Goal: Communication & Community: Answer question/provide support

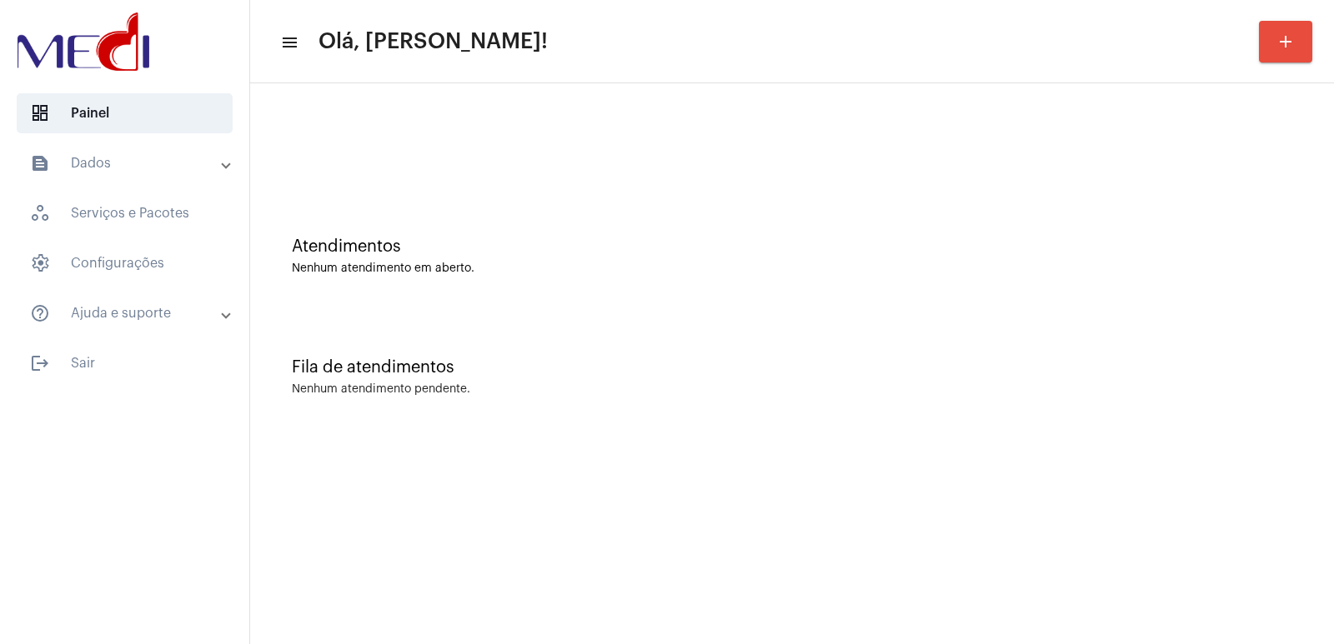
drag, startPoint x: 1021, startPoint y: 313, endPoint x: 1032, endPoint y: 309, distance: 11.6
click at [1040, 306] on div "Atendimentos Nenhum atendimento em aberto. Fila de atendimentos Nenhum atendime…" at bounding box center [791, 261] width 1067 height 338
click at [138, 37] on img at bounding box center [83, 41] width 140 height 67
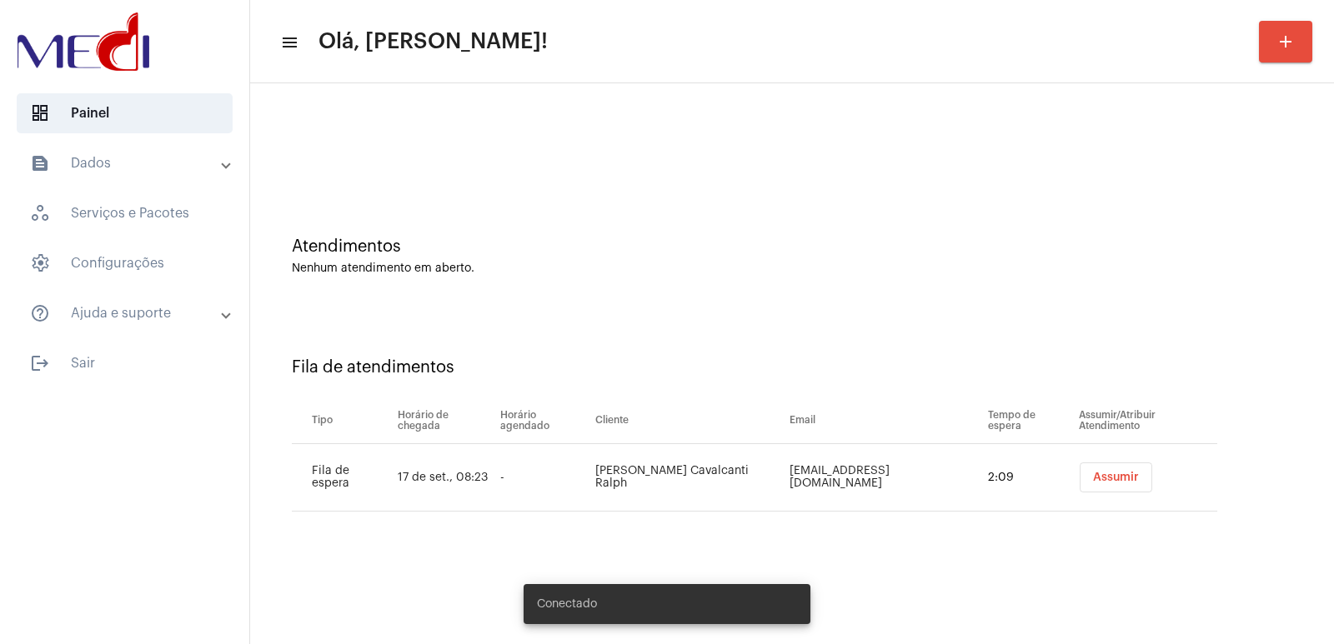
click at [1111, 467] on button "Assumir" at bounding box center [1116, 478] width 73 height 30
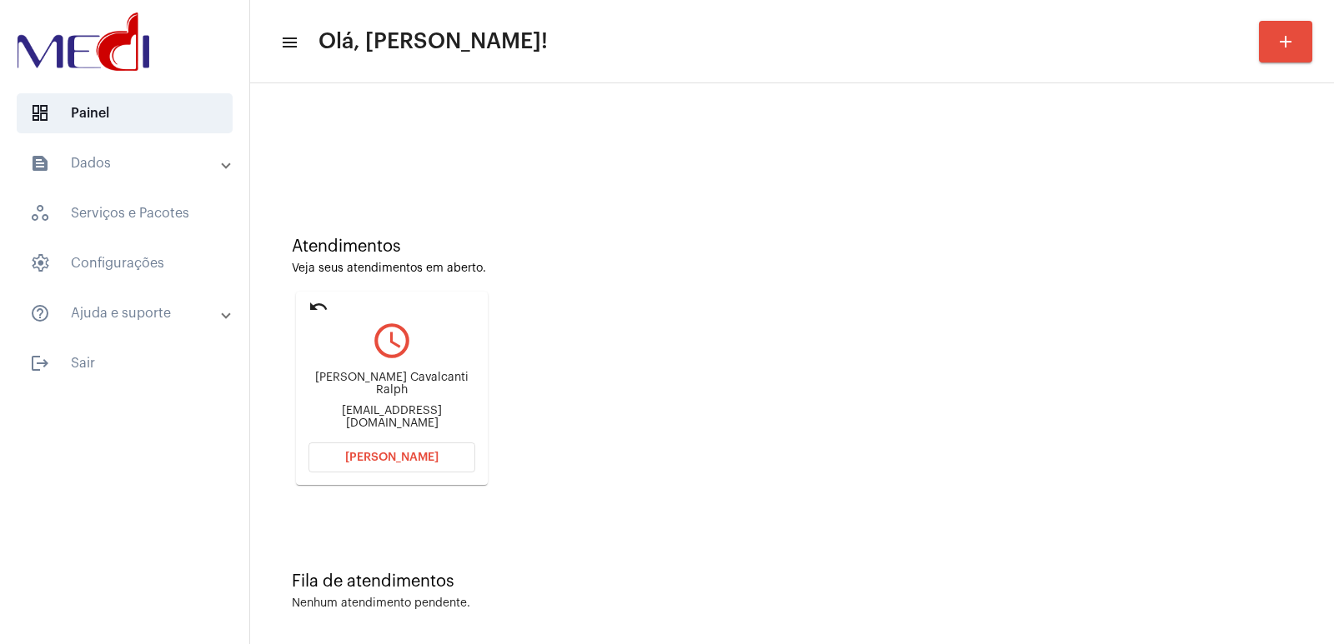
click at [394, 383] on div "[PERSON_NAME] [PERSON_NAME]" at bounding box center [391, 384] width 167 height 25
copy div "[PERSON_NAME] [PERSON_NAME]"
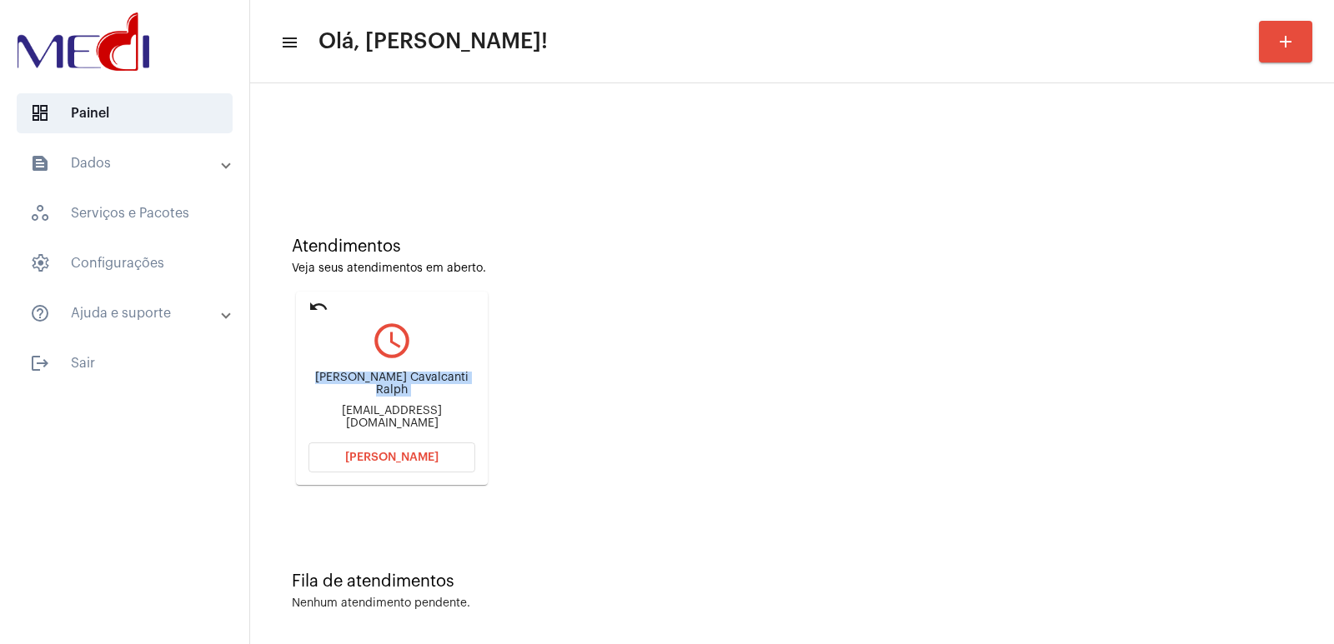
copy div "[PERSON_NAME] [PERSON_NAME]"
click at [557, 467] on div "Atendimentos Veja seus atendimentos em aberto. undo query_builder Roberta de Mo…" at bounding box center [791, 355] width 1067 height 335
click at [449, 446] on button "Abrir Chamada" at bounding box center [391, 458] width 167 height 30
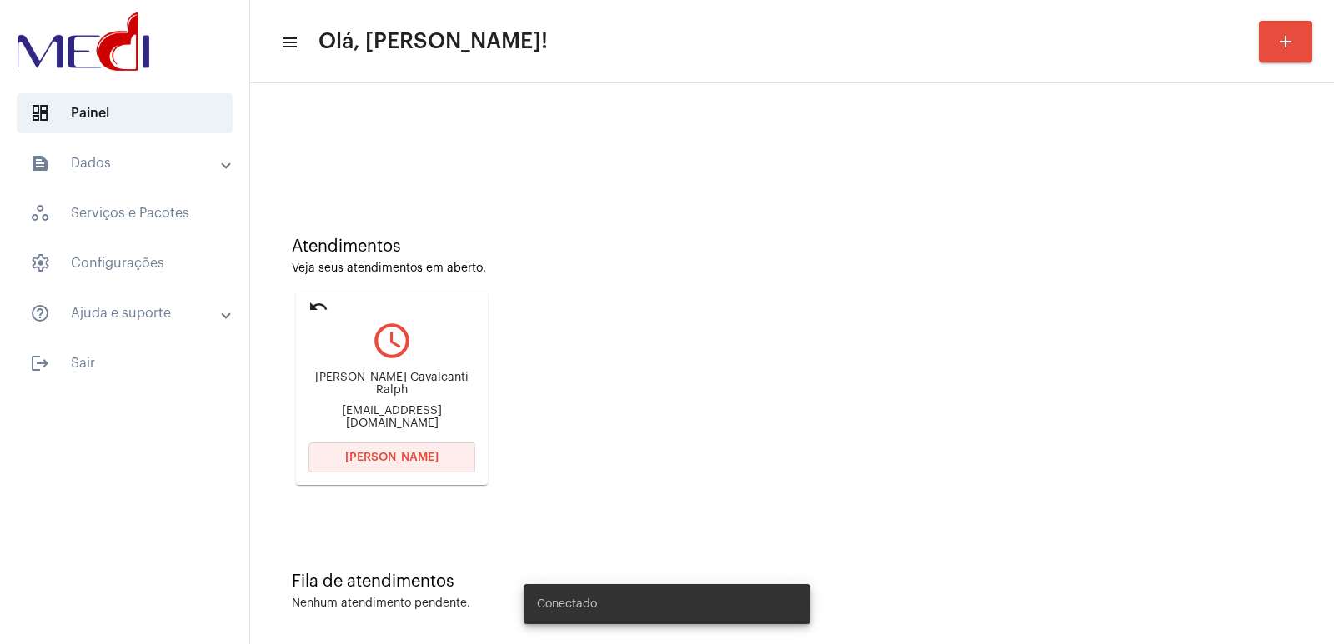
click at [410, 447] on button "Abrir Chamada" at bounding box center [391, 458] width 167 height 30
click at [395, 454] on span "[PERSON_NAME]" at bounding box center [391, 458] width 93 height 12
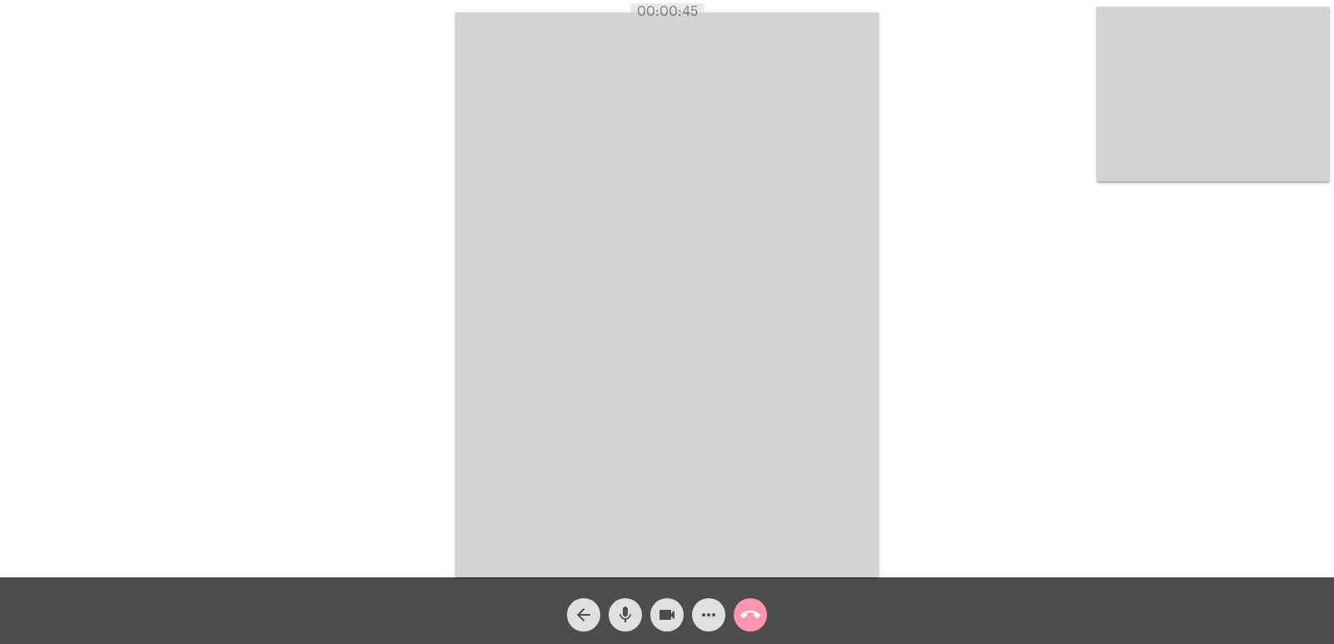
click at [961, 523] on div "Acessando Câmera e Microfone..." at bounding box center [667, 293] width 1331 height 578
click at [602, 617] on div "arrow_back" at bounding box center [584, 611] width 42 height 42
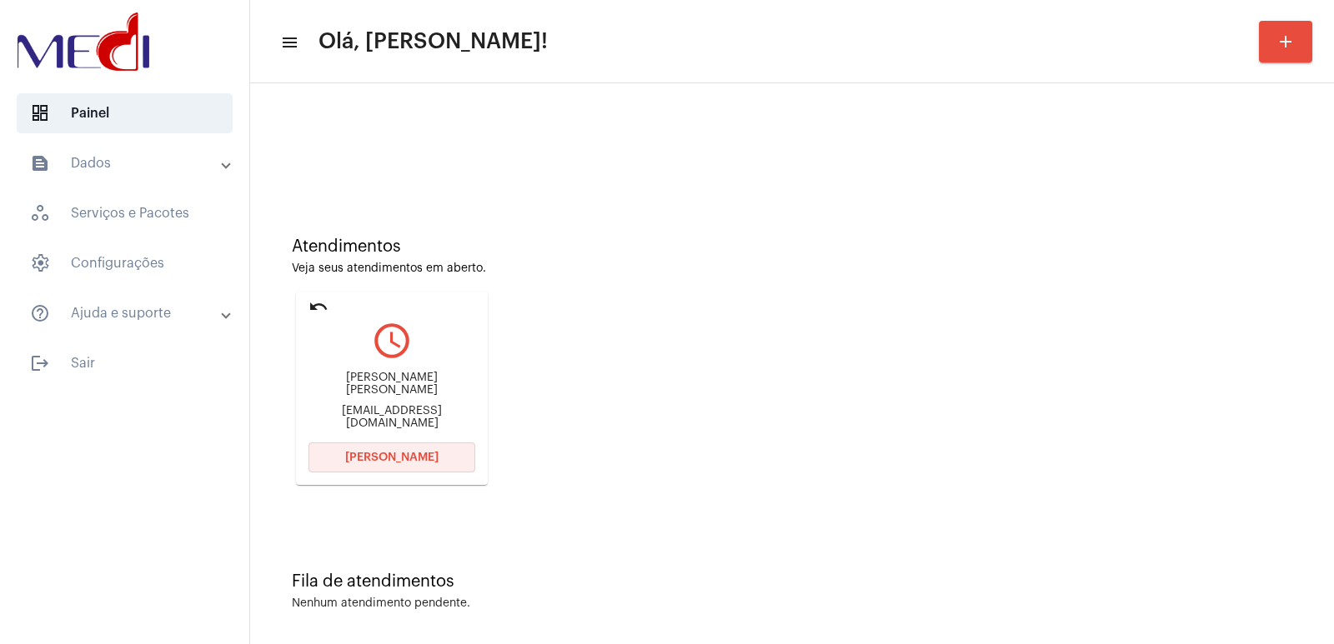
click at [420, 446] on button "[PERSON_NAME]" at bounding box center [391, 458] width 167 height 30
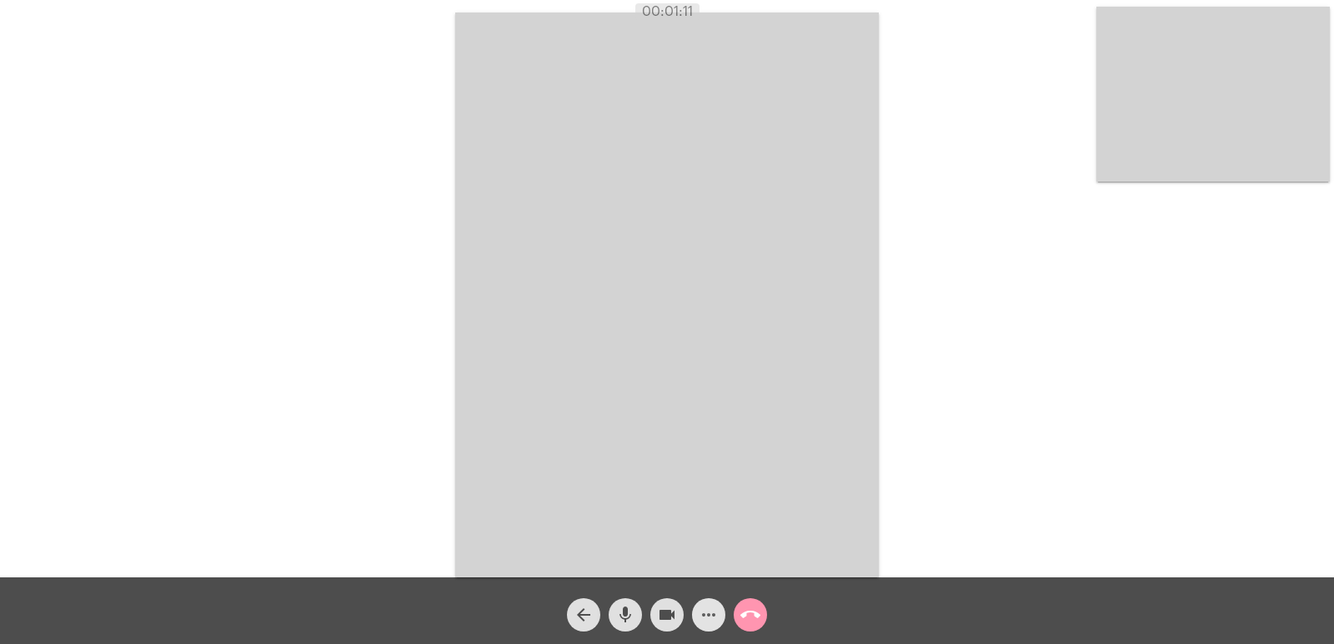
click at [704, 629] on span "more_horiz" at bounding box center [709, 615] width 20 height 33
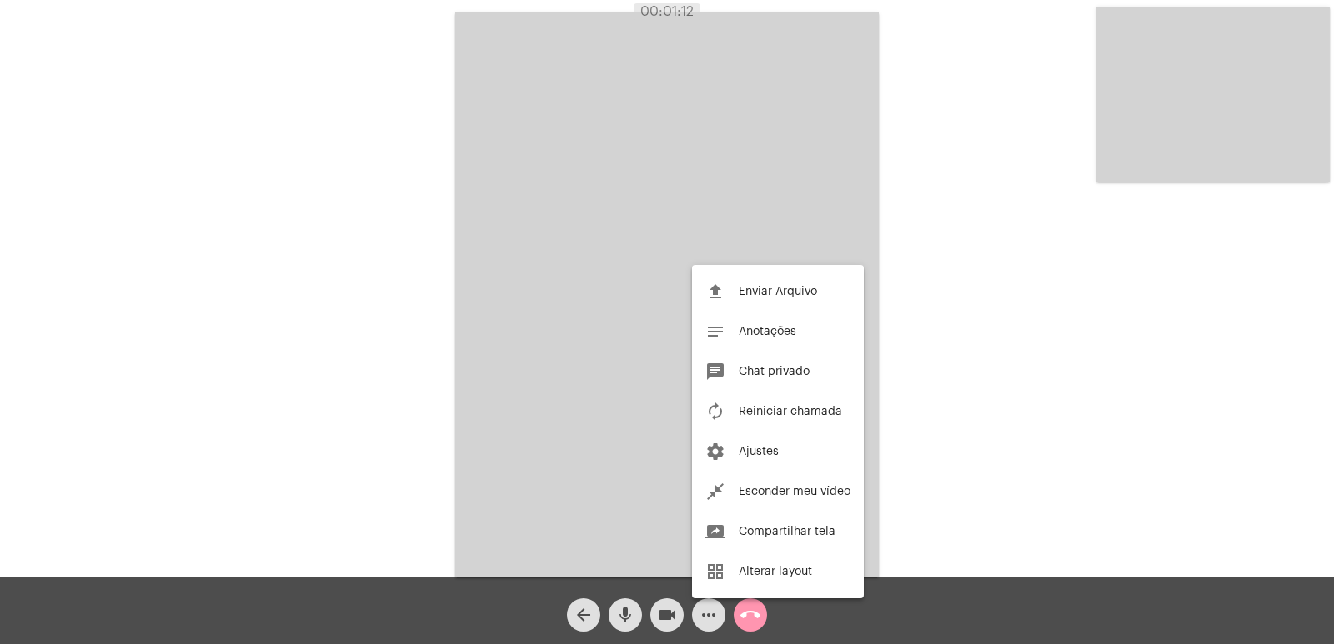
click at [704, 629] on div at bounding box center [667, 322] width 1334 height 644
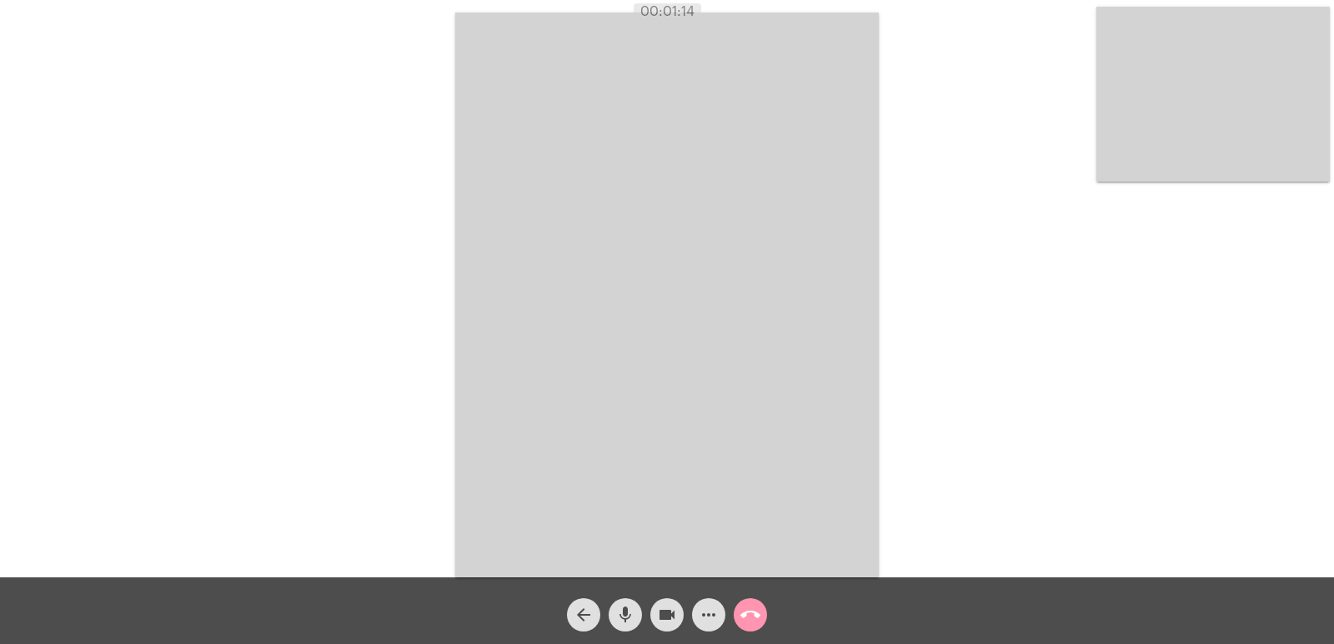
click at [702, 622] on mat-icon "more_horiz" at bounding box center [709, 615] width 20 height 20
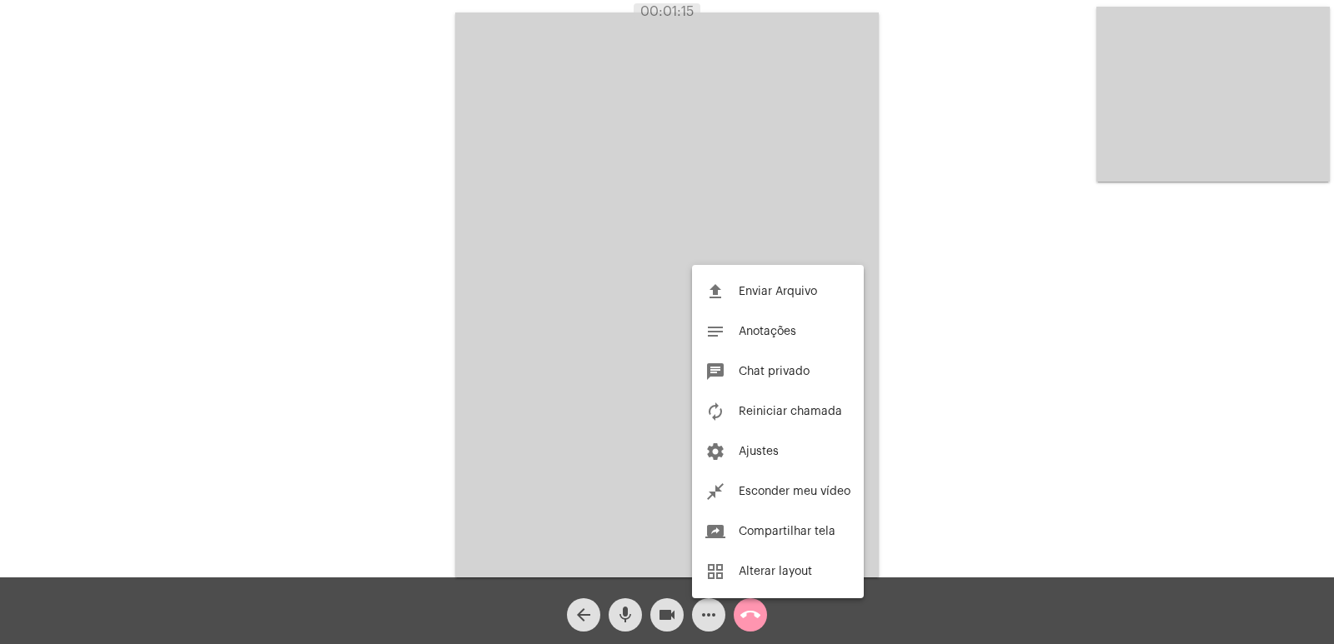
click at [702, 622] on div at bounding box center [667, 322] width 1334 height 644
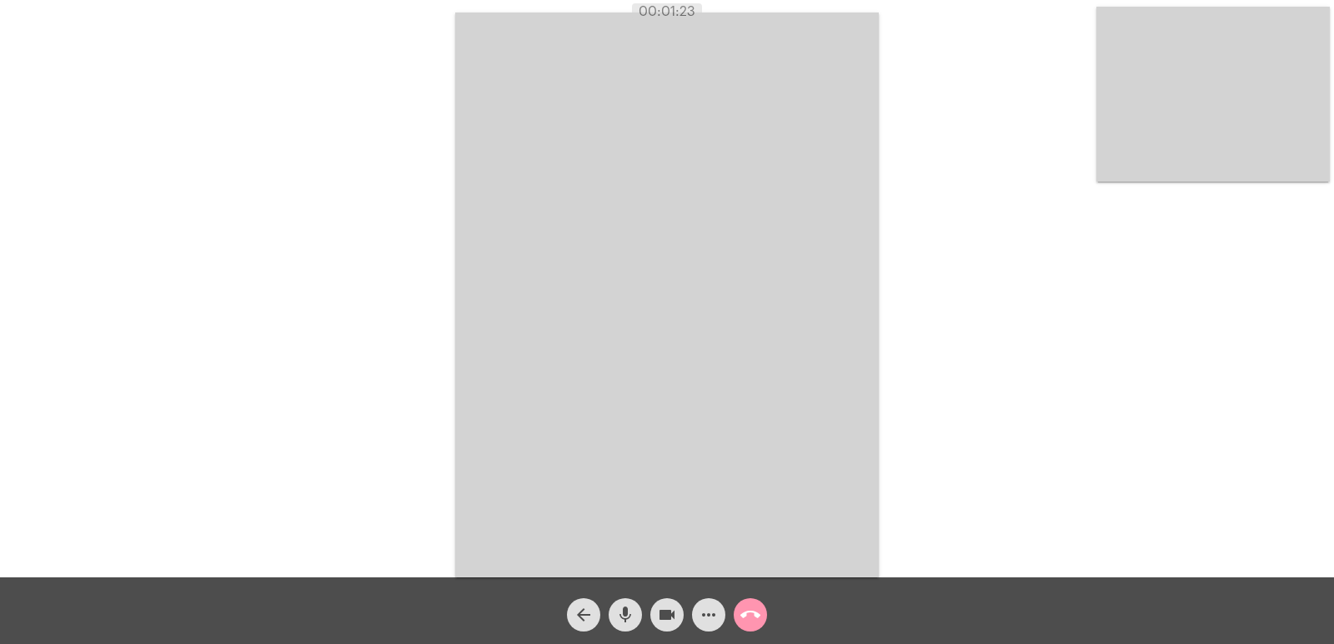
click at [702, 622] on mat-icon "more_horiz" at bounding box center [709, 615] width 20 height 20
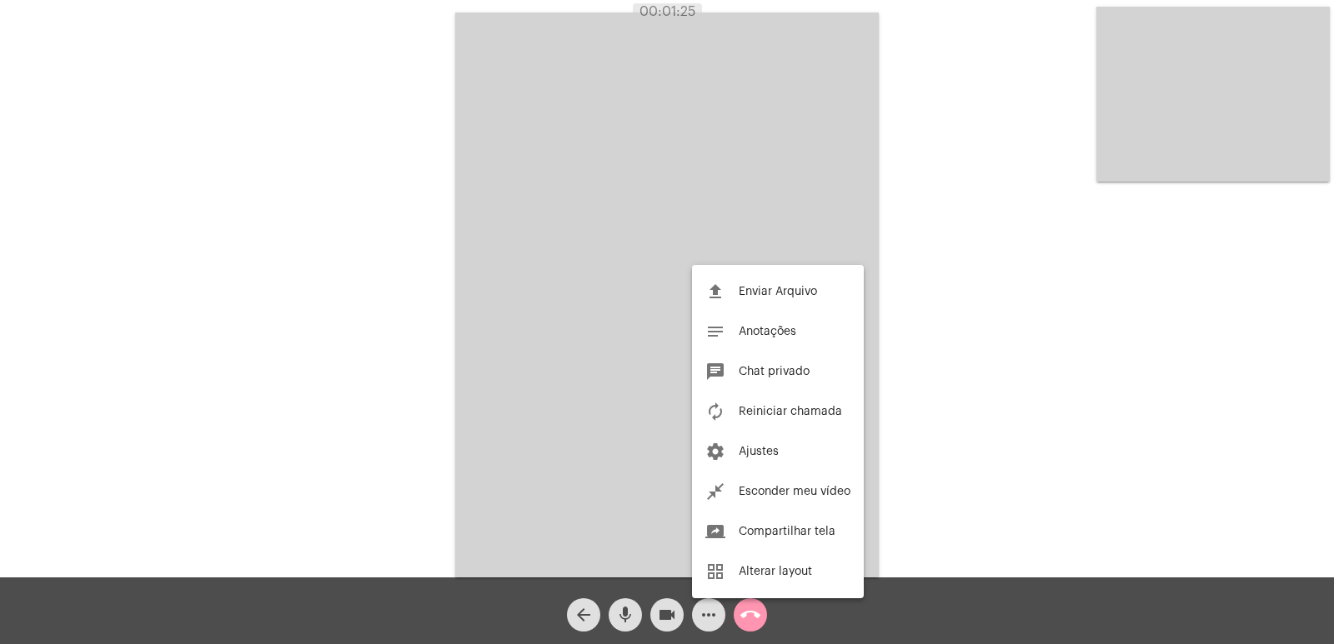
click at [638, 414] on div at bounding box center [667, 322] width 1334 height 644
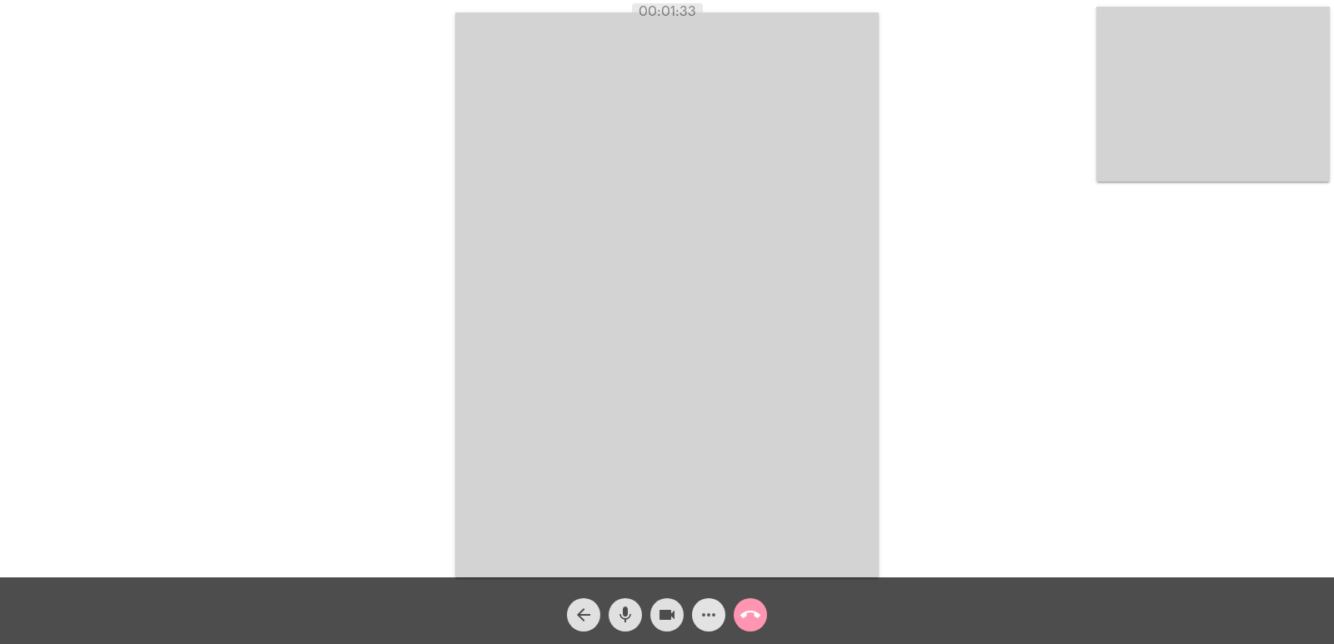
click at [701, 603] on span "more_horiz" at bounding box center [709, 615] width 20 height 33
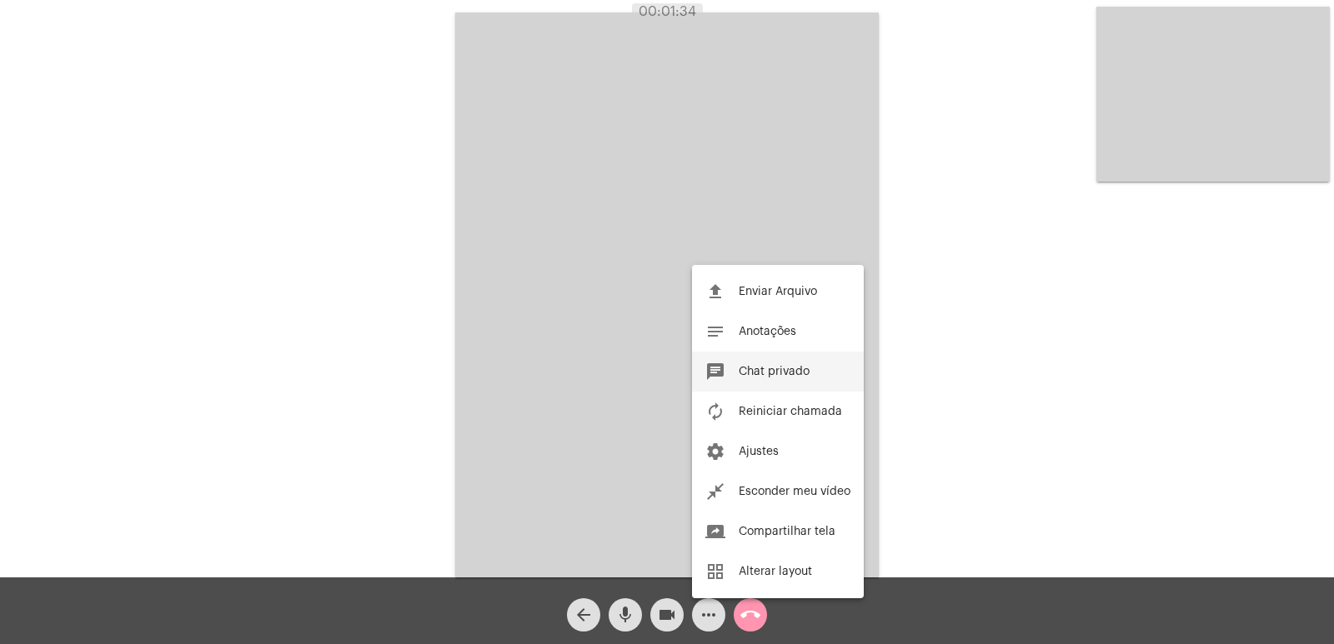
click at [748, 368] on span "Chat privado" at bounding box center [774, 372] width 71 height 12
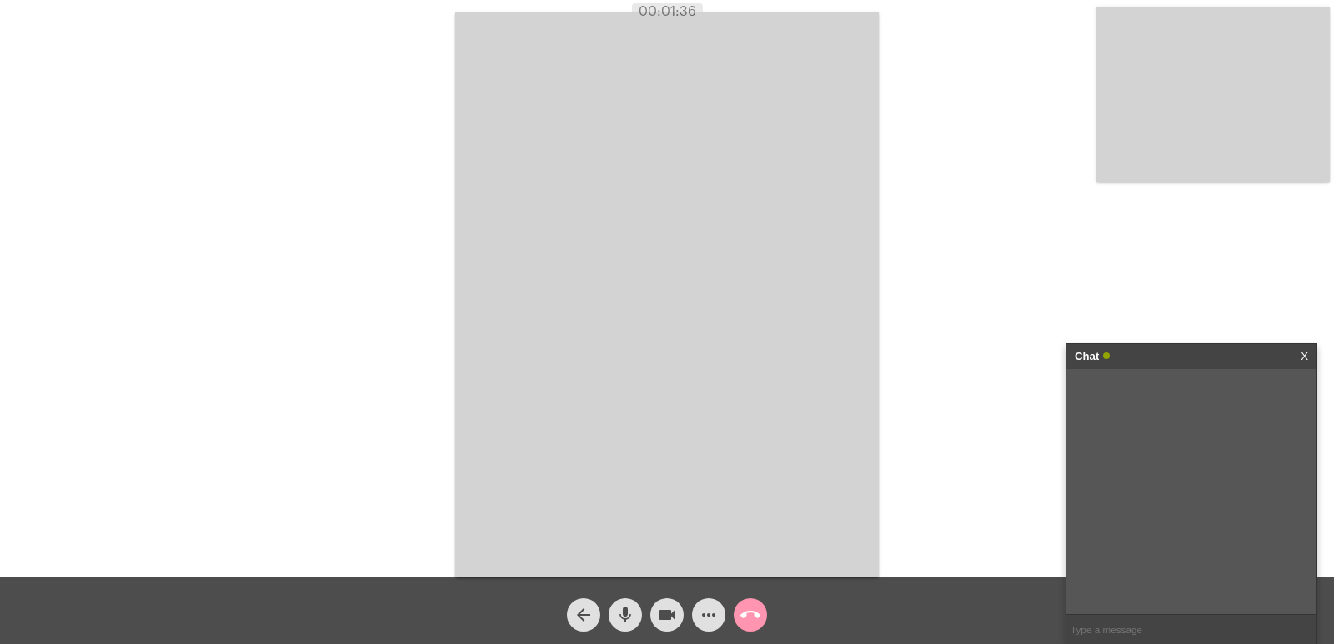
click at [1301, 356] on link "X" at bounding box center [1305, 356] width 8 height 25
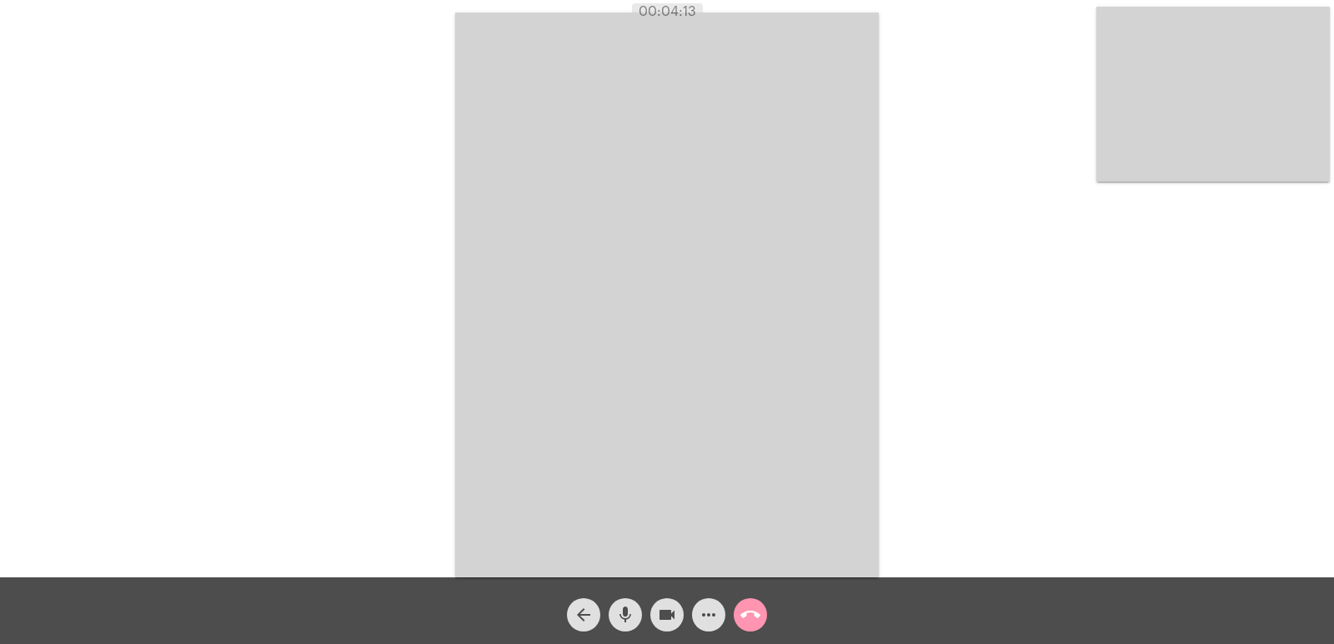
click at [745, 616] on mat-icon "call_end" at bounding box center [750, 615] width 20 height 20
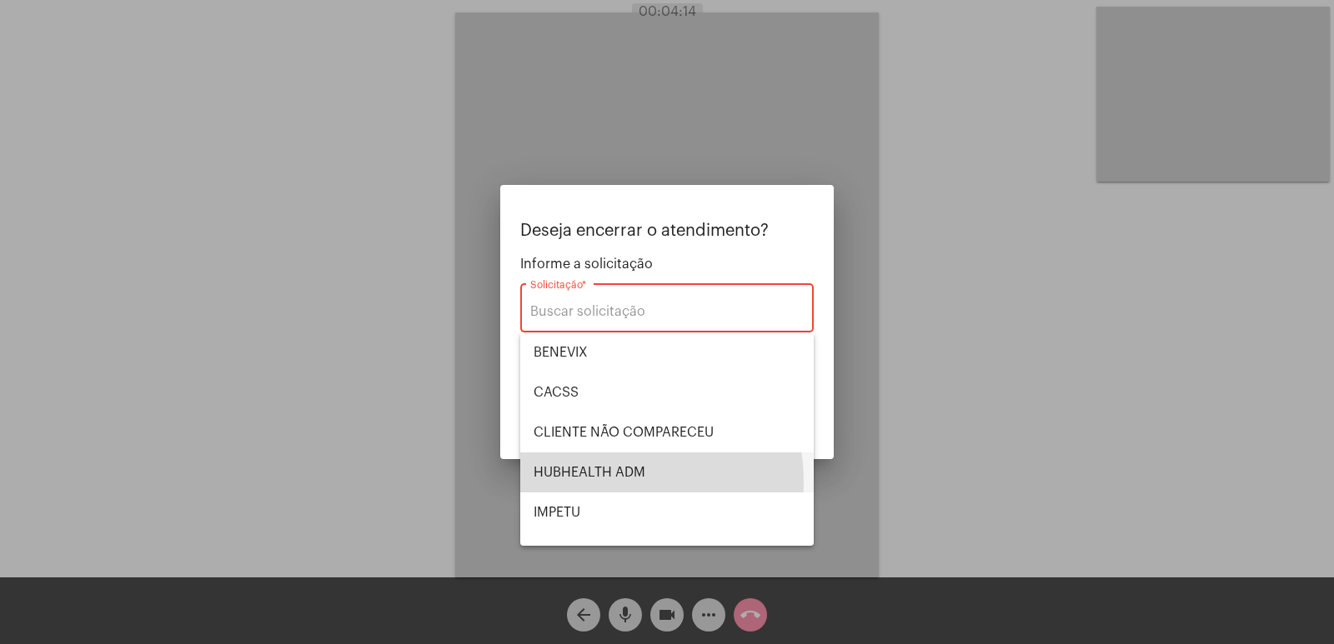
click at [605, 483] on span "HUBHEALTH ADM" at bounding box center [667, 473] width 267 height 40
type input "HUBHEALTH ADM"
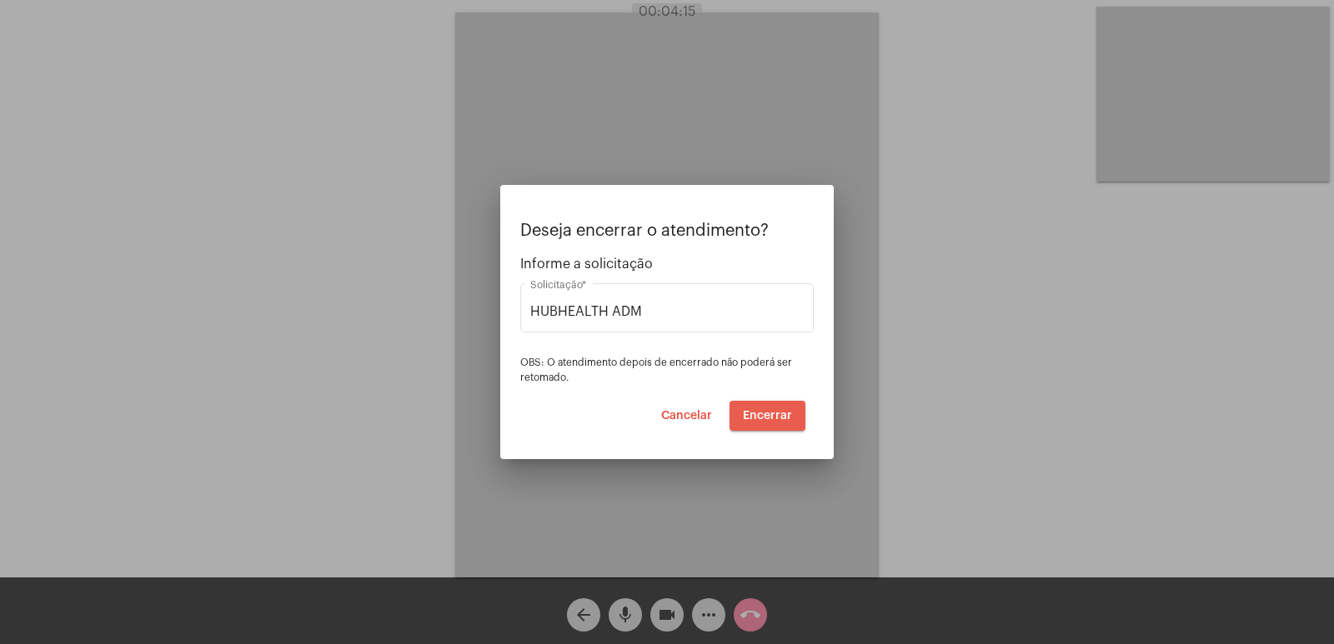
click at [752, 405] on button "Encerrar" at bounding box center [768, 416] width 76 height 30
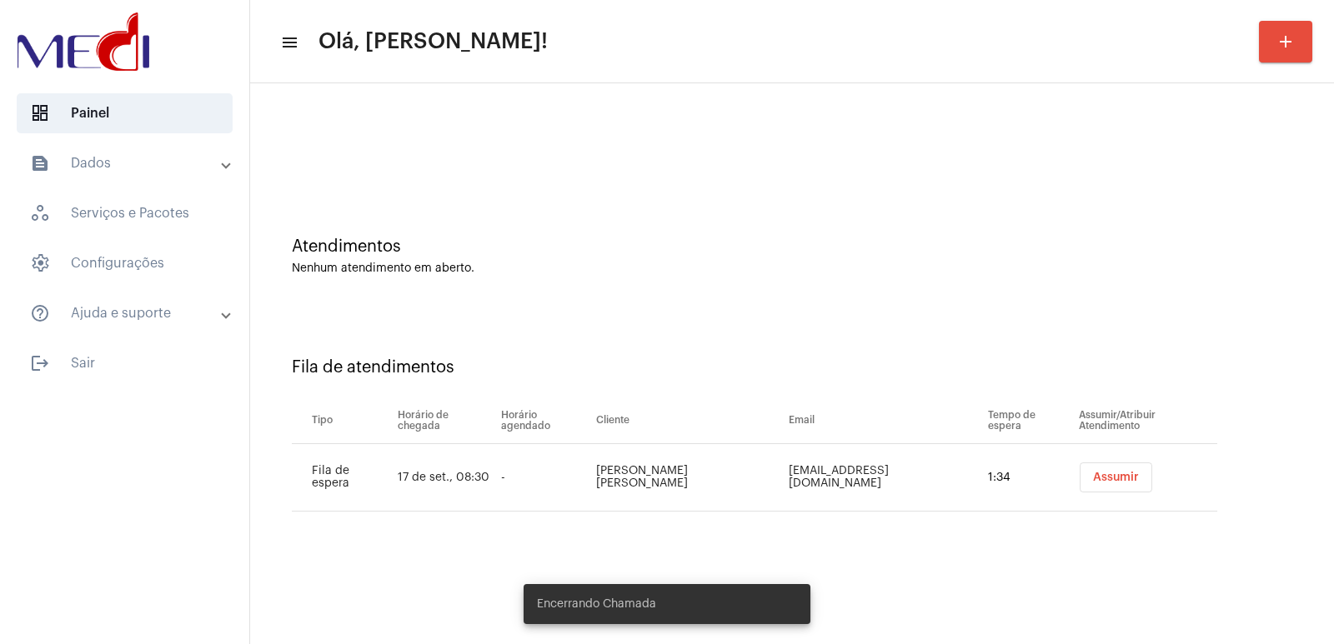
click at [1121, 476] on span "Assumir" at bounding box center [1116, 478] width 46 height 12
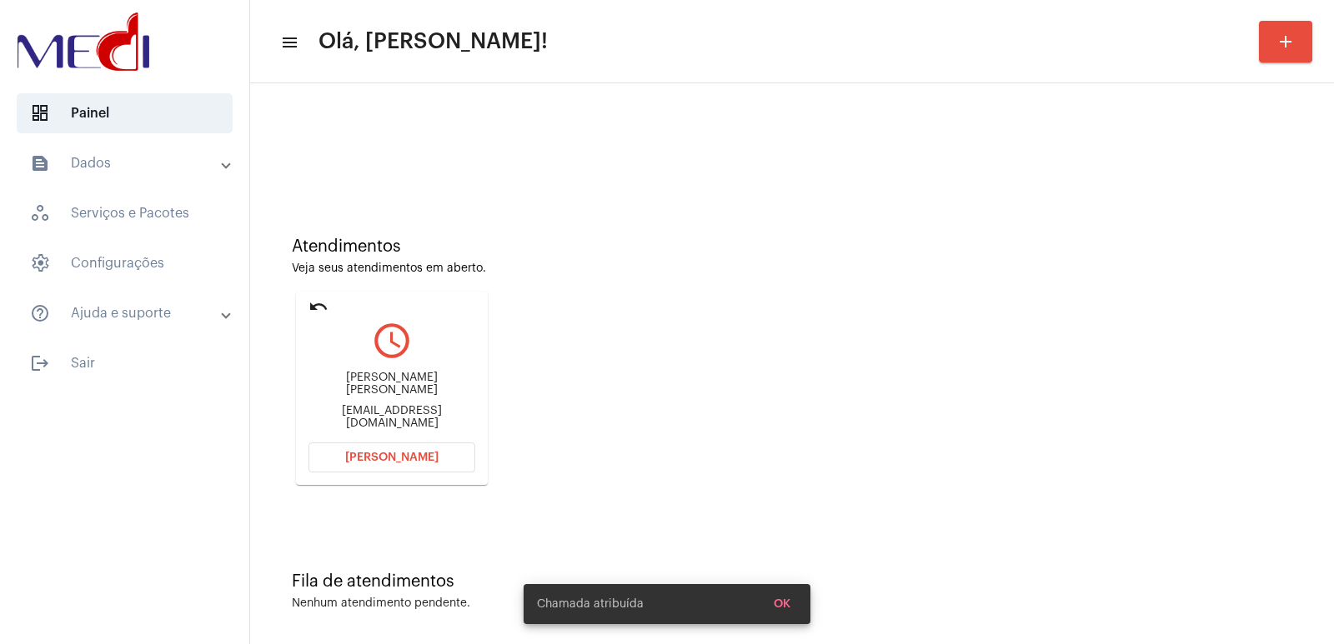
click at [396, 387] on div "ERIMAR FERNANDES OLIVEIRA FARIAS" at bounding box center [391, 384] width 167 height 25
click at [396, 384] on div "ERIMAR FERNANDES OLIVEIRA FARIAS" at bounding box center [391, 384] width 167 height 25
click at [414, 395] on div "ERIMAR FERNANDES OLIVEIRA FARIAS" at bounding box center [391, 384] width 167 height 25
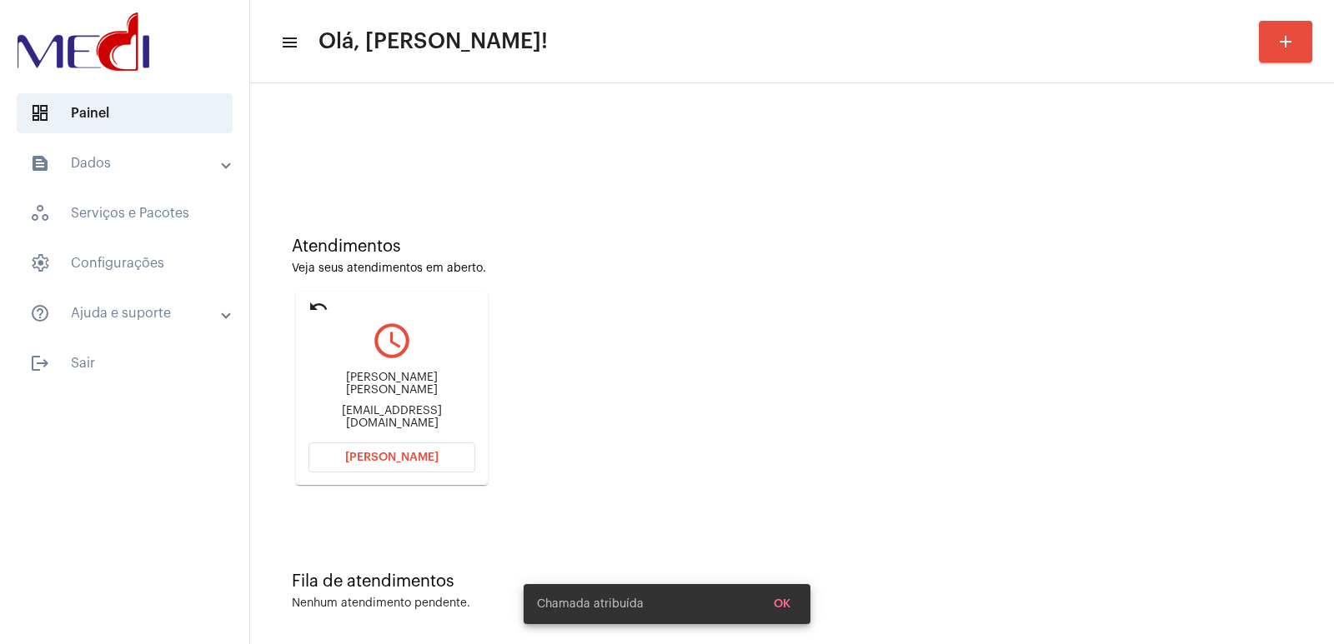
click at [414, 395] on div "ERIMAR FERNANDES OLIVEIRA FARIAS" at bounding box center [391, 384] width 167 height 25
copy div "ERIMAR FERNANDES OLIVEIRA FARIAS"
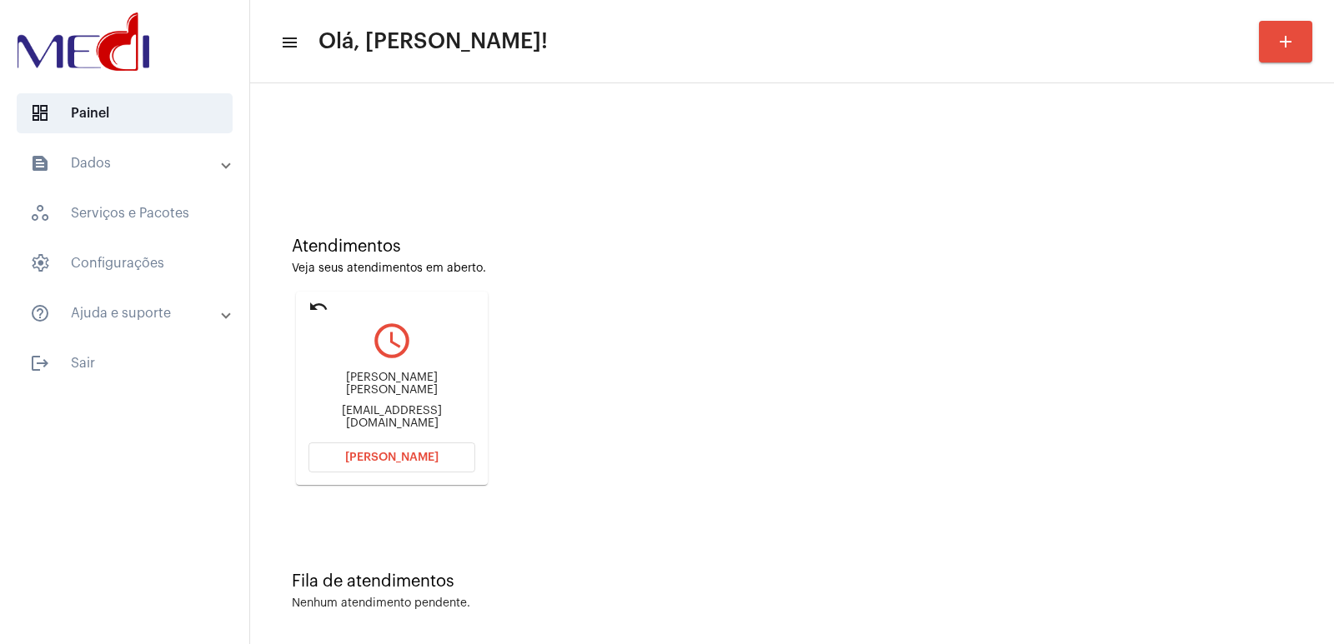
click at [408, 474] on mat-card "undo query_builder ERIMAR FERNANDES OLIVEIRA FARIAS erimarfernandes2015@gmail.c…" at bounding box center [392, 388] width 192 height 193
drag, startPoint x: 376, startPoint y: 391, endPoint x: 391, endPoint y: 459, distance: 70.0
click at [384, 439] on mat-card-content "query_builder ERIMAR FERNANDES OLIVEIRA FARIAS erimarfernandes2015@gmail.com Ab…" at bounding box center [391, 375] width 167 height 125
click at [392, 464] on button "Abrir Chamada" at bounding box center [391, 458] width 167 height 30
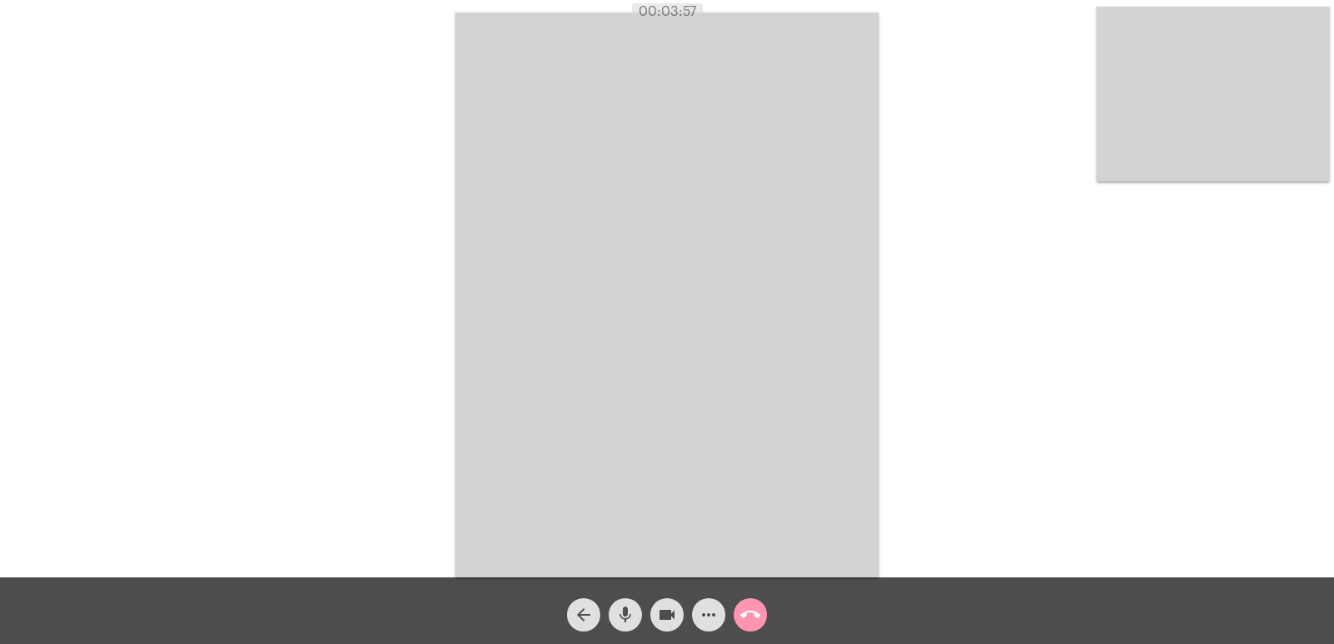
click at [754, 614] on mat-icon "call_end" at bounding box center [750, 615] width 20 height 20
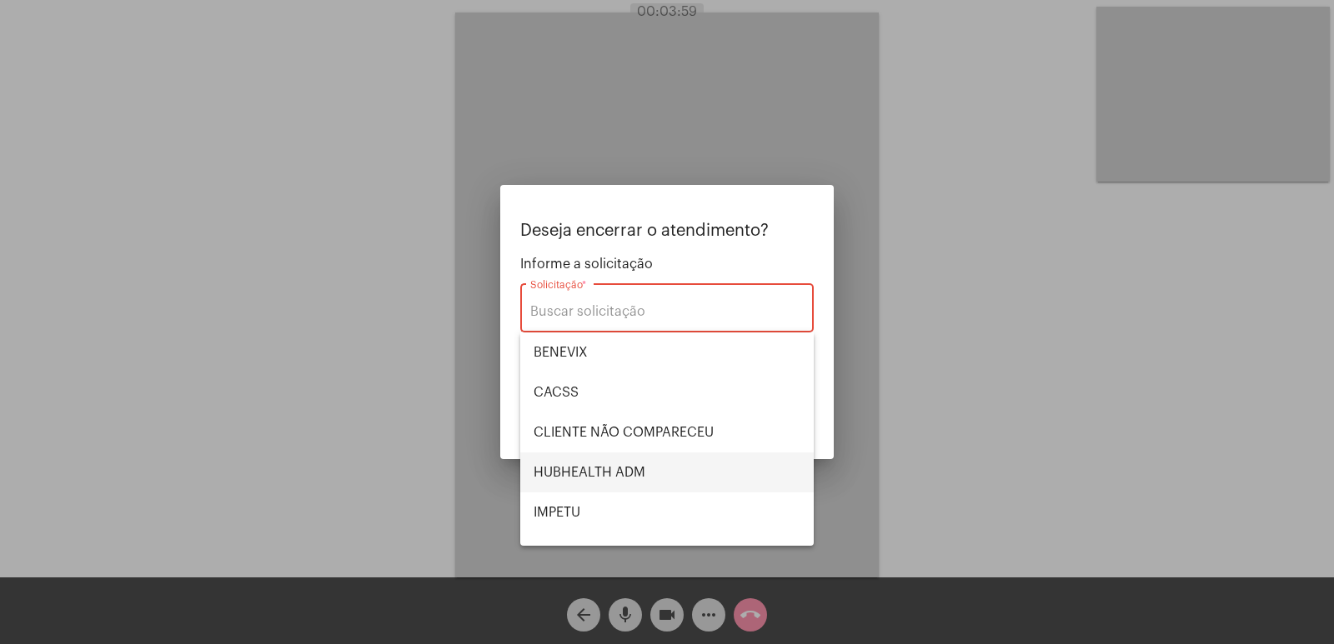
click at [588, 472] on span "HUBHEALTH ADM" at bounding box center [667, 473] width 267 height 40
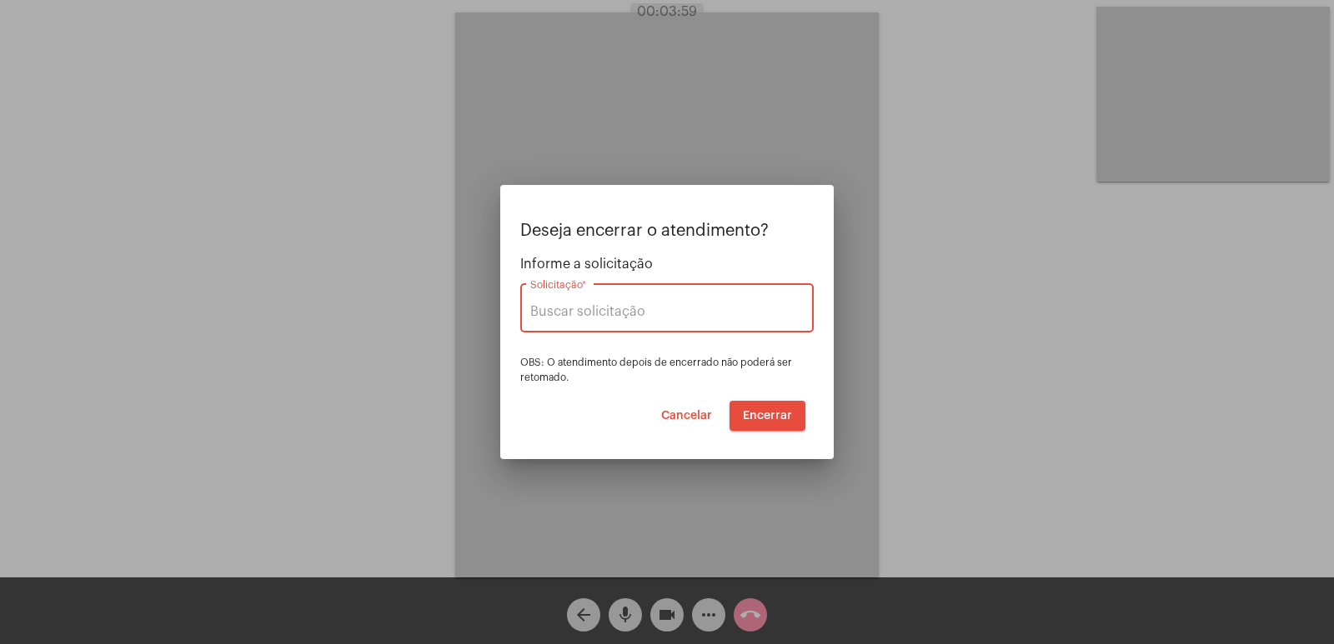
type input "HUBHEALTH ADM"
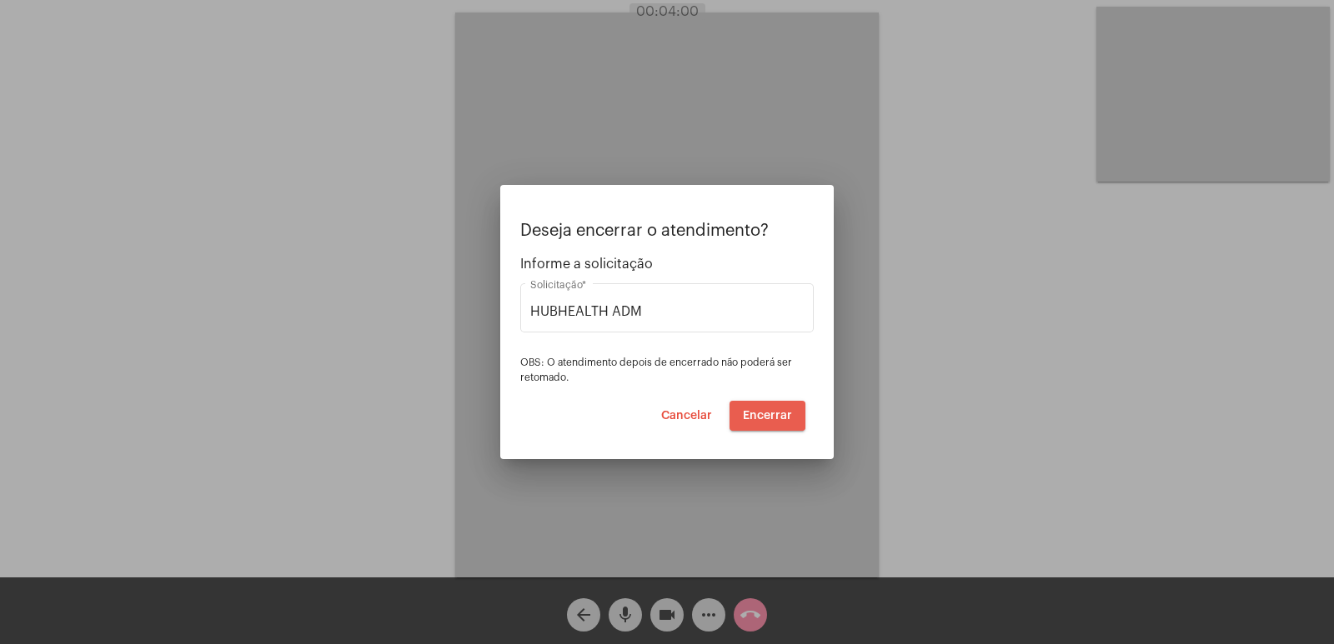
click at [767, 416] on span "Encerrar" at bounding box center [767, 416] width 49 height 12
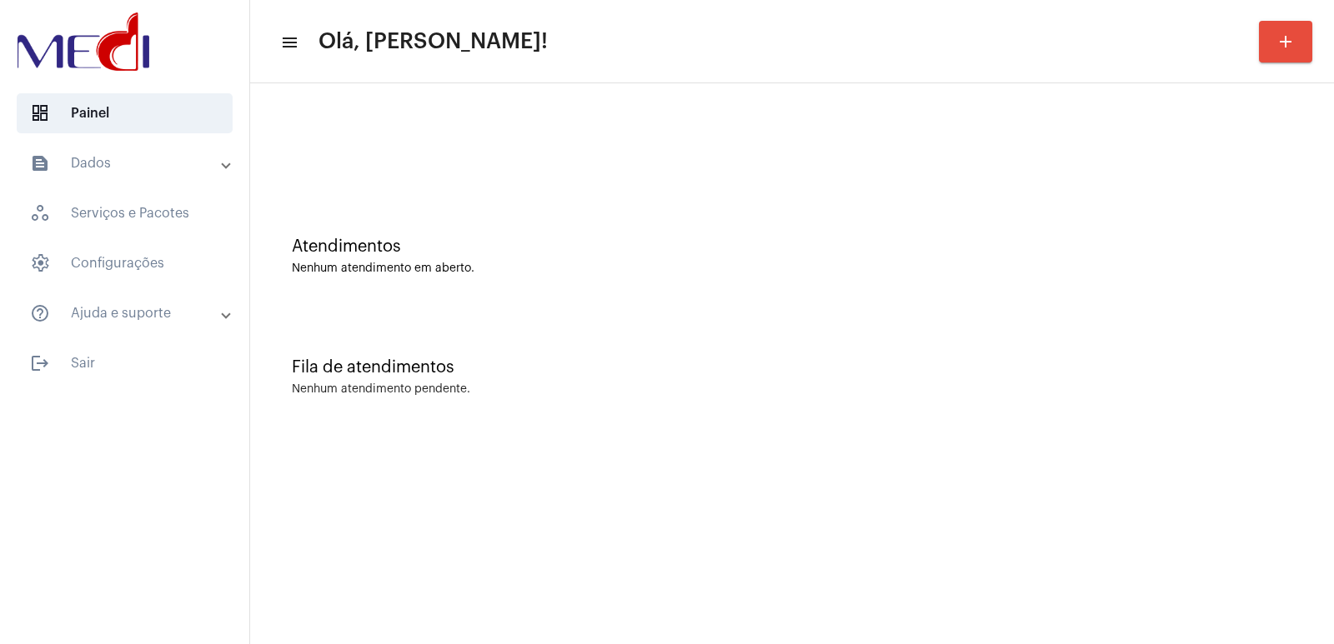
click at [920, 425] on div "Fila de atendimentos Nenhum atendimento pendente." at bounding box center [791, 368] width 1067 height 121
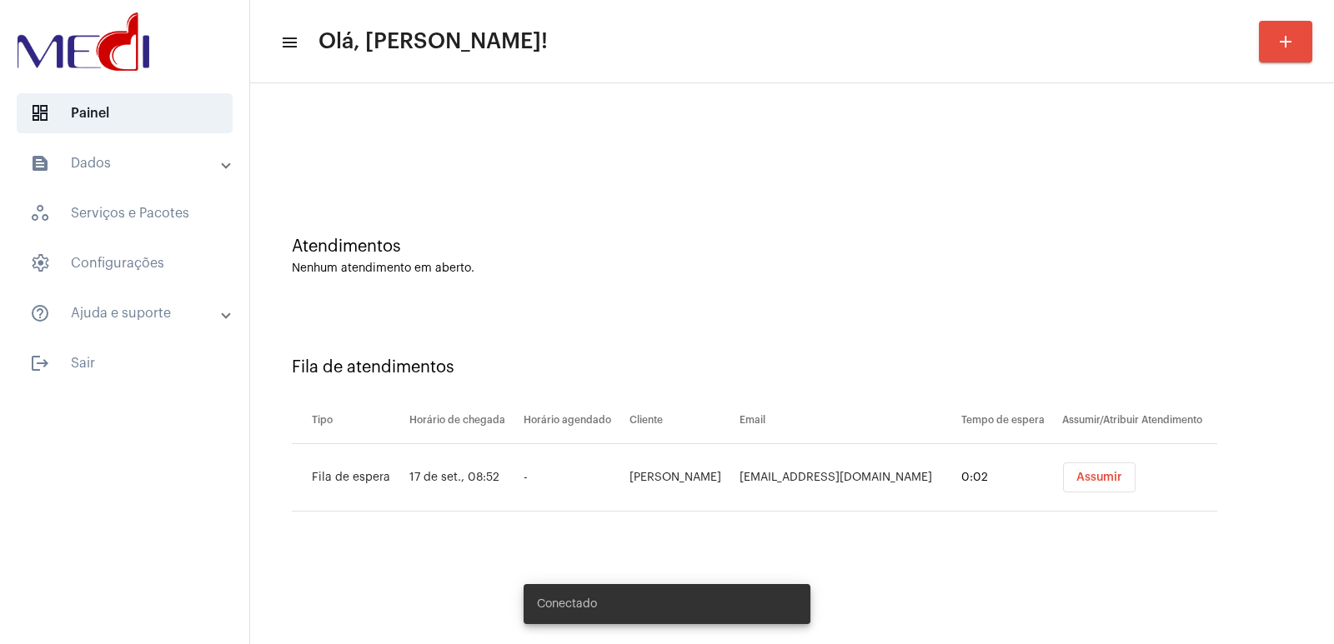
click at [1077, 474] on span "Assumir" at bounding box center [1099, 478] width 46 height 12
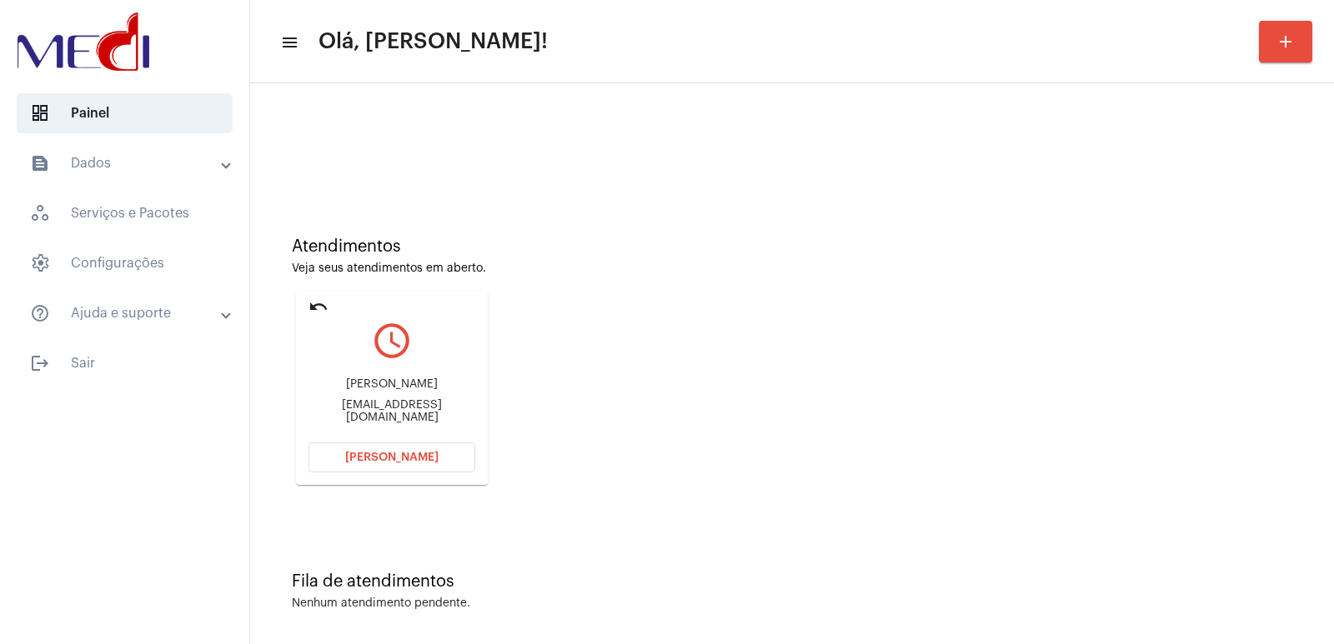
click at [360, 383] on div "Edina Matias da Silva edina68sp@gmail.com" at bounding box center [391, 401] width 167 height 75
click at [359, 383] on div "Edina Matias da Silva edina68sp@gmail.com" at bounding box center [391, 401] width 167 height 75
copy div "Edina Matias da Silva"
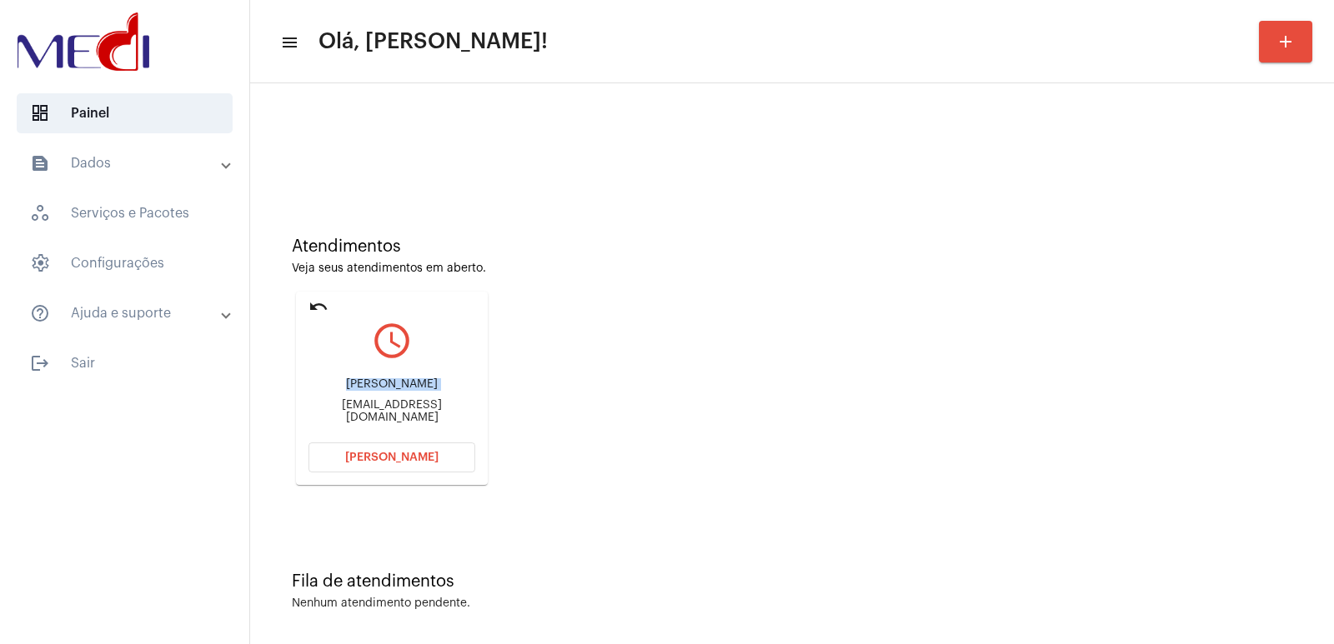
click at [425, 451] on button "Abrir Chamada" at bounding box center [391, 458] width 167 height 30
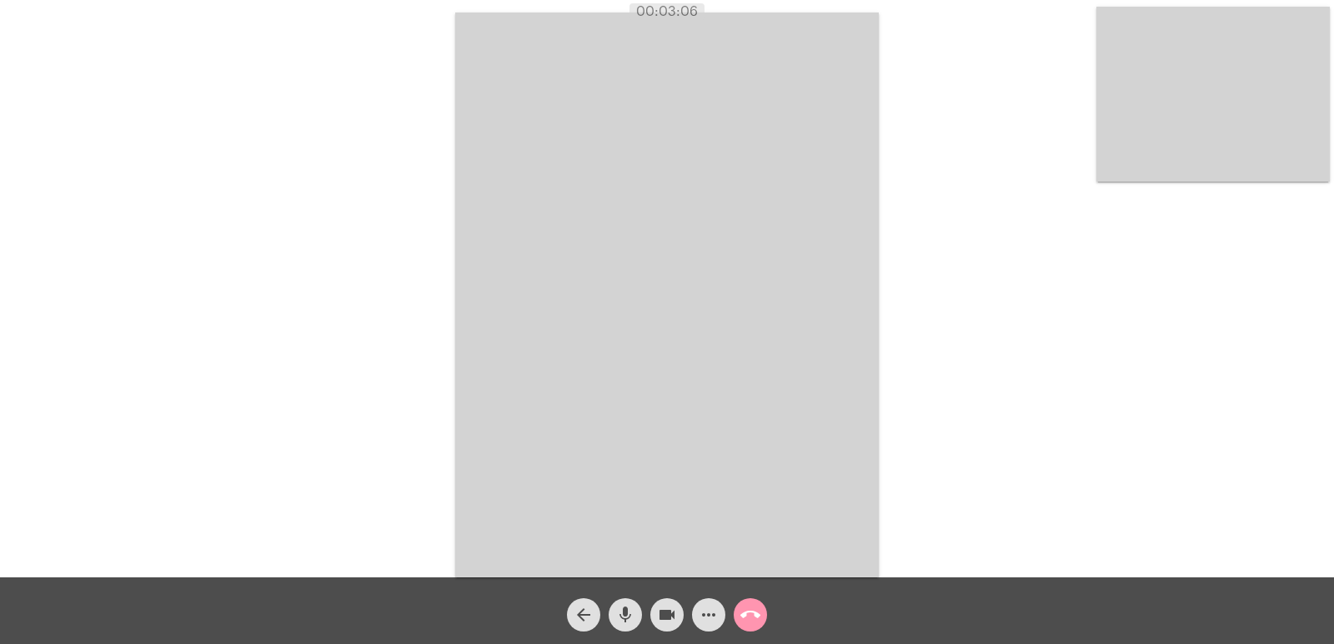
click at [760, 610] on mat-icon "call_end" at bounding box center [750, 615] width 20 height 20
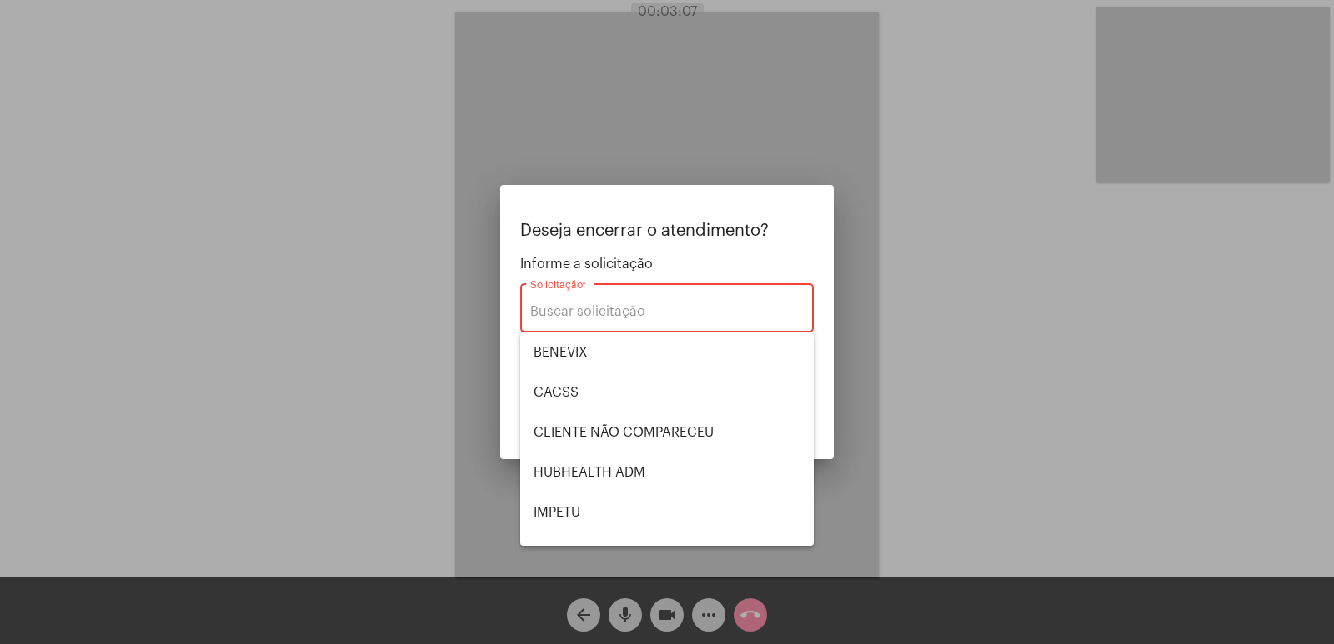
type input "UNIMED GUARULHOS"
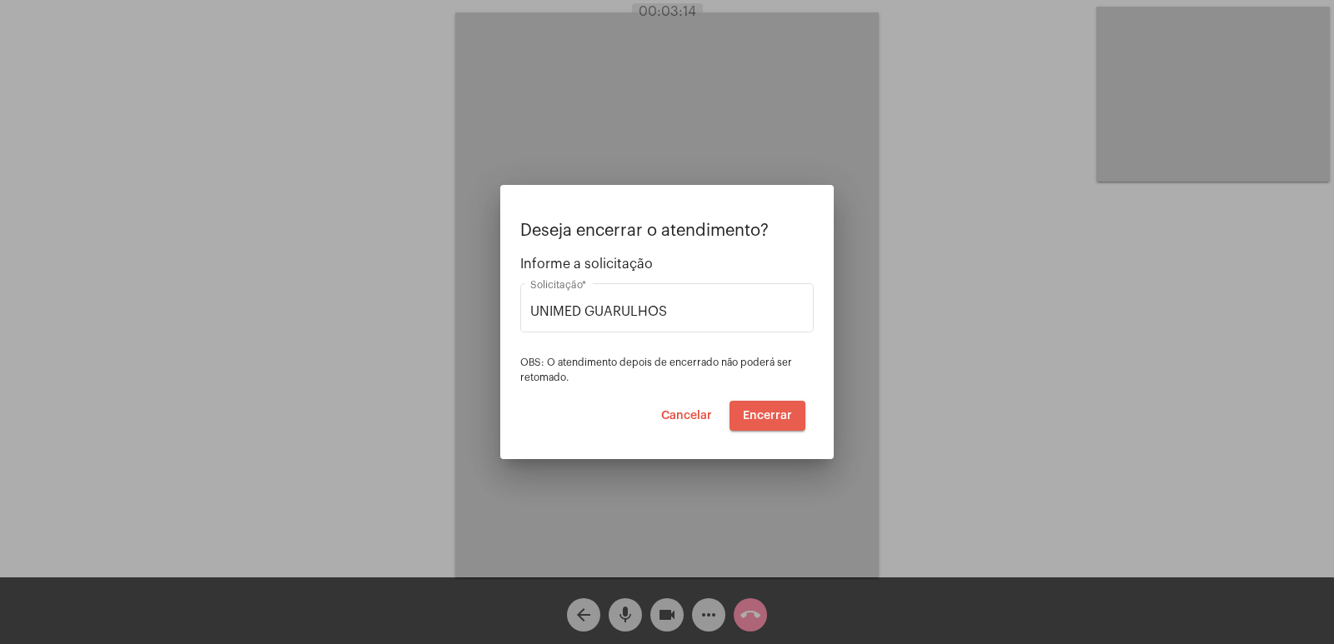
click at [780, 414] on span "Encerrar" at bounding box center [767, 416] width 49 height 12
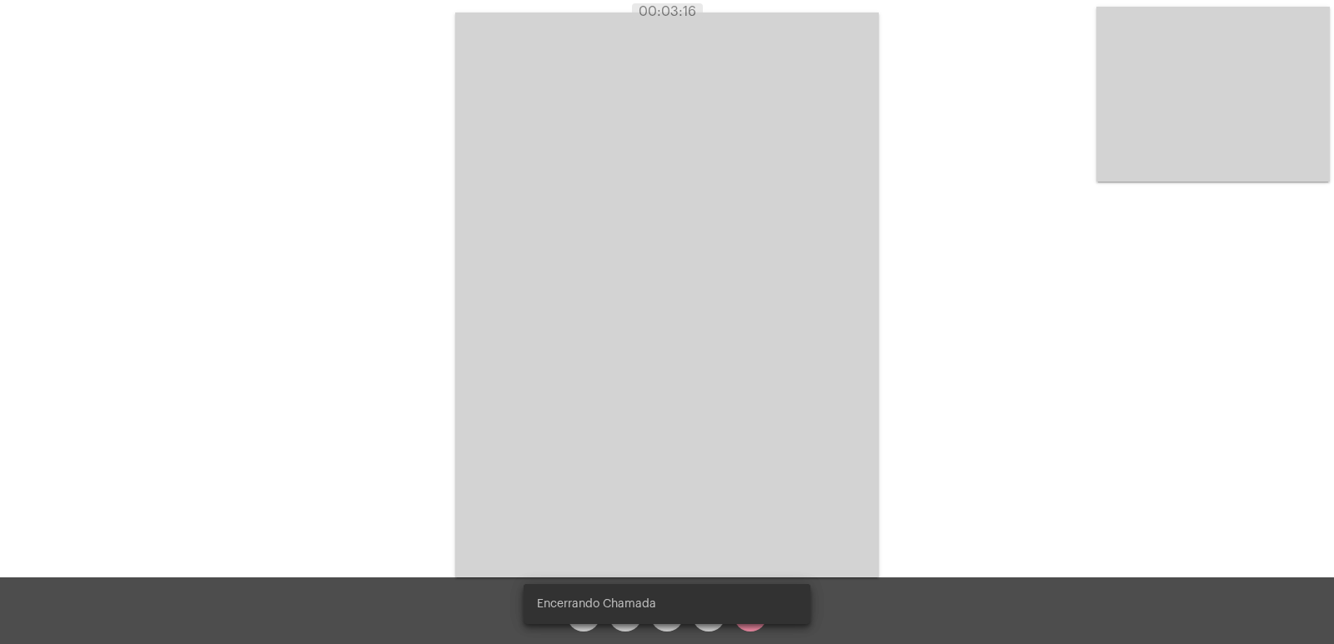
click at [780, 414] on video at bounding box center [667, 295] width 424 height 565
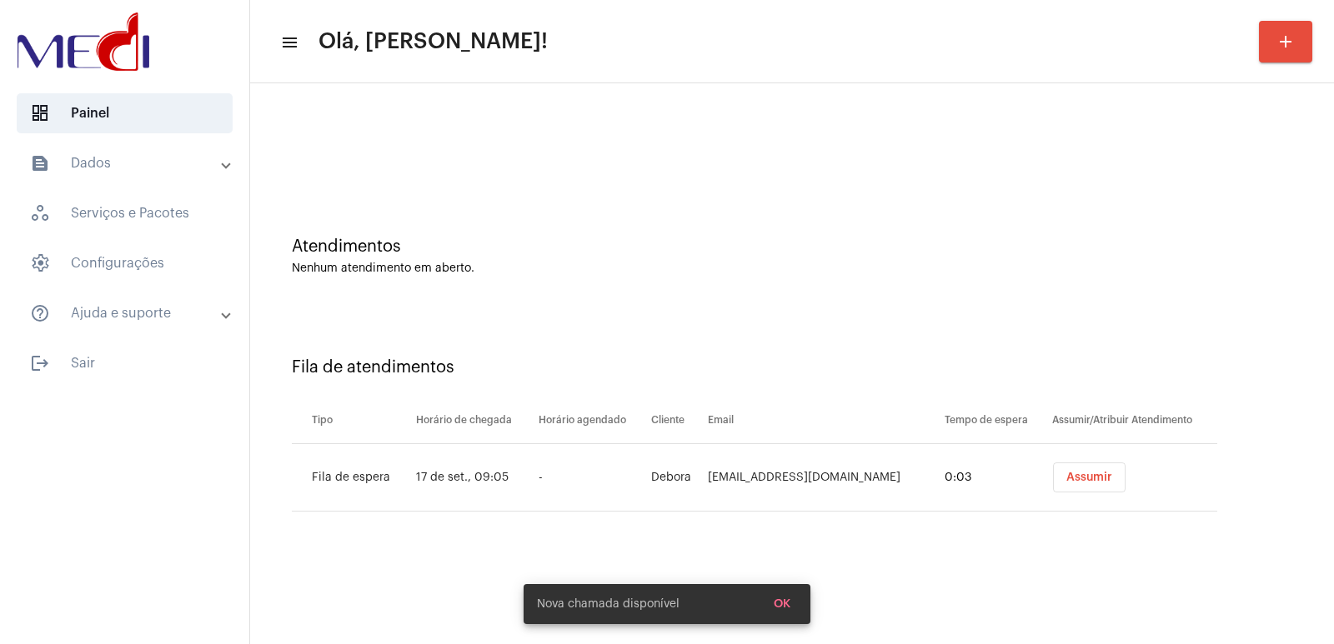
click at [1053, 469] on button "Assumir" at bounding box center [1089, 478] width 73 height 30
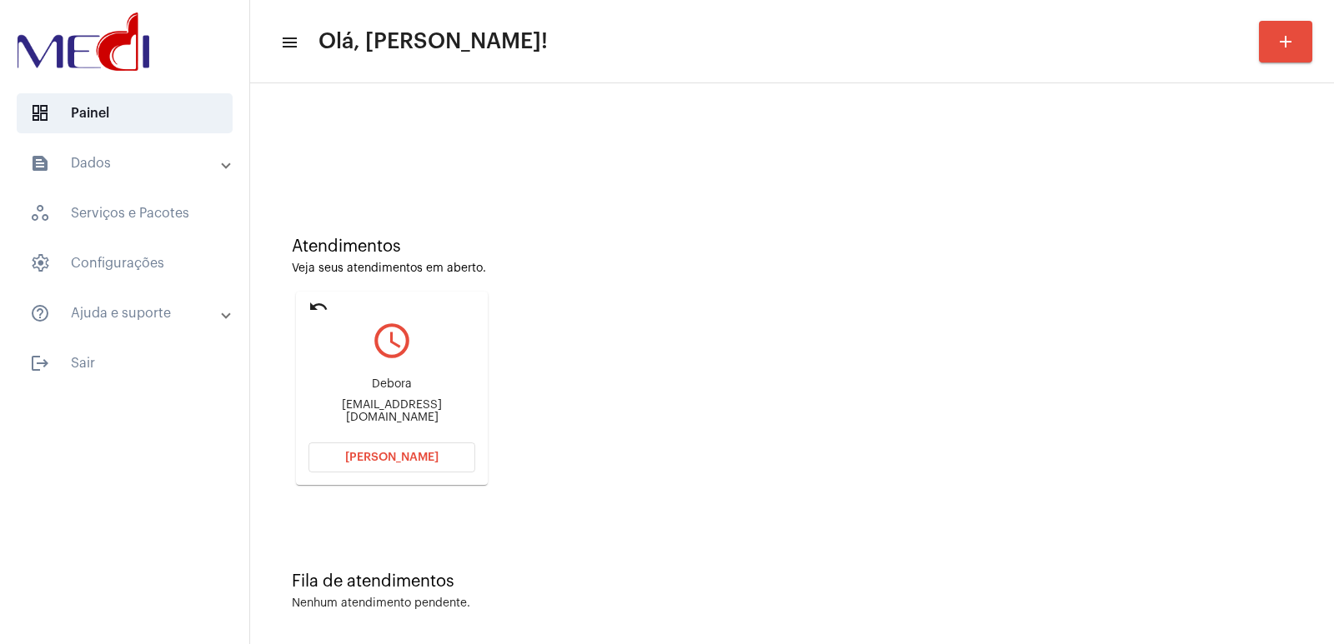
click at [459, 238] on div "Atendimentos" at bounding box center [792, 247] width 1000 height 18
click at [392, 402] on div "[PERSON_NAME] [EMAIL_ADDRESS][DOMAIN_NAME]" at bounding box center [391, 401] width 167 height 75
click at [398, 402] on div "[PERSON_NAME] [EMAIL_ADDRESS][DOMAIN_NAME]" at bounding box center [391, 401] width 167 height 75
click at [400, 402] on div "Debora Deborasilvaaa0211@gmail.com" at bounding box center [391, 401] width 167 height 75
drag, startPoint x: 519, startPoint y: 409, endPoint x: 441, endPoint y: 412, distance: 77.6
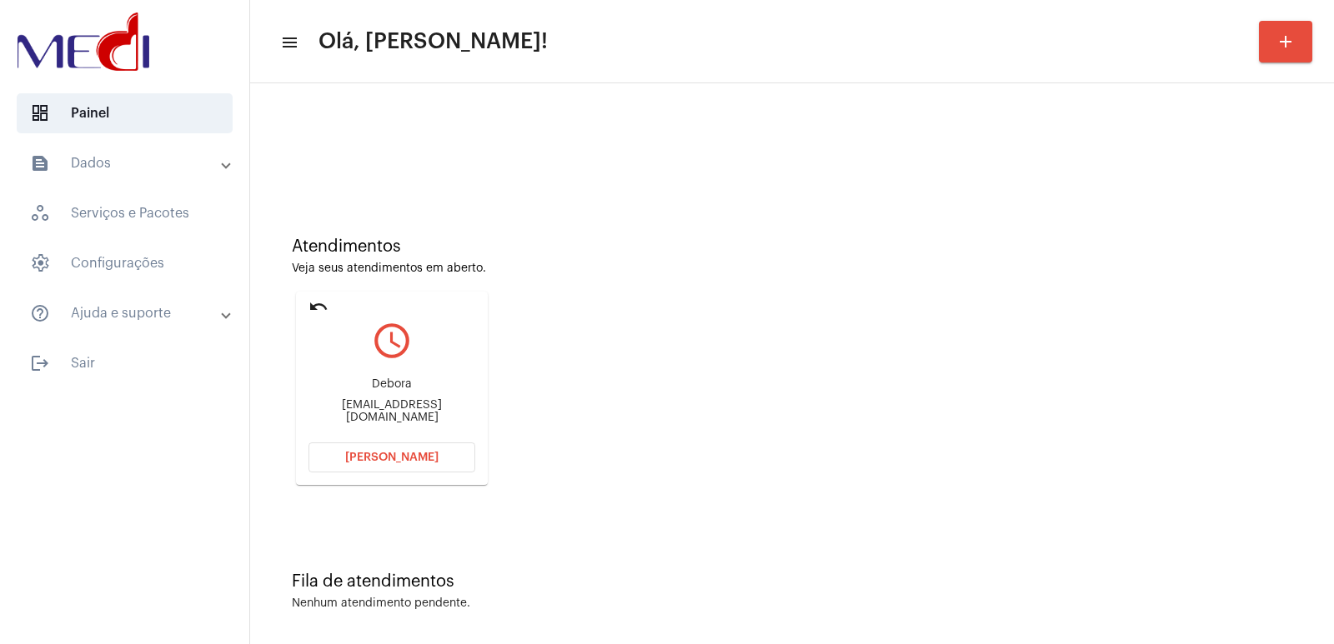
click at [515, 409] on div "Atendimentos Veja seus atendimentos em aberto. undo query_builder Debora Debora…" at bounding box center [791, 355] width 1067 height 335
click at [441, 412] on div "Deborasilvaaa0211@gmail.com" at bounding box center [391, 411] width 167 height 25
click at [439, 413] on div "Deborasilvaaa0211@gmail.com" at bounding box center [391, 411] width 167 height 25
copy mat-card-content "Deborasilvaaa0211@gmail.com Abrir Chamada"
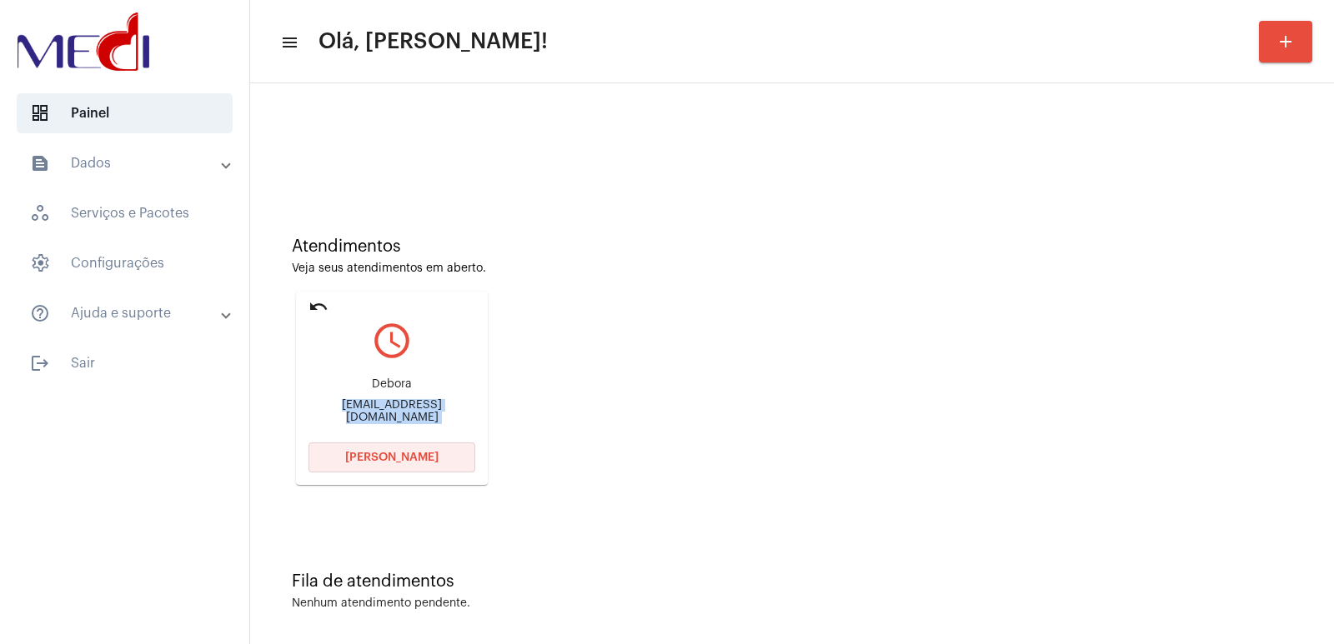
click at [381, 452] on span "Abrir Chamada" at bounding box center [391, 458] width 93 height 12
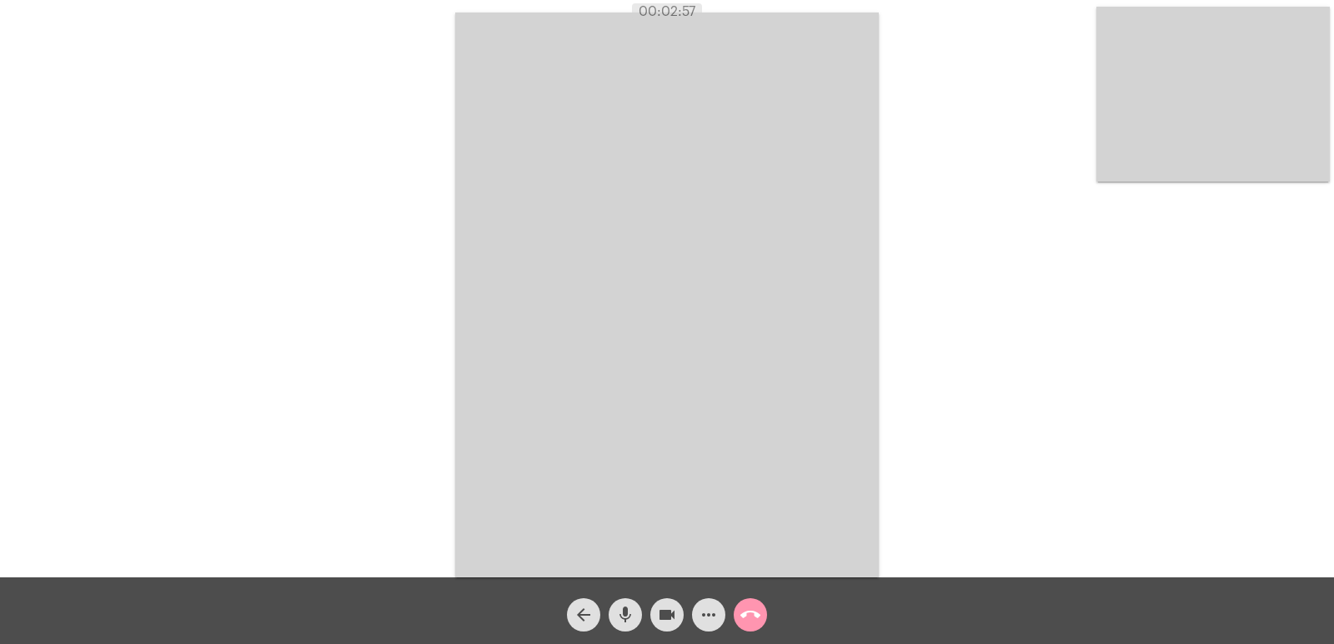
click at [748, 613] on mat-icon "call_end" at bounding box center [750, 615] width 20 height 20
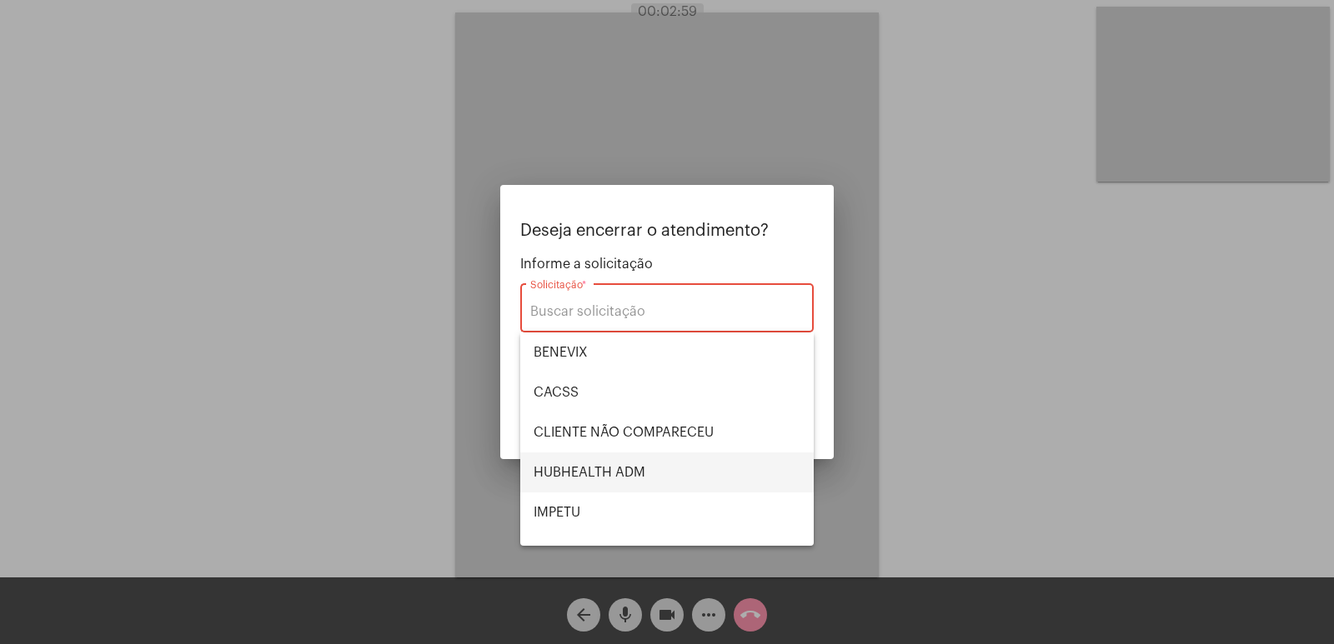
click at [578, 489] on span "HUBHEALTH ADM" at bounding box center [667, 473] width 267 height 40
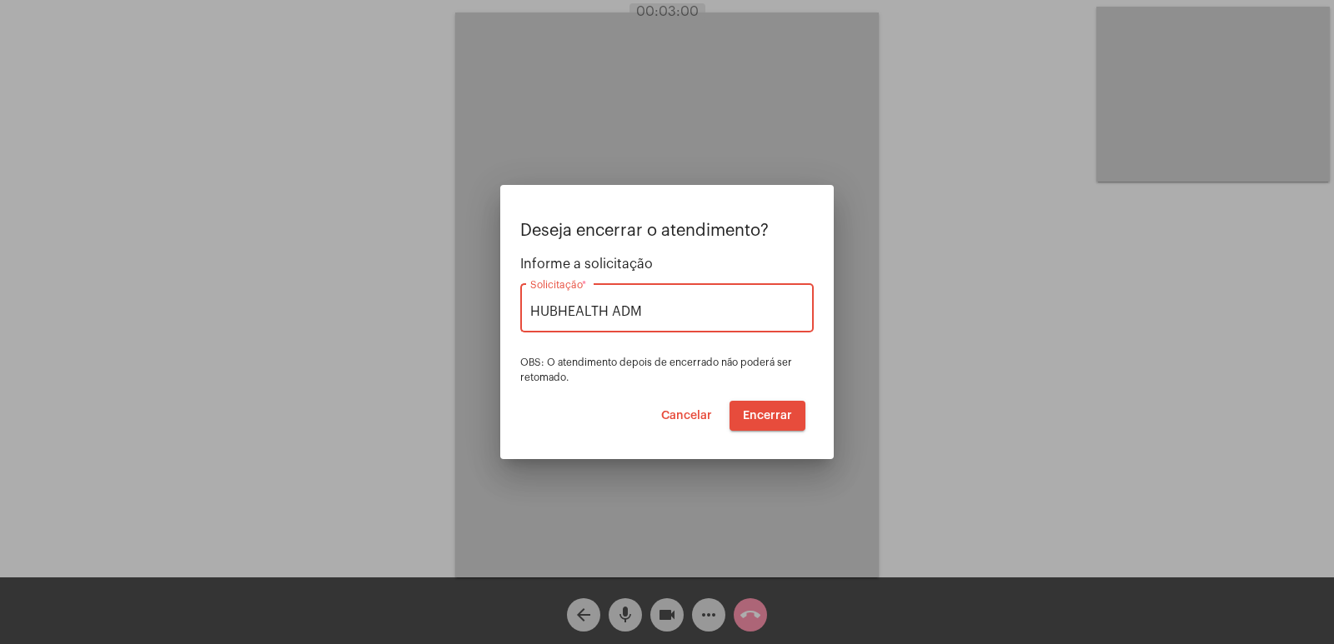
drag, startPoint x: 642, startPoint y: 308, endPoint x: 431, endPoint y: 308, distance: 210.9
click at [432, 308] on div "Deseja encerrar o atendimento? Informe a solicitação HUBHEALTH ADM Solicitação …" at bounding box center [667, 322] width 1334 height 644
type input "U"
type input "IMPETU"
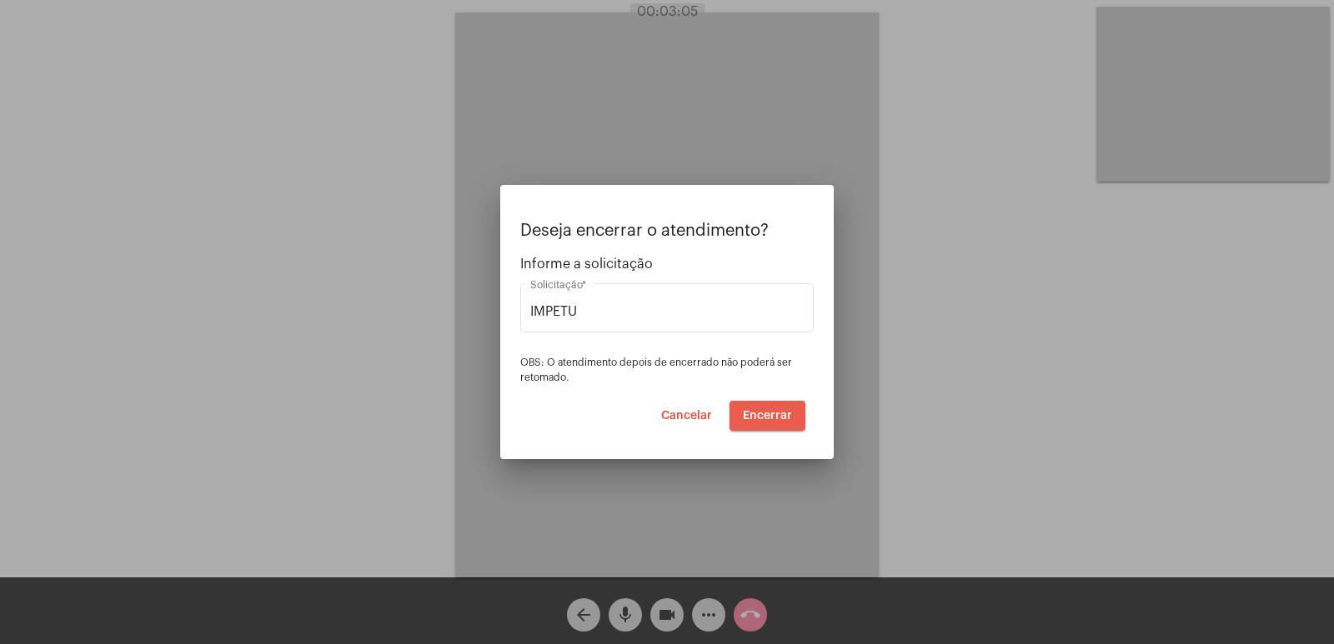
click at [780, 415] on span "Encerrar" at bounding box center [767, 416] width 49 height 12
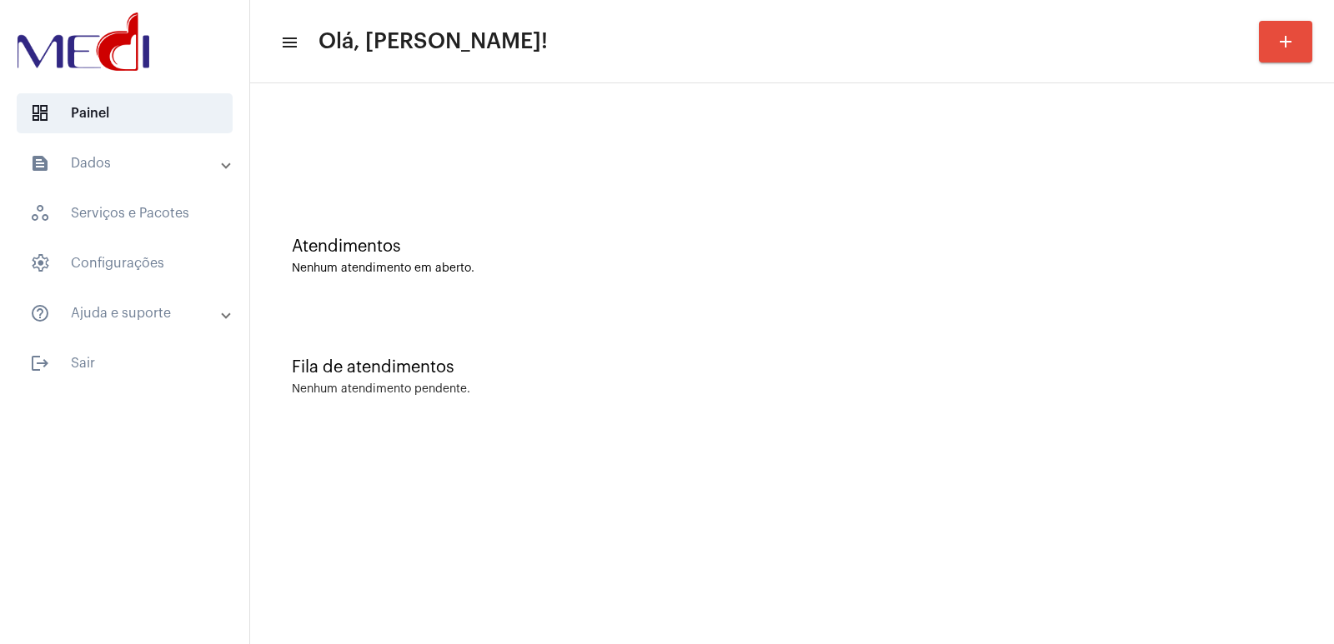
click at [166, 147] on mat-expansion-panel-header "text_snippet_outlined Dados" at bounding box center [129, 163] width 239 height 40
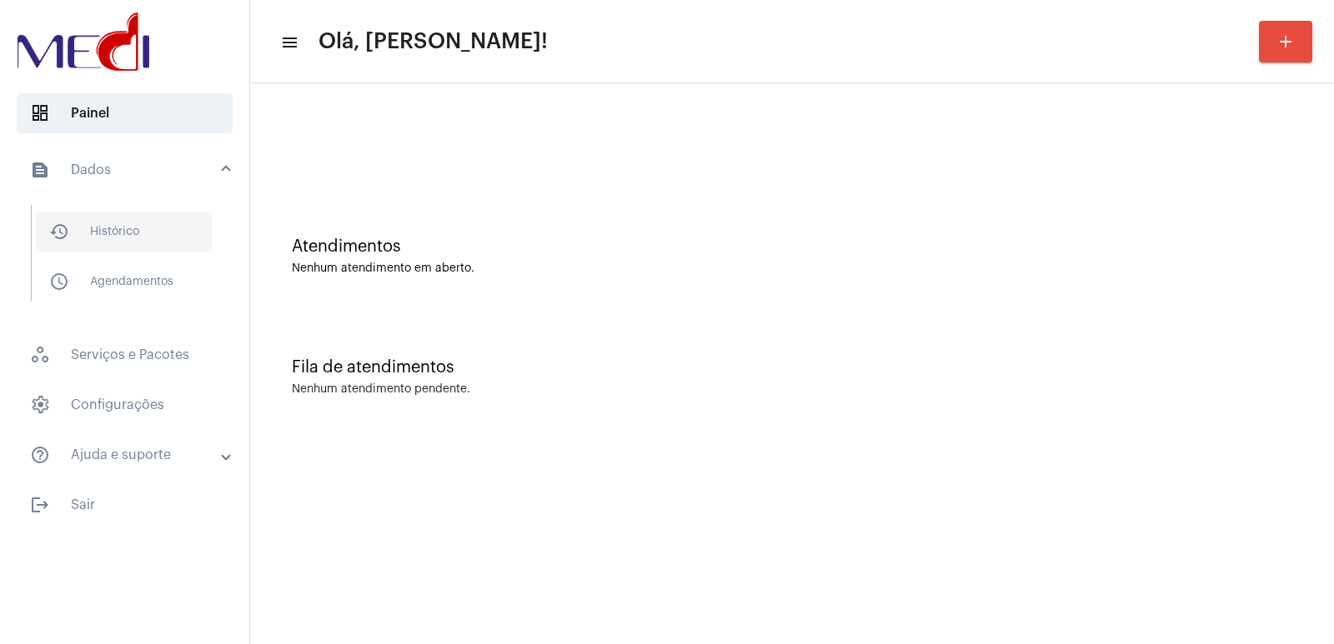
click at [168, 240] on span "history_outlined Histórico" at bounding box center [124, 232] width 176 height 40
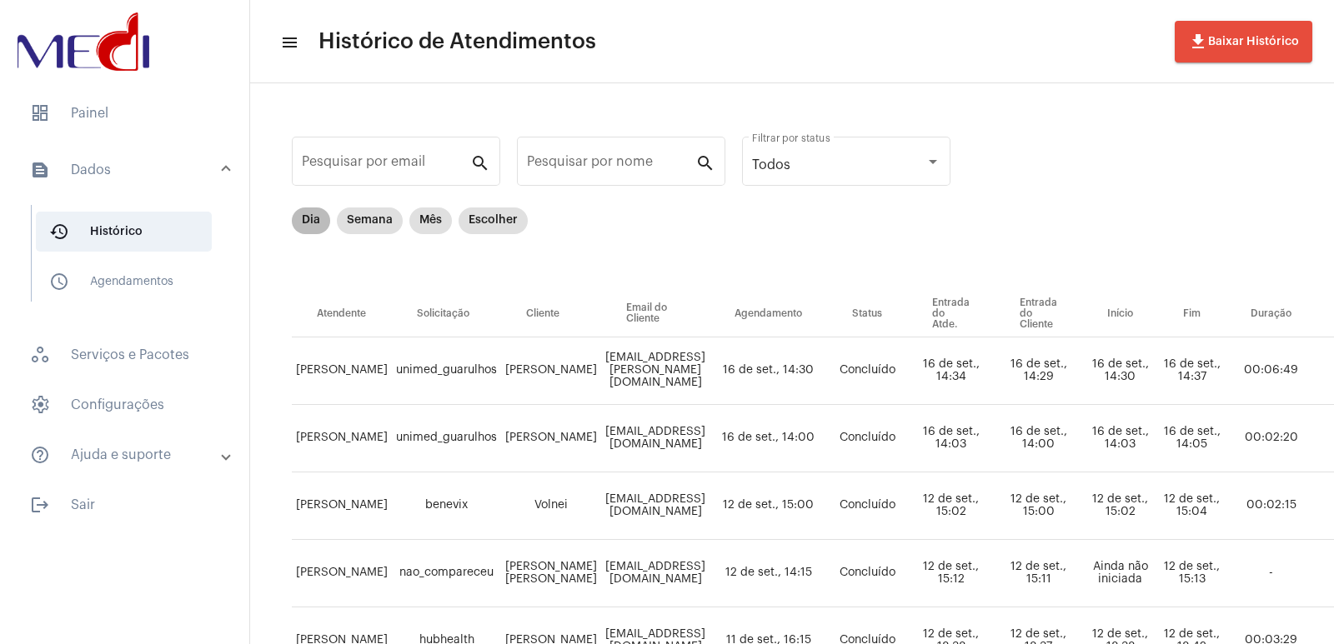
click at [313, 228] on mat-chip "Dia" at bounding box center [311, 221] width 38 height 27
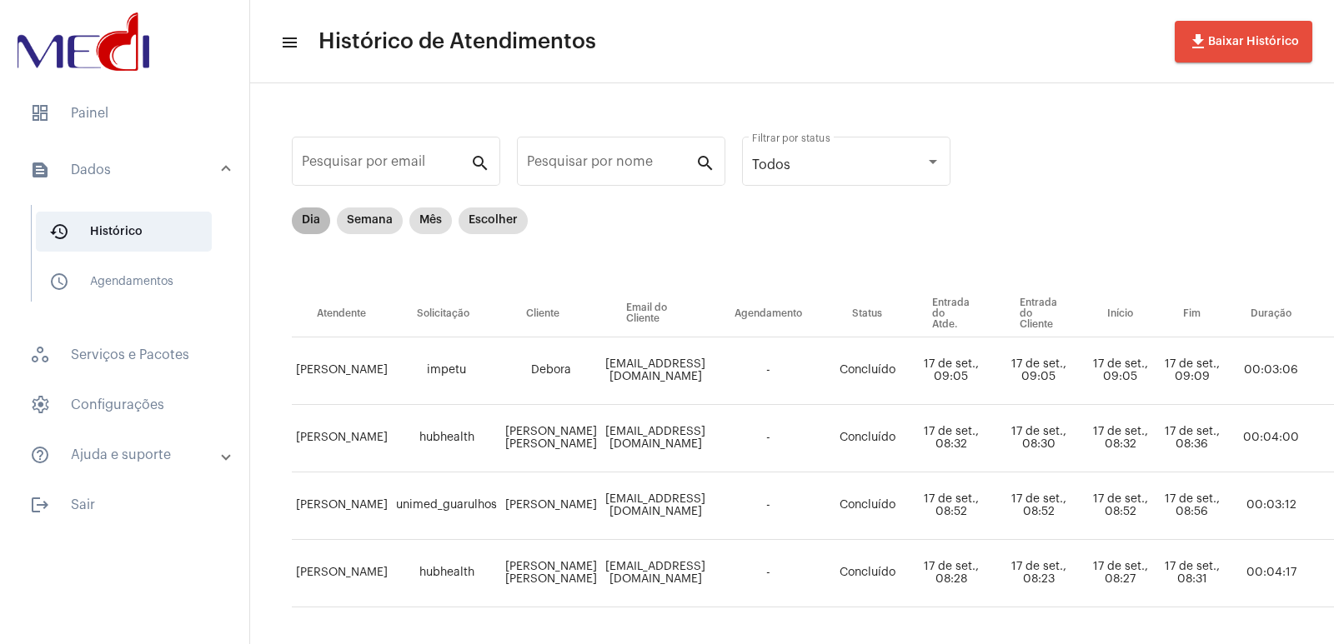
scroll to position [64, 0]
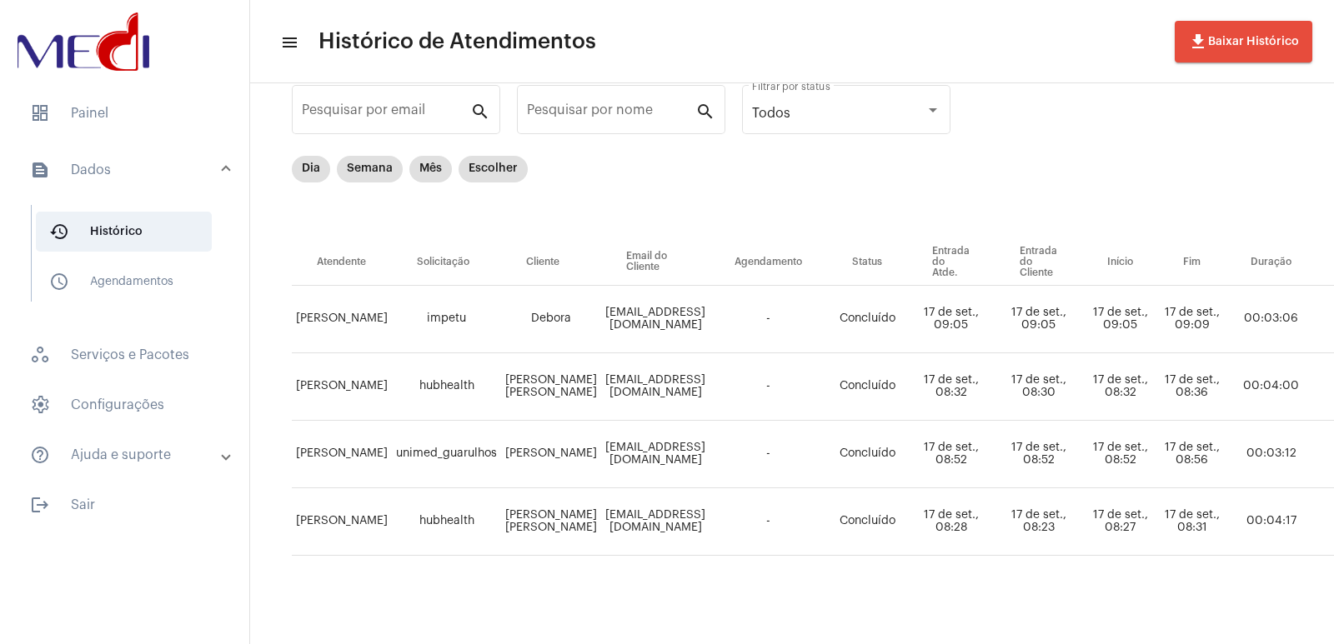
click at [534, 369] on td "ERIMAR FERNANDES OLIVEIRA FARIAS" at bounding box center [551, 388] width 100 height 68
copy td "ERIMAR FERNANDES OLIVEIRA FARIAS"
click at [65, 98] on span "dashboard Painel" at bounding box center [125, 113] width 216 height 40
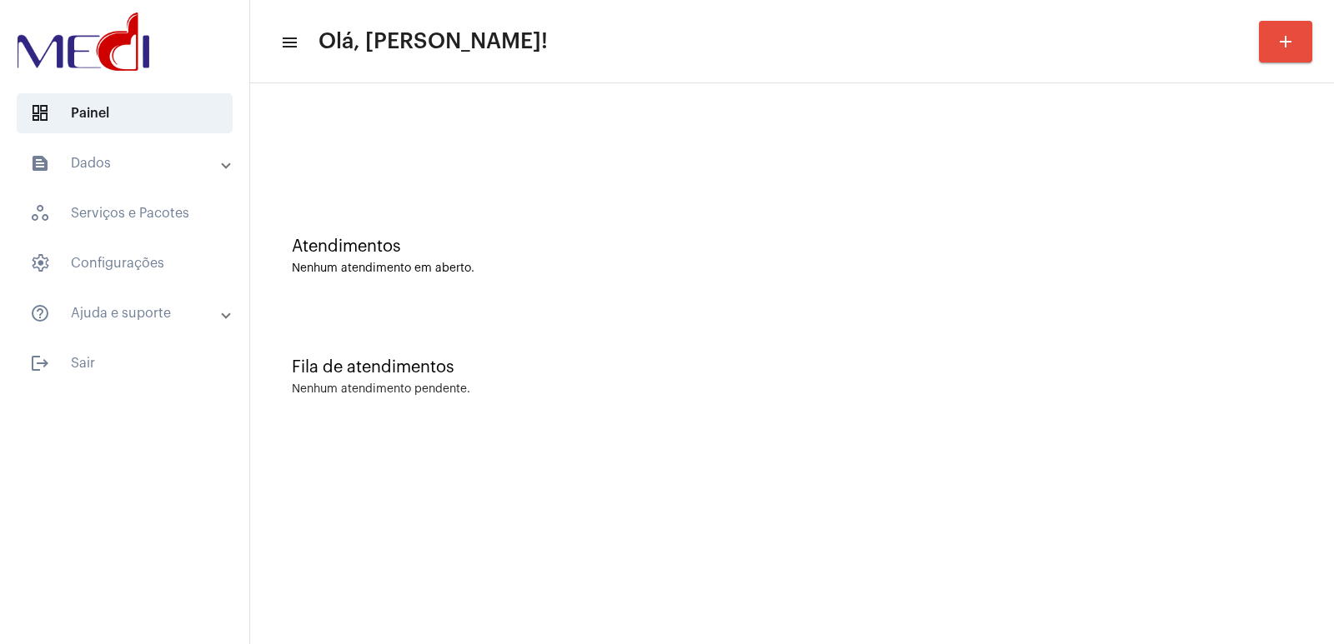
click at [139, 78] on div at bounding box center [124, 43] width 249 height 87
click at [140, 78] on div at bounding box center [124, 43] width 249 height 87
click at [145, 84] on div at bounding box center [124, 43] width 249 height 87
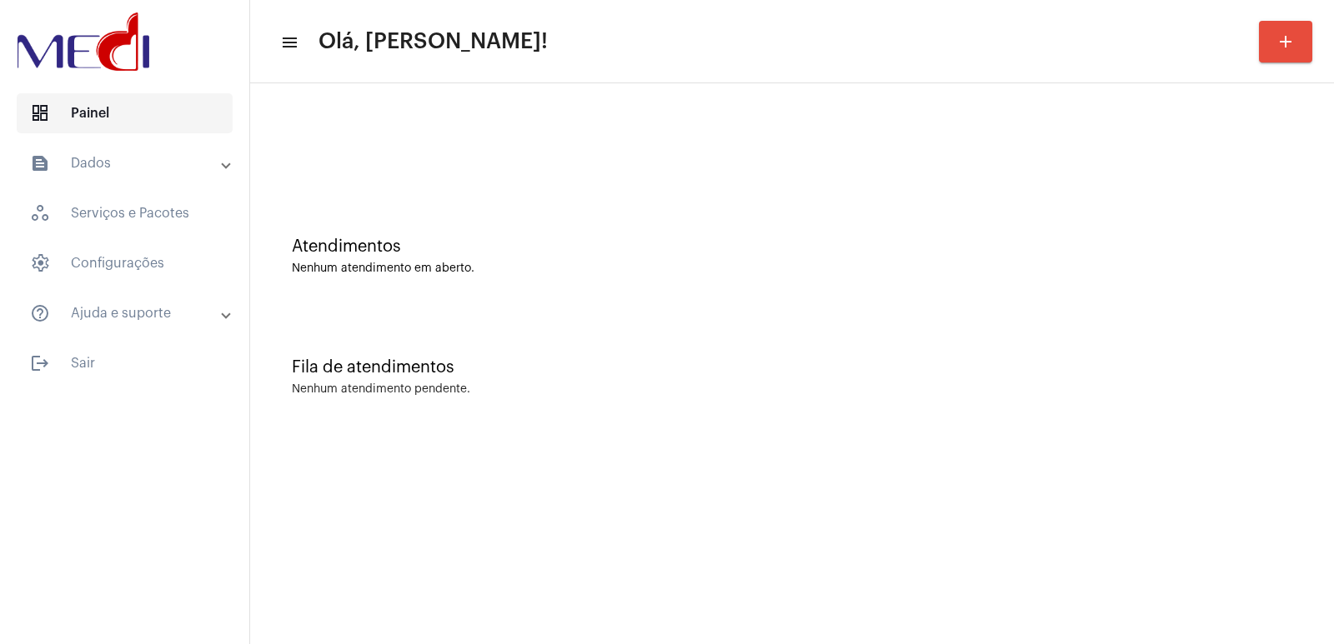
click at [137, 107] on span "dashboard Painel" at bounding box center [125, 113] width 216 height 40
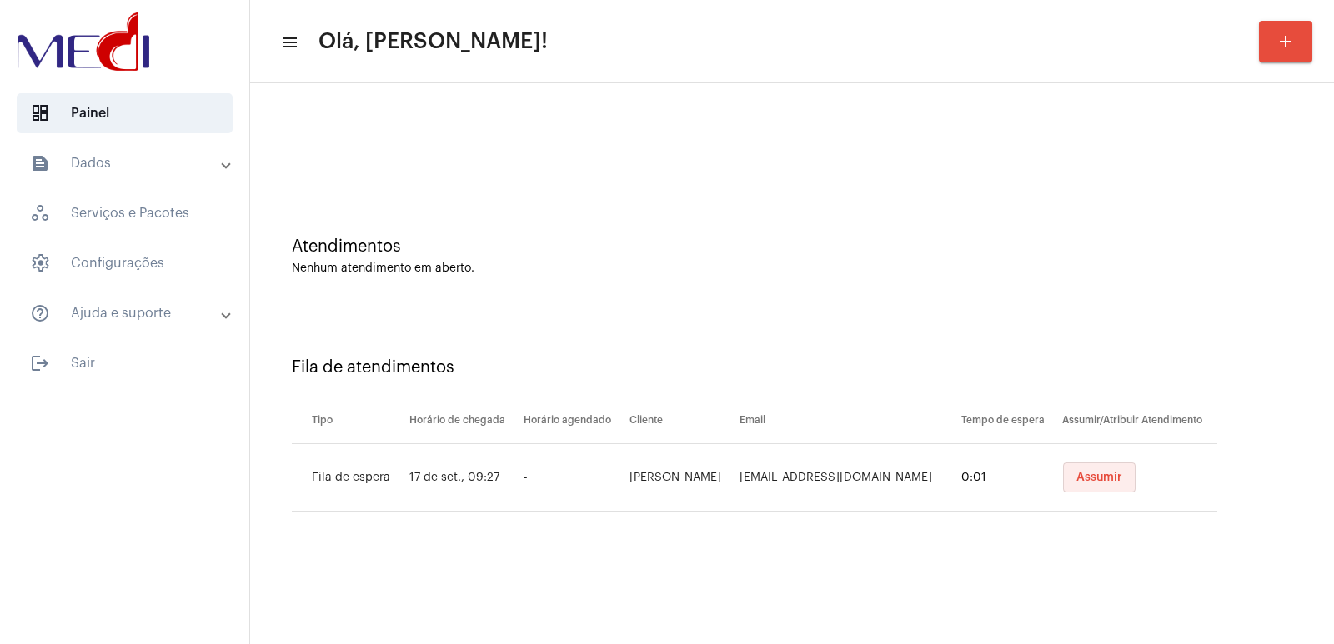
click at [1081, 474] on span "Assumir" at bounding box center [1099, 478] width 46 height 12
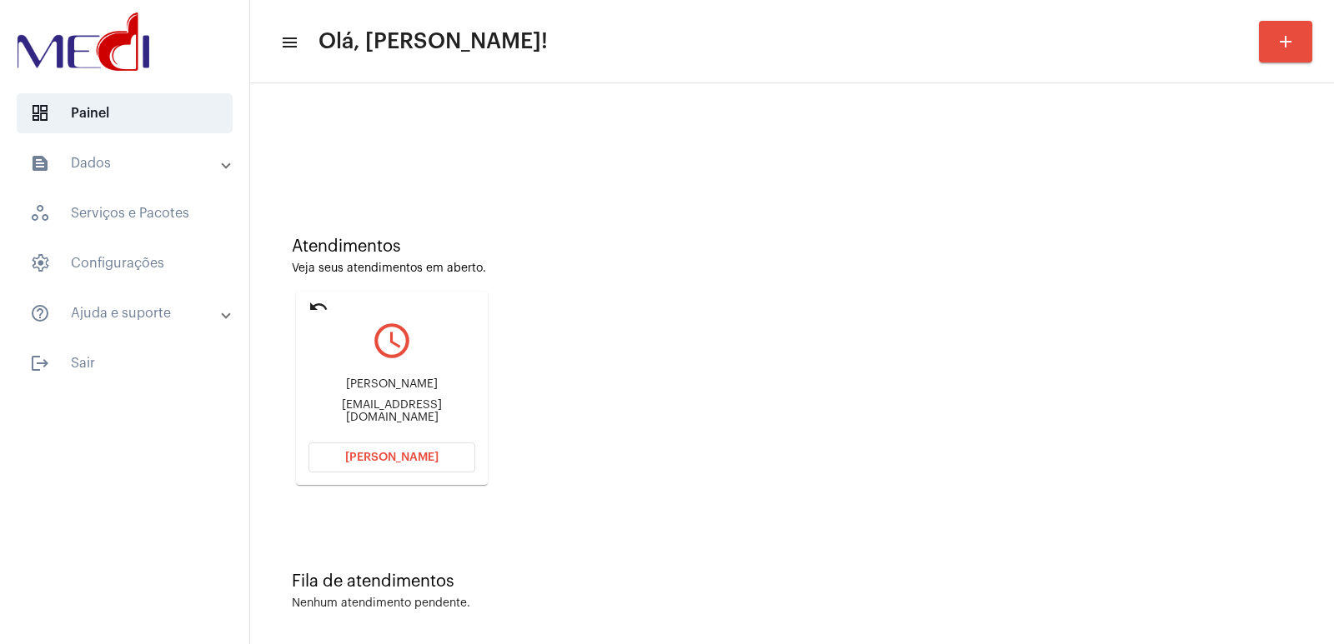
click at [1143, 200] on div "Atendimentos Veja seus atendimentos em aberto. undo query_builder Natane de Sou…" at bounding box center [791, 355] width 1067 height 335
click at [388, 379] on div "Natane de Souza Diniz Lacerda" at bounding box center [391, 385] width 167 height 13
click at [389, 379] on div "Natane de Souza Diniz Lacerda" at bounding box center [391, 385] width 167 height 13
copy div "Natane de Souza Diniz Lacerda"
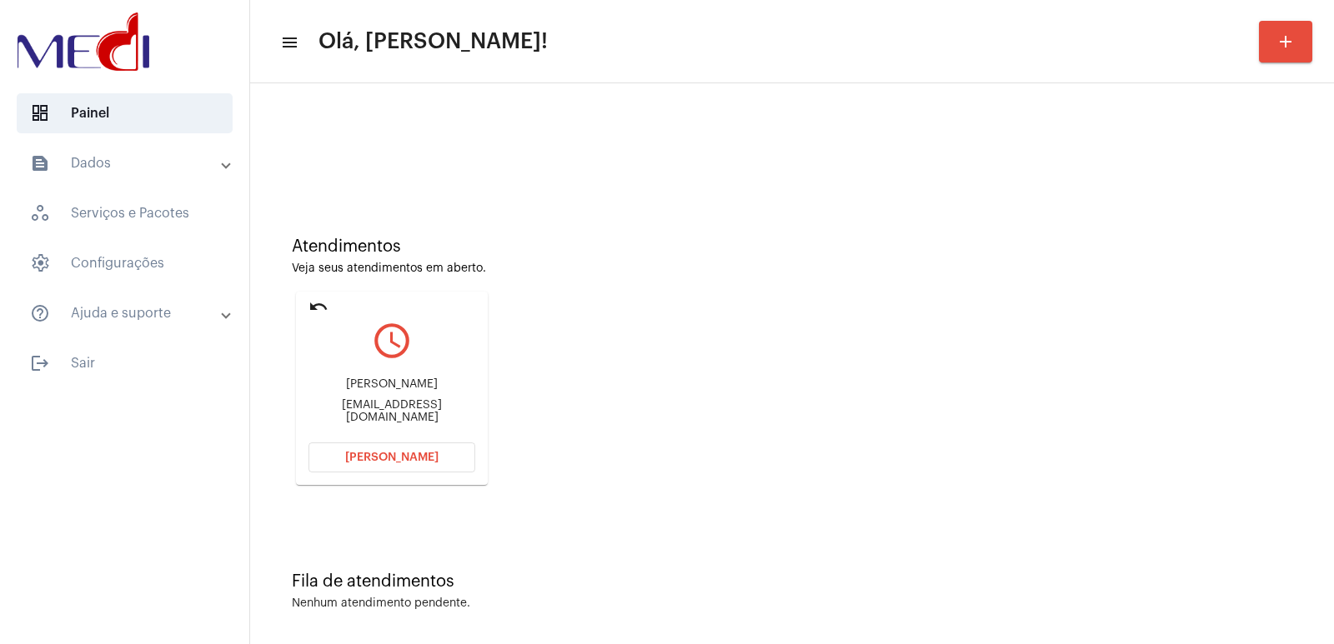
click at [443, 417] on div "Natanediniz@icloud.com" at bounding box center [391, 411] width 167 height 25
click at [443, 416] on div "Natanediniz@icloud.com" at bounding box center [391, 411] width 167 height 25
copy mat-card-content "Natanediniz@icloud.com Abrir Chamada"
click at [386, 391] on div "Natane de Souza Diniz Lacerda" at bounding box center [391, 385] width 167 height 13
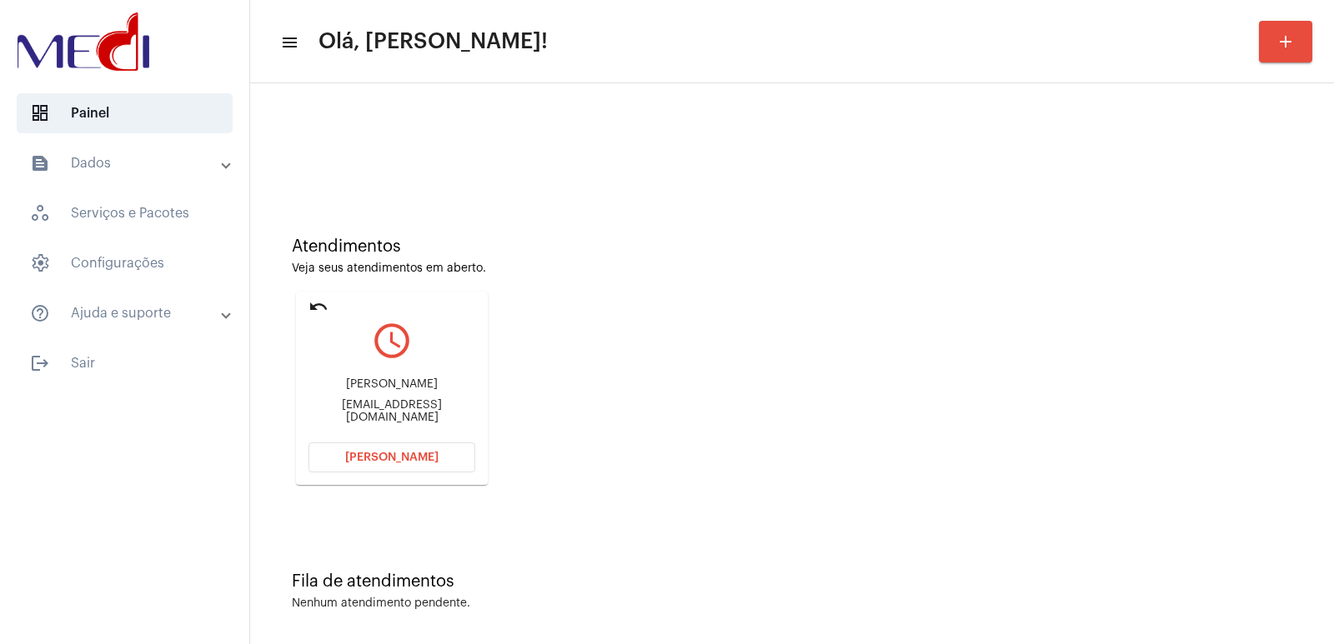
click at [386, 391] on div "Natane de Souza Diniz Lacerda" at bounding box center [391, 385] width 167 height 13
copy div "Natane de Souza Diniz Lacerda"
click at [385, 481] on mat-card "undo query_builder Natane de Souza Diniz Lacerda Natanediniz@icloud.com Abrir C…" at bounding box center [392, 388] width 192 height 193
click at [399, 460] on span "[PERSON_NAME]" at bounding box center [391, 458] width 93 height 12
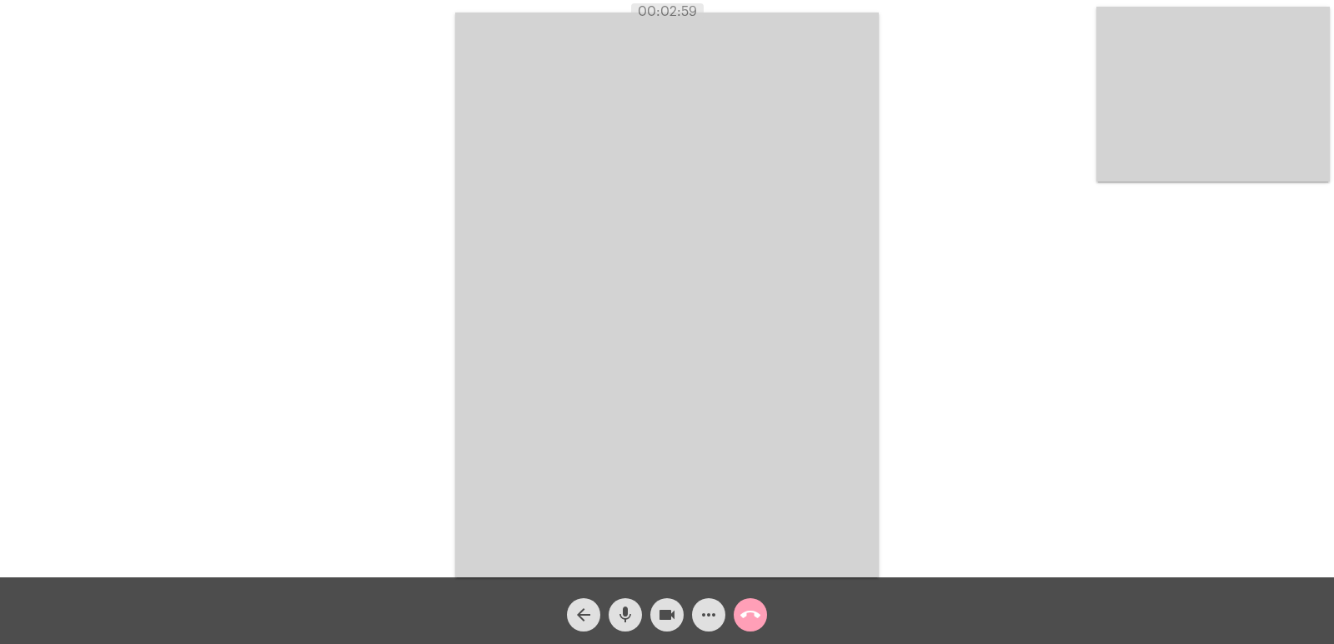
click at [746, 606] on mat-icon "call_end" at bounding box center [750, 615] width 20 height 20
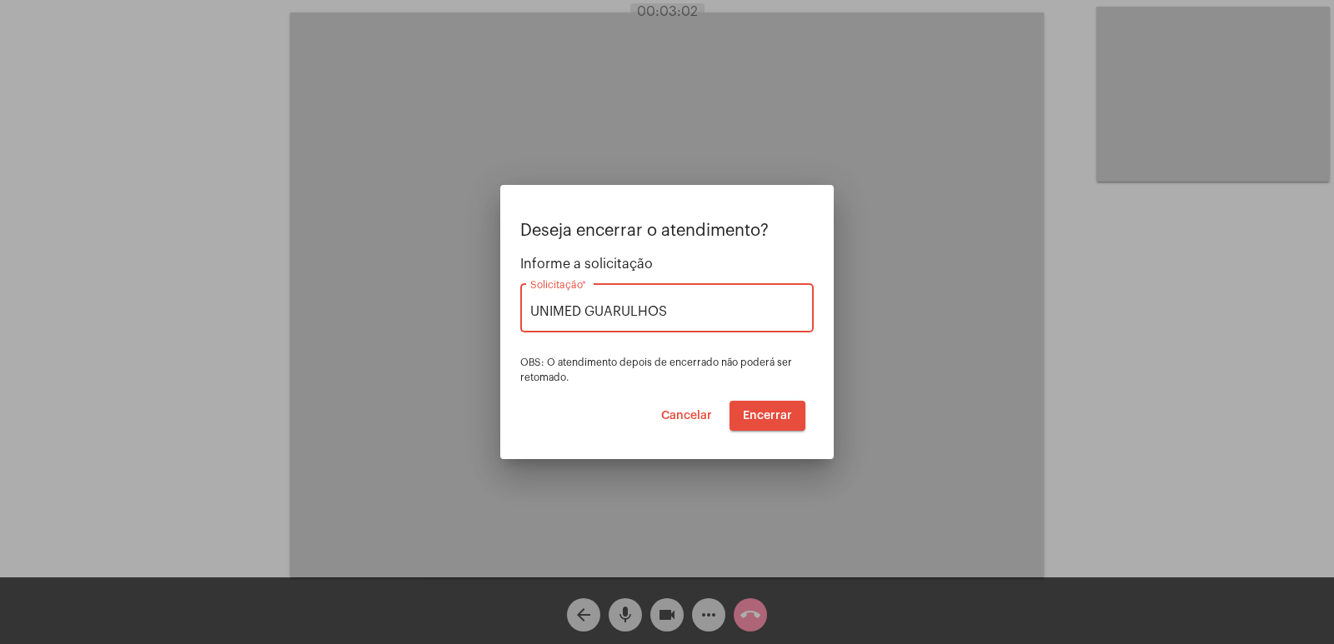
type input "UNIMED GUARULHOS"
click at [766, 428] on button "Encerrar" at bounding box center [768, 416] width 76 height 30
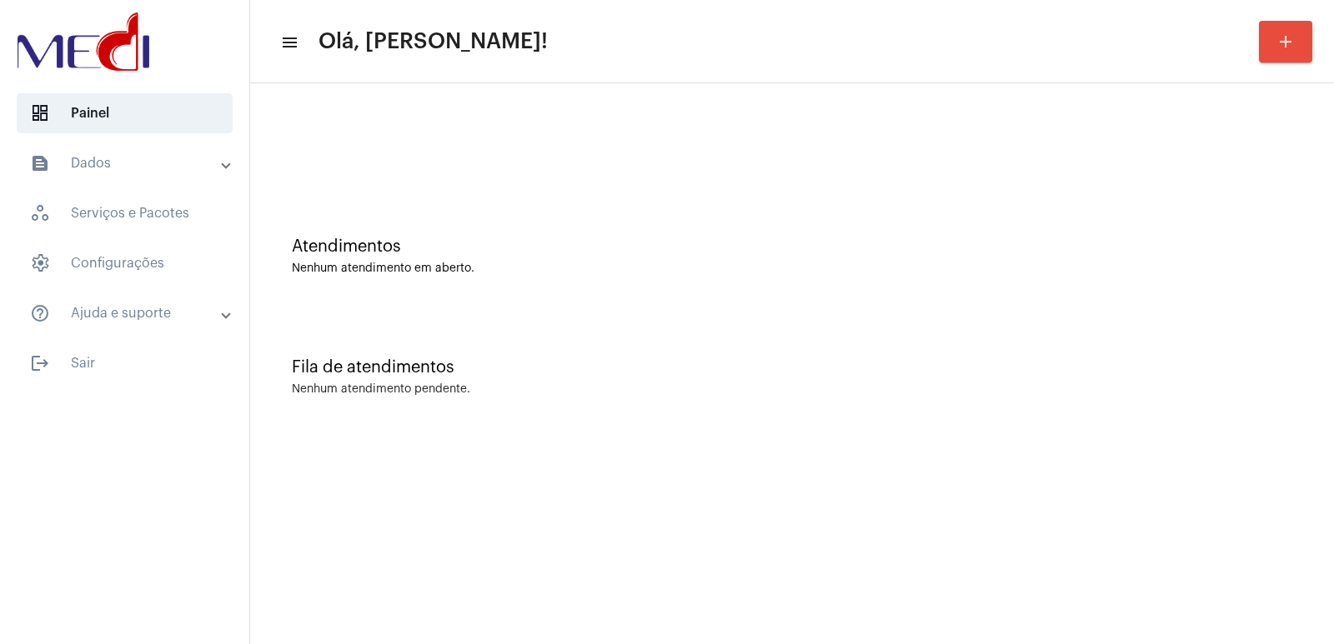
click at [871, 421] on div "Fila de atendimentos Nenhum atendimento pendente." at bounding box center [791, 368] width 1067 height 121
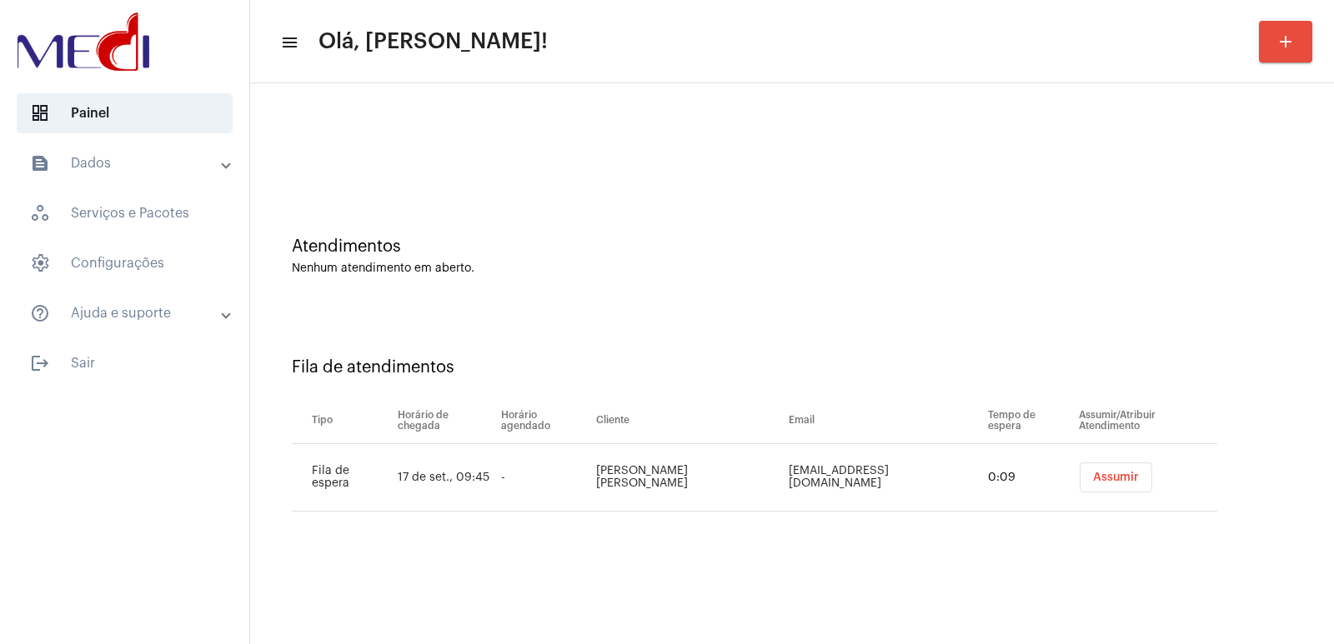
drag, startPoint x: 1132, startPoint y: 489, endPoint x: 1124, endPoint y: 481, distance: 11.8
click at [1126, 483] on div "Assumir" at bounding box center [1148, 478] width 145 height 30
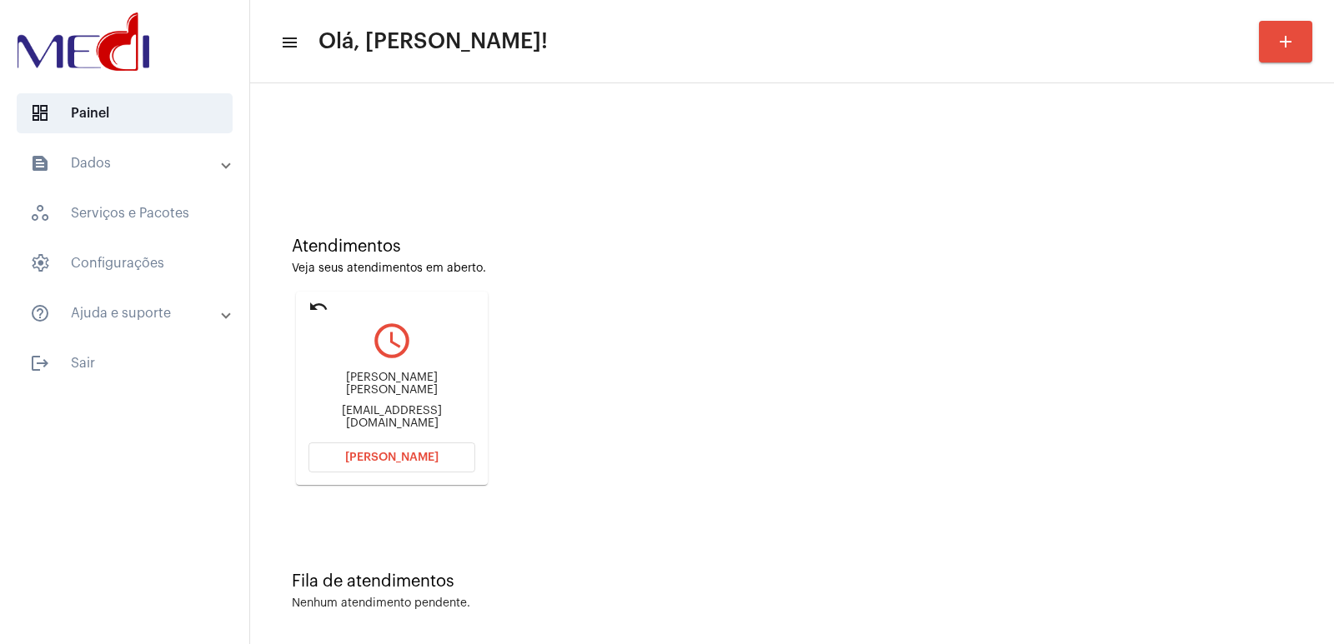
click at [349, 394] on div "Geferson Gomes Viana" at bounding box center [391, 384] width 167 height 25
copy div "Geferson Gomes Viana"
click at [404, 462] on span "[PERSON_NAME]" at bounding box center [391, 458] width 93 height 12
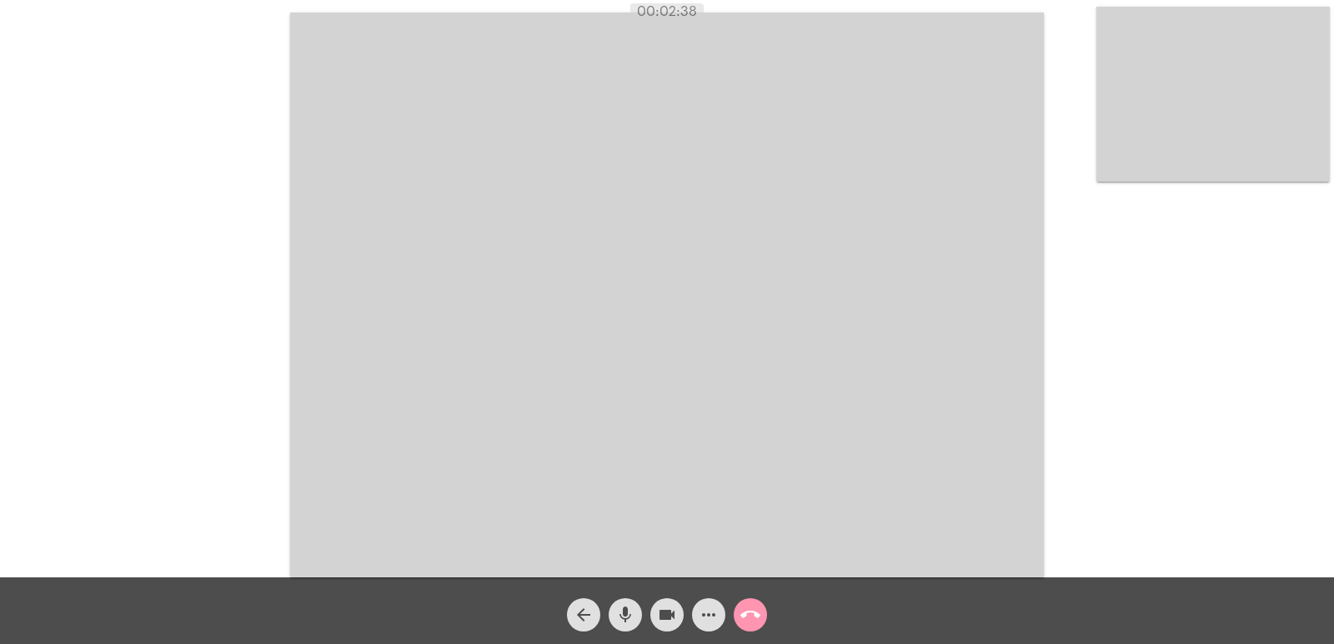
click at [752, 618] on mat-icon "call_end" at bounding box center [750, 615] width 20 height 20
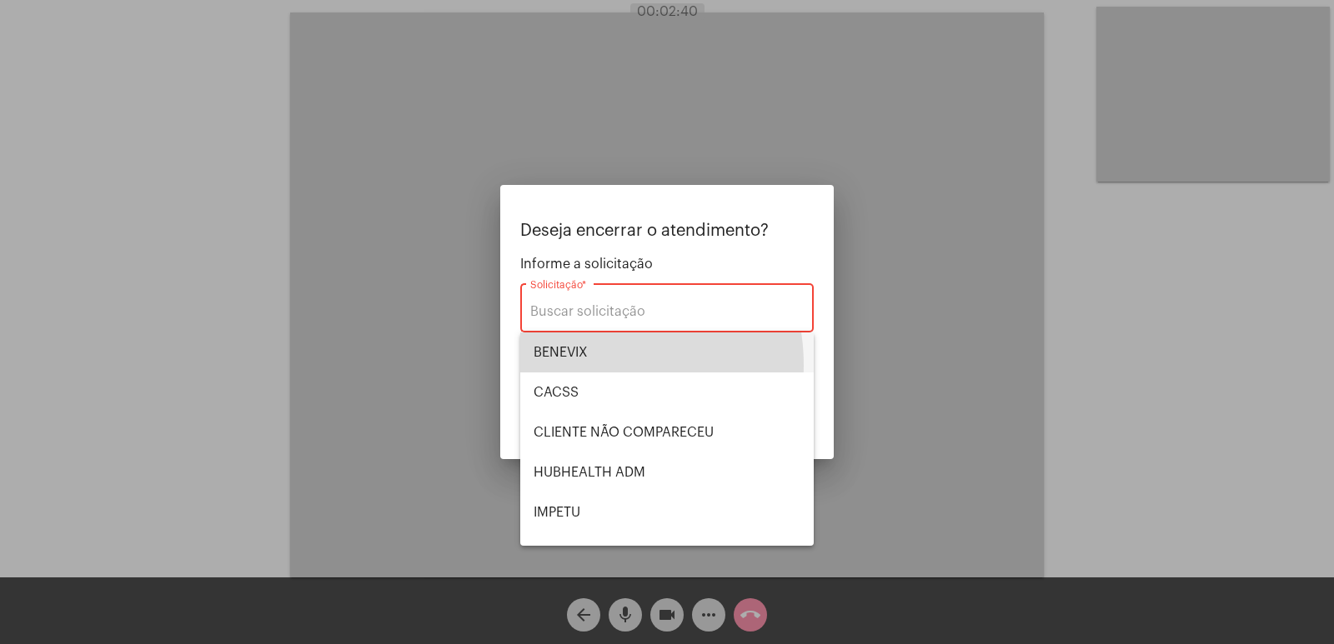
click at [575, 366] on span "BENEVIX" at bounding box center [667, 353] width 267 height 40
type input "BENEVIX"
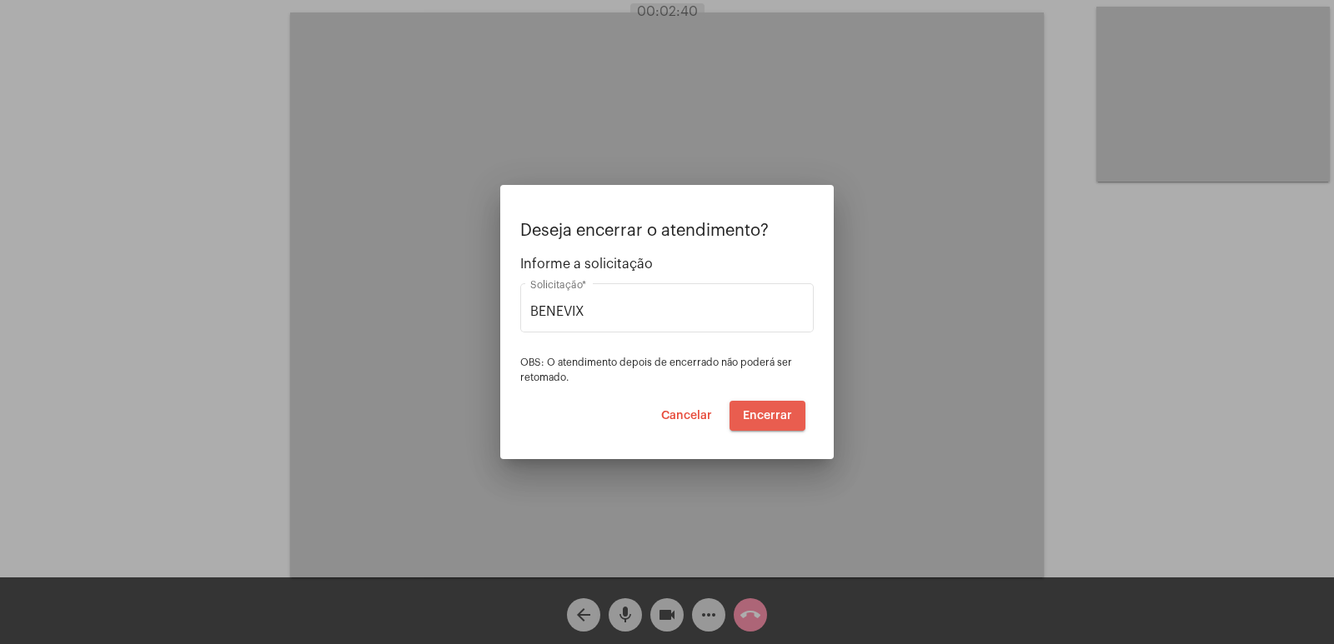
click at [769, 421] on span "Encerrar" at bounding box center [767, 416] width 49 height 12
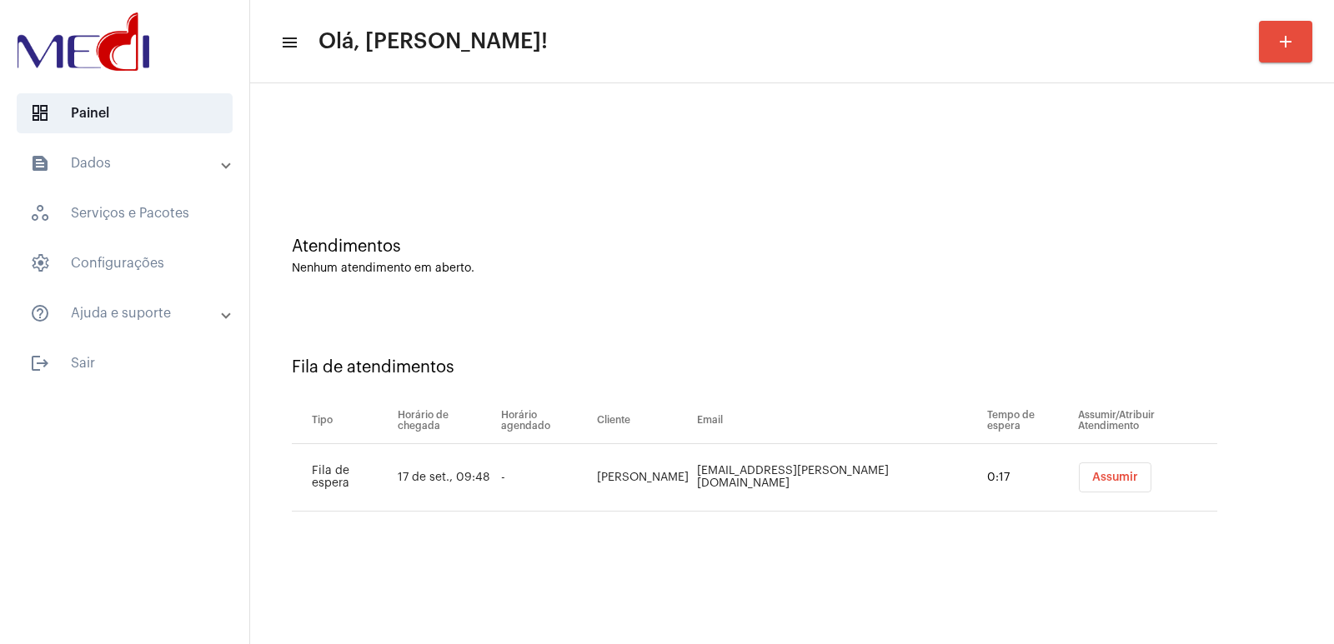
click at [1122, 481] on button "Assumir" at bounding box center [1115, 478] width 73 height 30
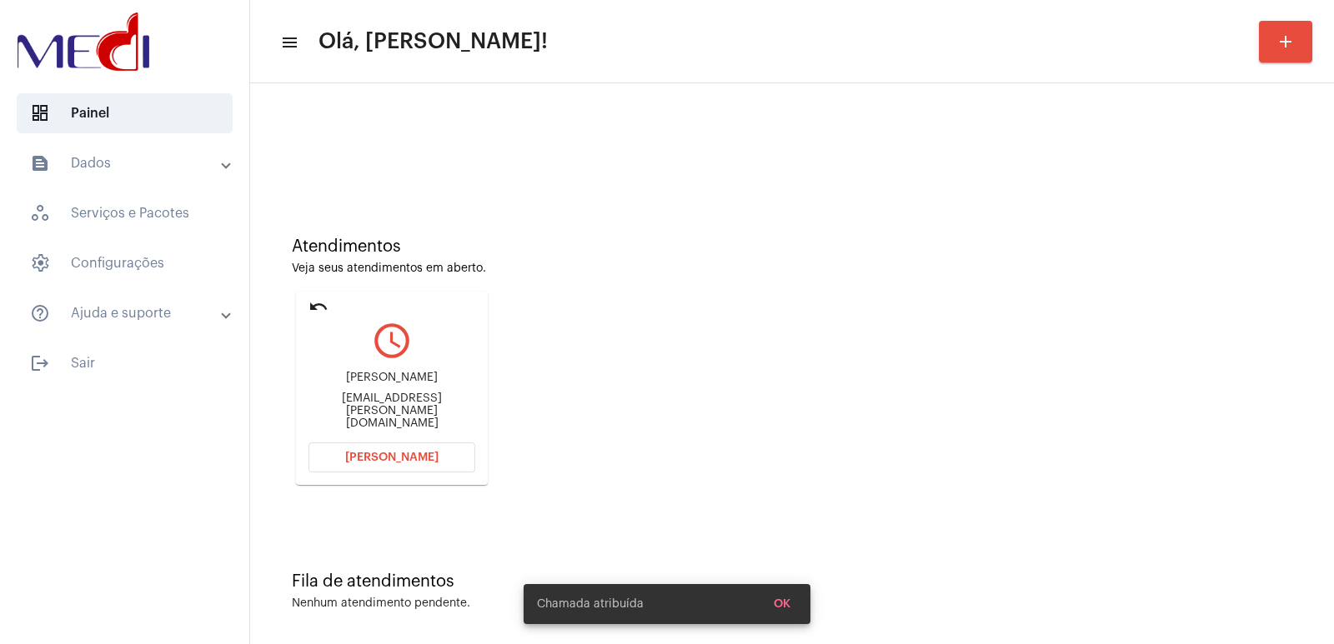
click at [408, 376] on div "Sara Carvalho saramanta.carvalho@gmail.com" at bounding box center [391, 401] width 167 height 75
drag, startPoint x: 408, startPoint y: 376, endPoint x: 388, endPoint y: 384, distance: 21.4
click at [402, 377] on div "Sara Carvalho saramanta.carvalho@gmail.com" at bounding box center [391, 401] width 167 height 75
copy div "Sara Carvalho"
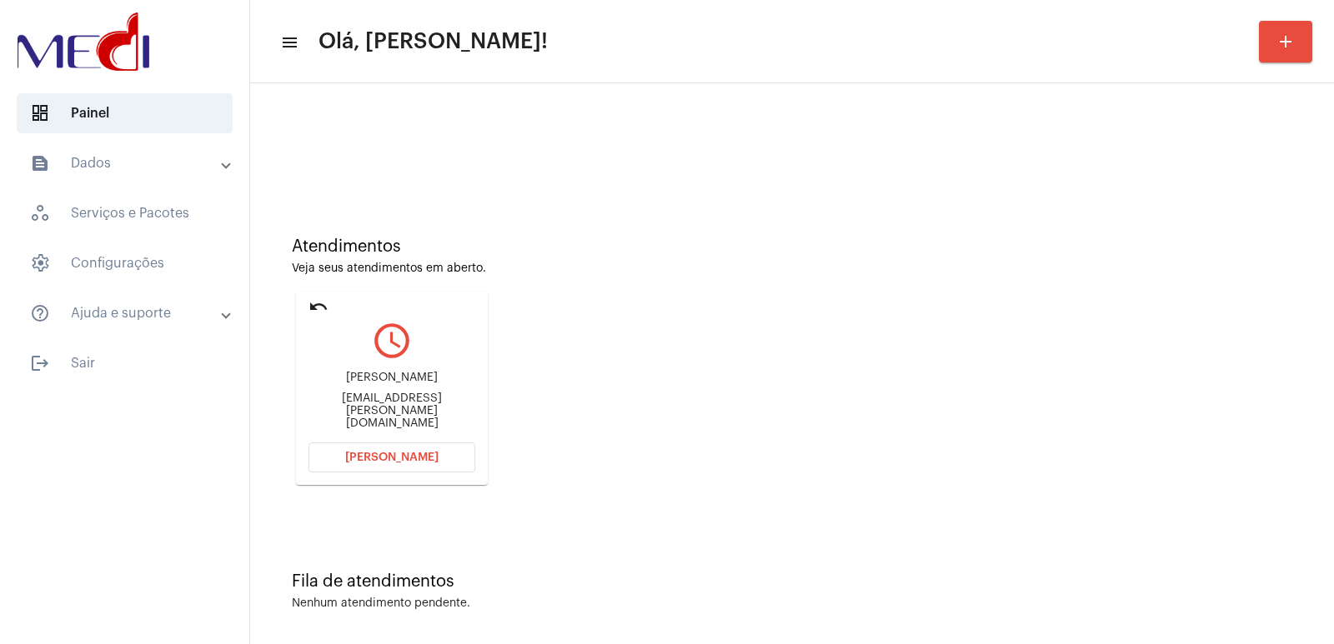
click at [434, 455] on button "[PERSON_NAME]" at bounding box center [391, 458] width 167 height 30
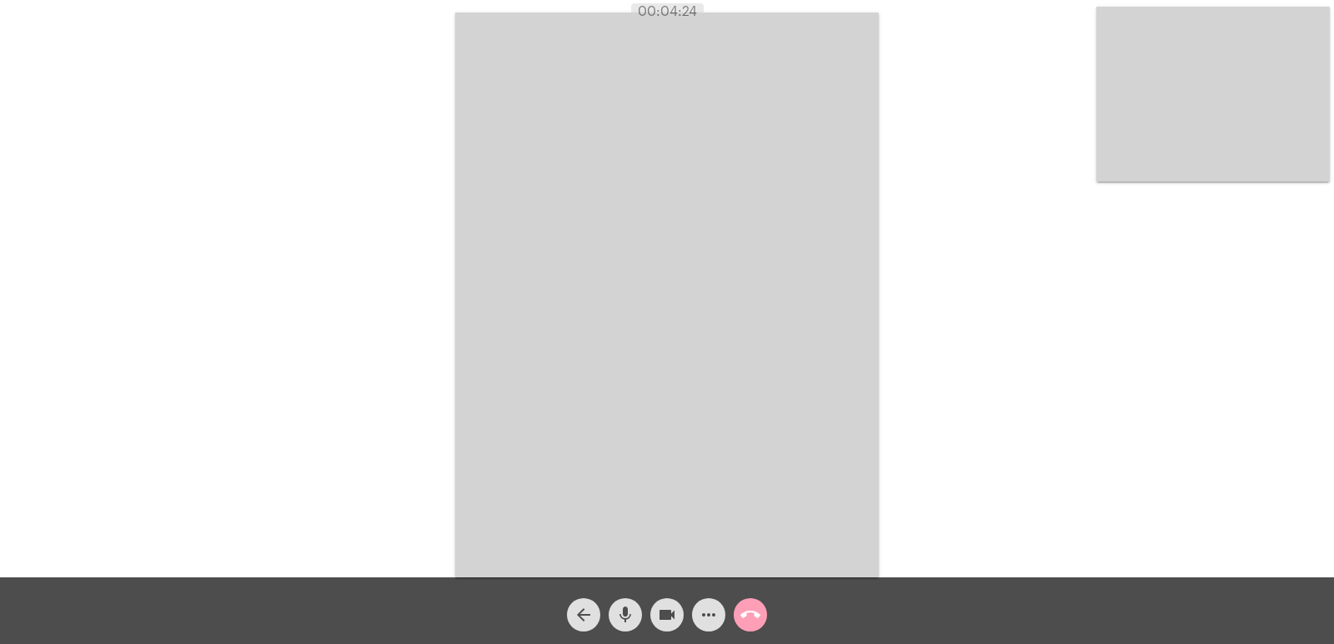
click at [753, 610] on mat-icon "call_end" at bounding box center [750, 615] width 20 height 20
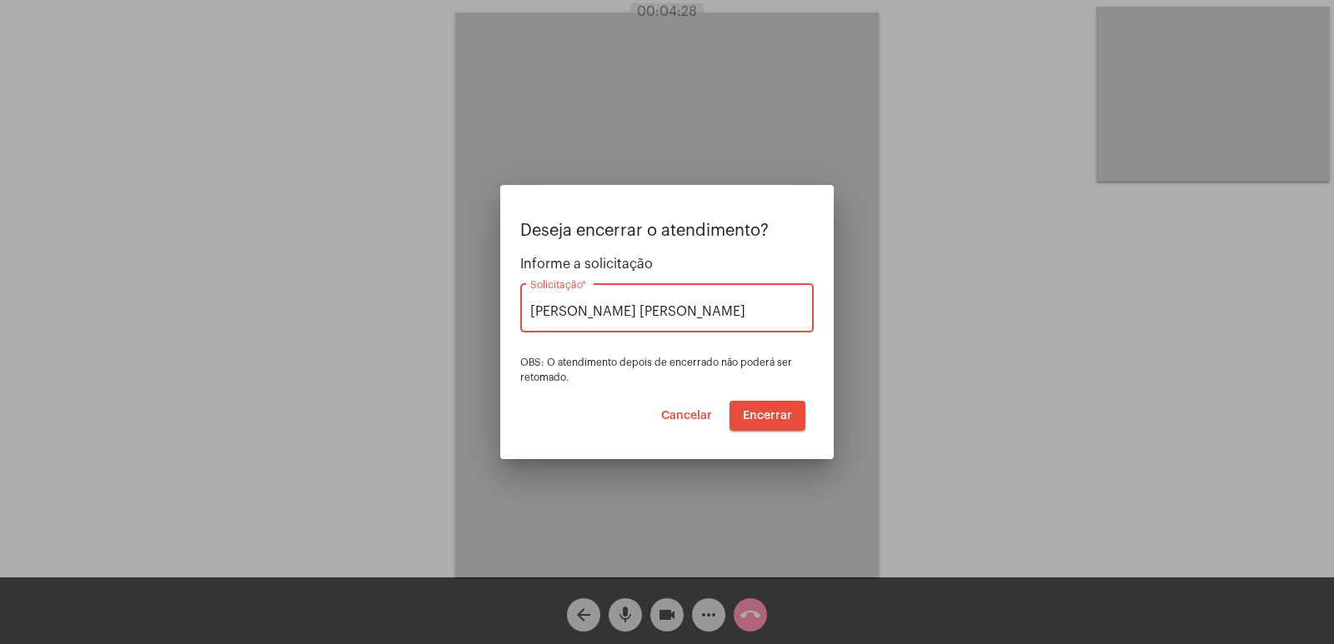
type input "VERA CRUZ"
click at [793, 420] on button "Encerrar" at bounding box center [768, 416] width 76 height 30
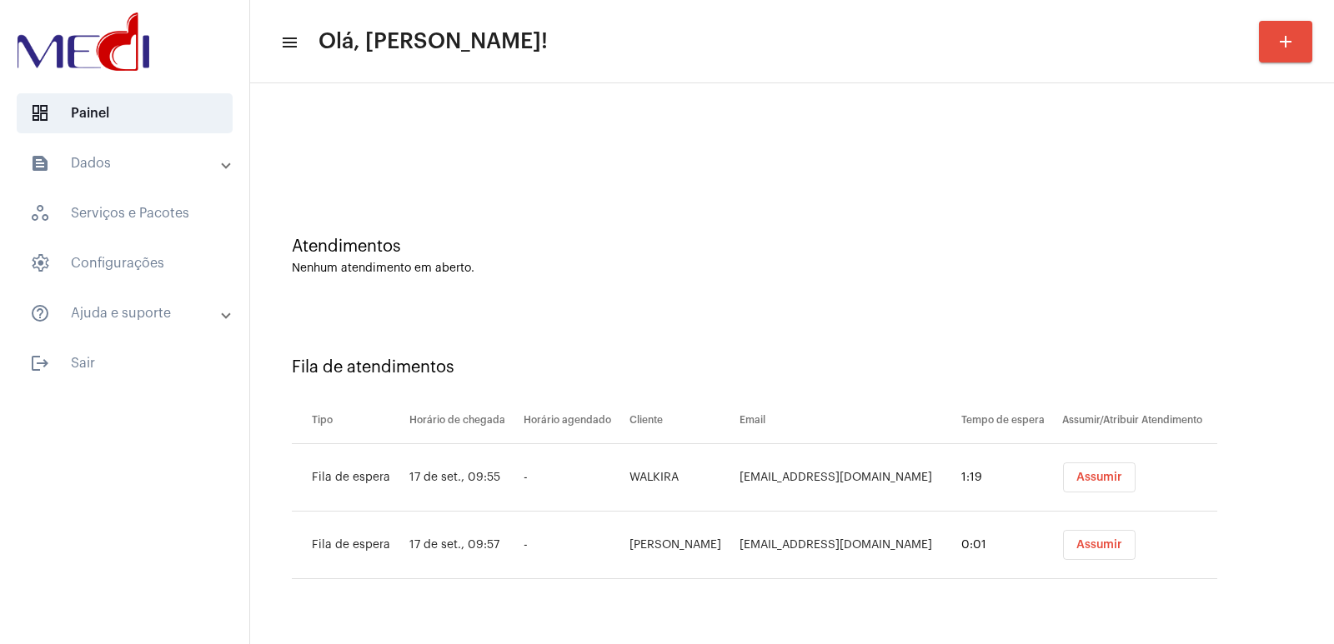
drag, startPoint x: 0, startPoint y: 0, endPoint x: 1193, endPoint y: 487, distance: 1288.6
click at [1262, 475] on div "Fila de atendimentos Tipo Horário de chegada Horário agendado Cliente Email Tem…" at bounding box center [791, 462] width 1067 height 308
click at [1101, 477] on span "Assumir" at bounding box center [1099, 478] width 46 height 12
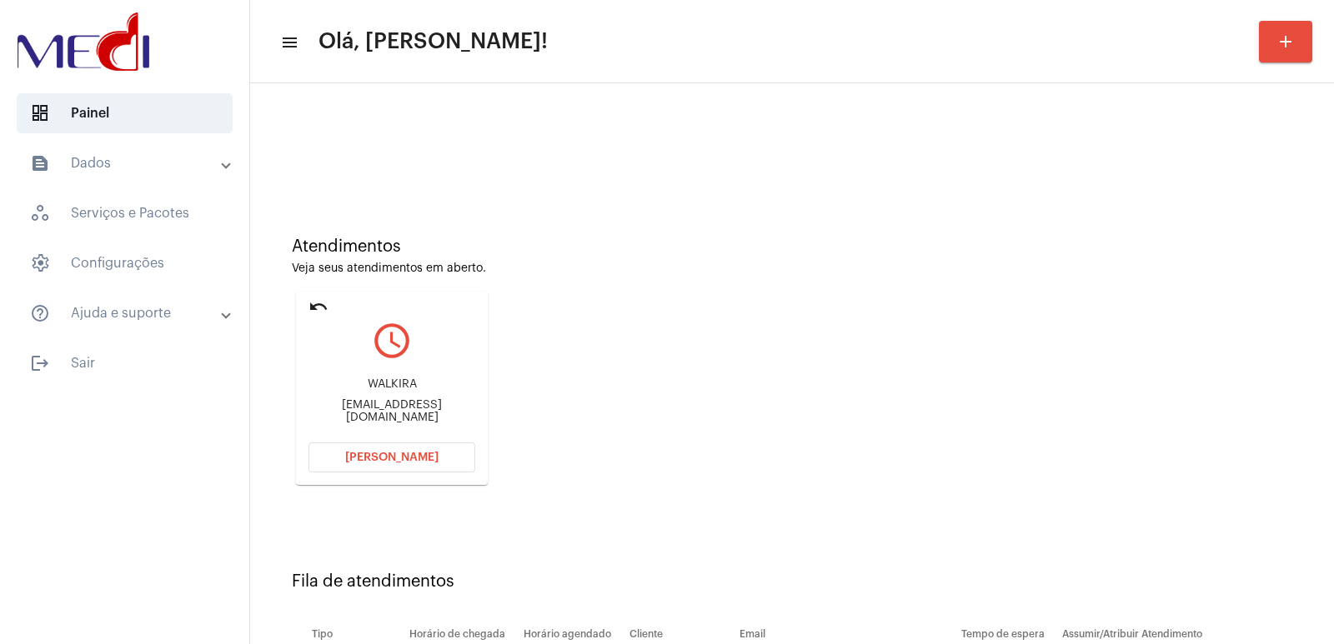
click at [388, 377] on div "WALKIRA [EMAIL_ADDRESS][DOMAIN_NAME]" at bounding box center [391, 401] width 167 height 75
copy div "WALKIRA"
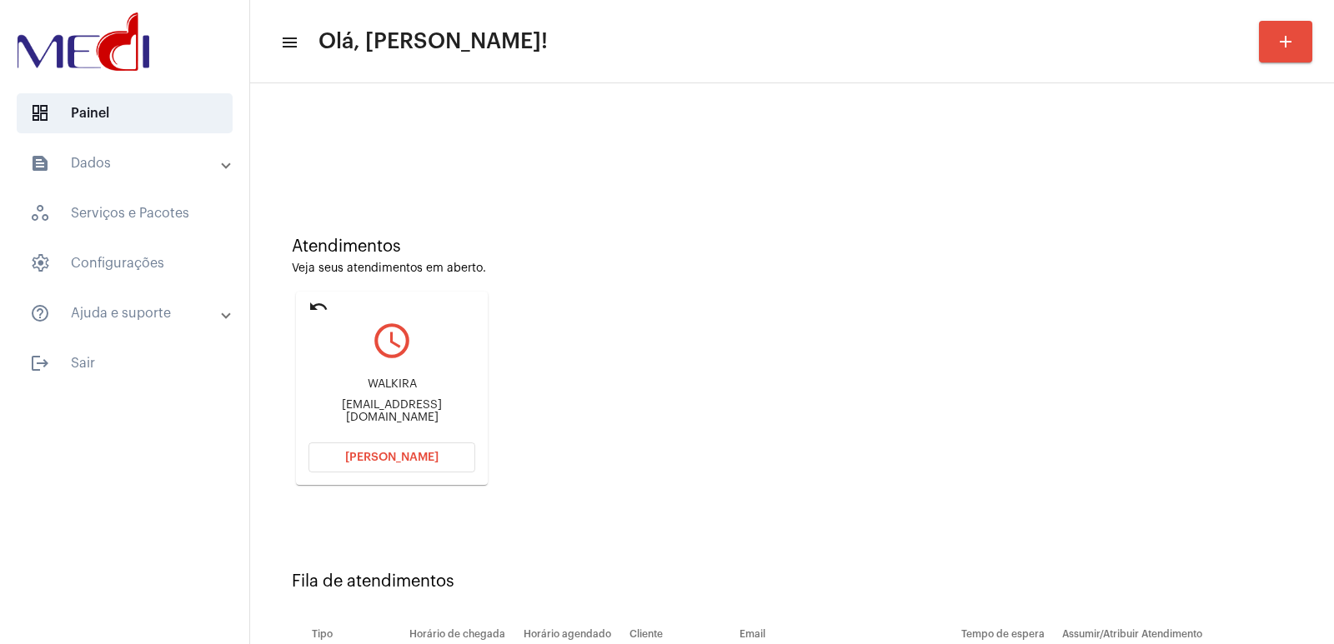
click at [340, 415] on div "[EMAIL_ADDRESS][DOMAIN_NAME]" at bounding box center [391, 411] width 167 height 25
click at [338, 411] on div "[EMAIL_ADDRESS][DOMAIN_NAME]" at bounding box center [391, 411] width 167 height 25
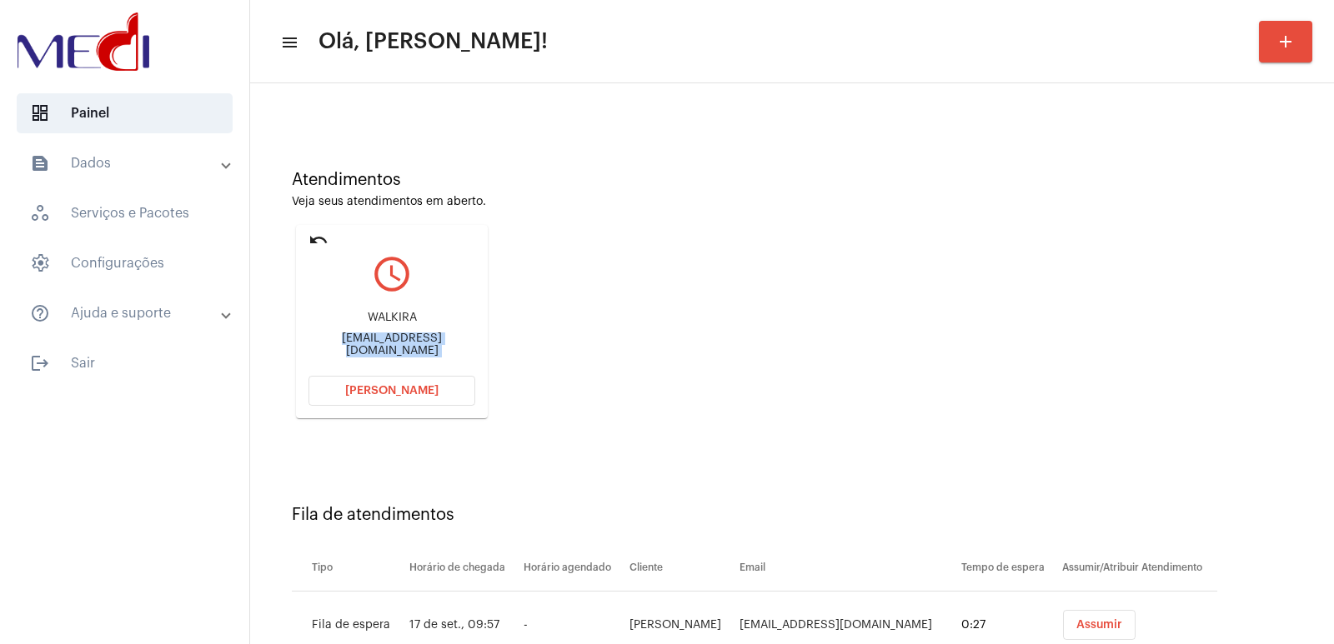
scroll to position [127, 0]
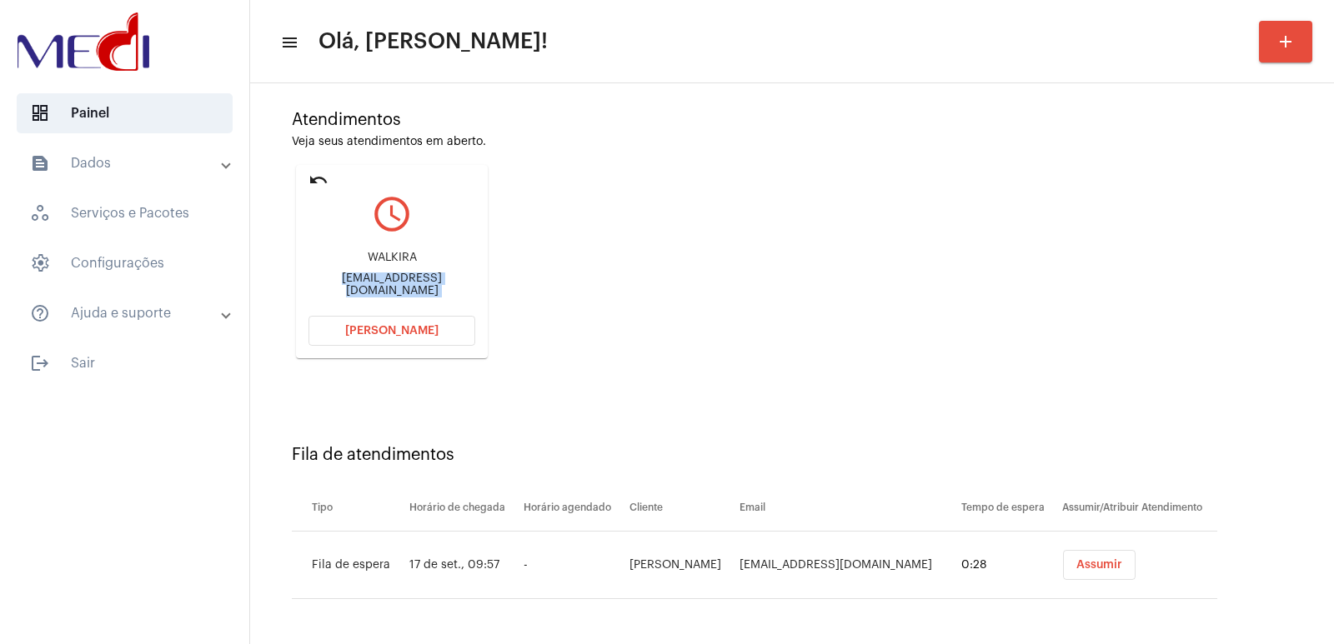
click at [1073, 566] on button "Assumir" at bounding box center [1099, 565] width 73 height 30
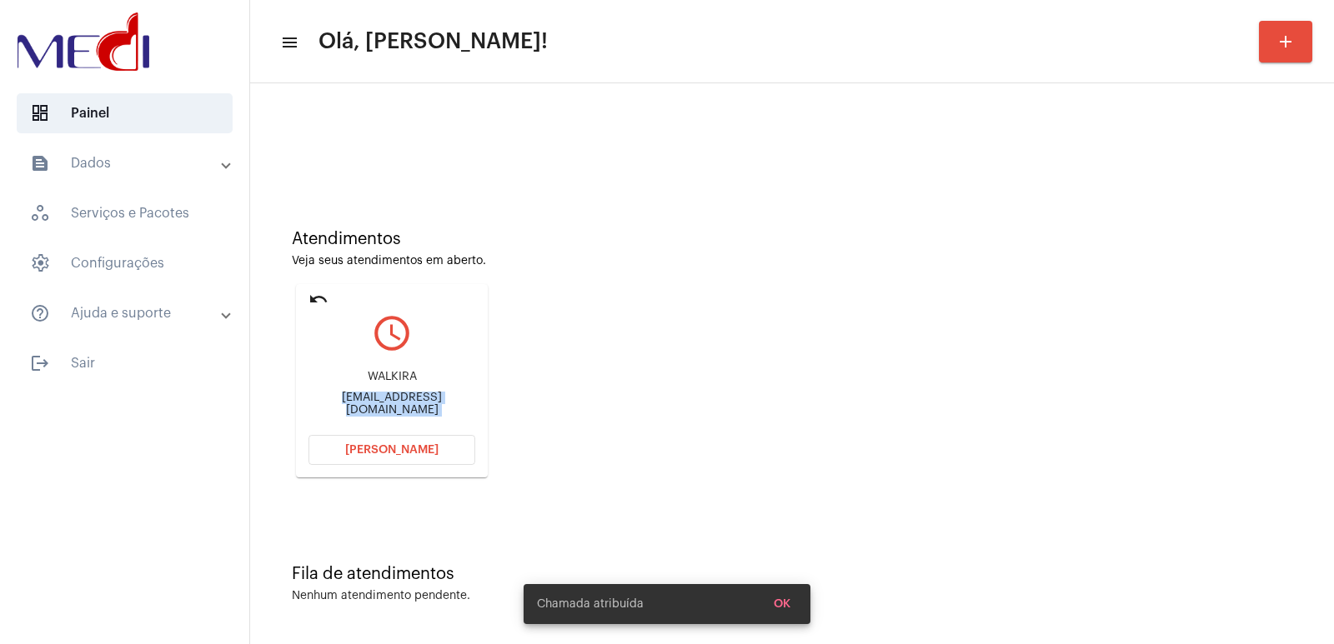
scroll to position [0, 0]
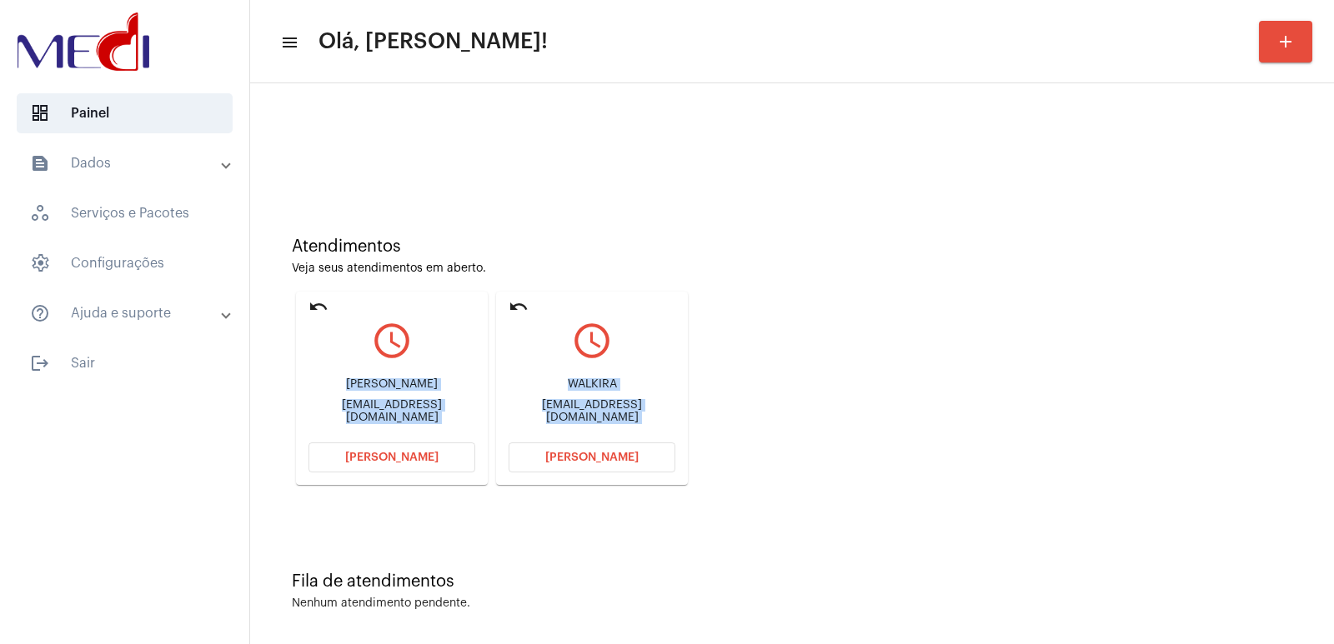
click at [629, 442] on mat-card "undo query_builder WALKIRA [EMAIL_ADDRESS][DOMAIN_NAME] [PERSON_NAME]" at bounding box center [592, 388] width 192 height 193
click at [654, 462] on button "[PERSON_NAME]" at bounding box center [592, 458] width 167 height 30
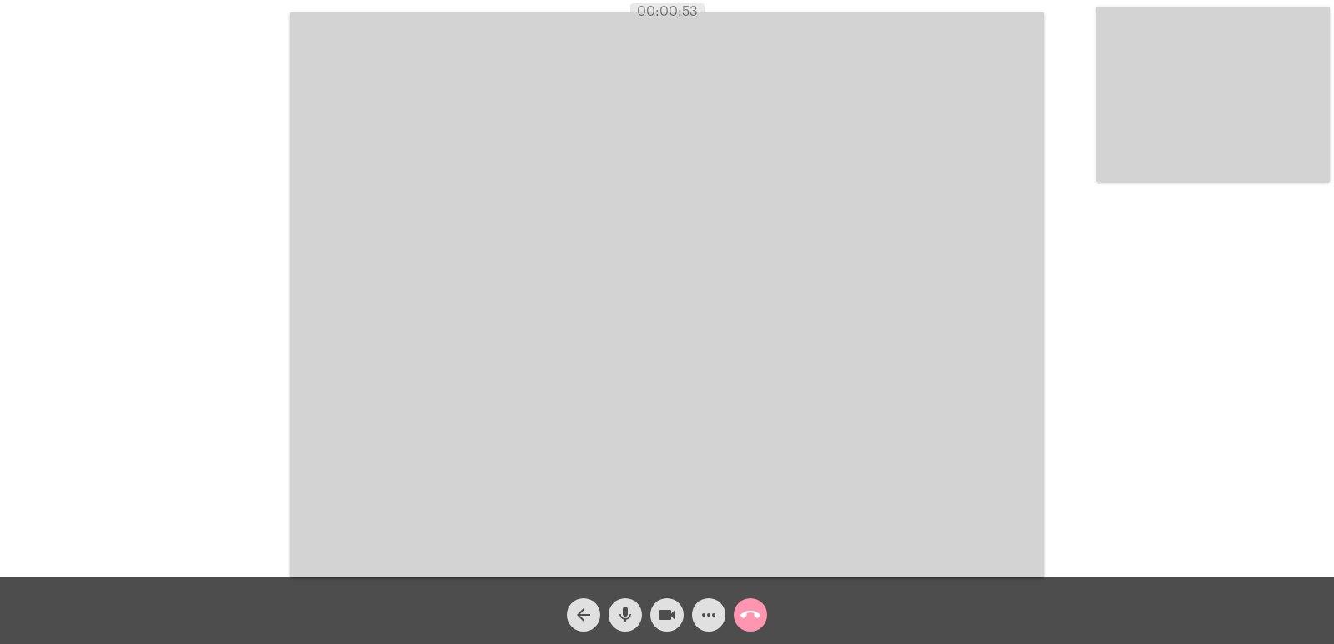
click at [667, 614] on mat-icon "videocam" at bounding box center [667, 615] width 20 height 20
click at [667, 614] on mat-icon "videocam_off" at bounding box center [667, 615] width 20 height 20
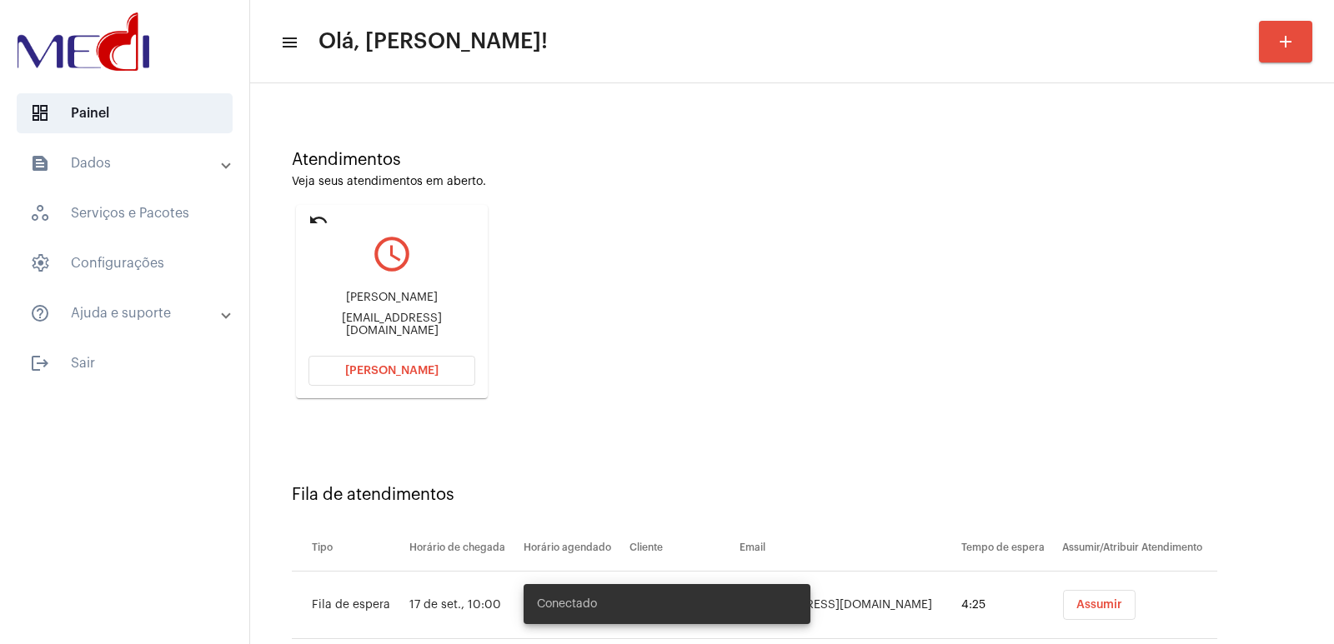
scroll to position [194, 0]
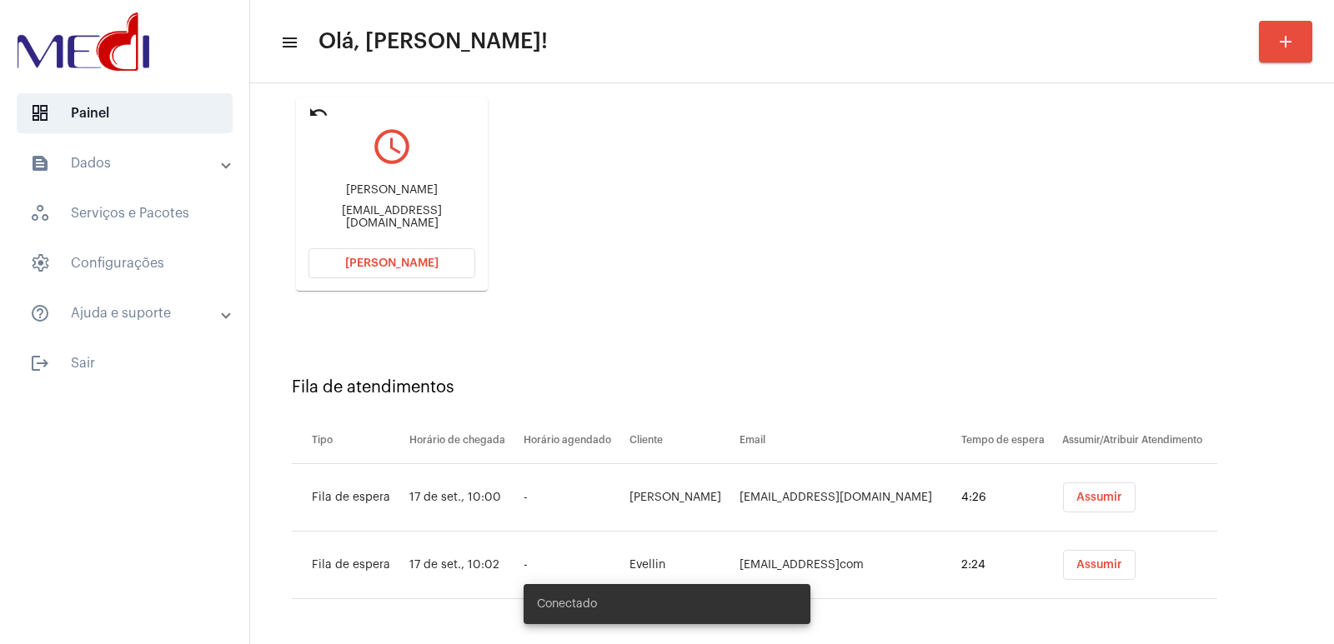
click at [353, 284] on mat-card "undo query_builder MARCIO ANTONIO DIAS DE CARVALHO marcio@carvalhojus.com.br Ab…" at bounding box center [392, 194] width 192 height 193
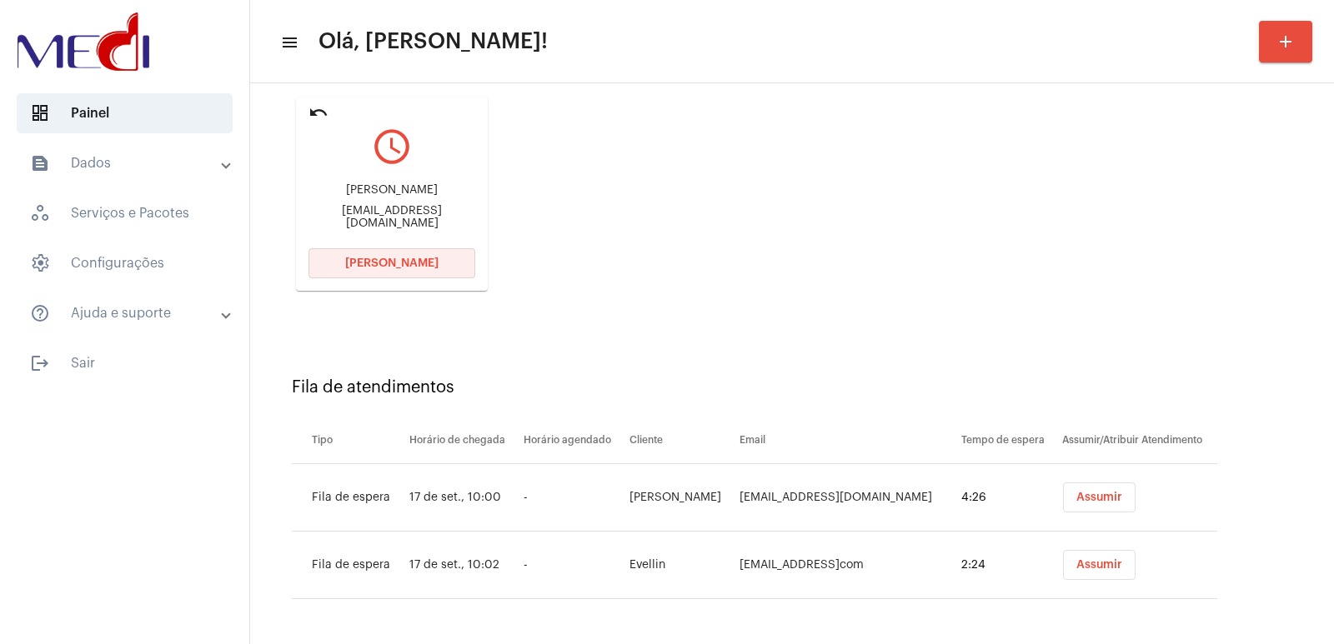
click at [364, 273] on button "Abrir Chamada" at bounding box center [391, 263] width 167 height 30
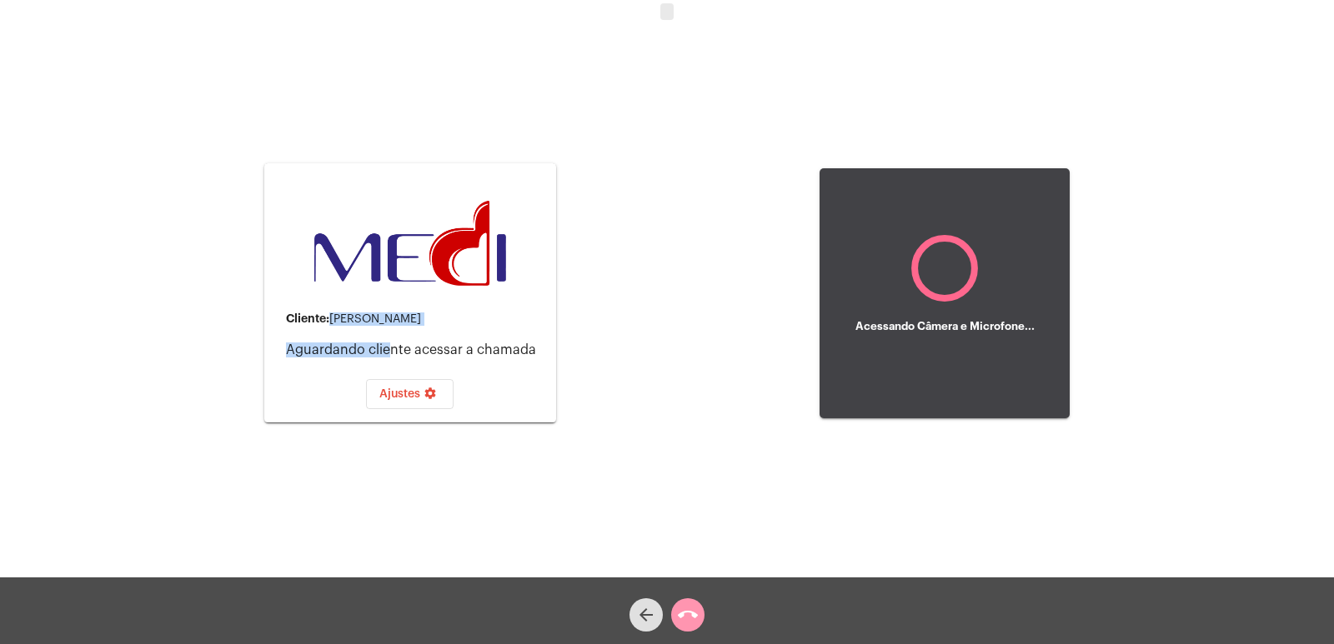
drag, startPoint x: 329, startPoint y: 307, endPoint x: 383, endPoint y: 343, distance: 64.8
click at [383, 343] on mat-card-content "Cliente: MARCIO ANTONIO DIAS DE CARVALHO Aguardando cliente acessar a chamada A…" at bounding box center [410, 293] width 265 height 233
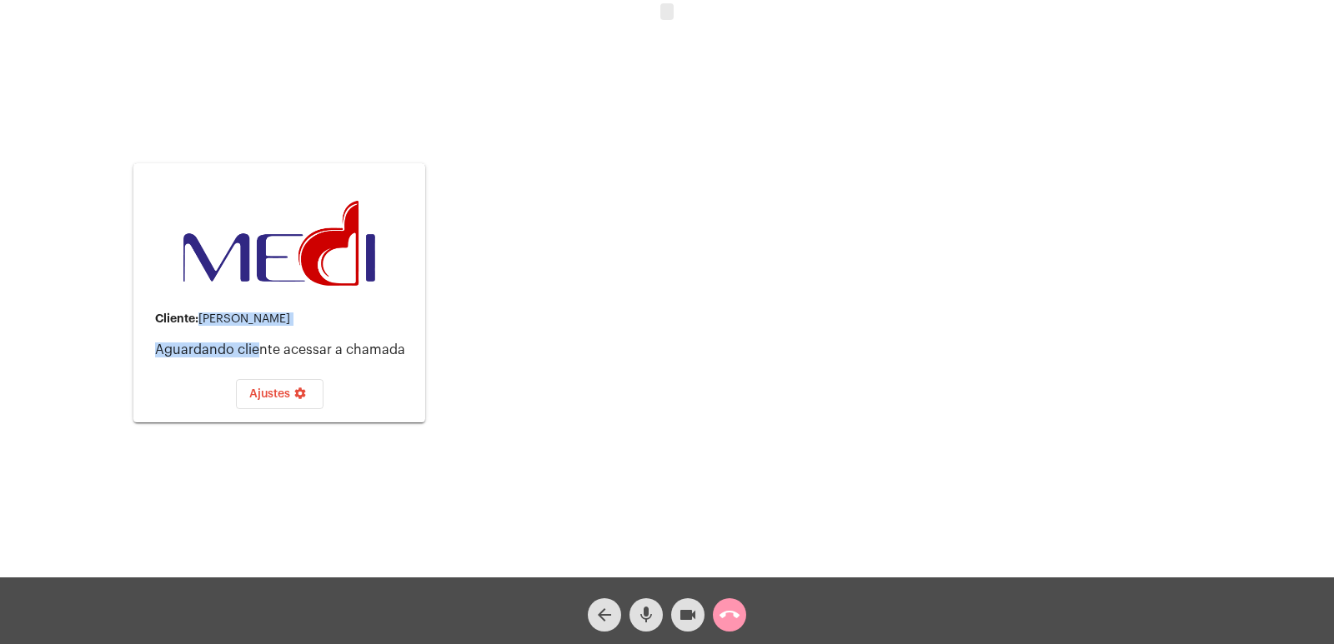
copy mat-card-content "MARCIO ANTONIO DIAS DE CARVALHO Aguardando cli"
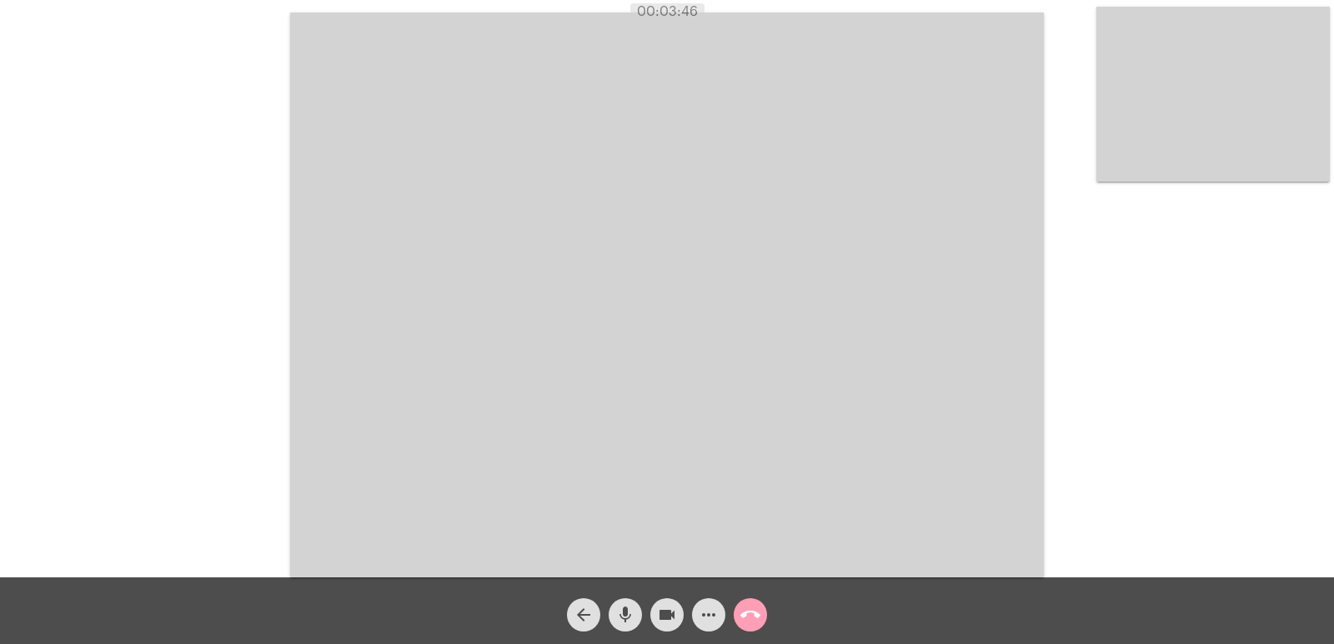
click at [738, 614] on button "call_end" at bounding box center [750, 615] width 33 height 33
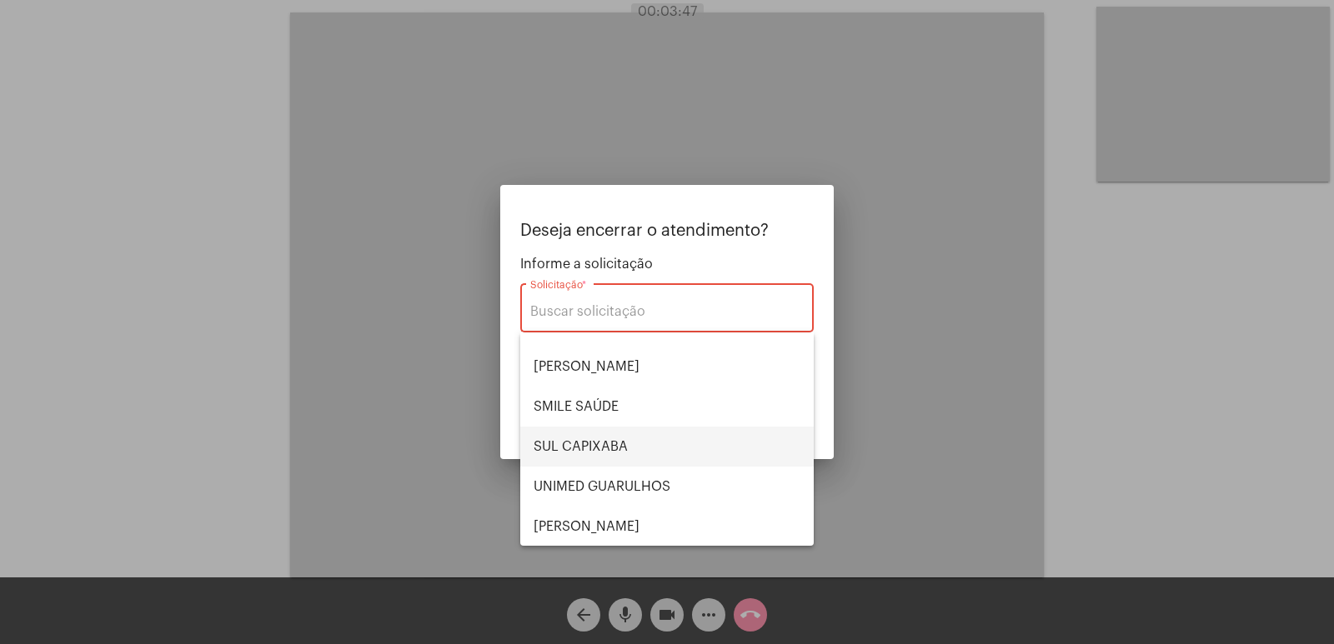
scroll to position [347, 0]
click at [575, 528] on span "VERA CRUZ" at bounding box center [667, 526] width 267 height 40
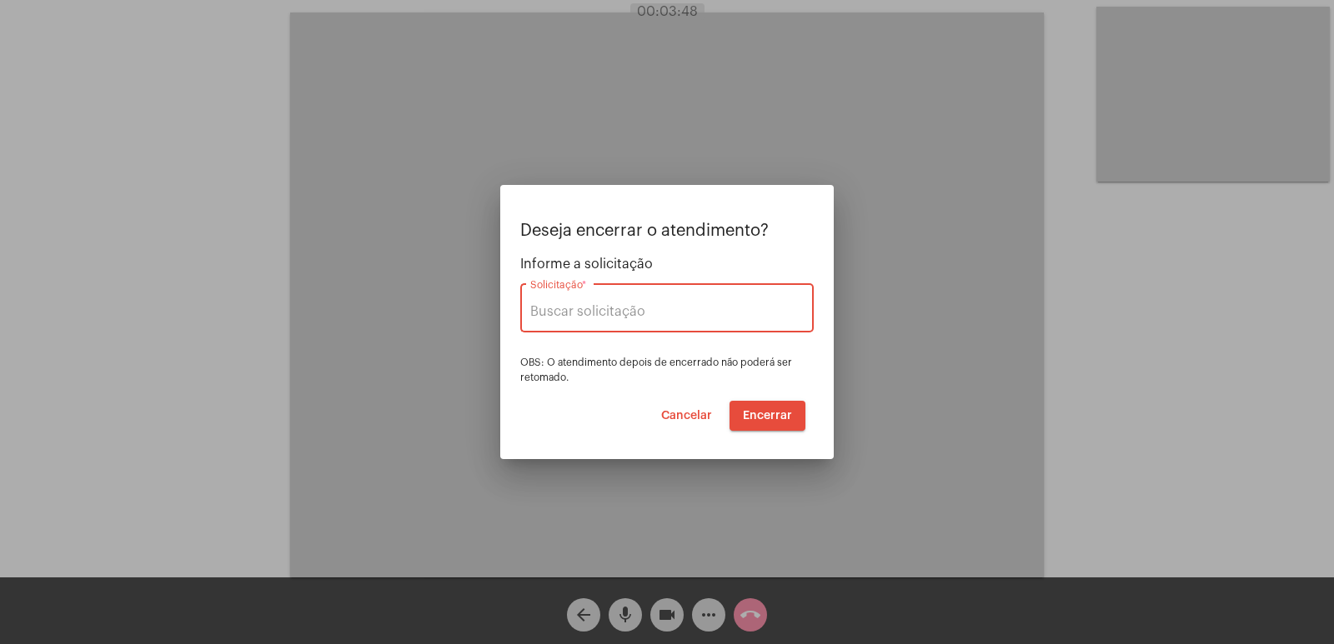
type input "VERA CRUZ"
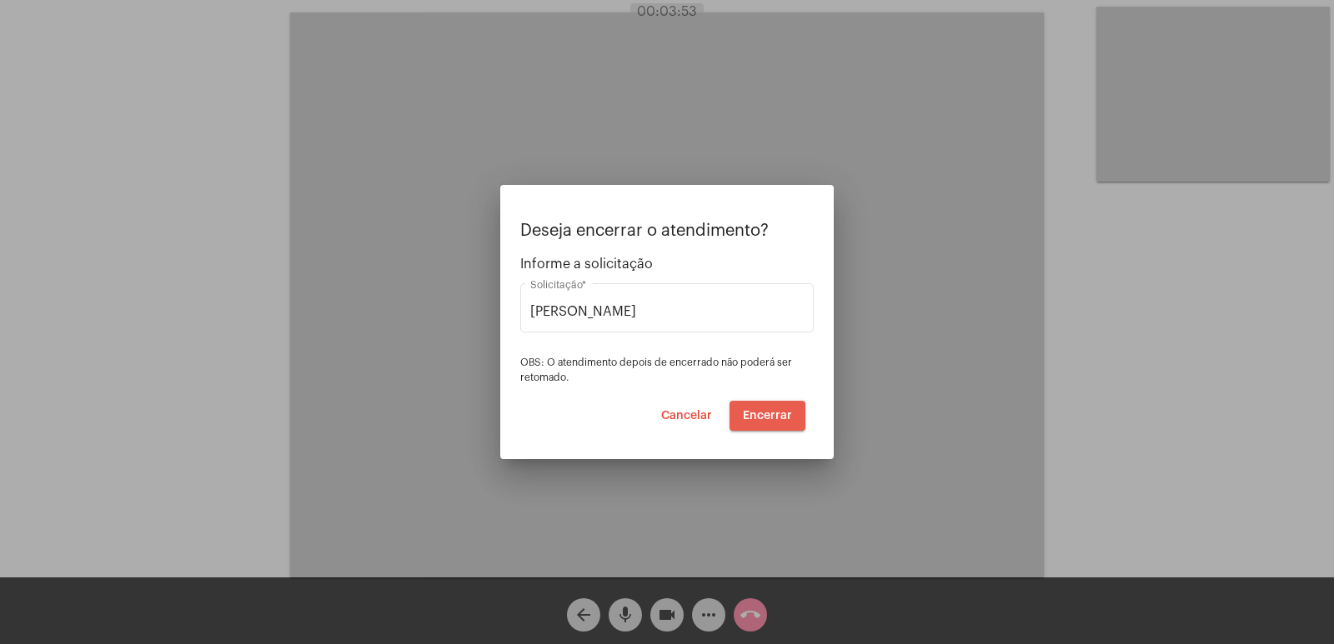
click at [765, 423] on button "Encerrar" at bounding box center [768, 416] width 76 height 30
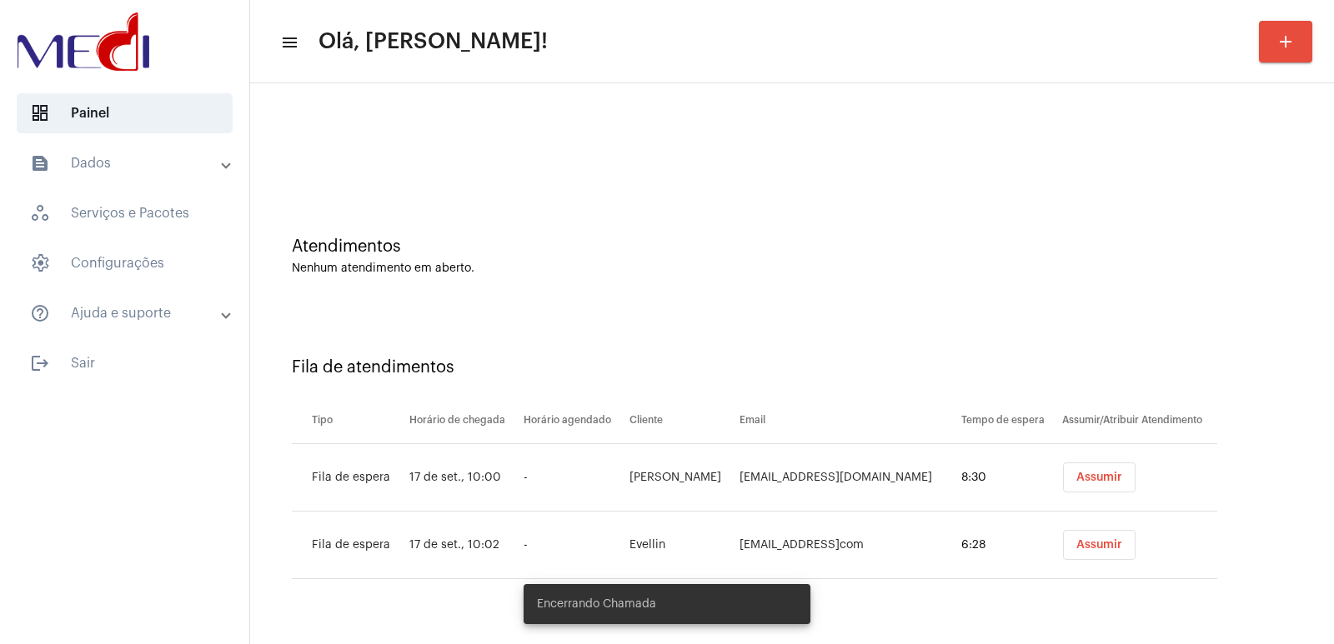
click at [1113, 500] on td "Assumir" at bounding box center [1137, 478] width 159 height 68
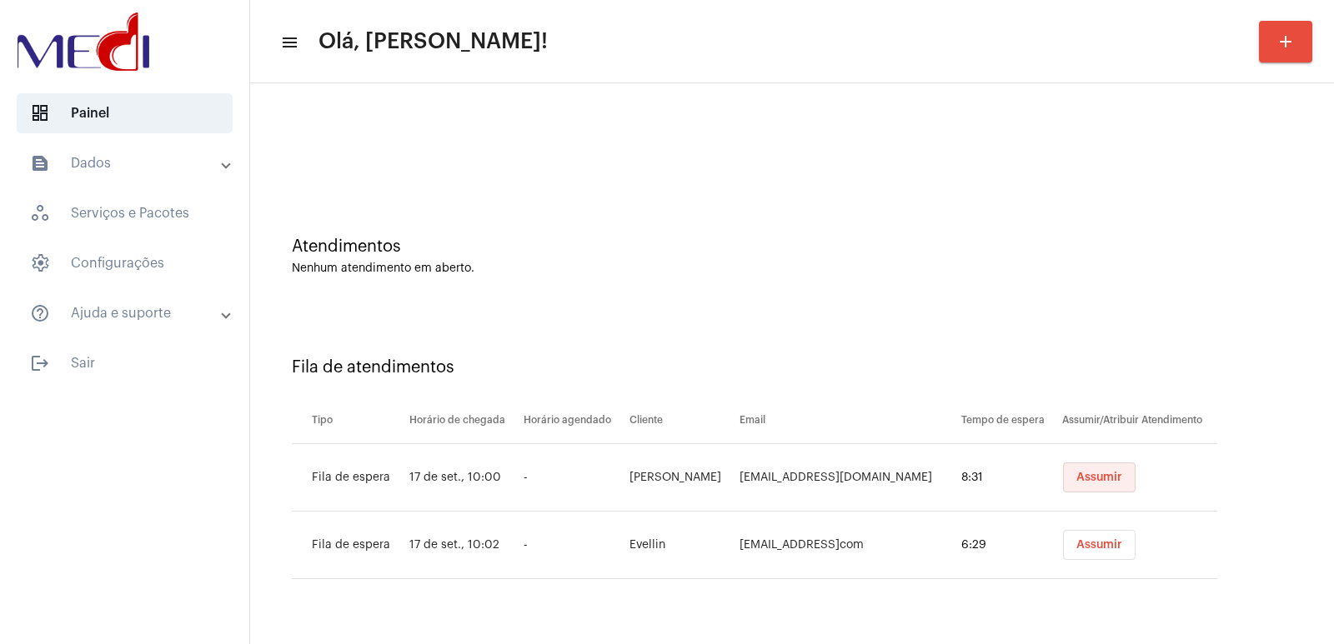
drag, startPoint x: 1111, startPoint y: 483, endPoint x: 1125, endPoint y: 521, distance: 40.6
click at [1112, 486] on button "Assumir" at bounding box center [1099, 478] width 73 height 30
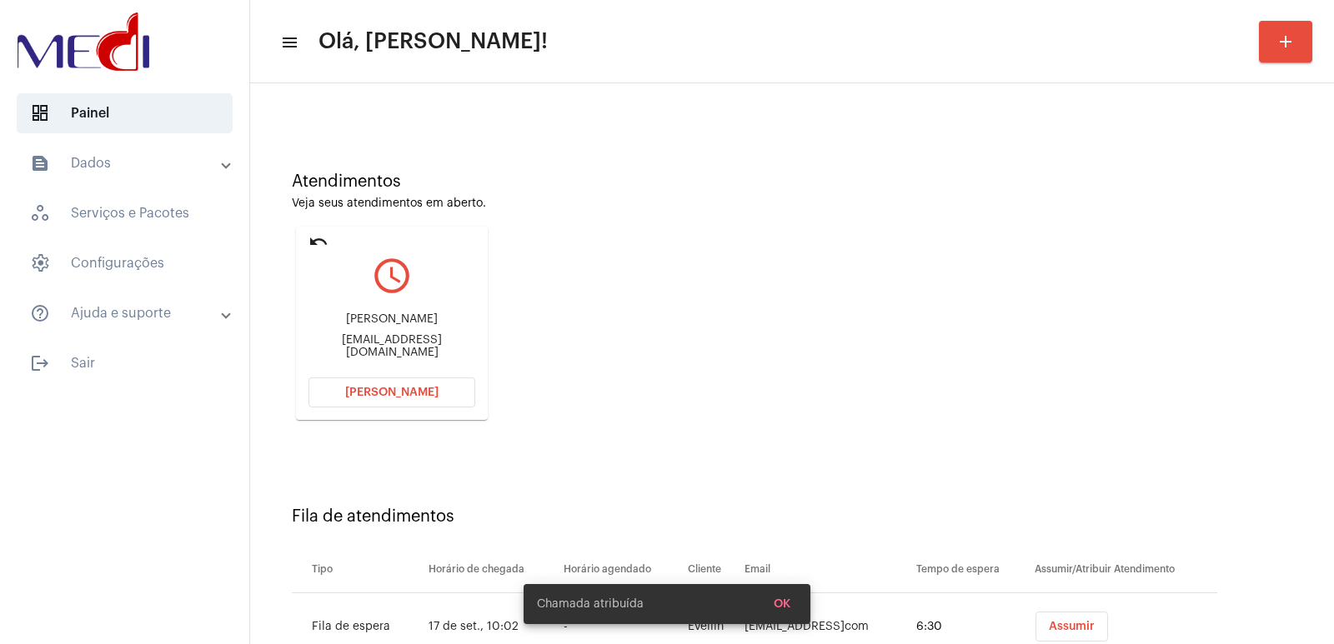
scroll to position [127, 0]
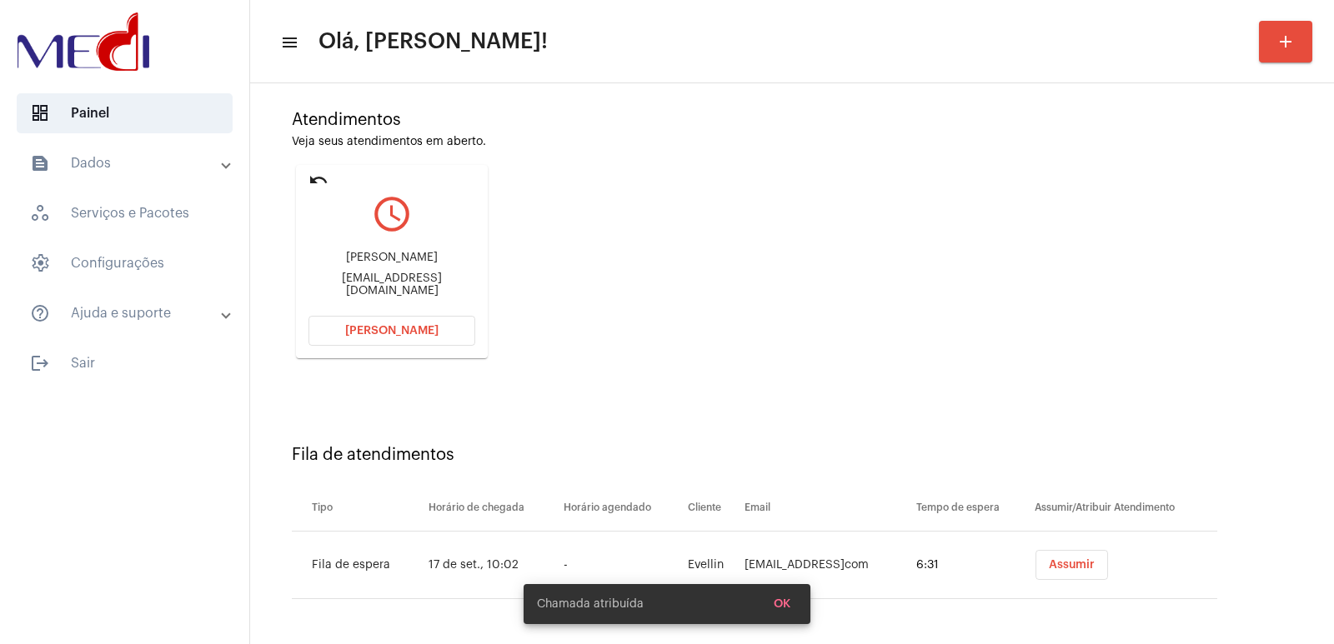
click at [1091, 579] on button "Assumir" at bounding box center [1071, 565] width 73 height 30
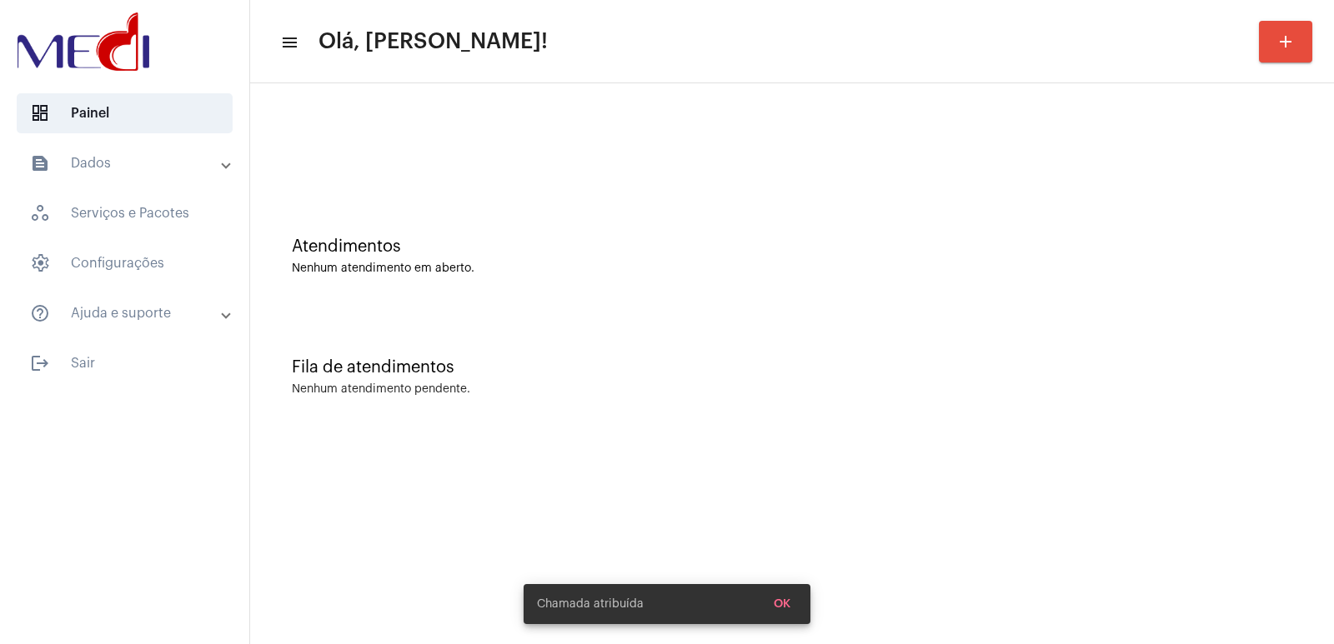
scroll to position [0, 0]
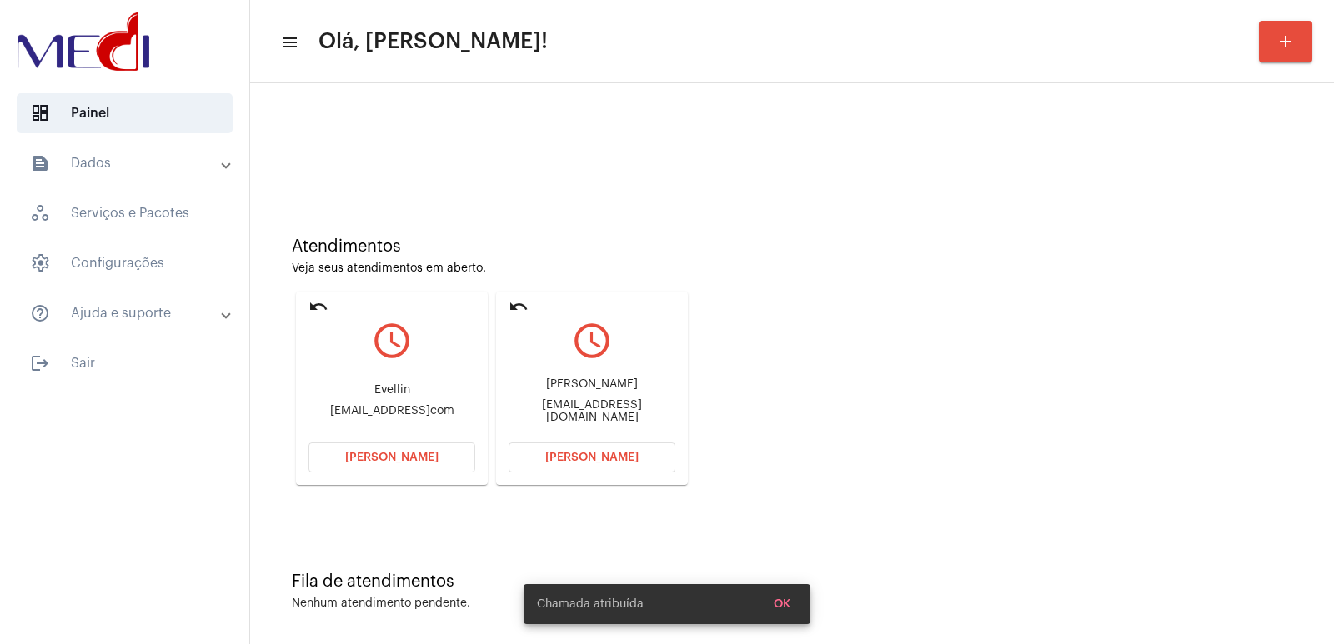
click at [600, 391] on div "Raquel Manta Dias de Carvalho" at bounding box center [592, 385] width 167 height 13
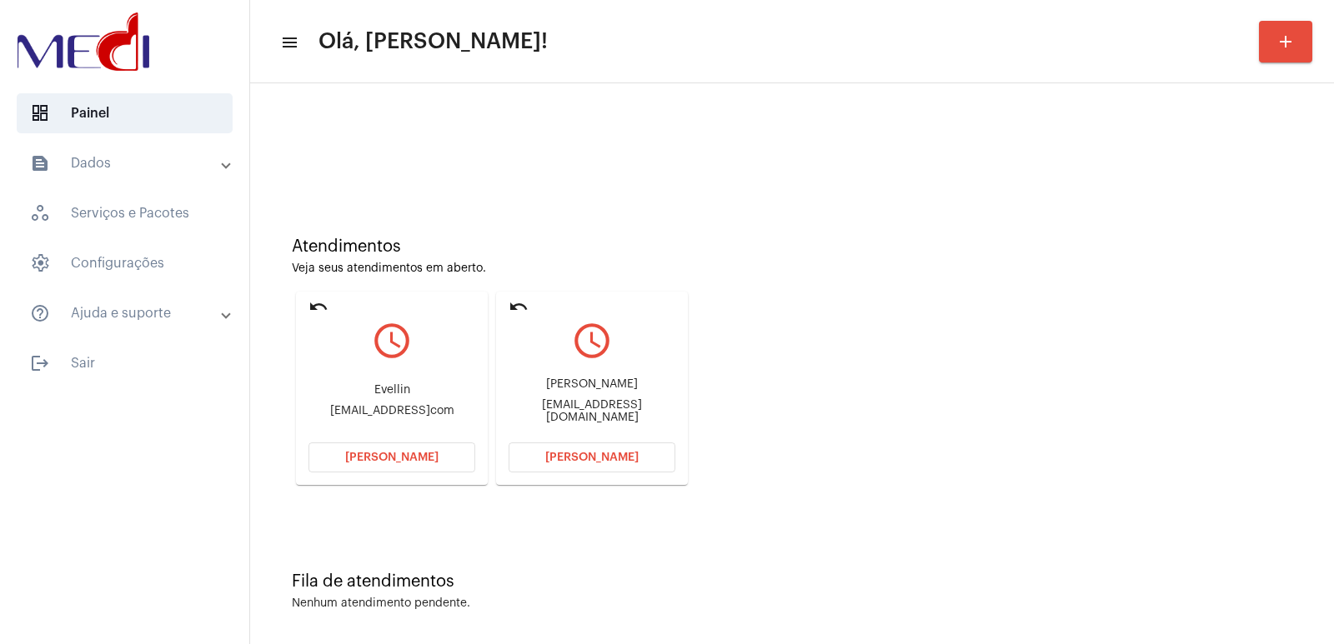
click at [600, 391] on div "Raquel Manta Dias de Carvalho" at bounding box center [592, 385] width 167 height 13
copy div "Raquel Manta Dias de Carvalho"
click at [560, 464] on button "Abrir Chamada" at bounding box center [592, 458] width 167 height 30
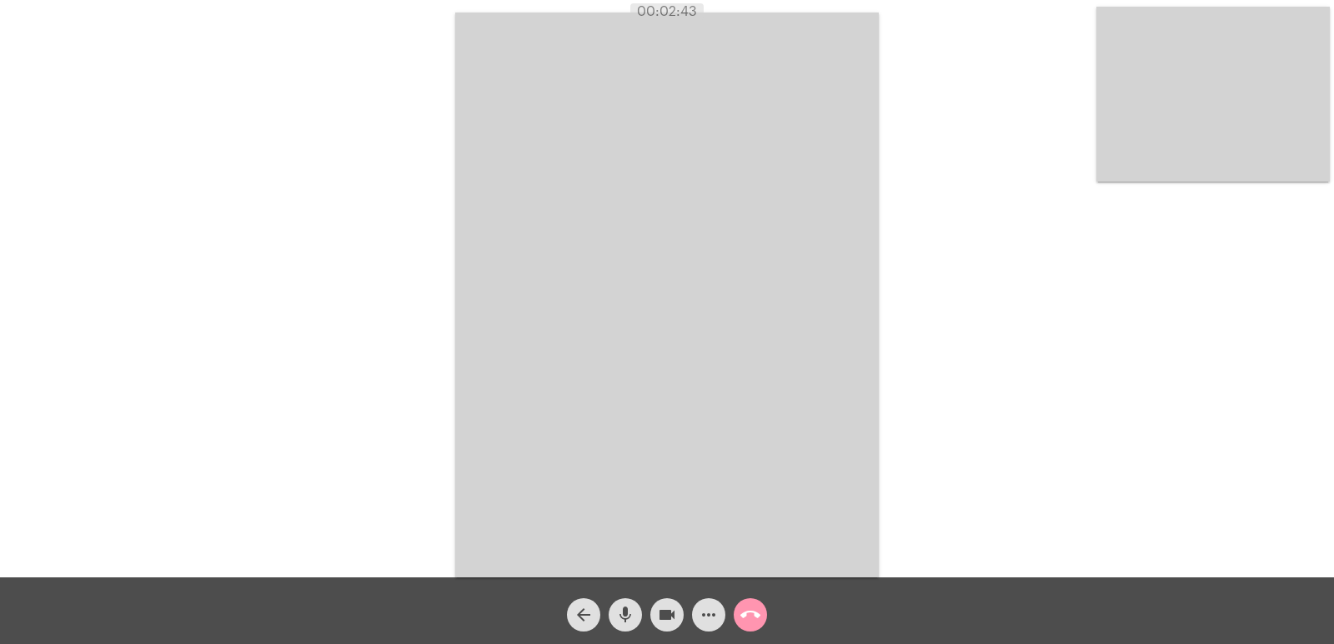
click at [756, 615] on mat-icon "call_end" at bounding box center [750, 615] width 20 height 20
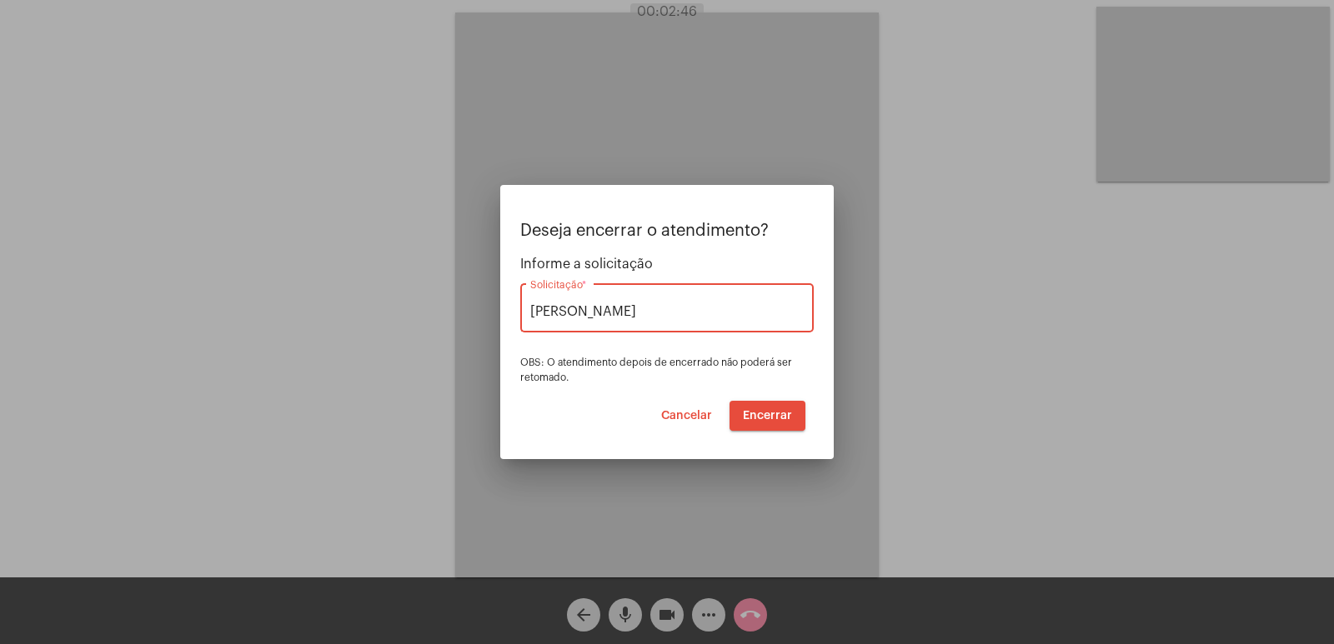
type input "VERA CRUZ"
click at [781, 425] on button "Encerrar" at bounding box center [768, 416] width 76 height 30
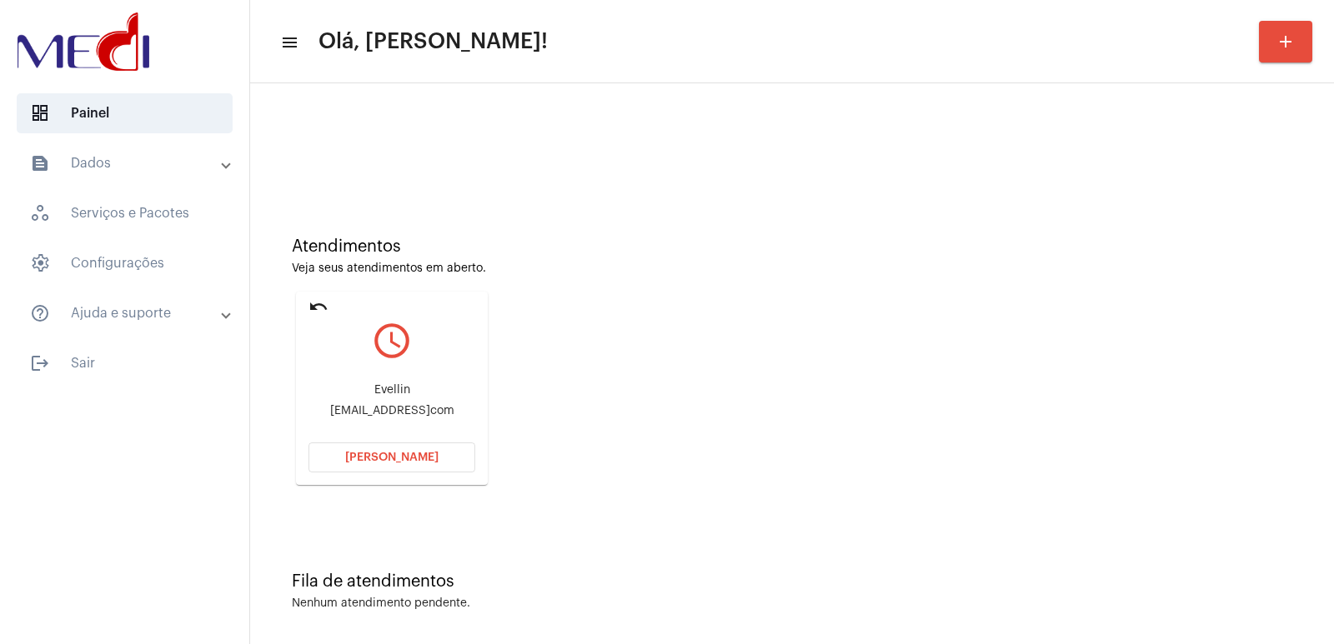
click at [386, 383] on div "Evellin Gomes.evellin25@gmailcom" at bounding box center [391, 401] width 167 height 75
copy div "Evellin"
click at [376, 457] on span "Abrir Chamada" at bounding box center [391, 458] width 93 height 12
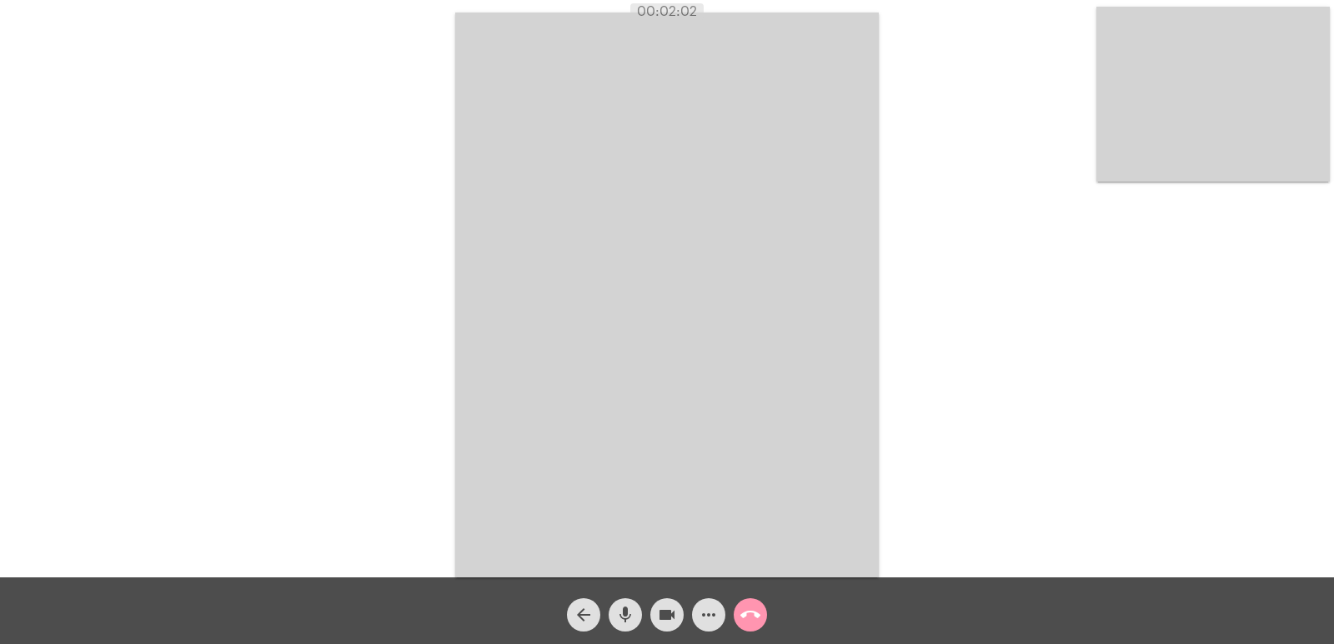
drag, startPoint x: 639, startPoint y: 13, endPoint x: 932, endPoint y: 121, distance: 312.8
click at [743, 20] on app-call "00:02:02 Acessando Câmera e Microfone... arrow_back mic videocam more_horiz cal…" at bounding box center [667, 322] width 1334 height 644
click at [950, 141] on div "Acessando Câmera e Microfone..." at bounding box center [667, 293] width 1331 height 578
click at [765, 619] on button "call_end" at bounding box center [750, 615] width 33 height 33
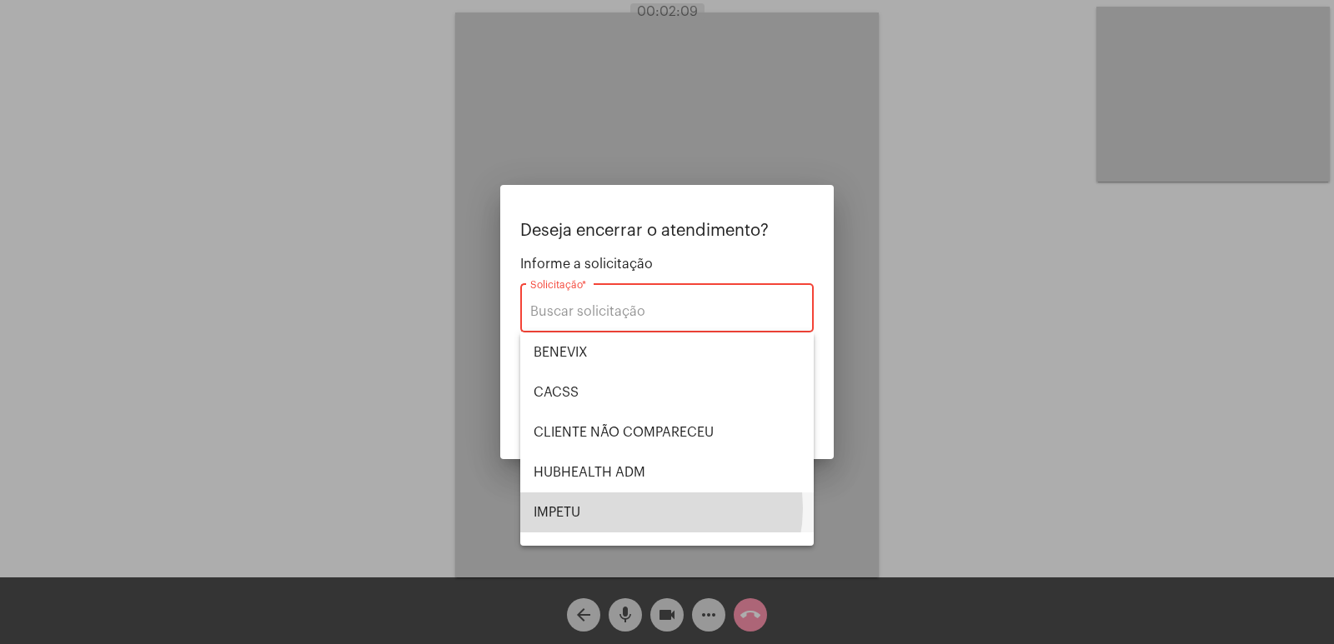
click at [648, 509] on span "IMPETU" at bounding box center [667, 513] width 267 height 40
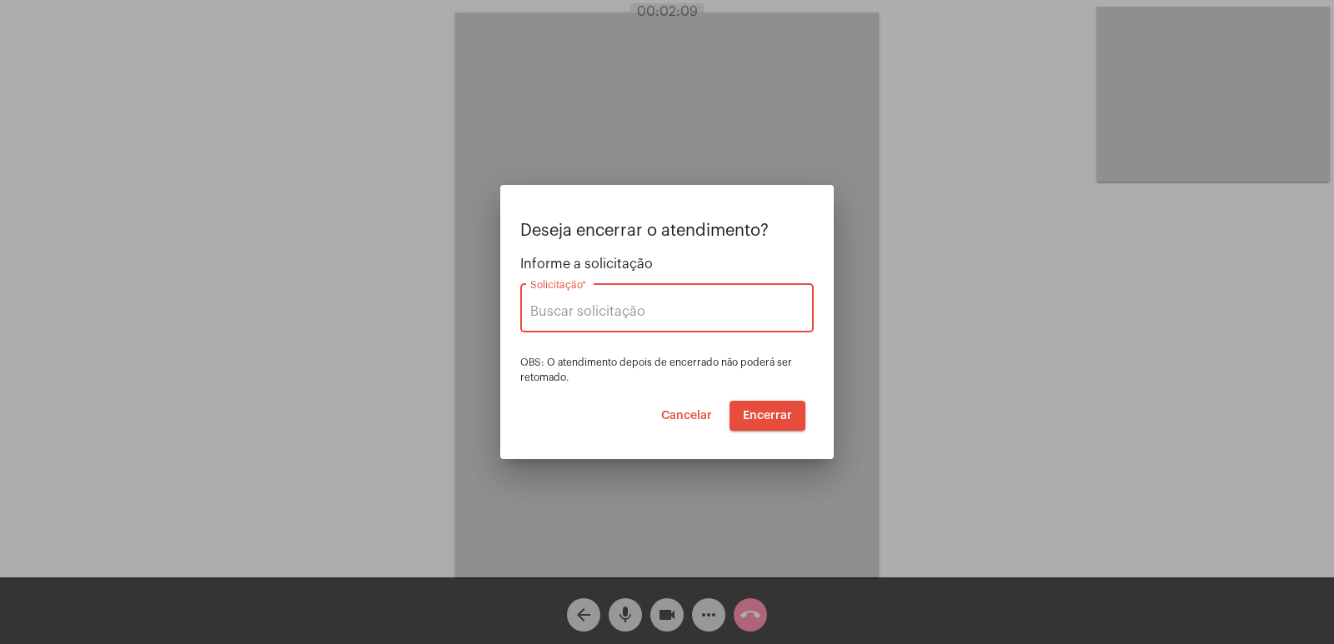
type input "IMPETU"
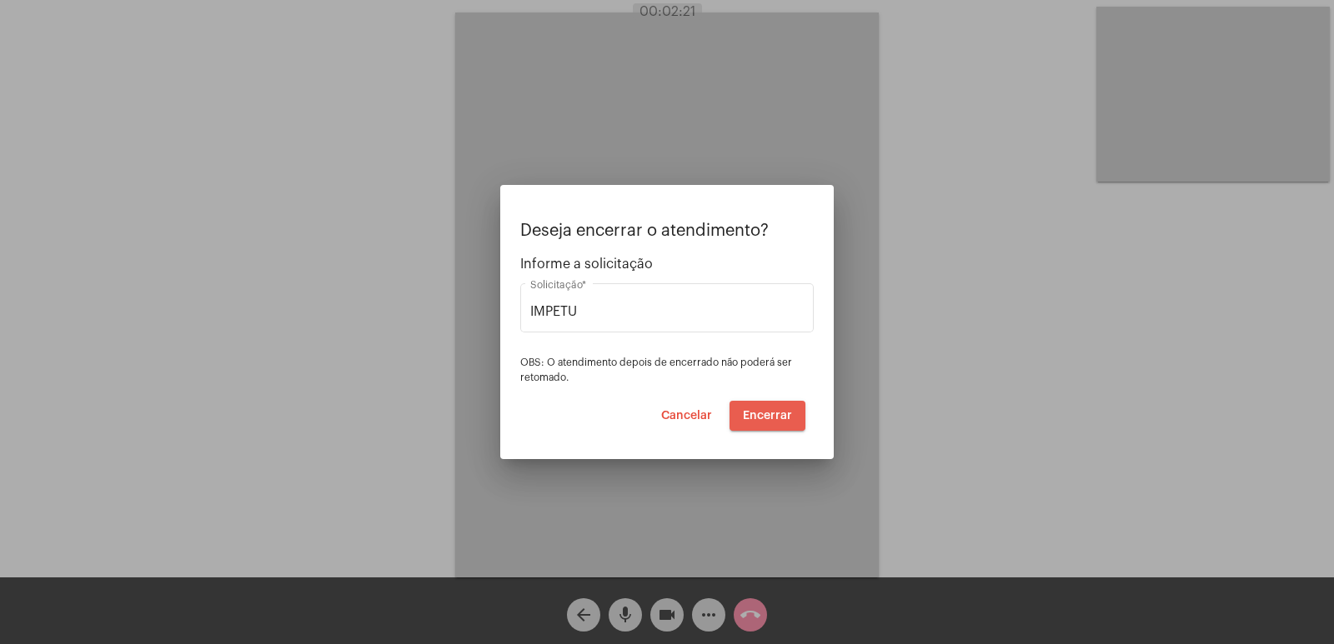
click at [778, 415] on span "Encerrar" at bounding box center [767, 416] width 49 height 12
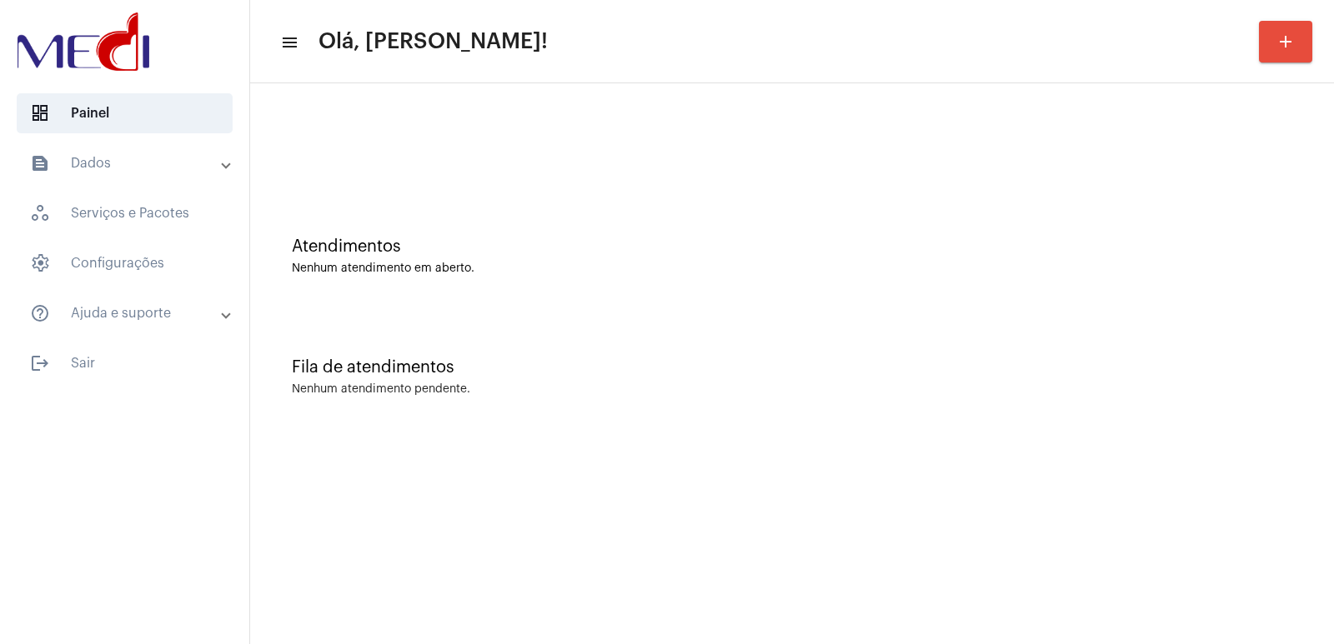
click at [1024, 451] on mat-sidenav-content "menu Olá, Vivian! add Atendimentos Nenhum atendimento em aberto. Fila de atendi…" at bounding box center [792, 322] width 1084 height 644
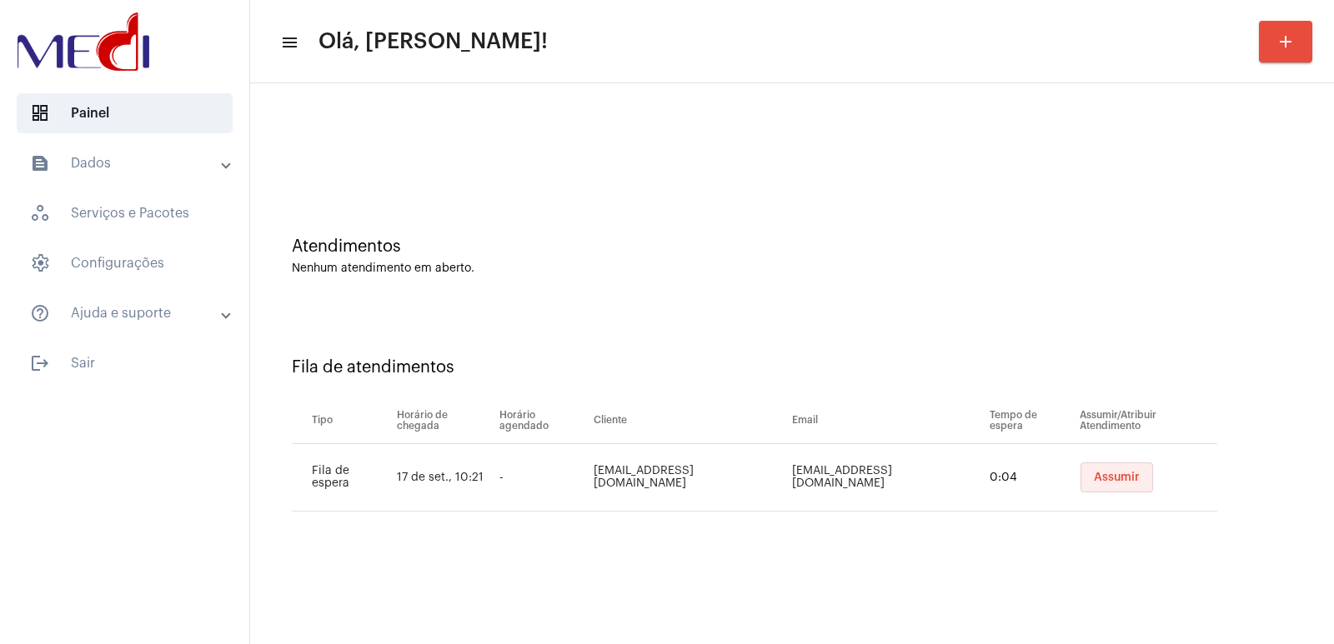
click at [1091, 488] on button "Assumir" at bounding box center [1117, 478] width 73 height 30
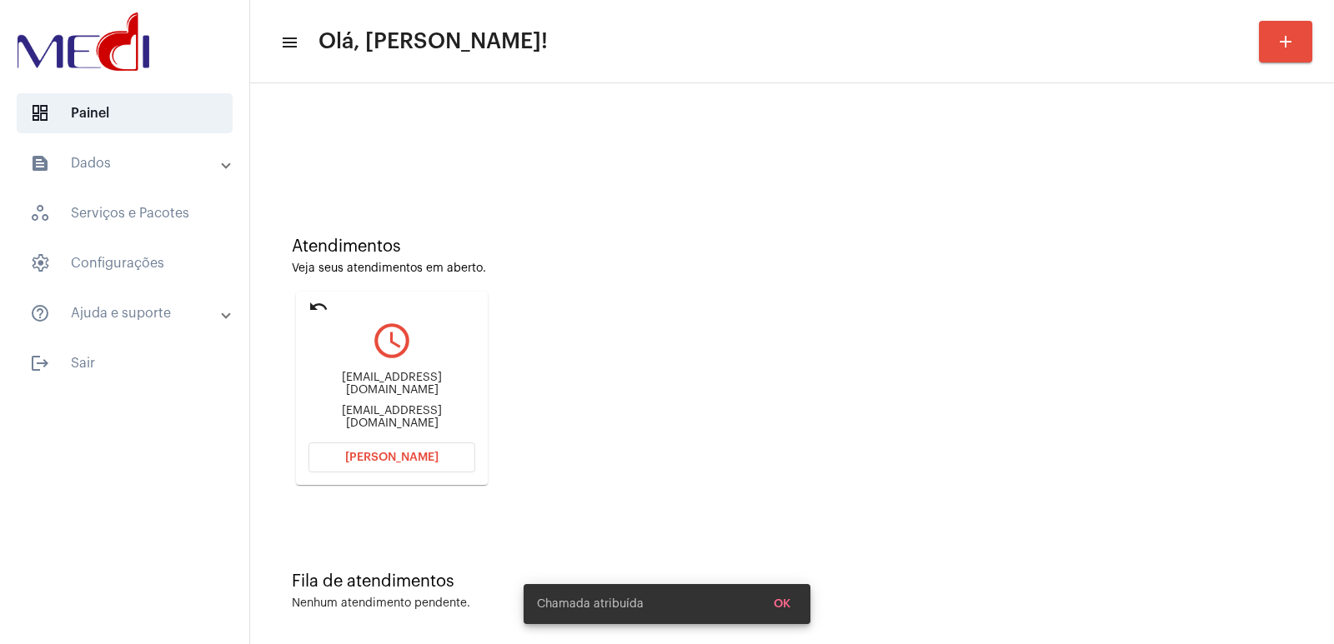
click at [379, 378] on div "alessandralhaisa@gmail.com alessandralhaisa@gmail.com" at bounding box center [391, 401] width 167 height 75
copy div "alessandralhaisa@gmail.com"
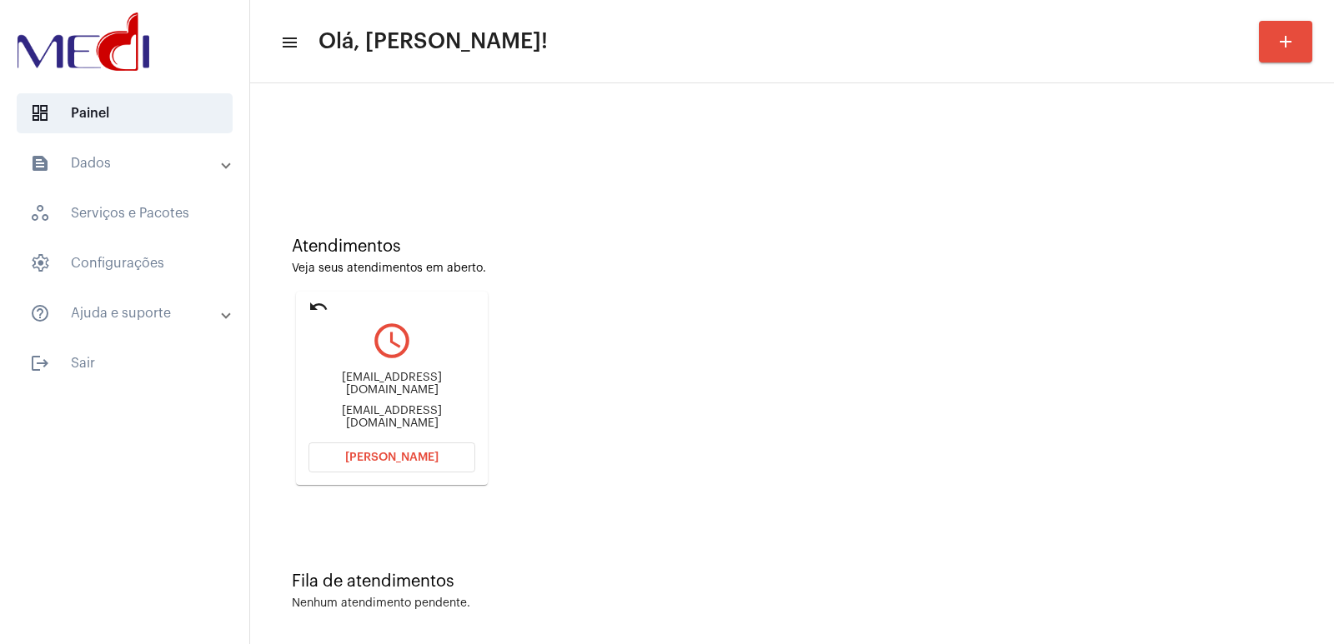
click at [369, 464] on button "Abrir Chamada" at bounding box center [391, 458] width 167 height 30
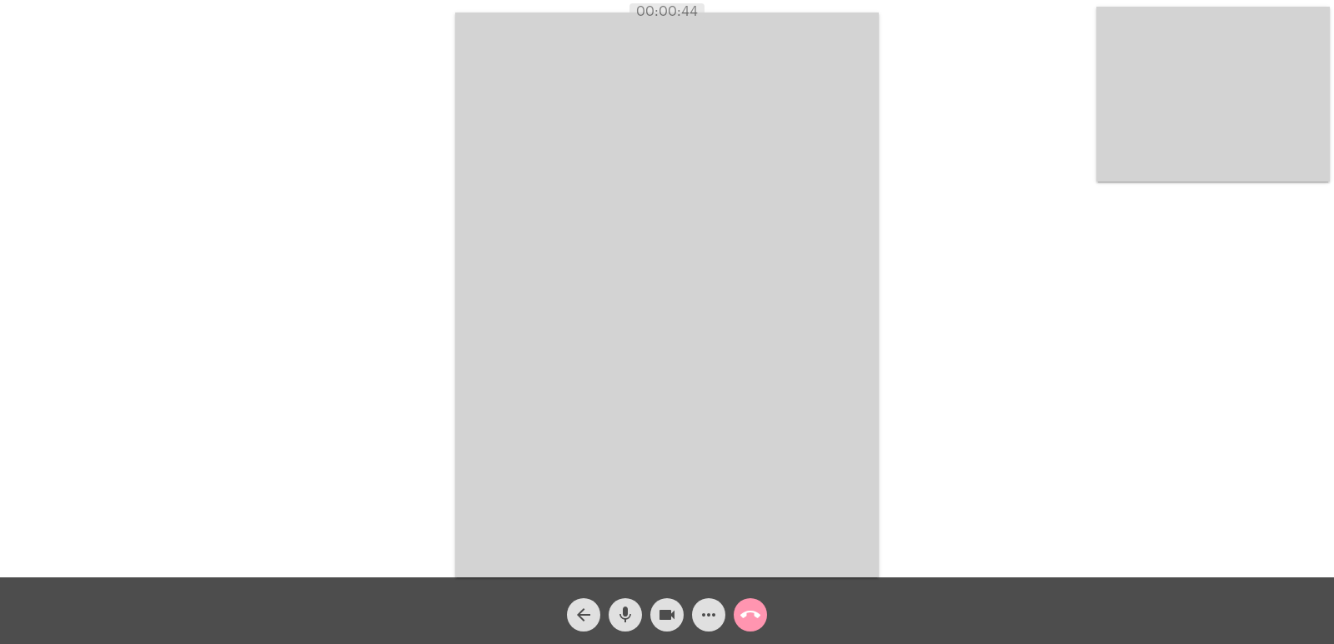
click at [627, 620] on mat-icon "mic" at bounding box center [625, 615] width 20 height 20
click at [656, 619] on button "videocam" at bounding box center [666, 615] width 33 height 33
click at [623, 613] on mat-icon "mic_off" at bounding box center [625, 615] width 20 height 20
click at [668, 615] on mat-icon "videocam_off" at bounding box center [667, 615] width 20 height 20
click at [757, 626] on span "call_end" at bounding box center [750, 615] width 20 height 33
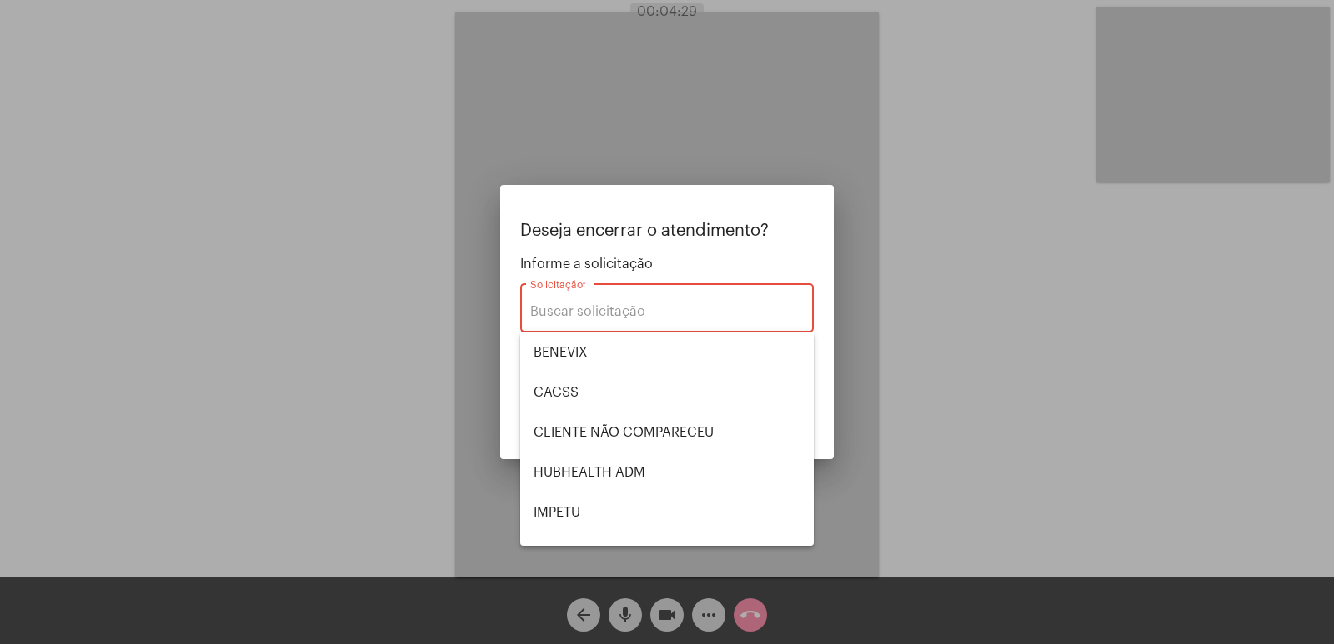
scroll to position [162, 0]
click at [596, 331] on span "HUBHEALTH ADM" at bounding box center [667, 311] width 267 height 40
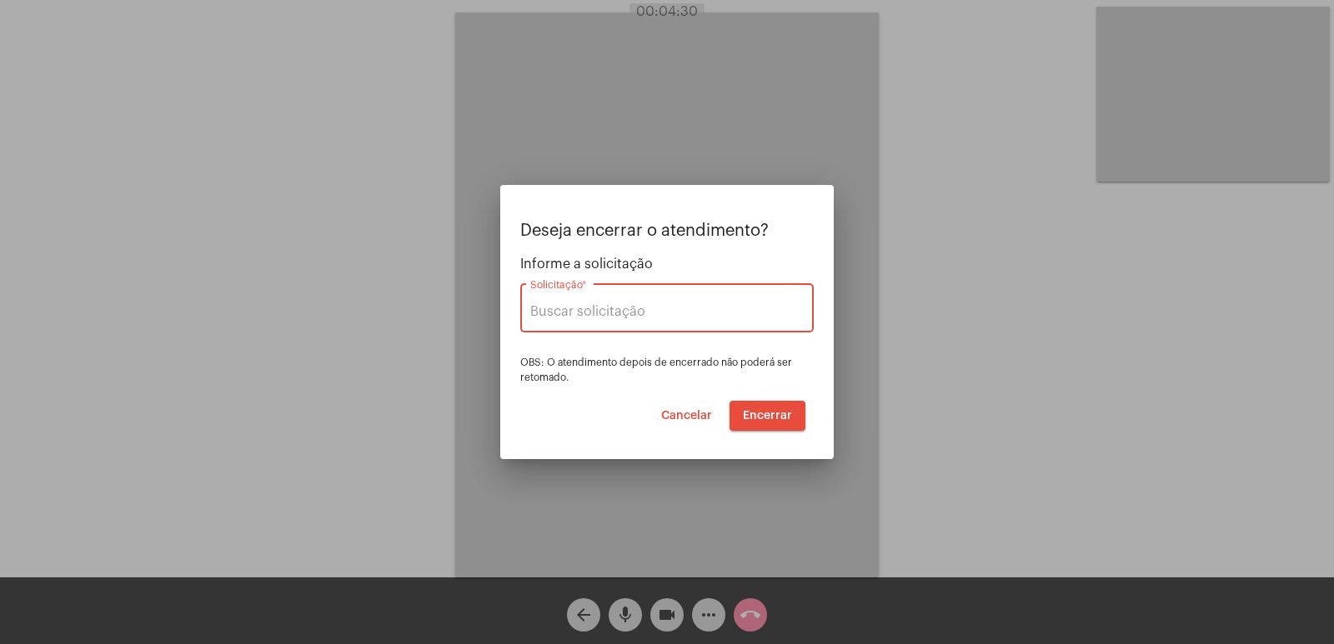
type input "HUBHEALTH ADM"
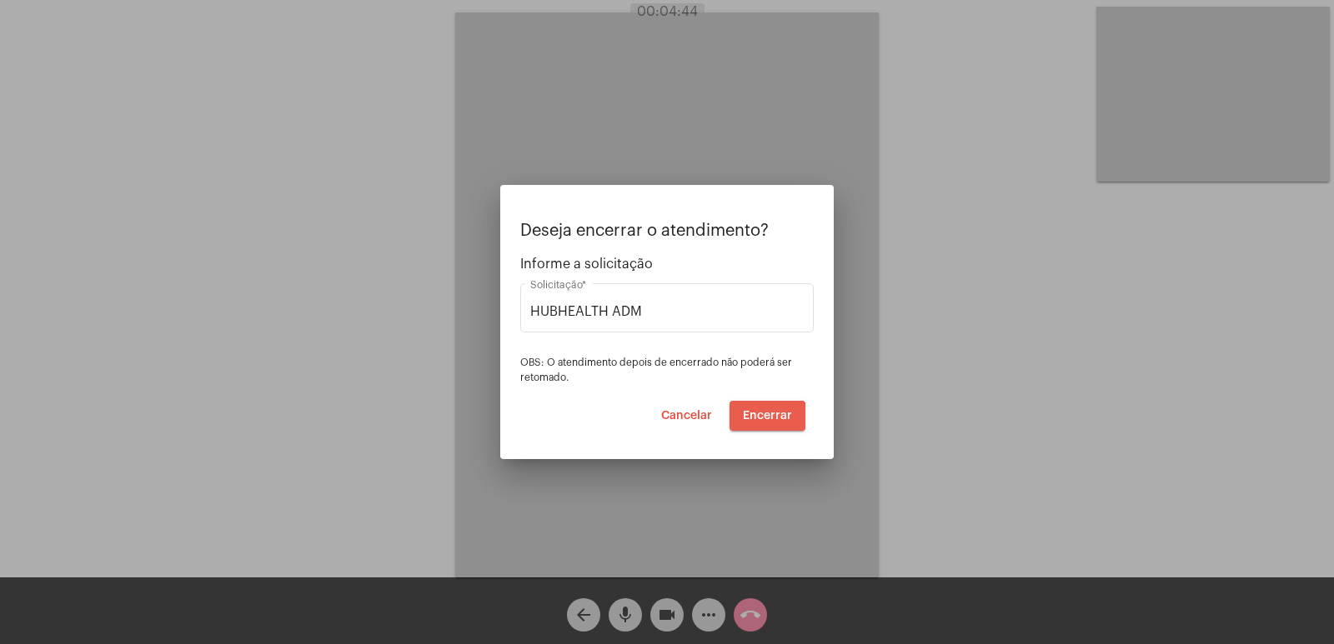
click at [749, 424] on button "Encerrar" at bounding box center [768, 416] width 76 height 30
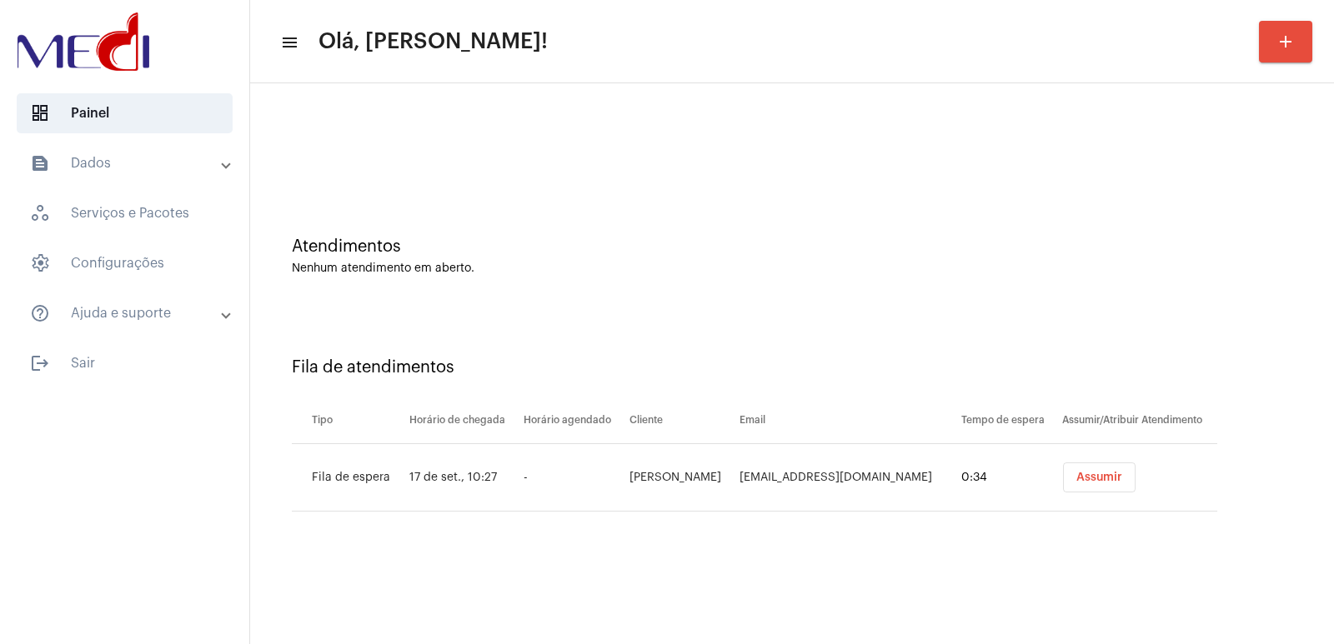
click at [1113, 473] on span "Assumir" at bounding box center [1099, 478] width 46 height 12
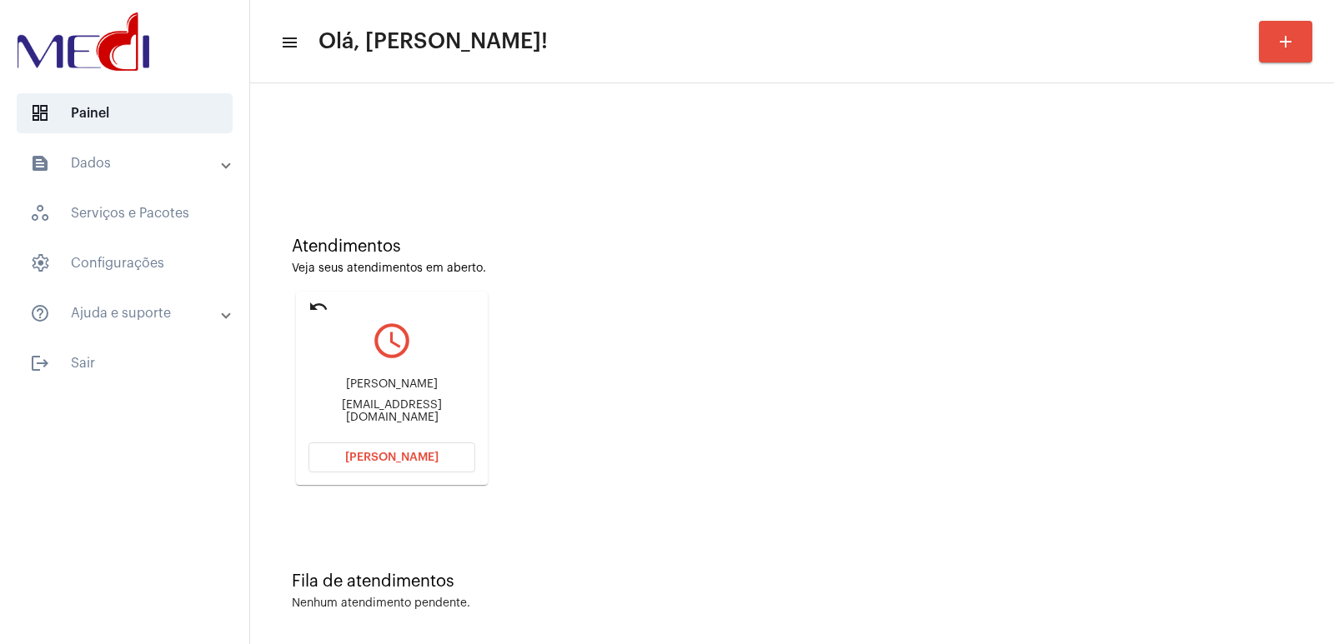
click at [440, 391] on div "Josefania dos Santos Simplicio" at bounding box center [391, 385] width 167 height 13
click at [435, 383] on div "Josefania dos Santos Simplicio" at bounding box center [391, 385] width 167 height 13
click at [434, 382] on div "Josefania dos Santos Simplicio" at bounding box center [391, 385] width 167 height 13
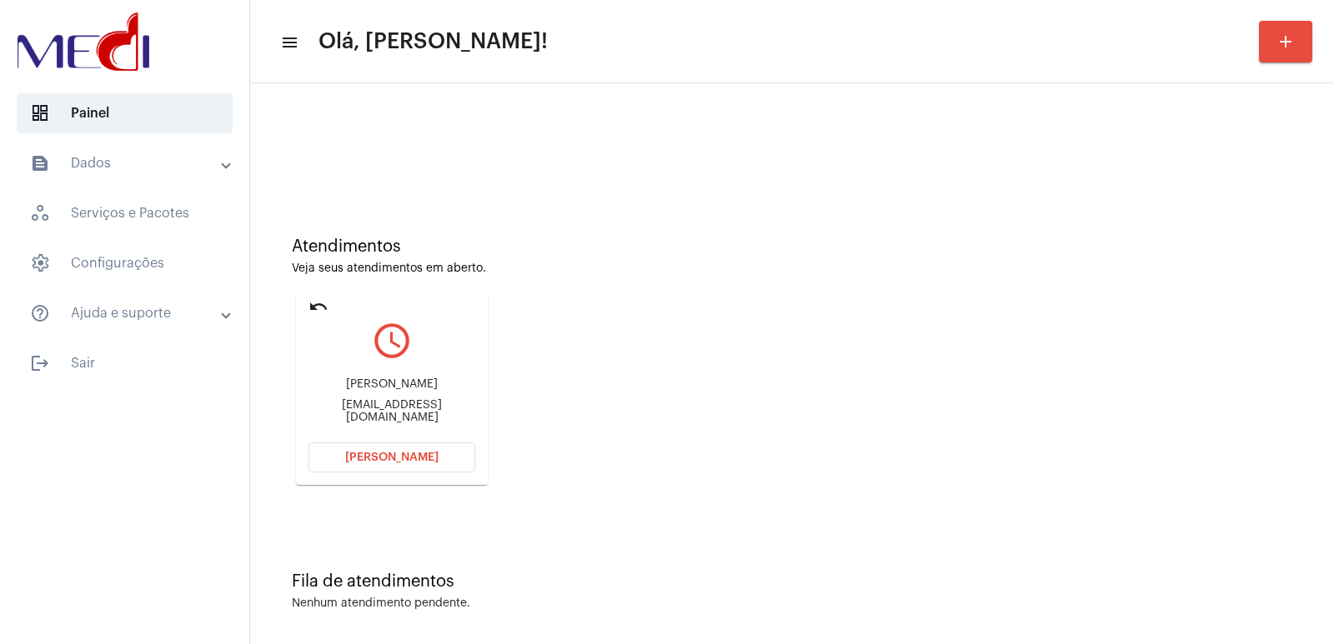
copy div "Josefania dos Santos Simplicio"
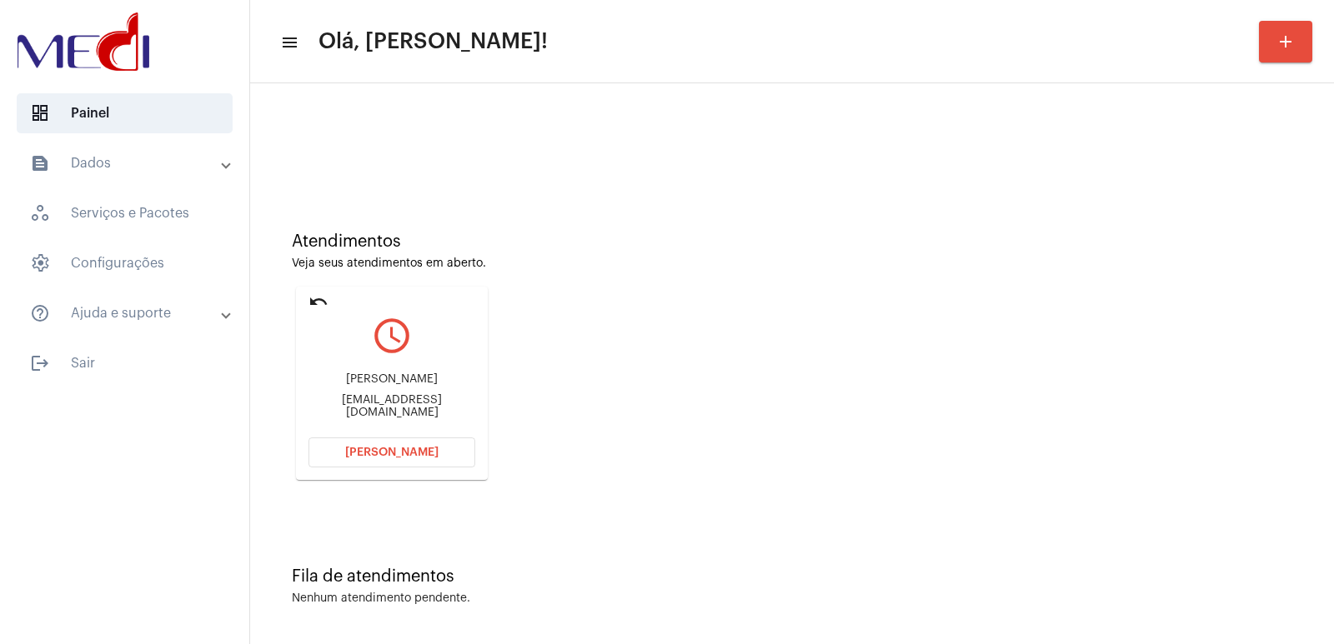
scroll to position [8, 0]
drag, startPoint x: 378, startPoint y: 531, endPoint x: 602, endPoint y: 377, distance: 272.2
click at [695, 486] on div "Atendimentos Veja seus atendimentos em aberto. undo query_builder Josefania dos…" at bounding box center [791, 347] width 1067 height 335
click at [717, 338] on div "Atendimentos Veja seus atendimentos em aberto. undo query_builder Josefania dos…" at bounding box center [791, 347] width 1067 height 335
drag, startPoint x: 8, startPoint y: 13, endPoint x: 695, endPoint y: 538, distance: 864.3
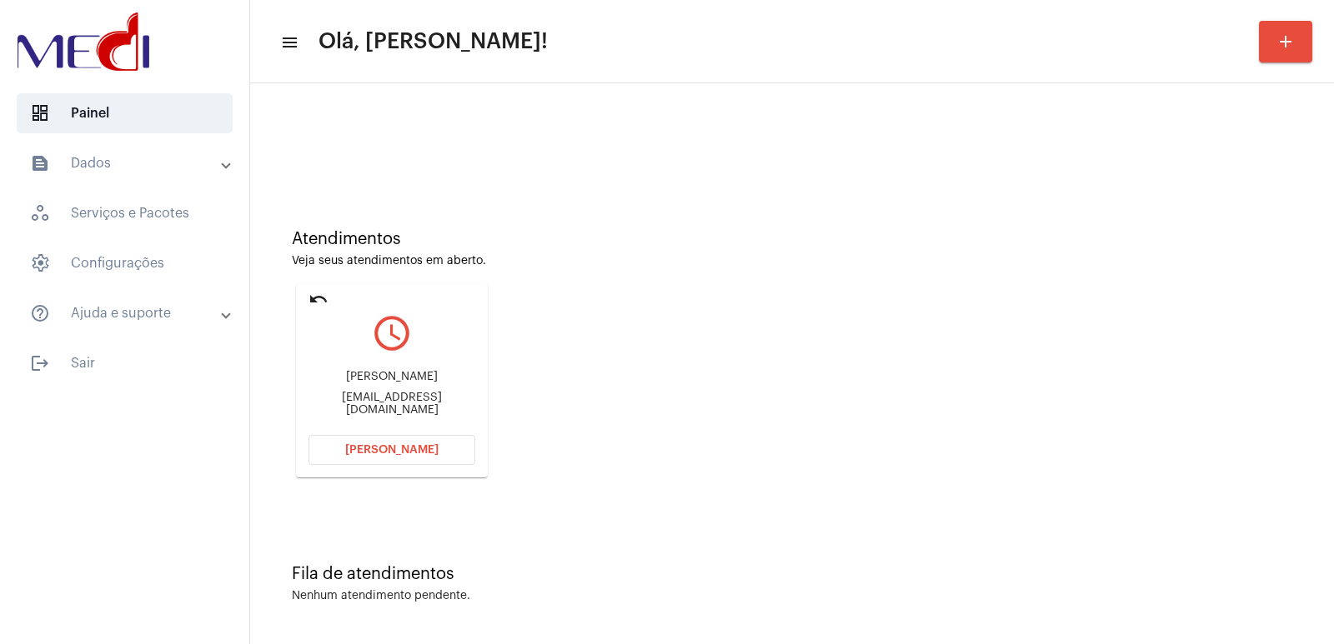
click at [695, 538] on mat-sidenav-container "dashboard Painel text_snippet_outlined Dados history_outlined Histórico schedul…" at bounding box center [667, 322] width 1334 height 644
click at [709, 536] on div "Fila de atendimentos Nenhum atendimento pendente." at bounding box center [791, 575] width 1067 height 121
click at [442, 461] on button "Abrir Chamada" at bounding box center [391, 450] width 167 height 30
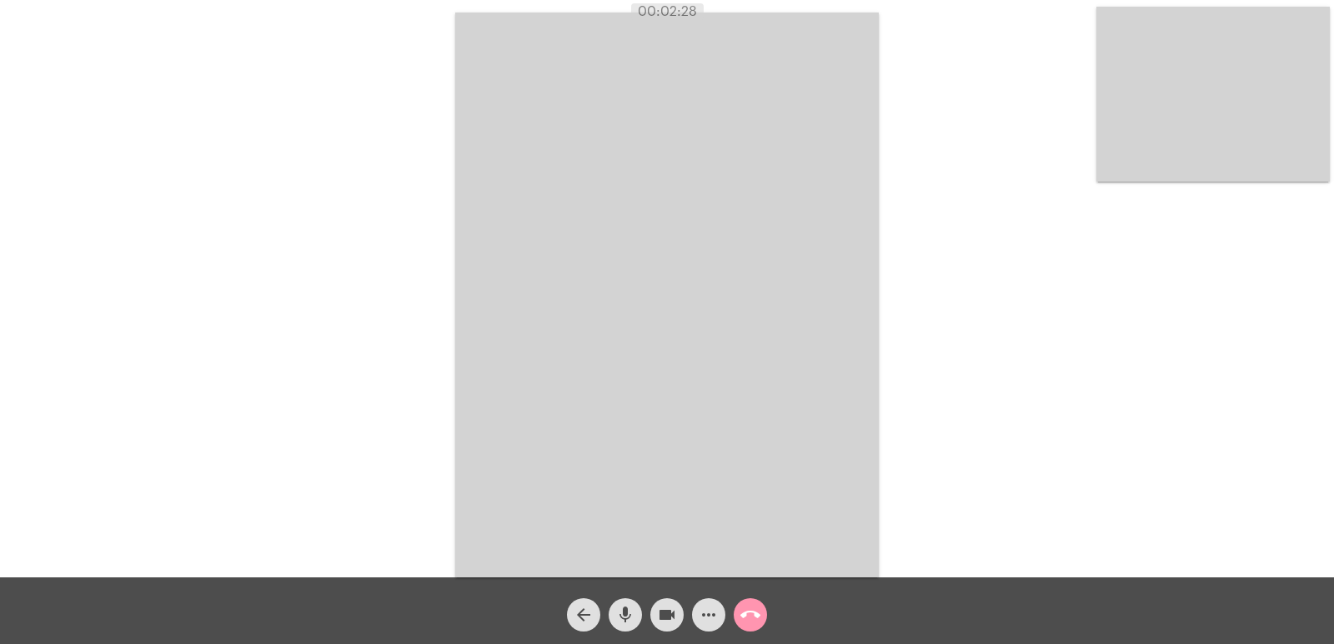
click at [753, 609] on mat-icon "call_end" at bounding box center [750, 615] width 20 height 20
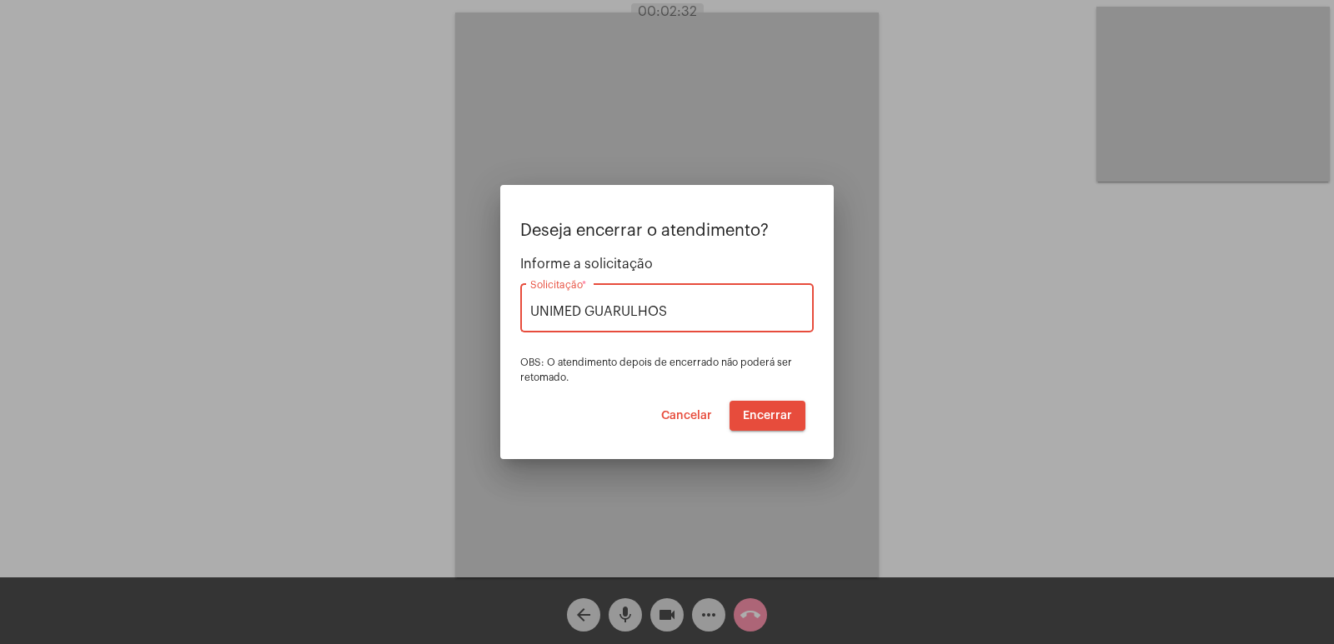
type input "UNIMED GUARULHOS"
click at [745, 424] on button "Encerrar" at bounding box center [768, 416] width 76 height 30
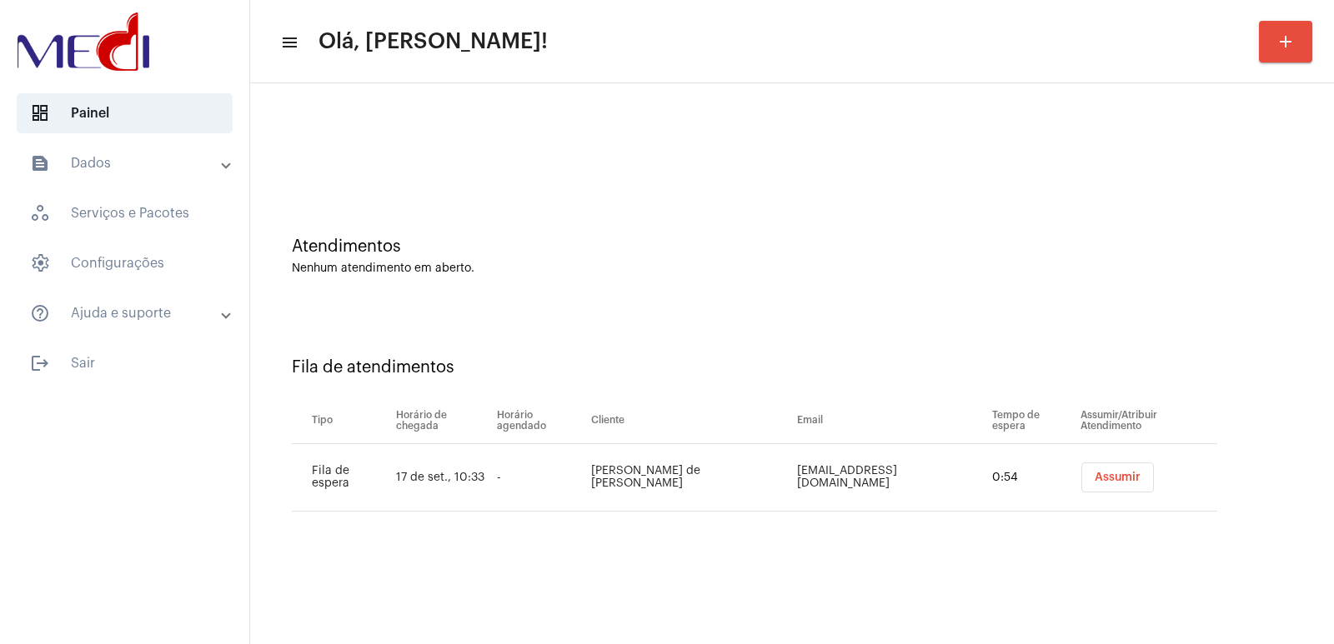
click at [1116, 481] on span "Assumir" at bounding box center [1118, 478] width 46 height 12
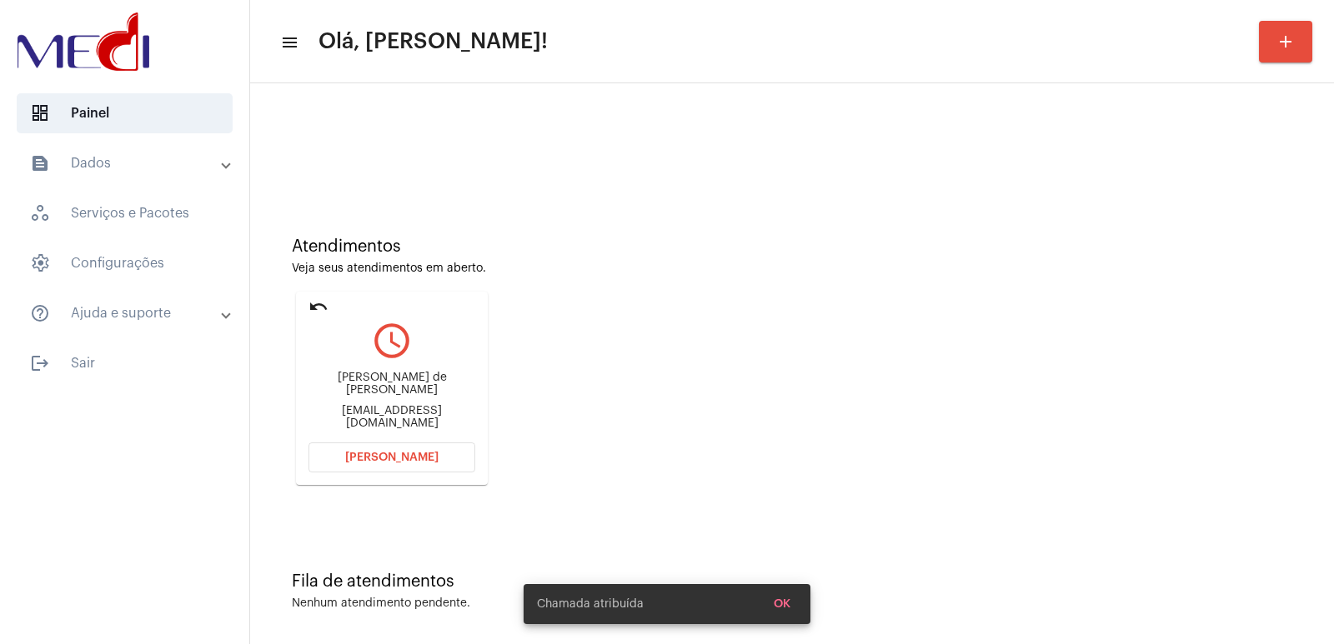
click at [363, 381] on div "César Augusto de Mattos Gaia cesargaia62@gmail.com" at bounding box center [391, 401] width 167 height 75
copy div "César Augusto de Mattos Gaia"
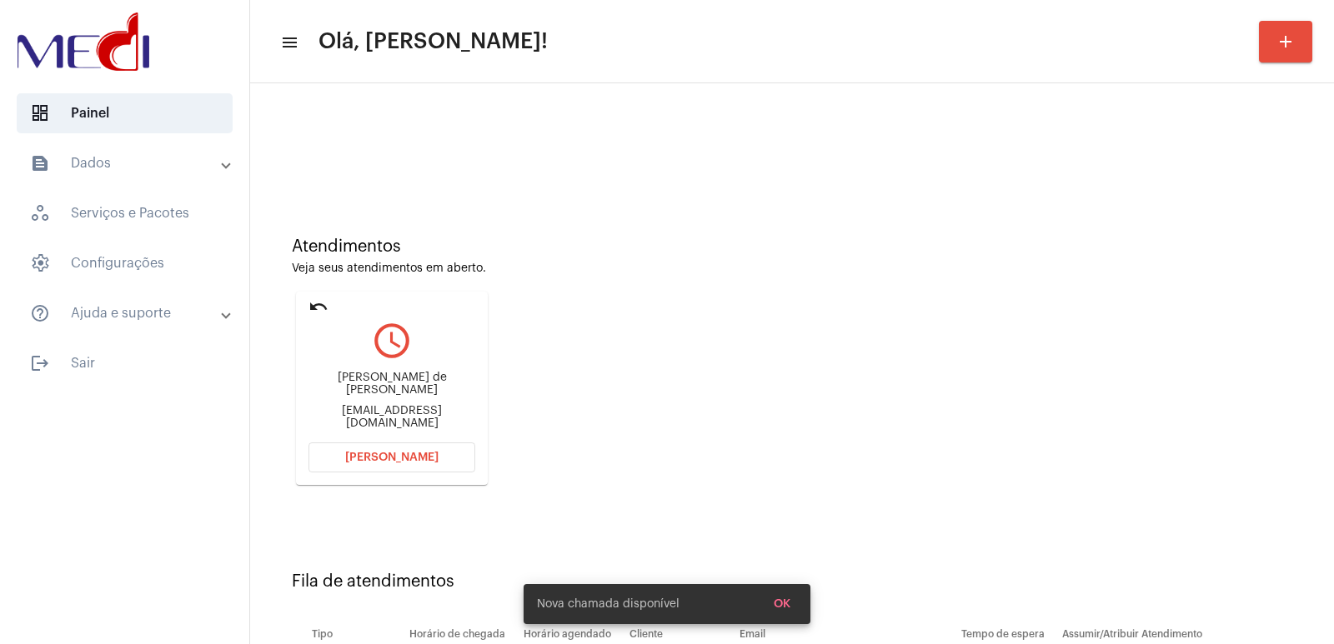
click at [419, 410] on div "cesargaia62@gmail.com" at bounding box center [391, 417] width 167 height 25
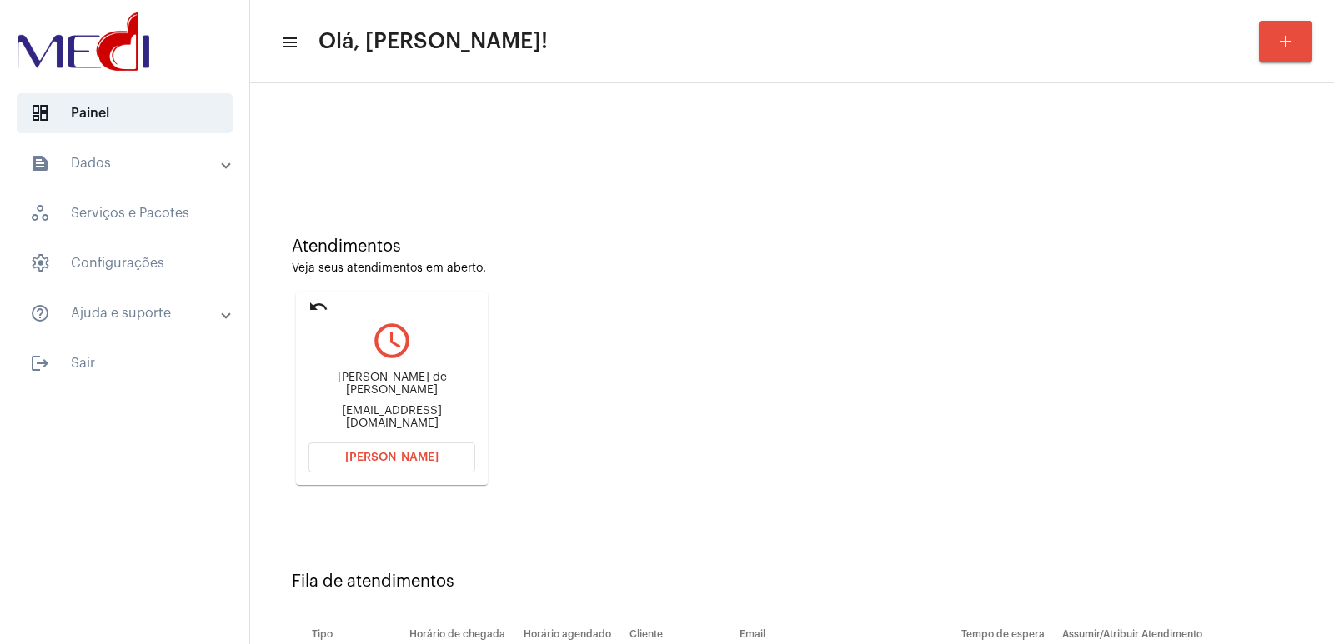
click at [419, 410] on div "cesargaia62@gmail.com" at bounding box center [391, 417] width 167 height 25
copy mat-card-content "cesargaia62@gmail.com Abrir Chamada"
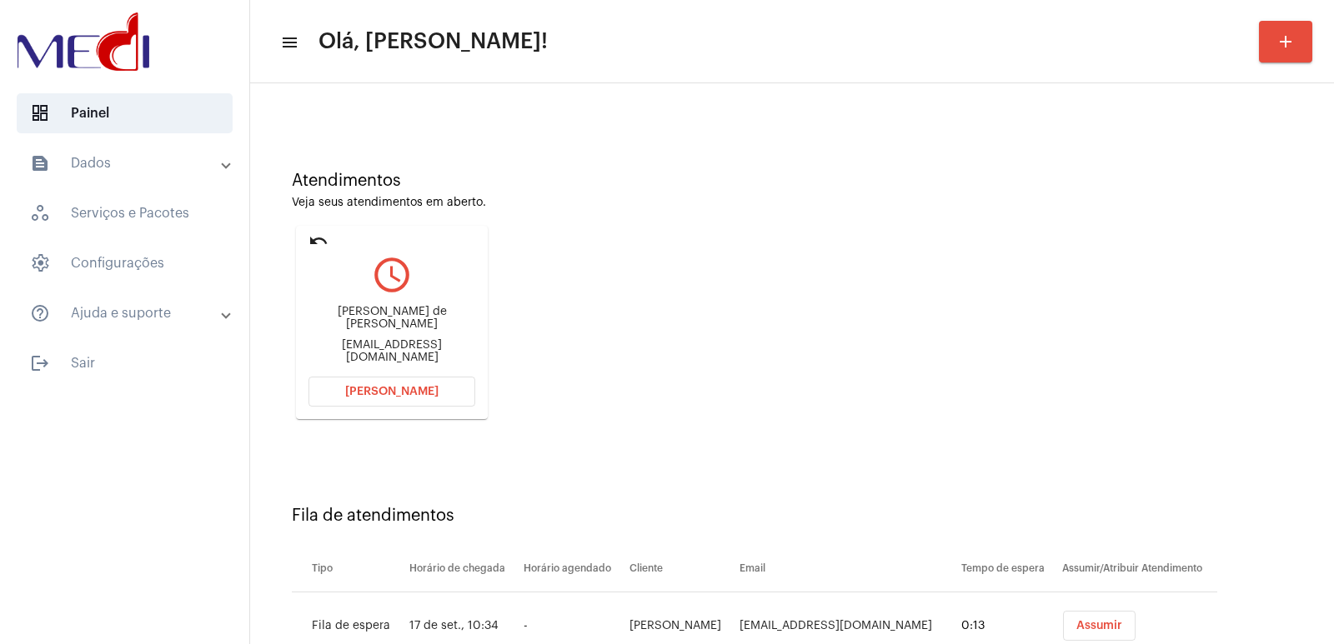
scroll to position [127, 0]
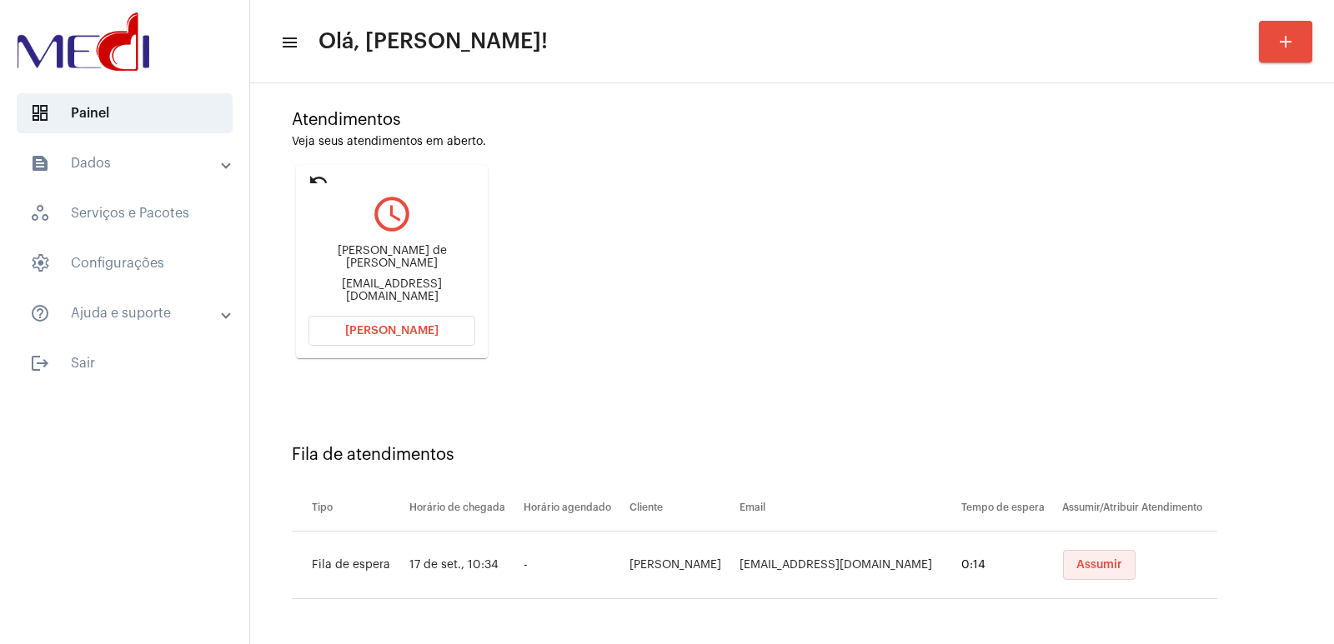
click at [1118, 551] on button "Assumir" at bounding box center [1099, 565] width 73 height 30
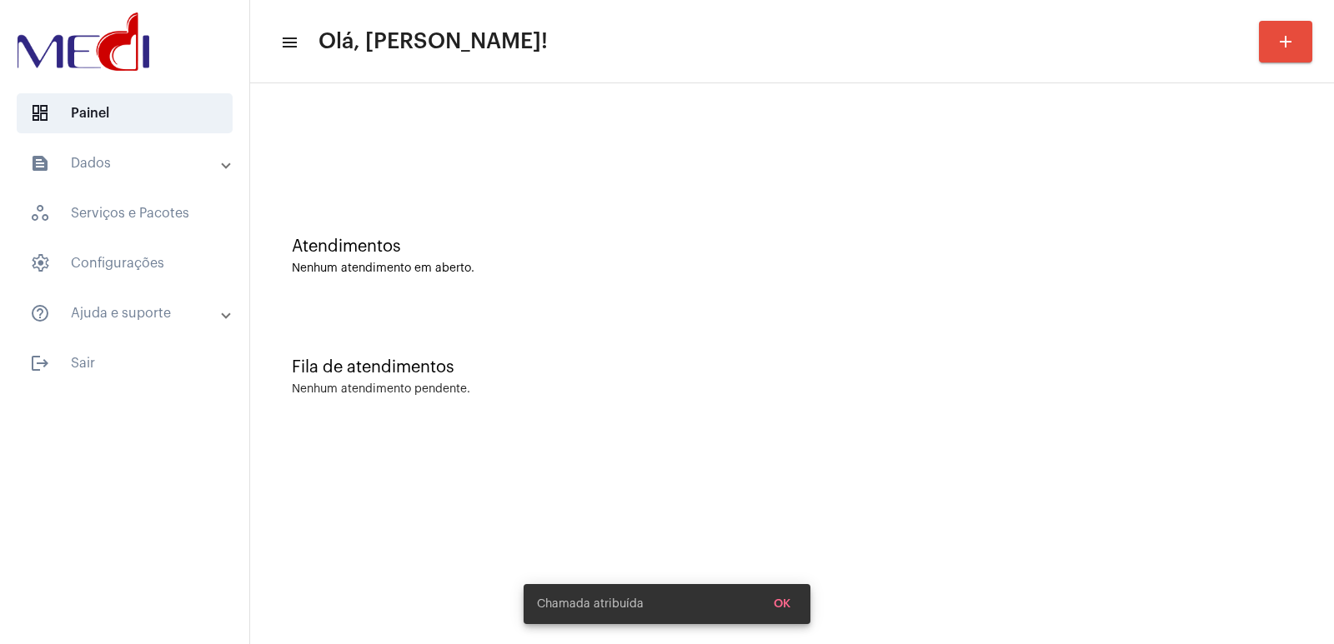
scroll to position [0, 0]
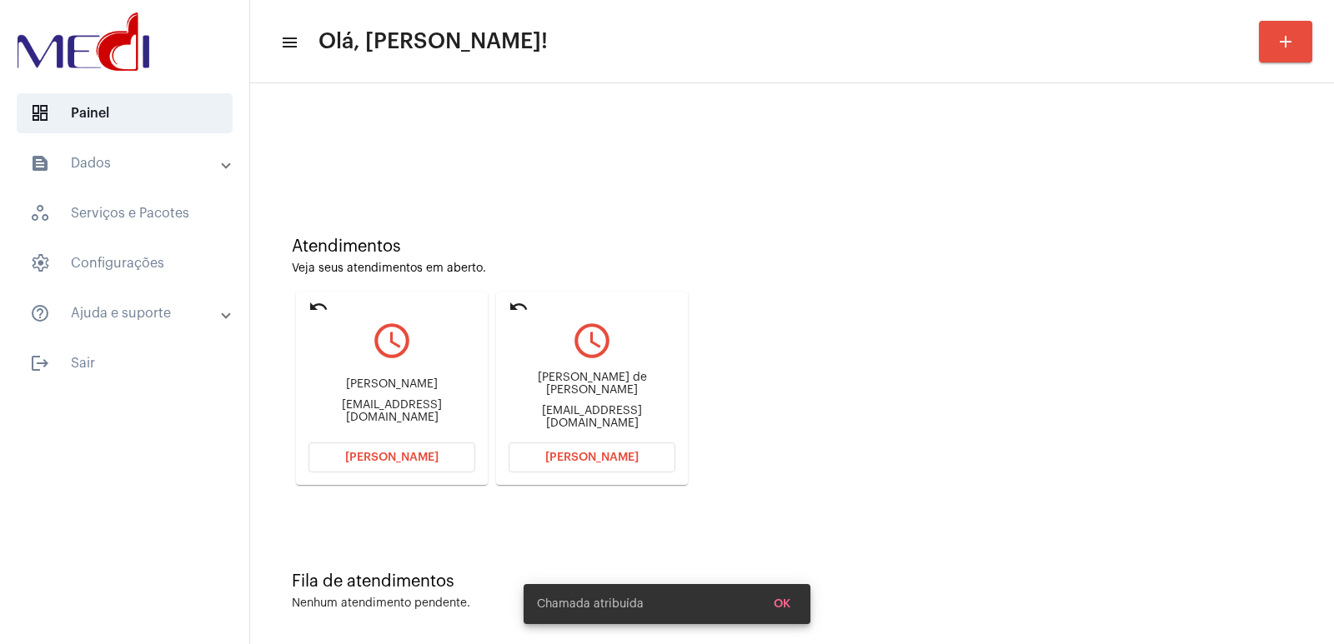
click at [634, 394] on div "César Augusto de Mattos Gaia" at bounding box center [592, 384] width 167 height 25
copy div "César Augusto de Mattos Gaia"
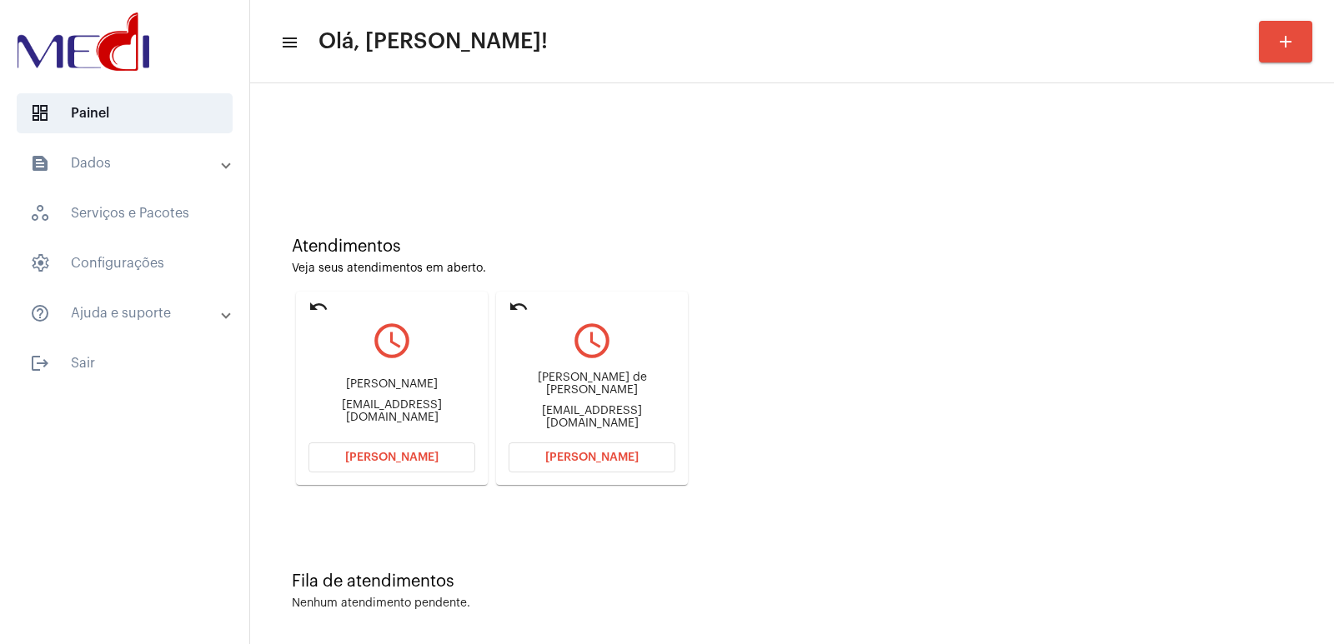
click at [566, 460] on span "Abrir Chamada" at bounding box center [591, 458] width 93 height 12
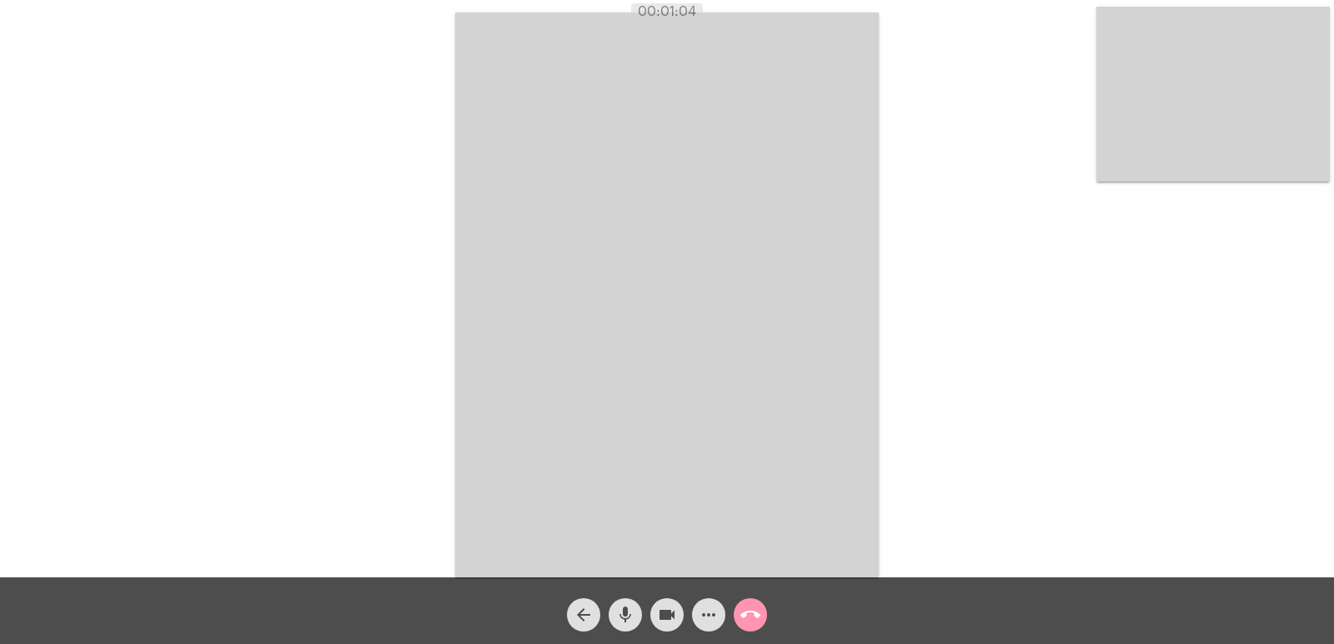
click at [765, 604] on div "call_end" at bounding box center [751, 611] width 42 height 42
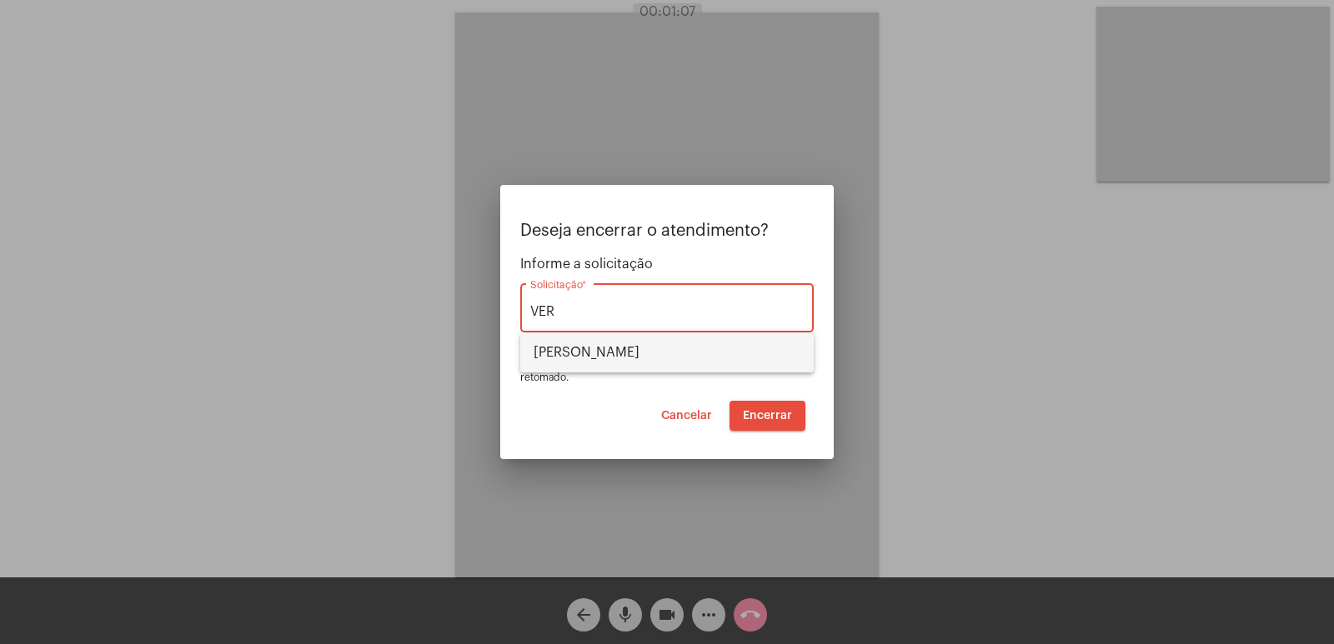
click at [633, 364] on span "VERA CRUZ" at bounding box center [667, 353] width 267 height 40
type input "VERA CRUZ"
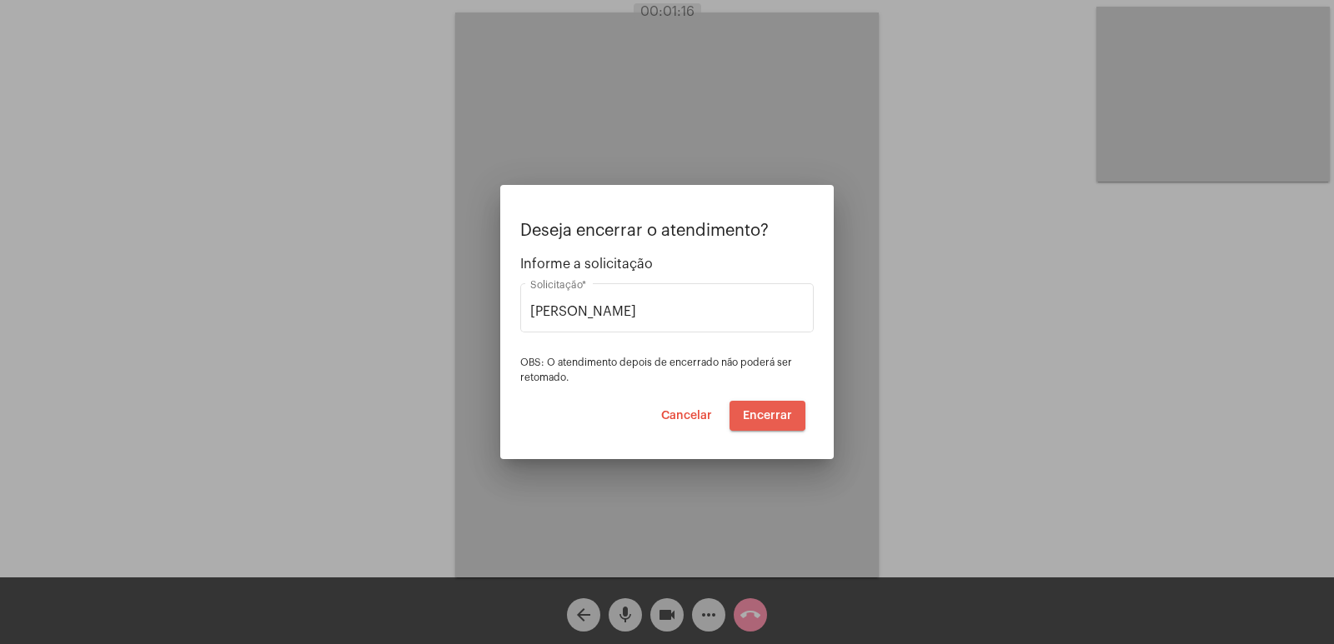
click at [751, 413] on span "Encerrar" at bounding box center [767, 416] width 49 height 12
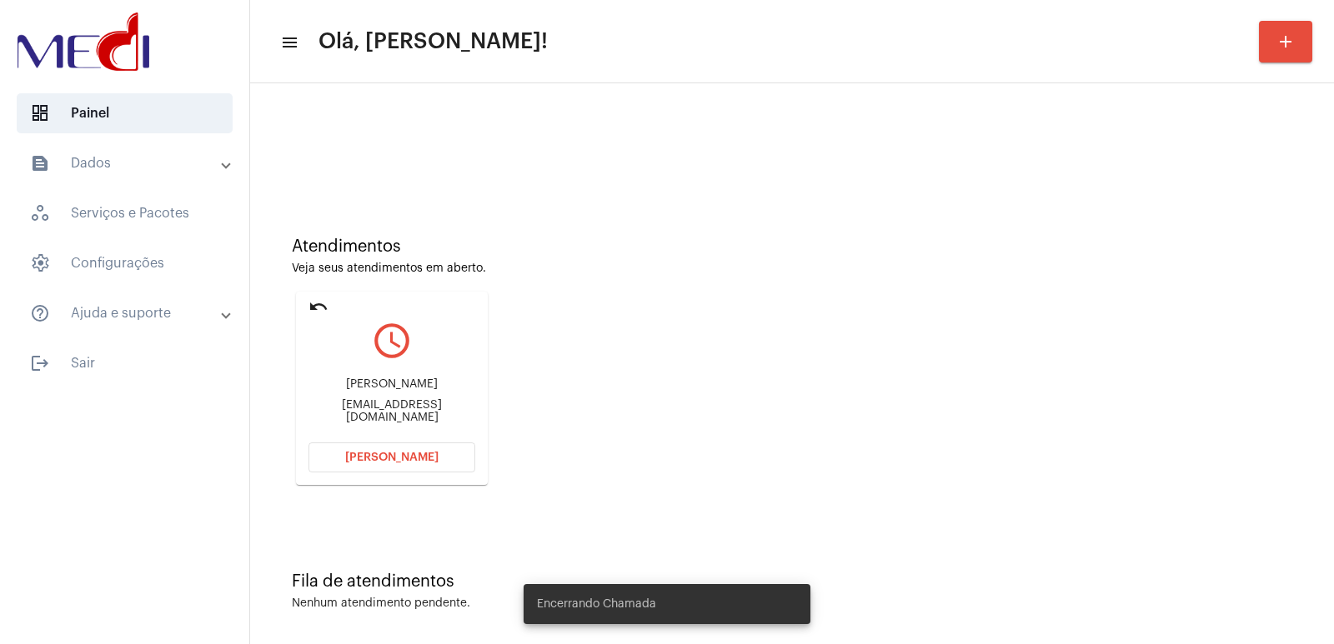
click at [406, 391] on div "Rosangela Maria Souza Viana" at bounding box center [391, 385] width 167 height 13
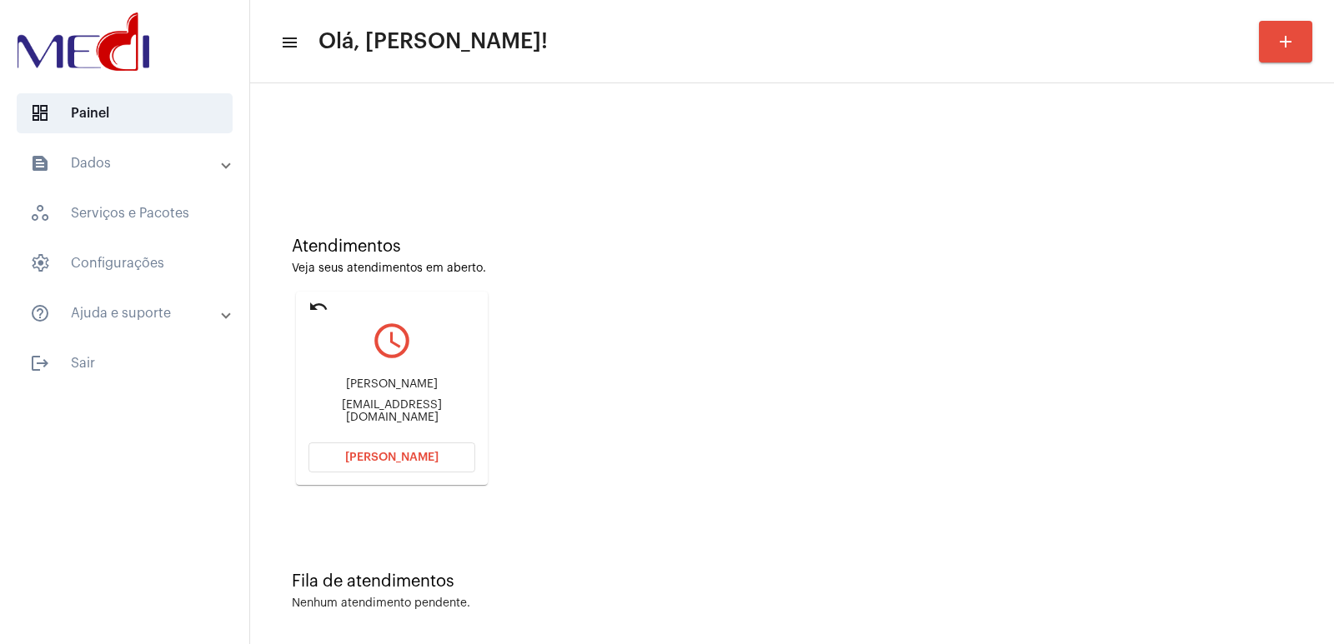
click at [406, 391] on div "Rosangela Maria Souza Viana" at bounding box center [391, 385] width 167 height 13
copy div "Rosangela Maria Souza Viana"
click at [408, 458] on span "Abrir Chamada" at bounding box center [391, 458] width 93 height 12
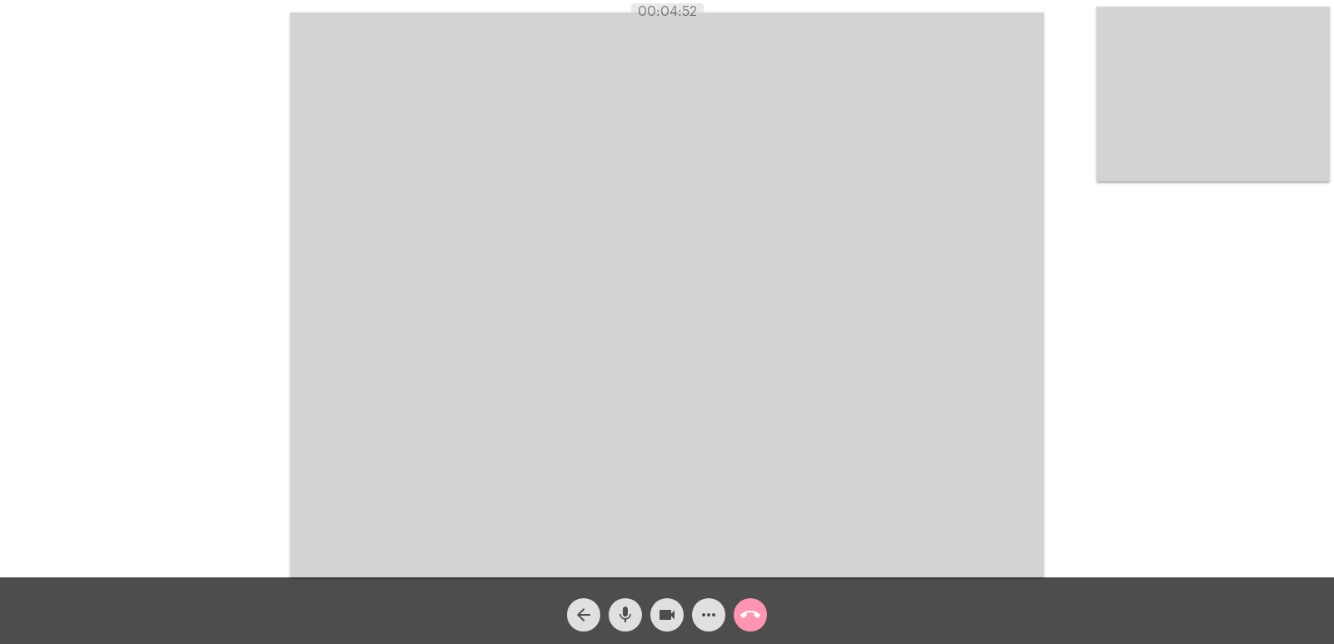
drag, startPoint x: 883, startPoint y: 424, endPoint x: 619, endPoint y: 432, distance: 263.6
click at [883, 424] on video at bounding box center [667, 295] width 754 height 565
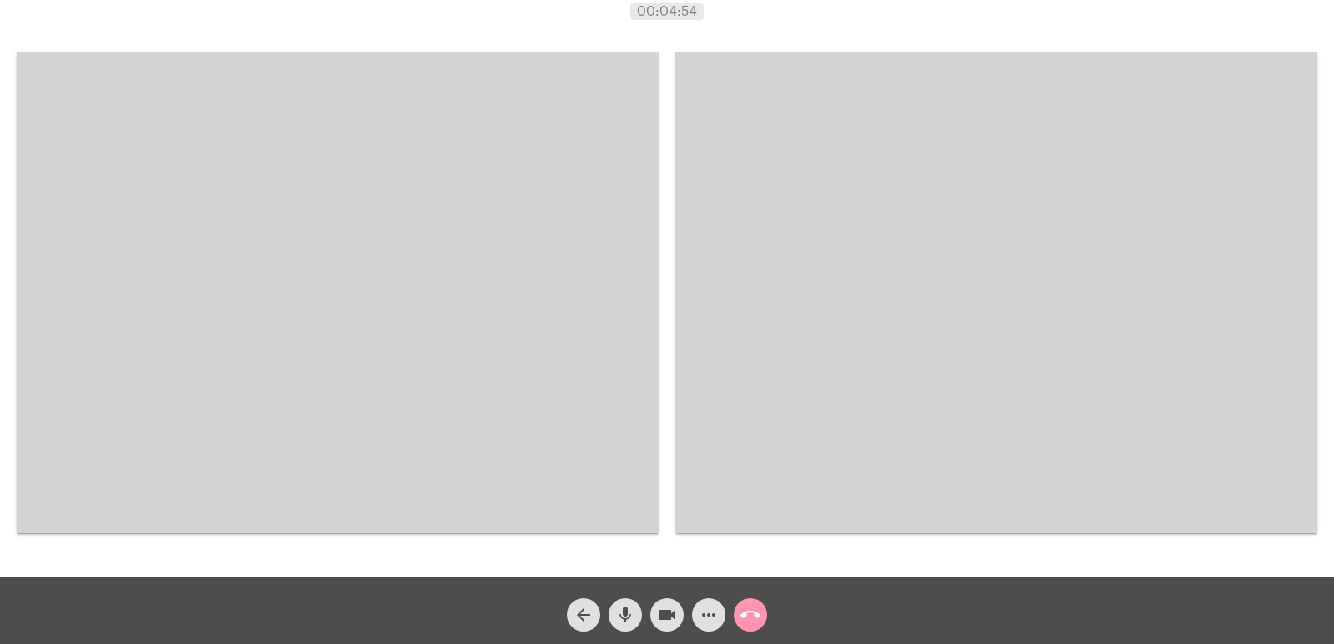
click at [502, 396] on video at bounding box center [338, 293] width 642 height 481
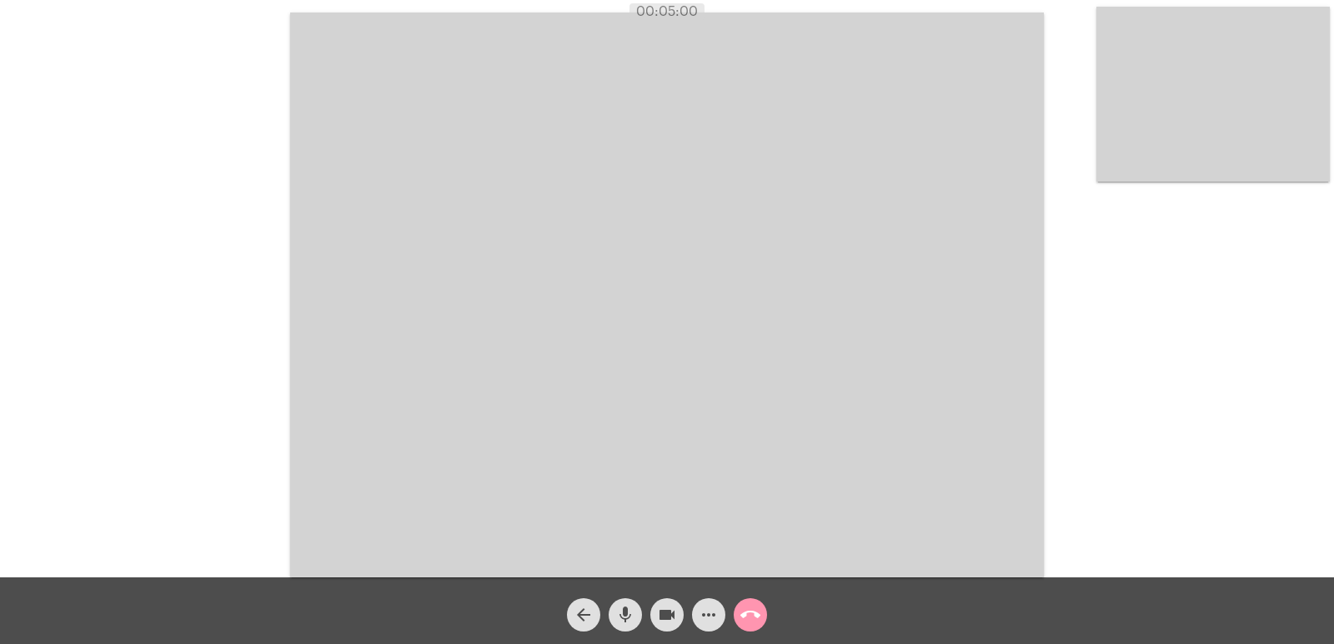
click at [965, 325] on video at bounding box center [667, 295] width 754 height 565
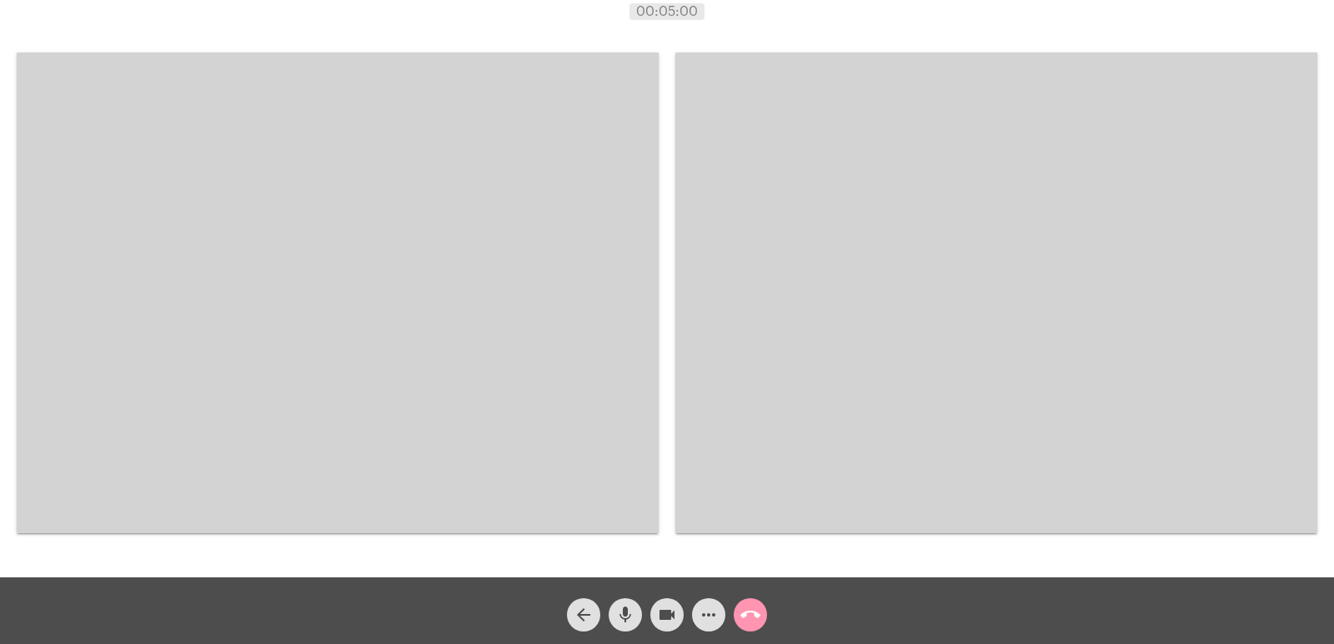
click at [598, 377] on video at bounding box center [338, 293] width 642 height 481
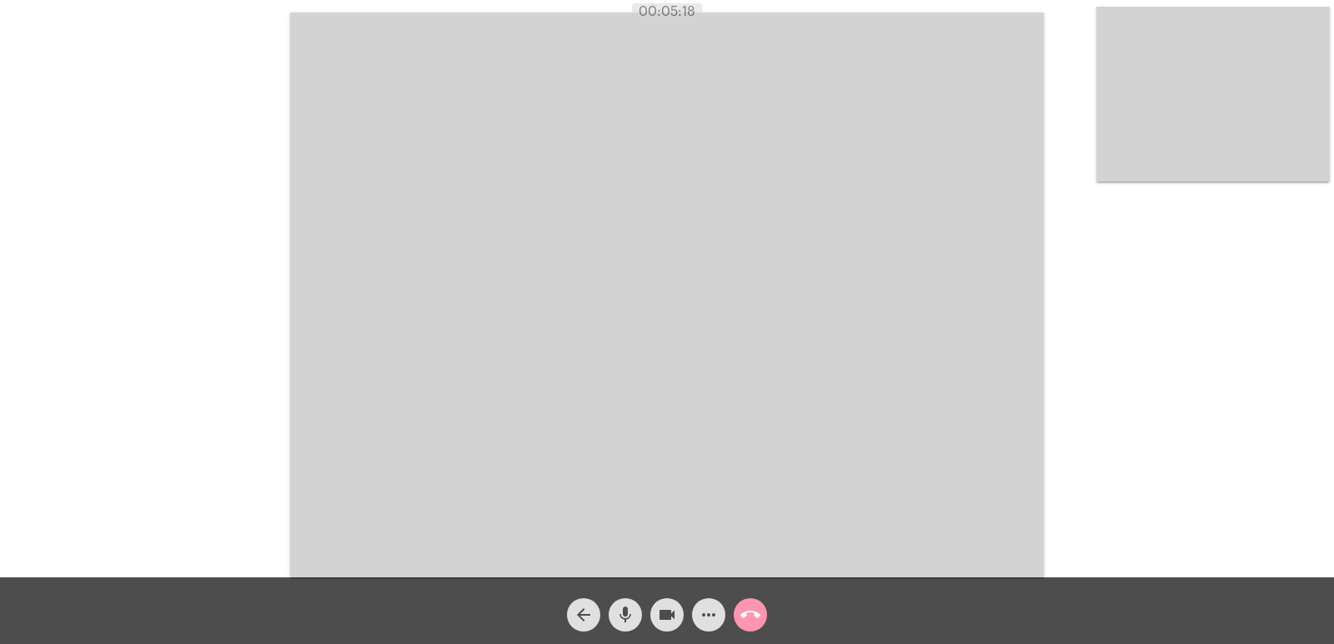
drag, startPoint x: 875, startPoint y: 455, endPoint x: 755, endPoint y: 460, distance: 121.0
click at [875, 455] on video at bounding box center [667, 295] width 754 height 565
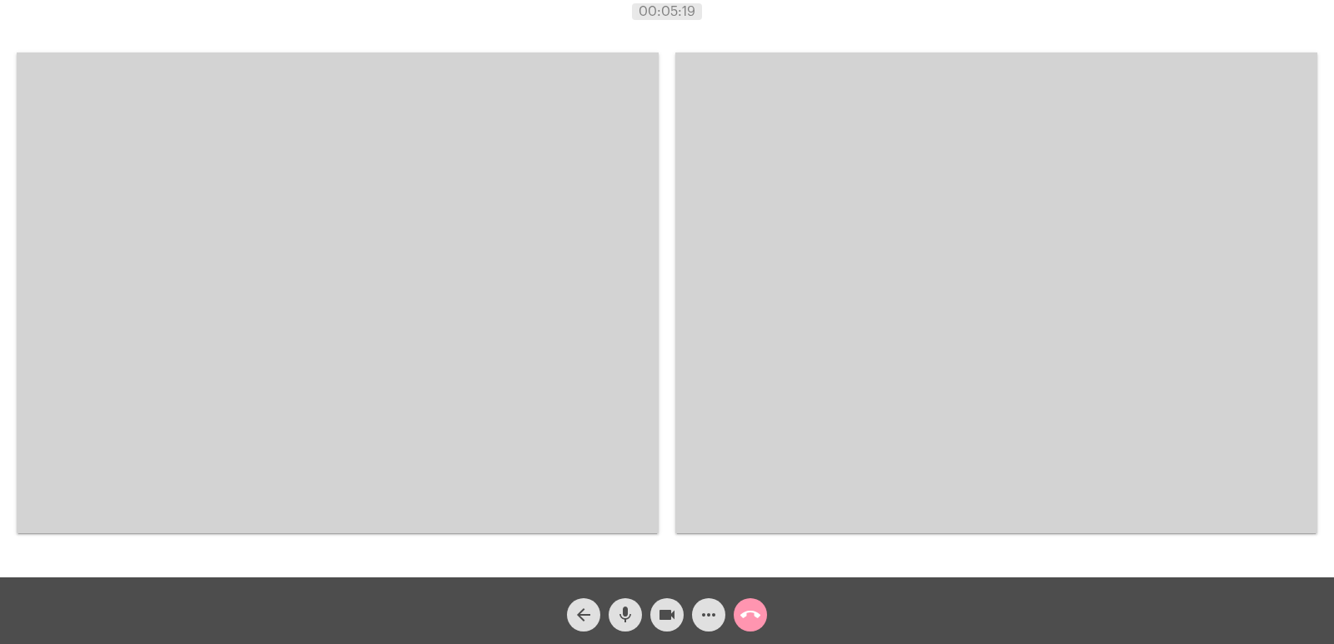
click at [529, 359] on video at bounding box center [338, 293] width 642 height 481
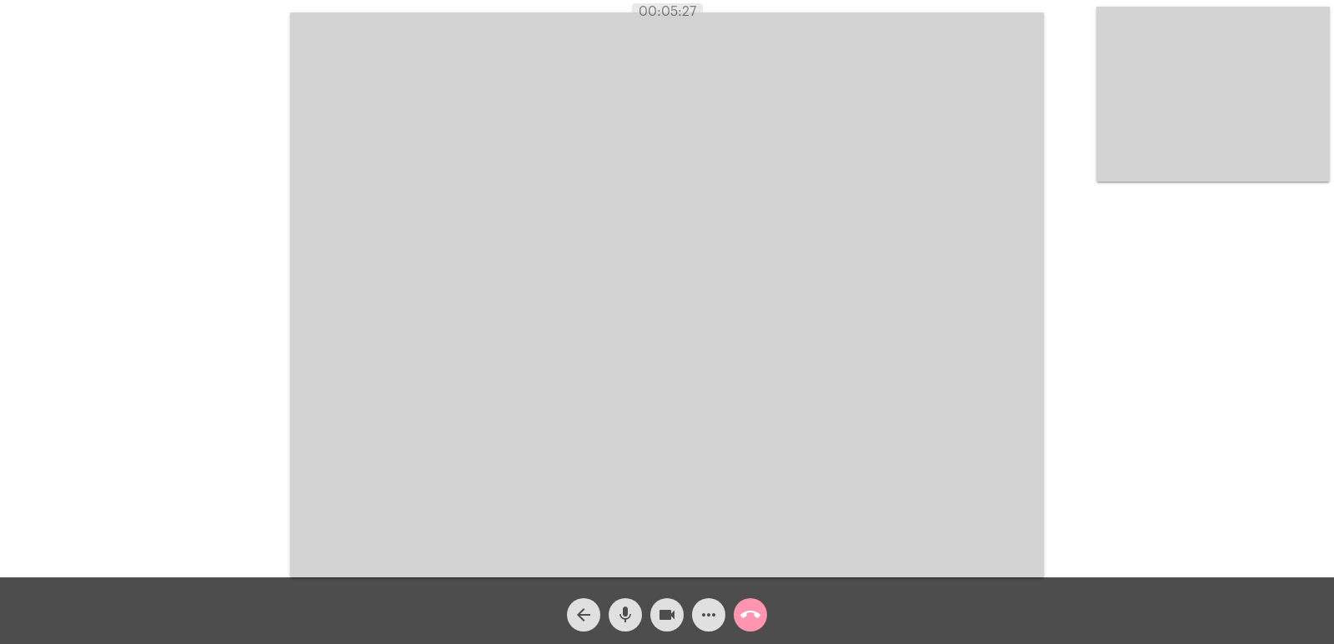
click at [747, 609] on mat-icon "call_end" at bounding box center [750, 615] width 20 height 20
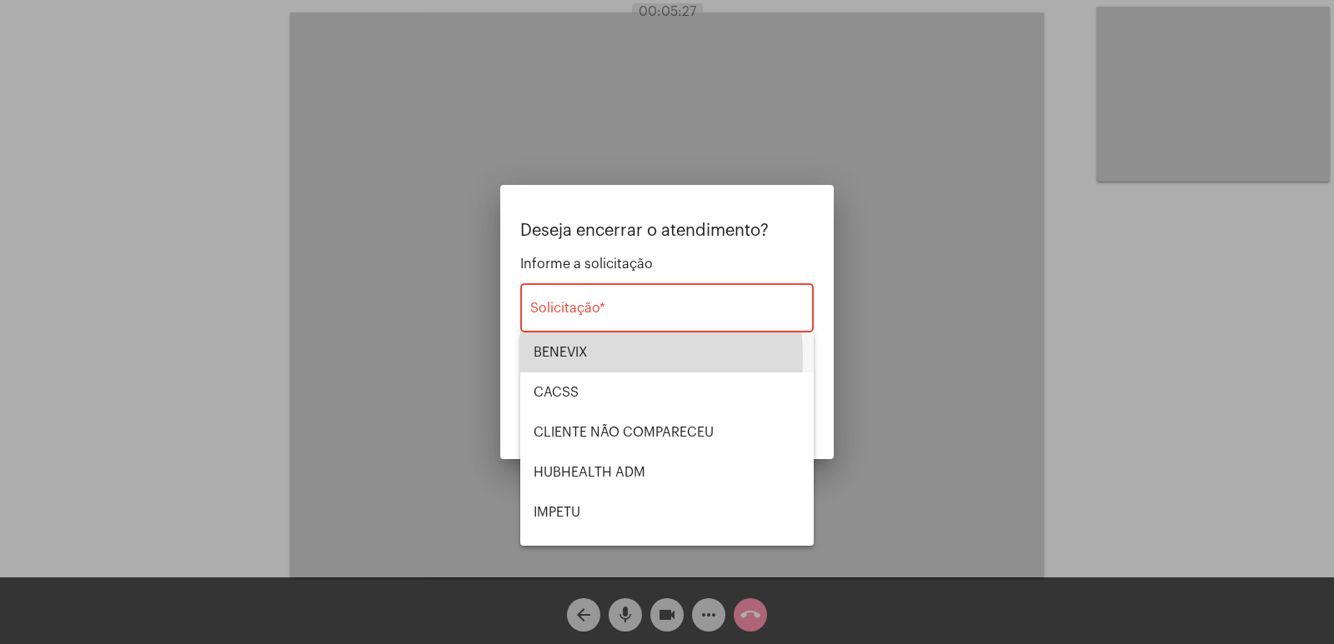
click at [590, 357] on span "BENEVIX" at bounding box center [667, 353] width 267 height 40
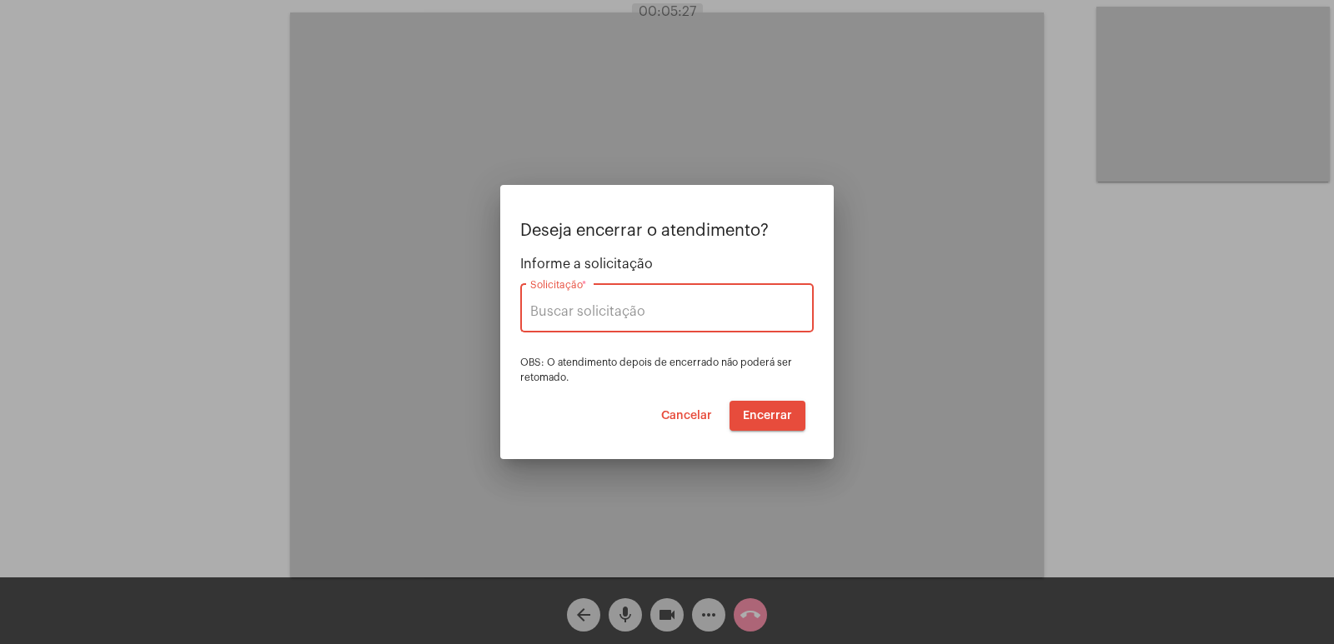
type input "BENEVIX"
click at [775, 424] on button "Encerrar" at bounding box center [768, 416] width 76 height 30
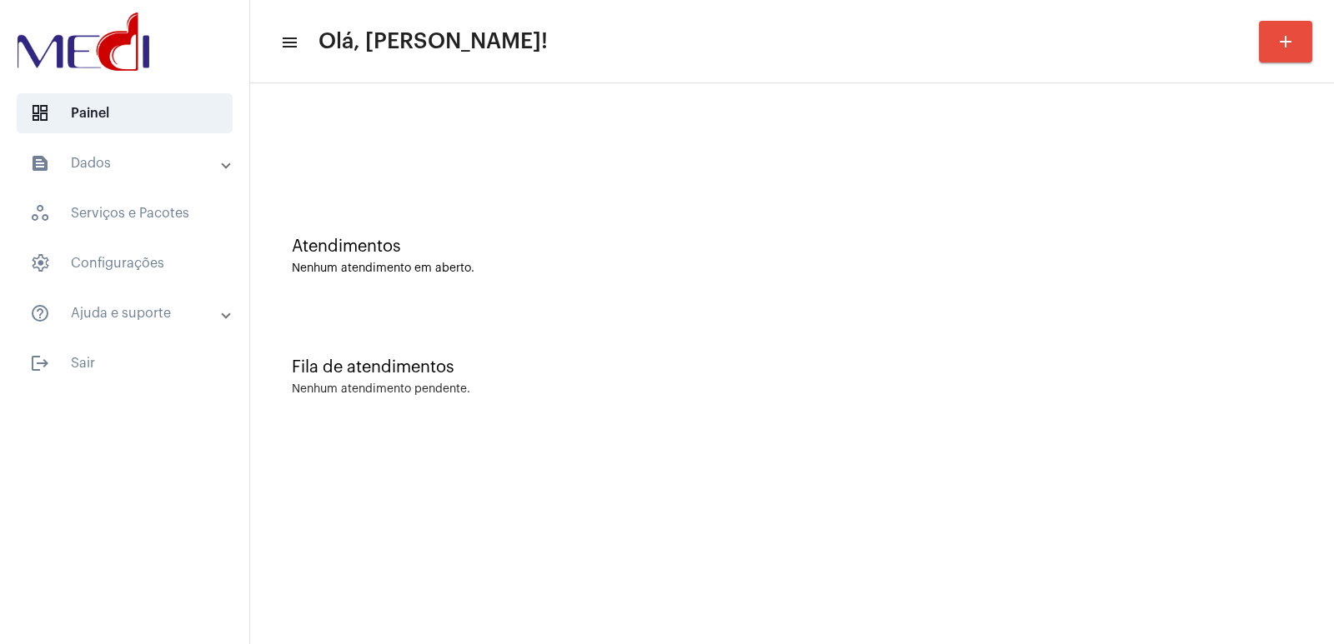
click at [848, 424] on div "Fila de atendimentos Nenhum atendimento pendente." at bounding box center [791, 368] width 1067 height 121
click at [1219, 370] on div "Fila de atendimentos" at bounding box center [792, 368] width 1000 height 18
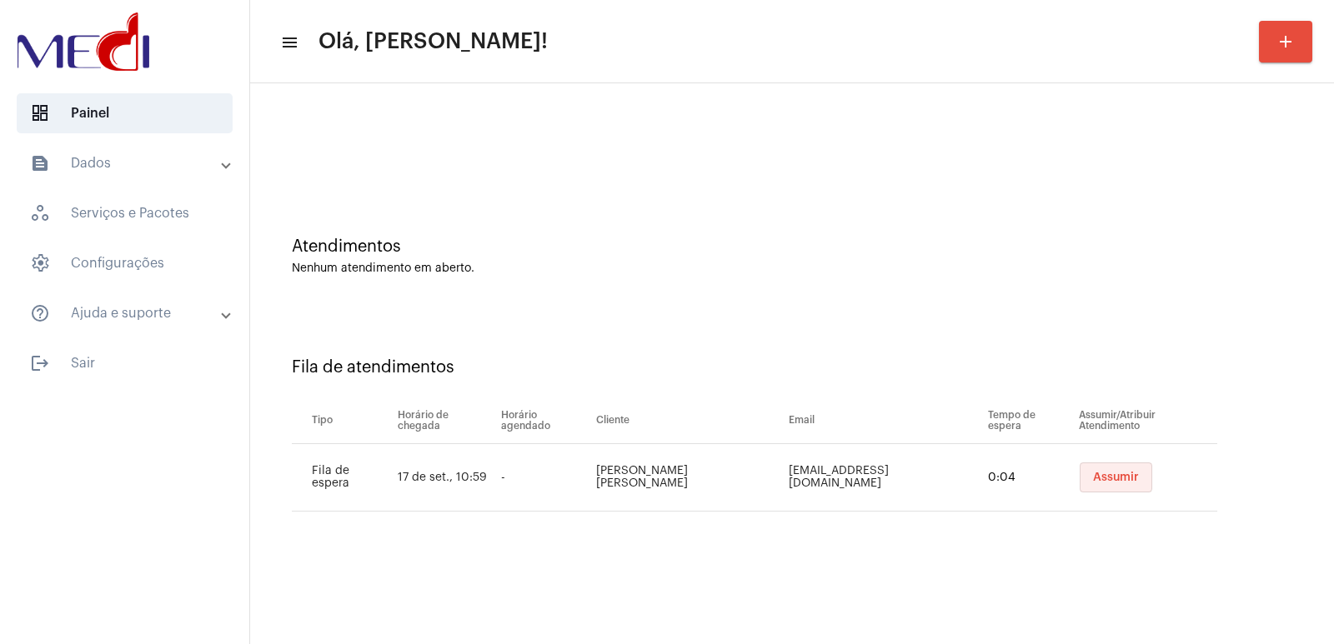
click at [1093, 476] on span "Assumir" at bounding box center [1116, 478] width 46 height 12
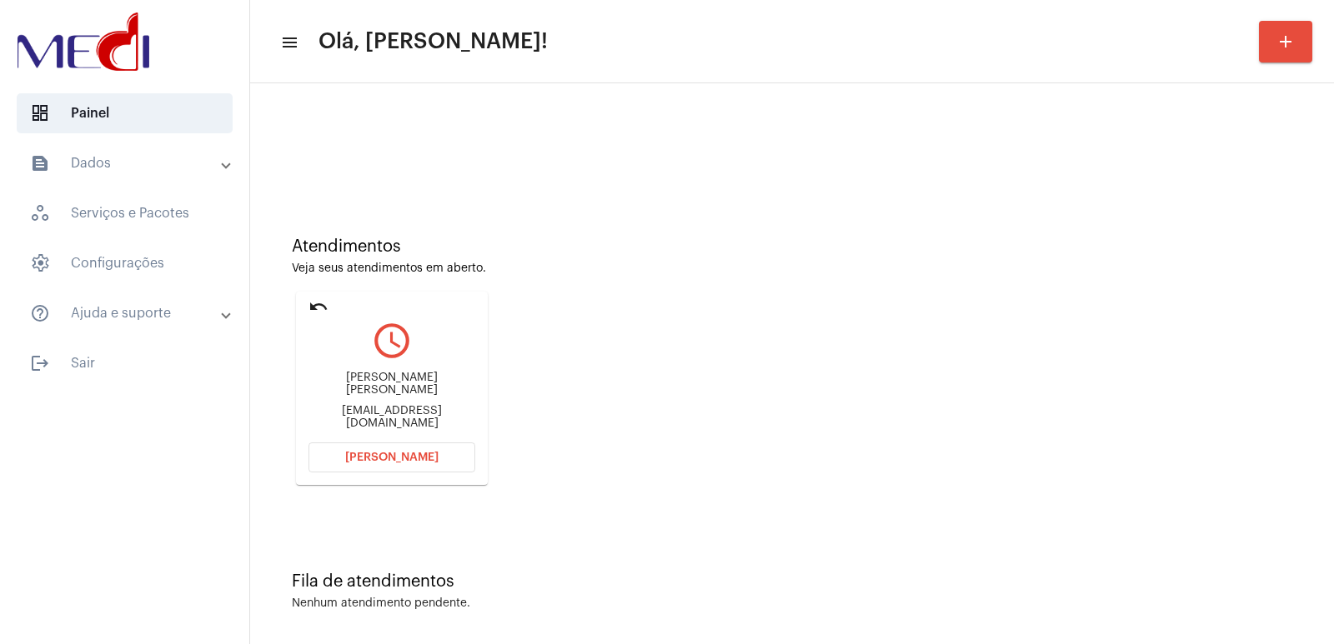
click at [376, 390] on div "[PERSON_NAME] [PERSON_NAME]" at bounding box center [391, 384] width 167 height 25
copy div "[PERSON_NAME] [PERSON_NAME]"
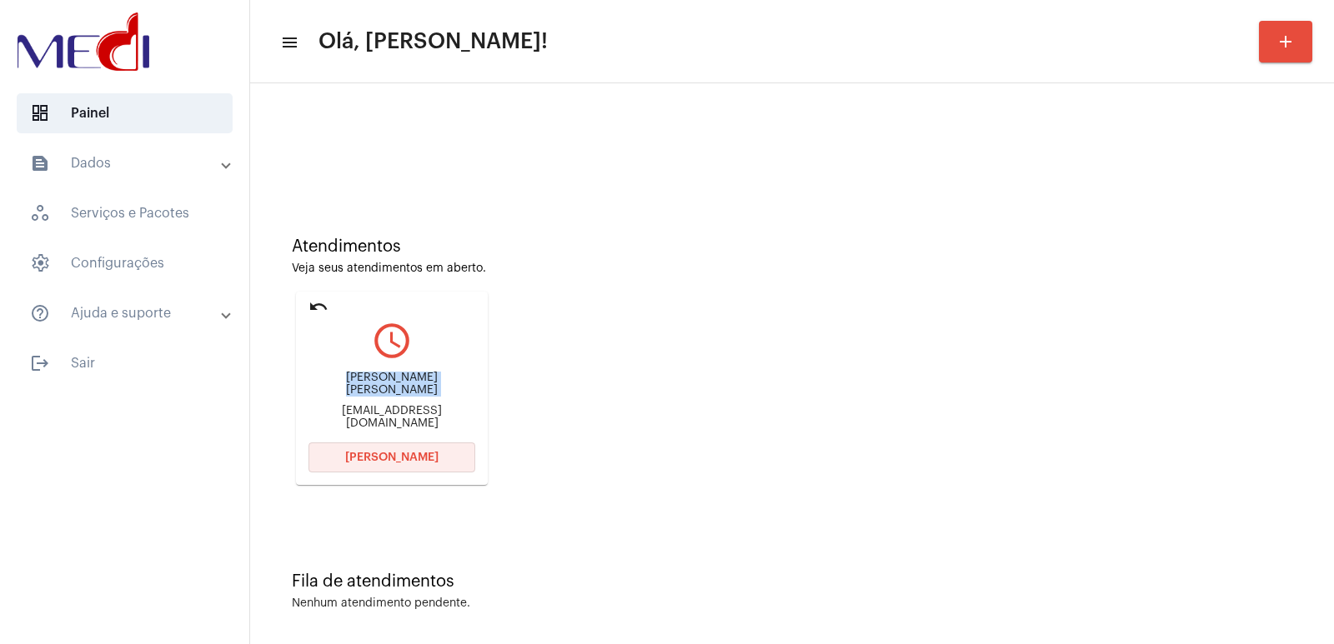
click at [414, 468] on button "[PERSON_NAME]" at bounding box center [391, 458] width 167 height 30
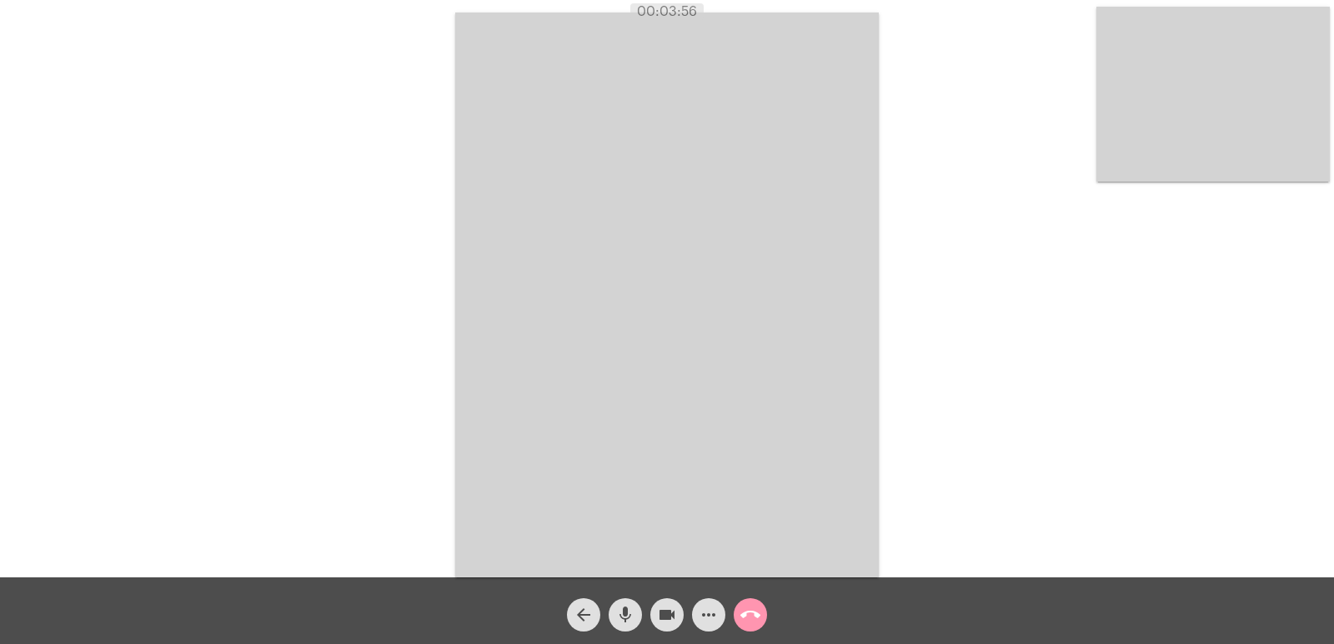
click at [866, 350] on video at bounding box center [667, 295] width 424 height 565
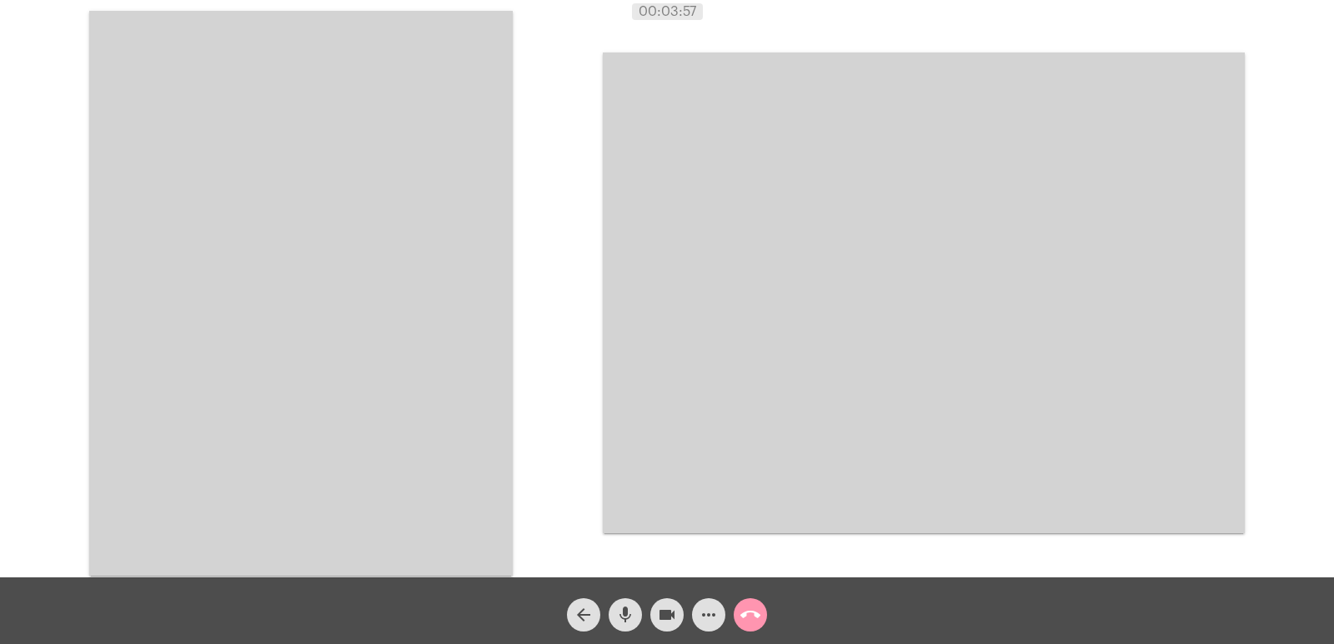
drag, startPoint x: 452, startPoint y: 381, endPoint x: 507, endPoint y: 428, distance: 72.2
click at [455, 381] on video at bounding box center [301, 293] width 424 height 565
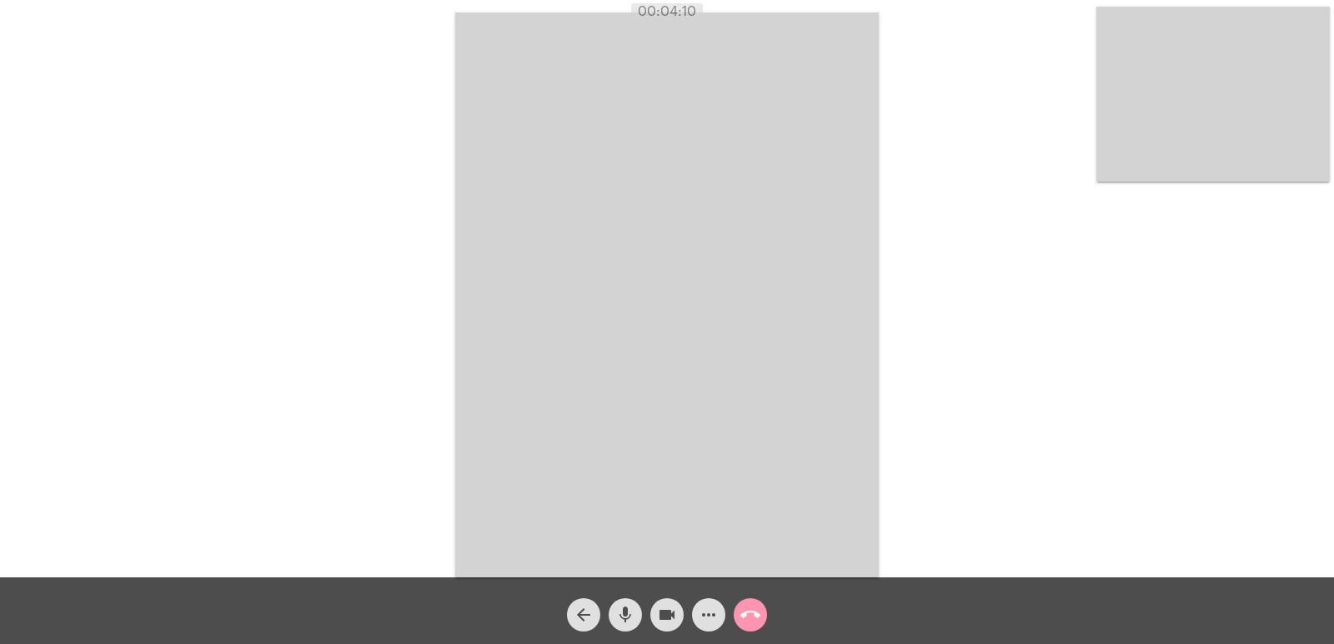
drag, startPoint x: 352, startPoint y: 424, endPoint x: 699, endPoint y: 357, distance: 354.2
click at [699, 357] on video at bounding box center [667, 295] width 424 height 565
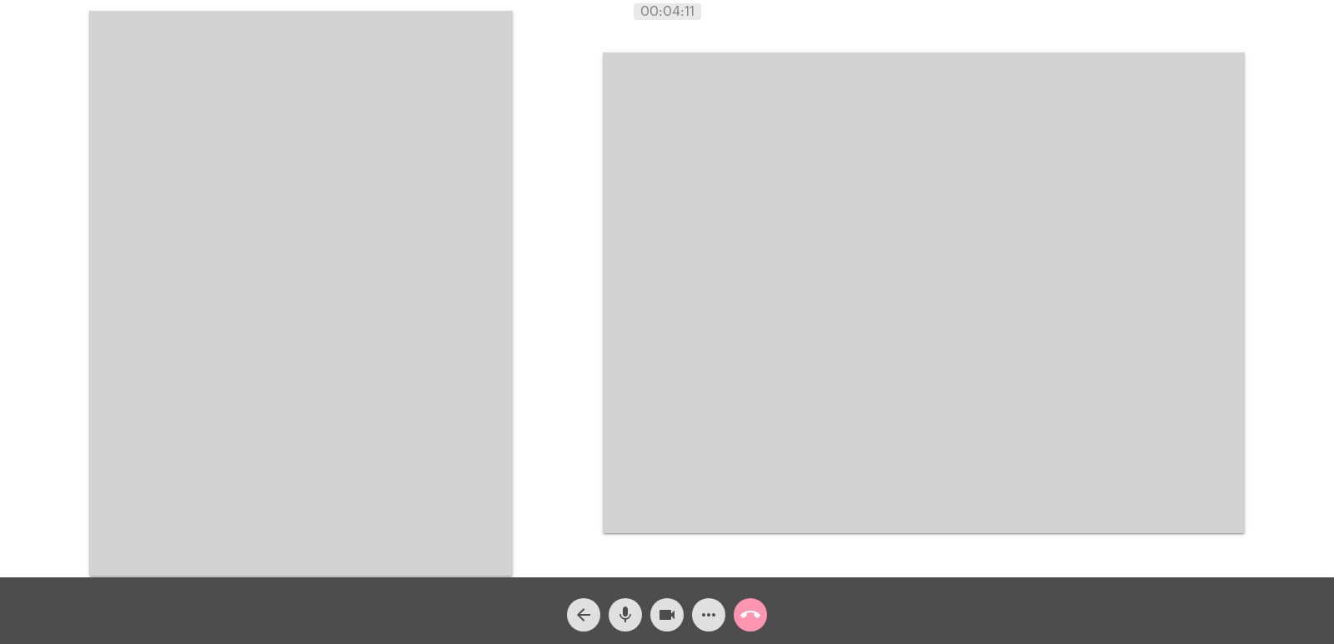
click at [422, 259] on video at bounding box center [301, 293] width 424 height 565
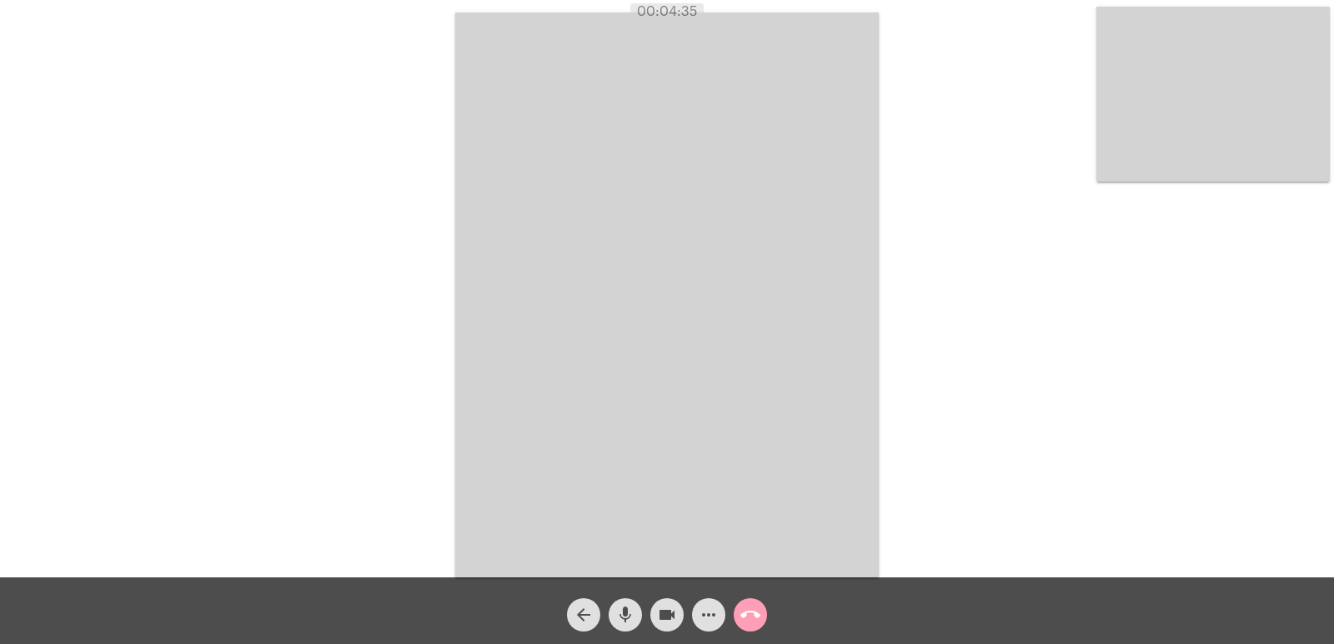
click at [758, 616] on mat-icon "call_end" at bounding box center [750, 615] width 20 height 20
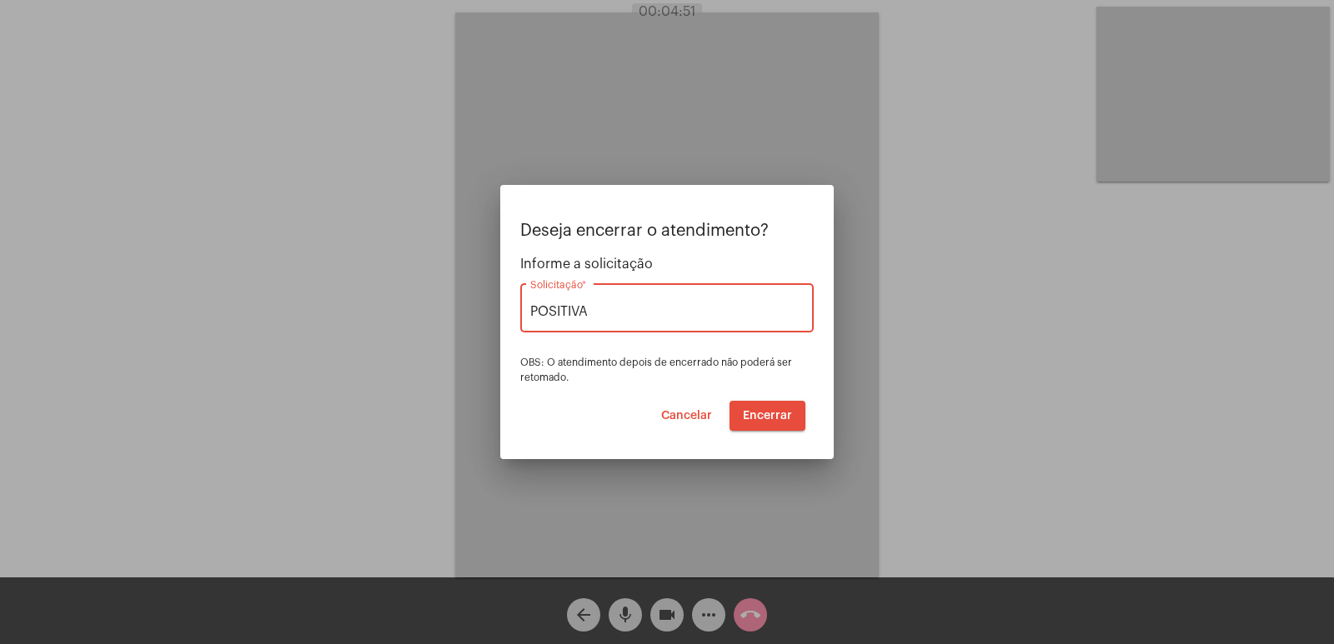
type input "POSITIVA"
click at [772, 418] on span "Encerrar" at bounding box center [767, 416] width 49 height 12
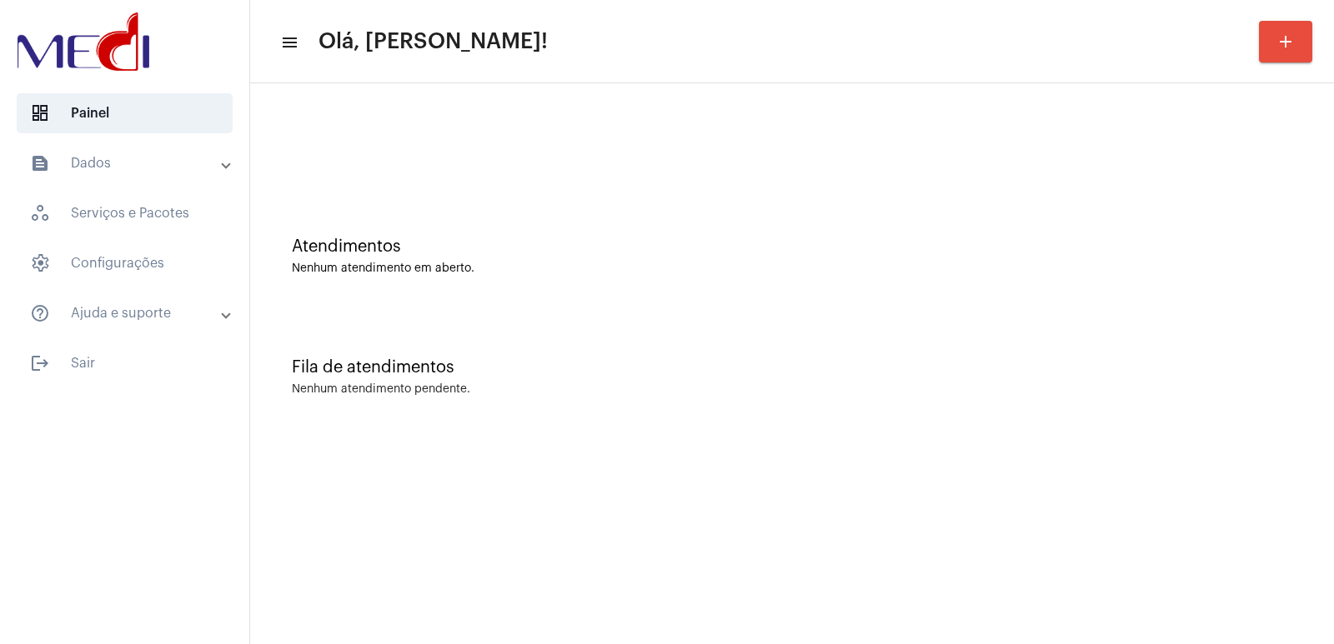
click at [966, 421] on div "Fila de atendimentos Nenhum atendimento pendente." at bounding box center [791, 368] width 1067 height 121
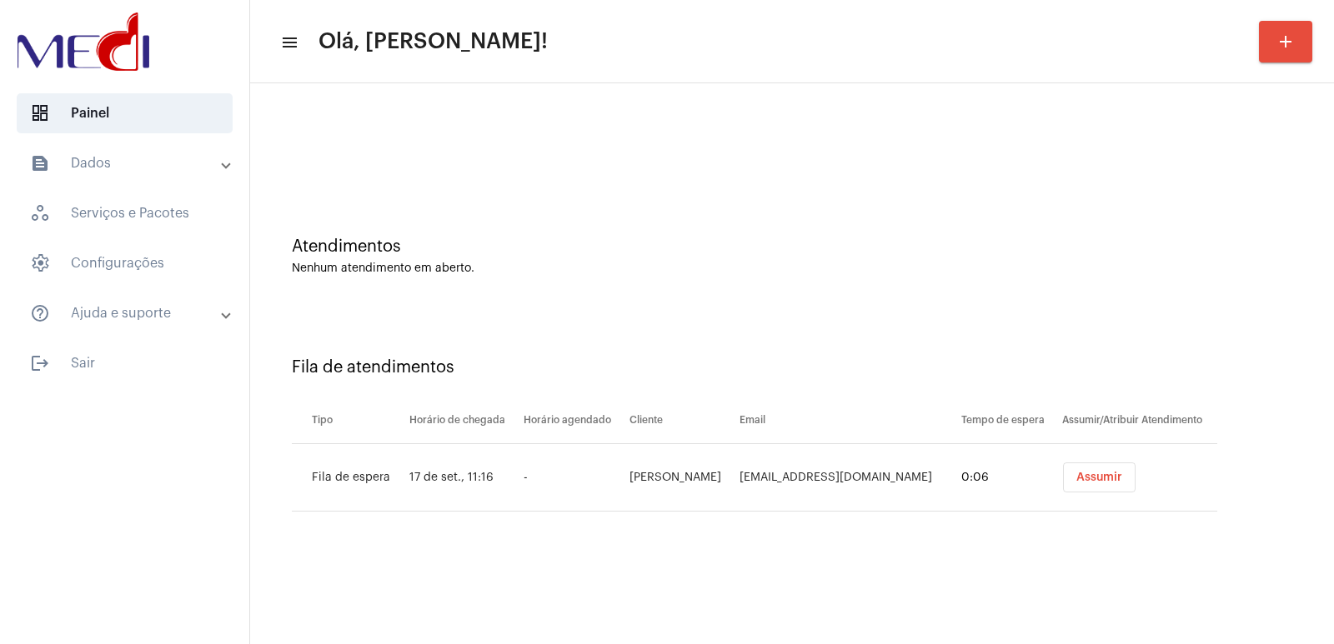
click at [1076, 486] on button "Assumir" at bounding box center [1099, 478] width 73 height 30
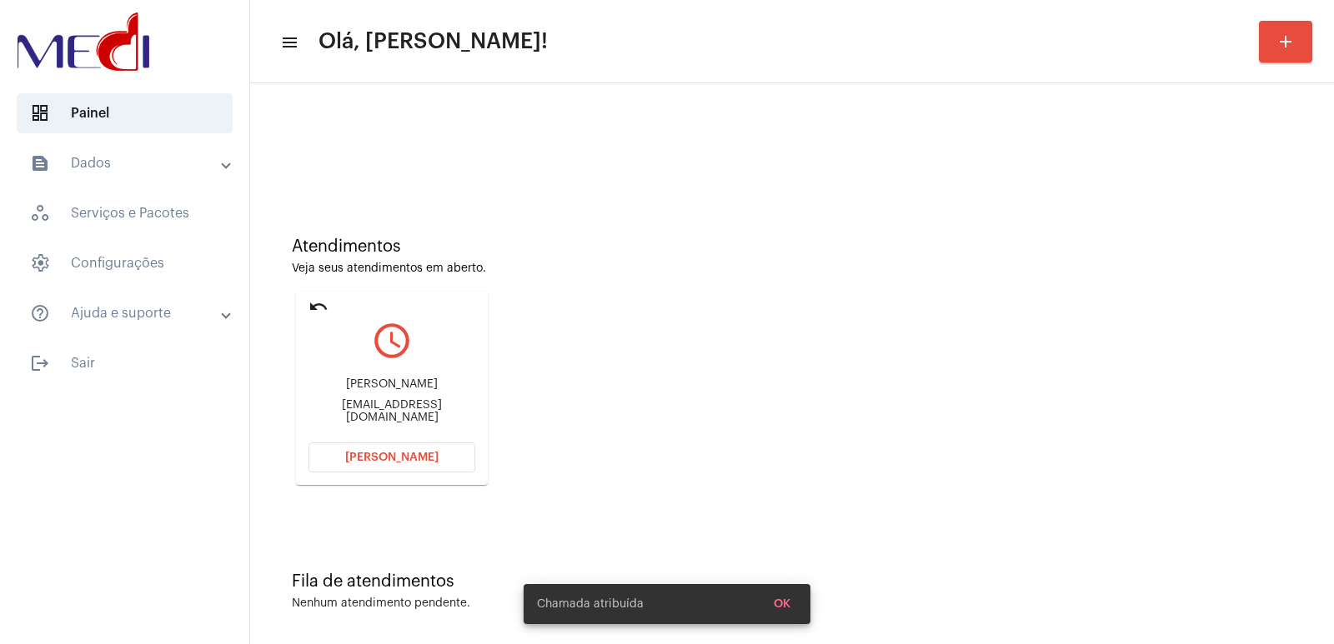
click at [376, 416] on div "Massinhan.bia@gmail.com" at bounding box center [391, 411] width 167 height 25
copy mat-card-content "Massinhan.bia@gmail.com Abrir Chamada"
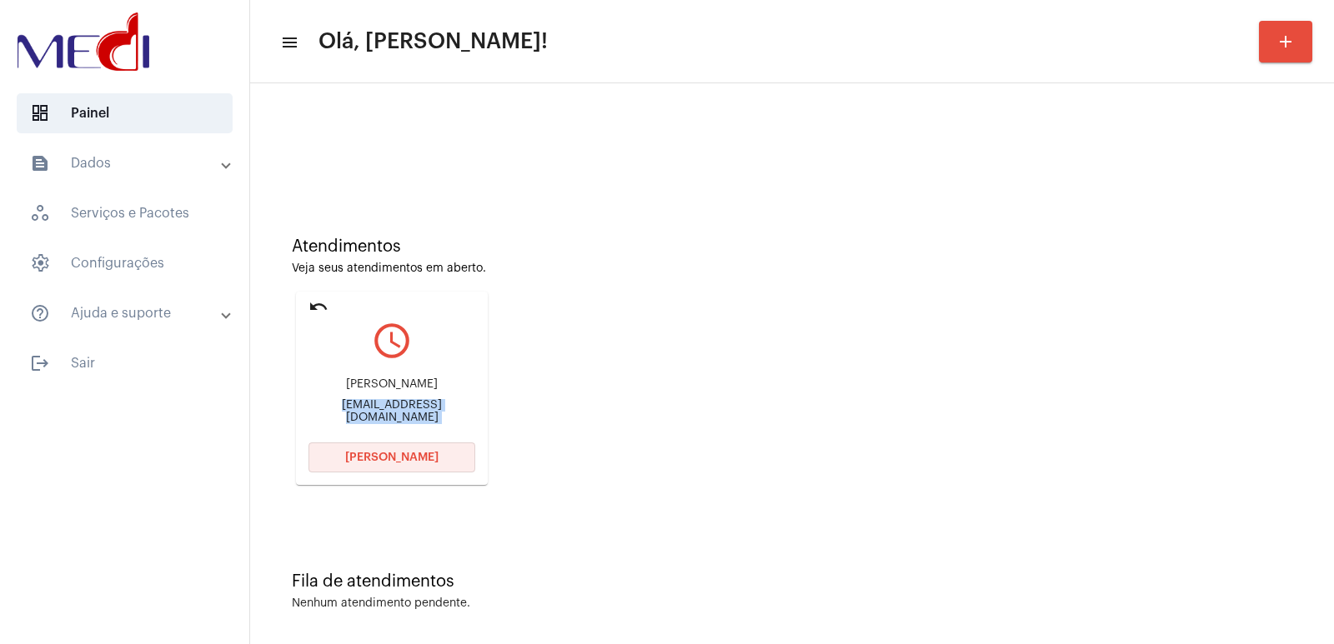
click at [383, 456] on span "Abrir Chamada" at bounding box center [391, 458] width 93 height 12
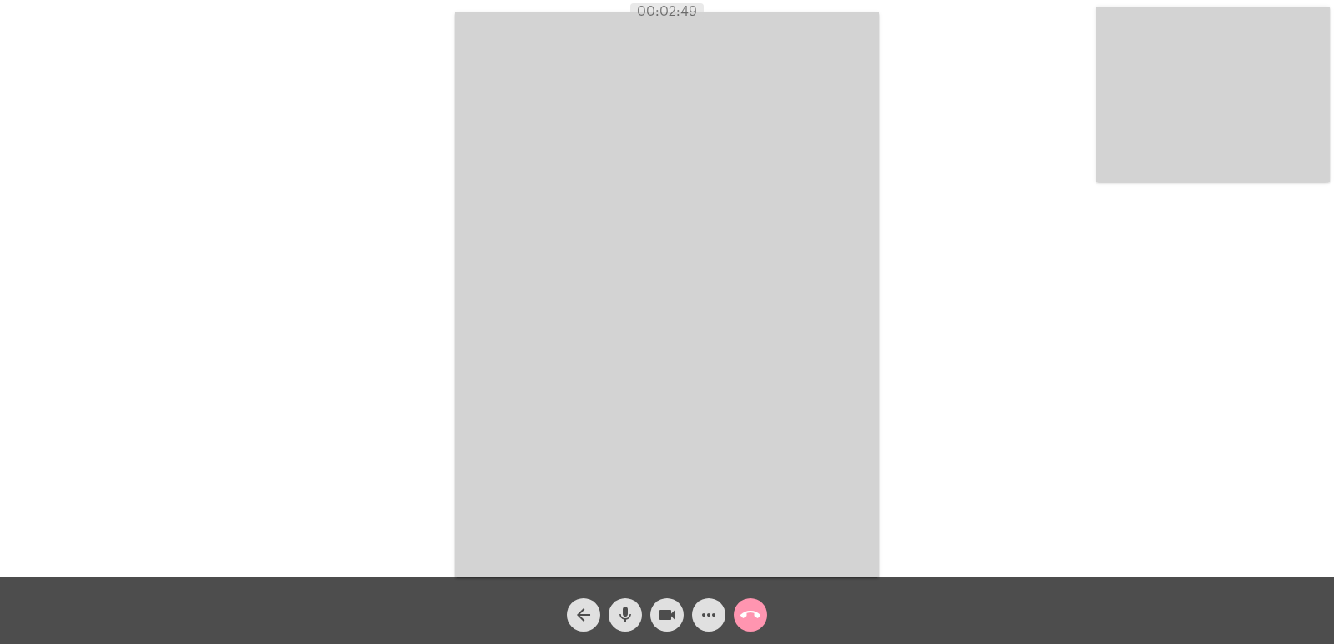
click at [759, 617] on mat-icon "call_end" at bounding box center [750, 615] width 20 height 20
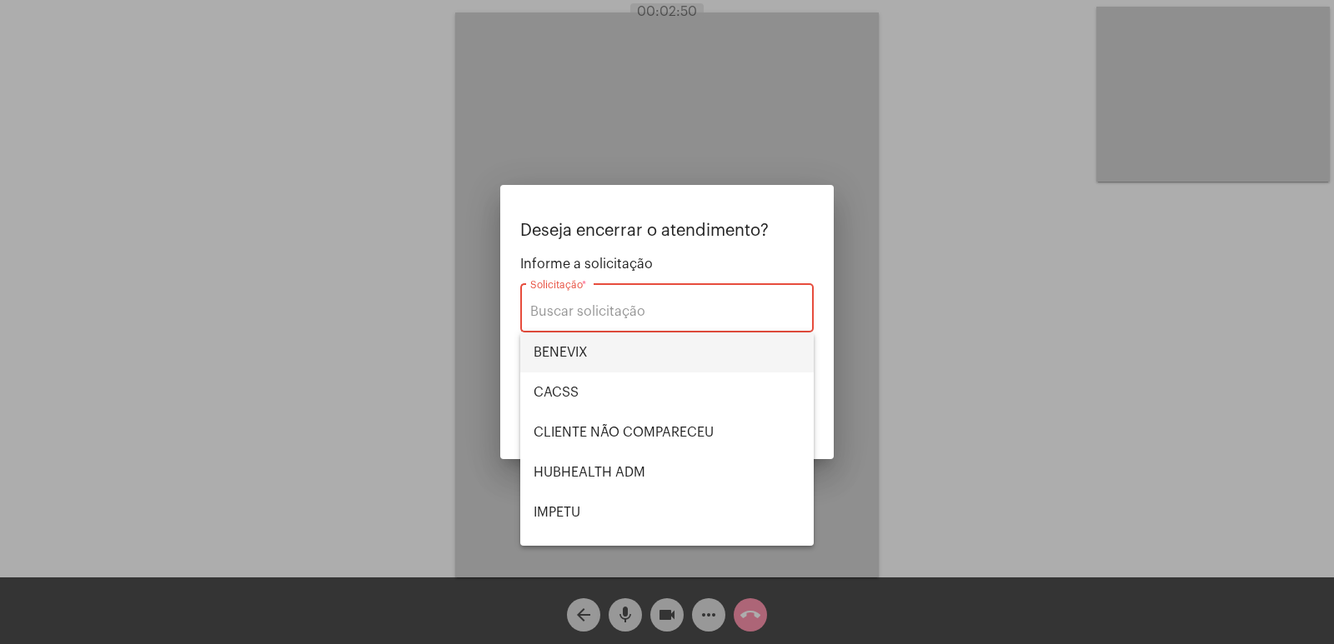
click at [559, 333] on span "BENEVIX" at bounding box center [667, 353] width 267 height 40
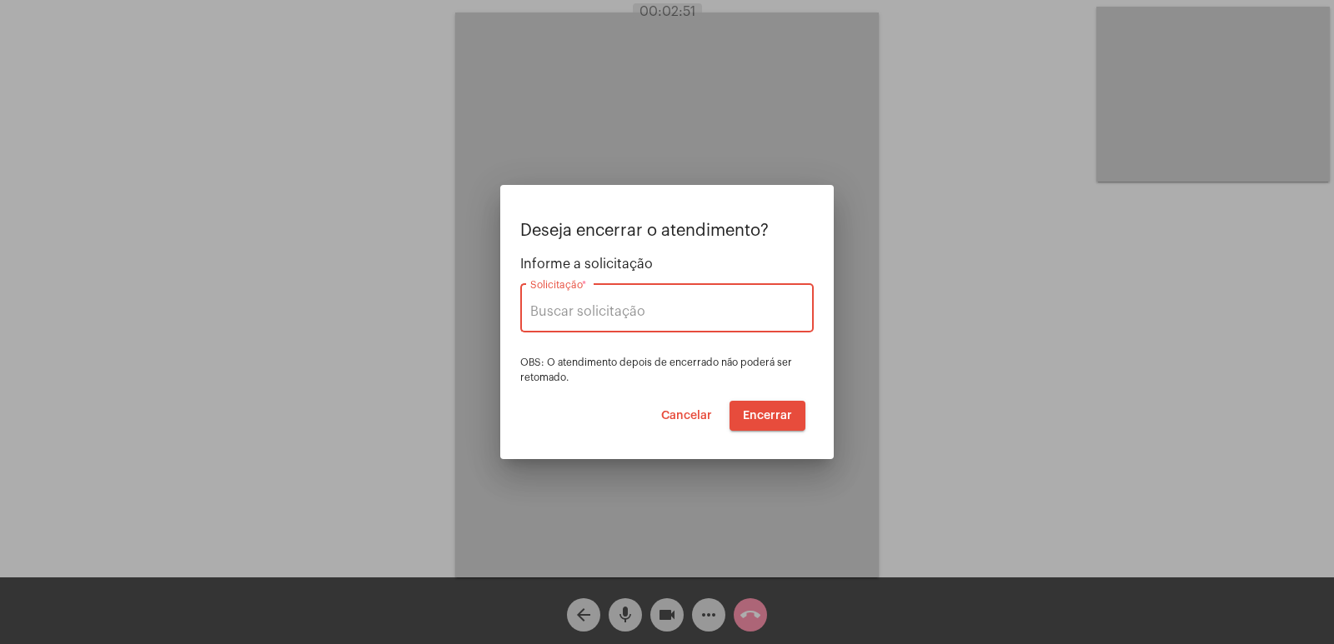
type input "BENEVIX"
click at [768, 411] on span "Encerrar" at bounding box center [767, 416] width 49 height 12
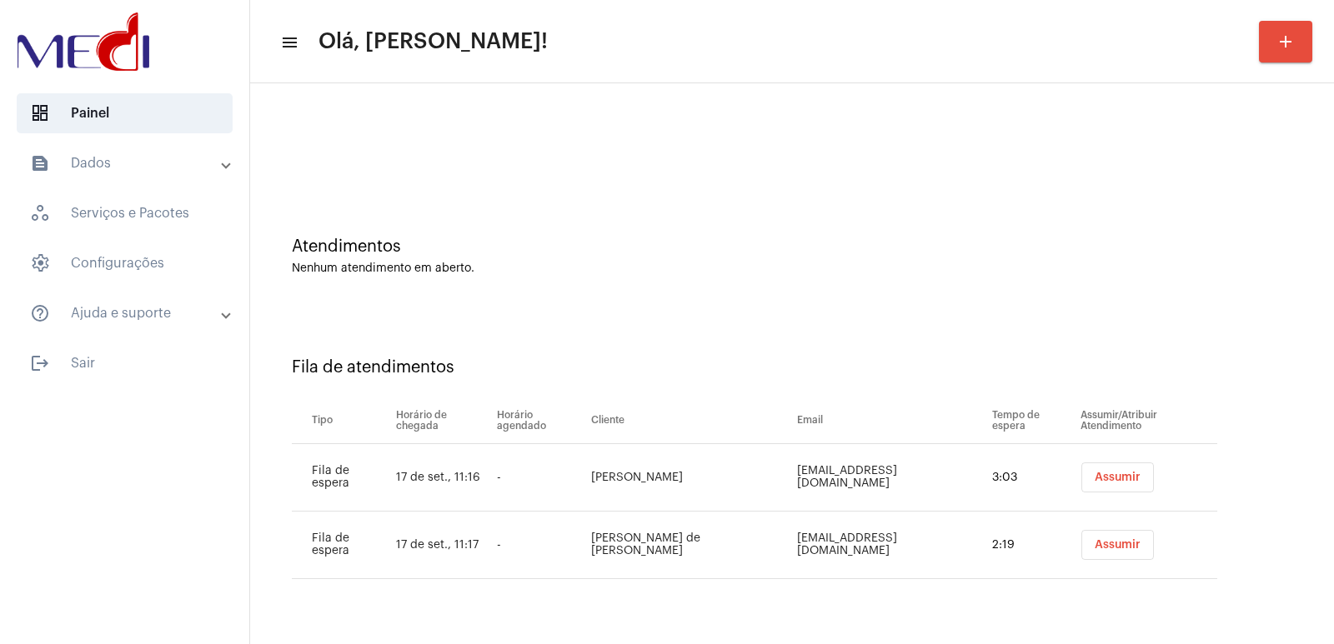
click at [1081, 474] on button "Assumir" at bounding box center [1117, 478] width 73 height 30
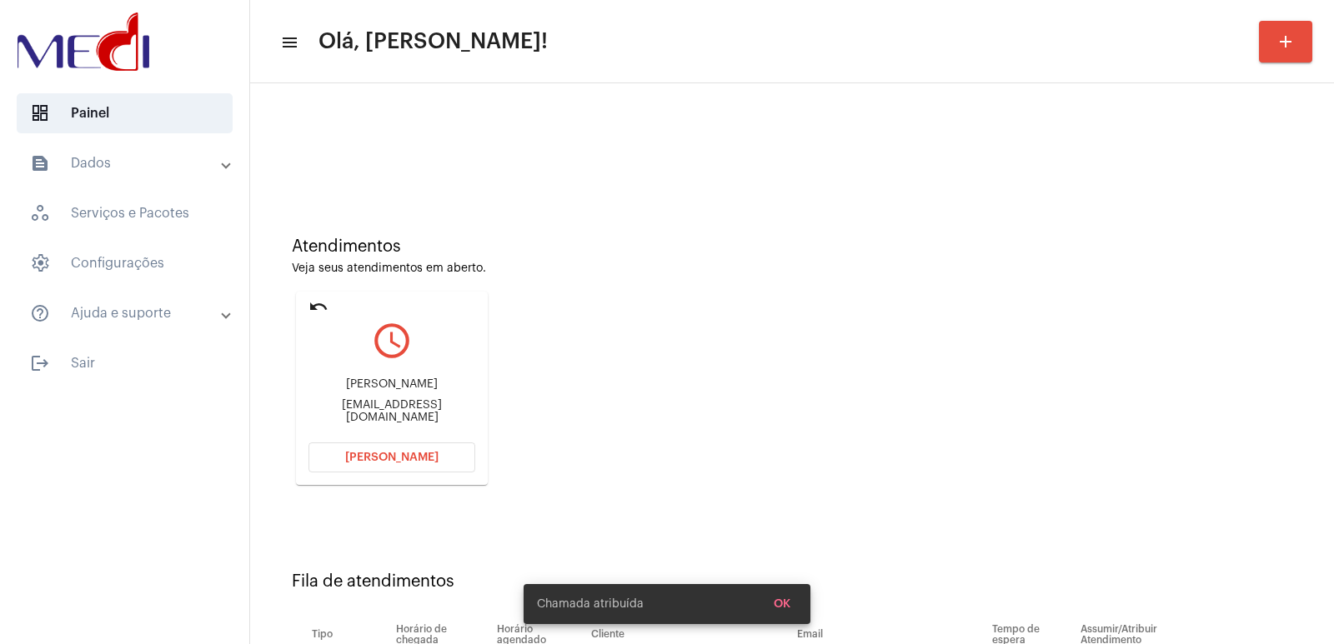
click at [395, 373] on div "Quênia Brinckmann queniabrinckmann2015@gmail.com" at bounding box center [391, 401] width 167 height 75
copy div "Quênia Brinckmann"
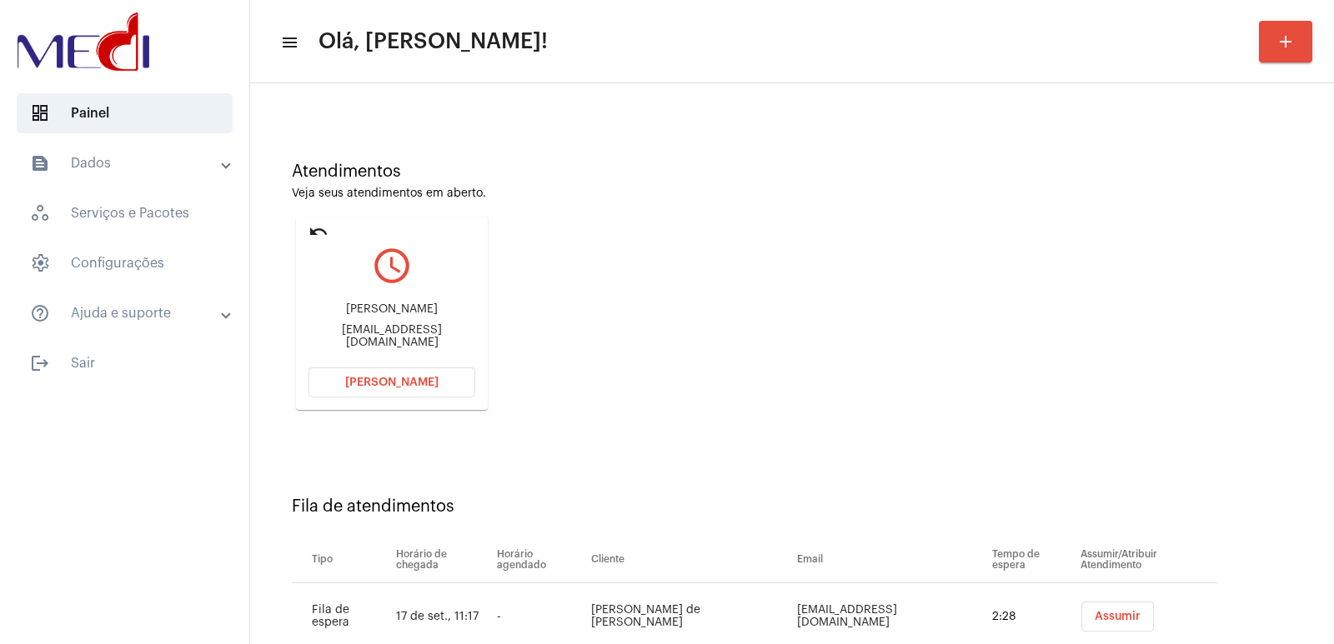
scroll to position [127, 0]
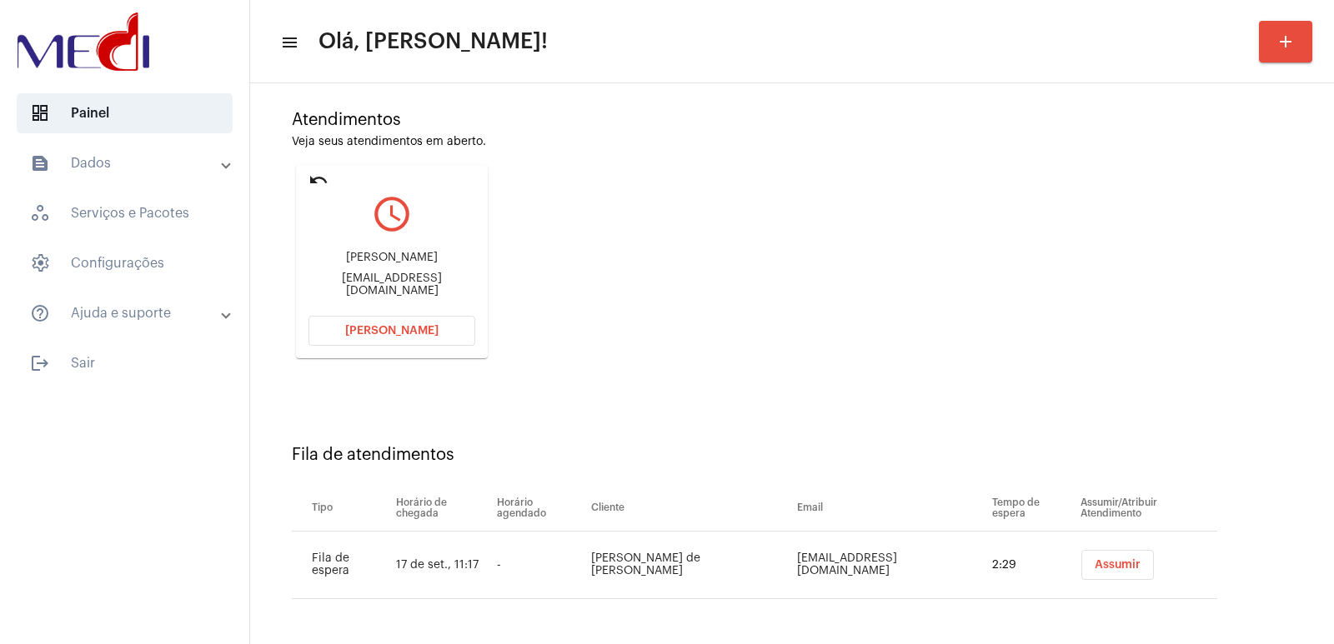
drag, startPoint x: 1089, startPoint y: 562, endPoint x: 696, endPoint y: 412, distance: 420.4
click at [1095, 563] on span "Assumir" at bounding box center [1118, 565] width 46 height 12
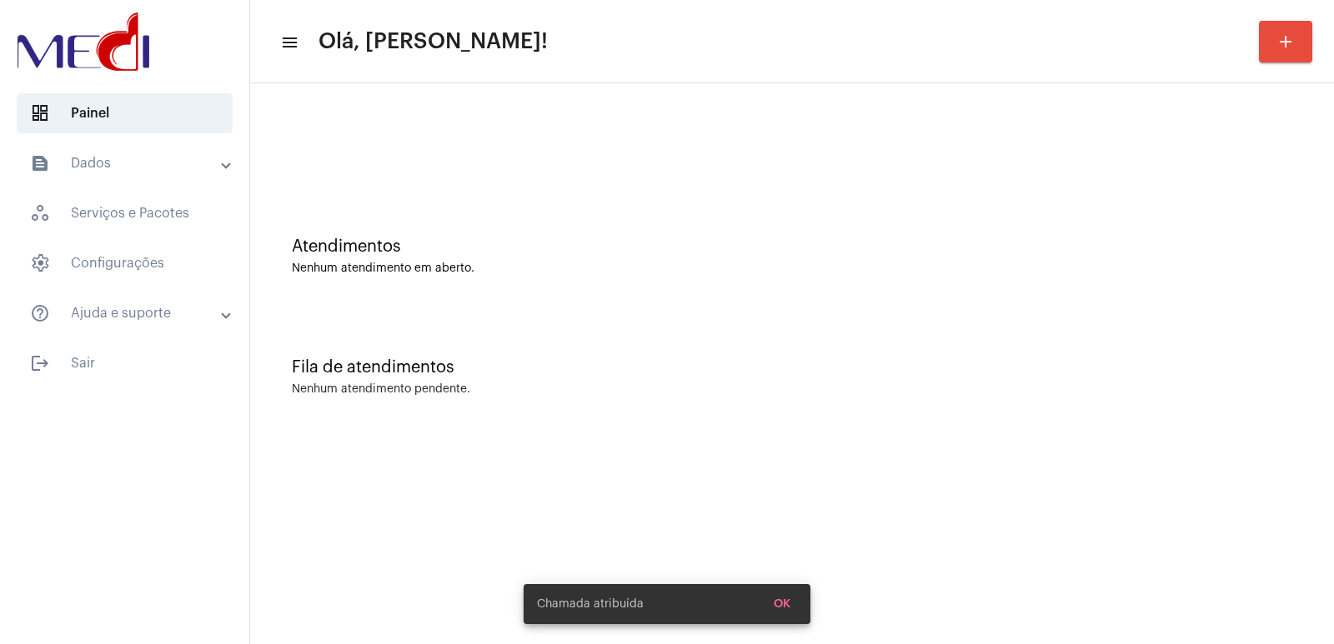
scroll to position [0, 0]
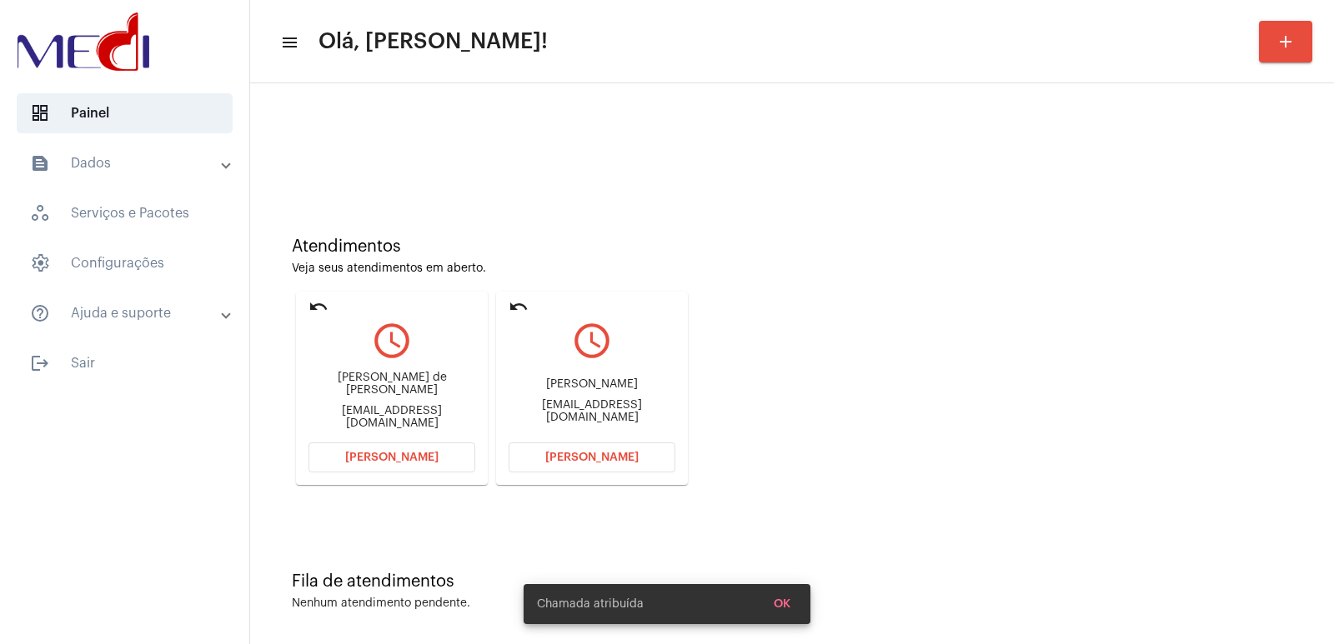
click at [614, 456] on span "Abrir Chamada" at bounding box center [591, 458] width 93 height 12
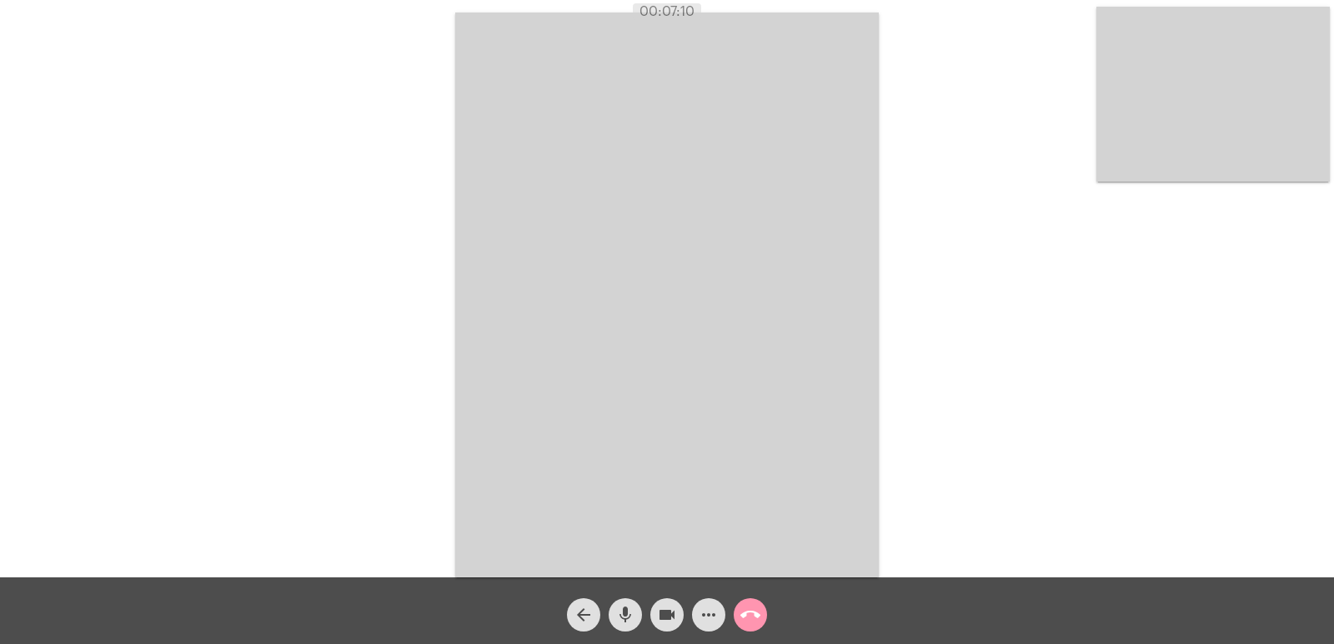
click at [745, 612] on mat-icon "call_end" at bounding box center [750, 615] width 20 height 20
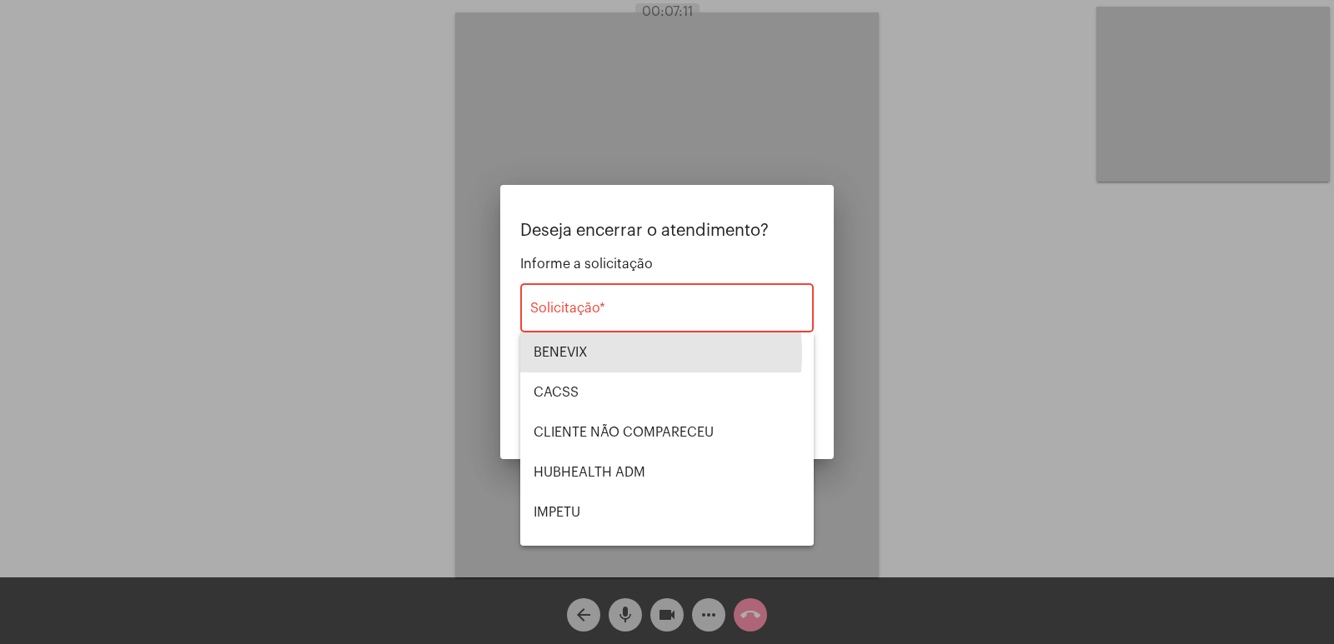
click at [590, 354] on span "BENEVIX" at bounding box center [667, 353] width 267 height 40
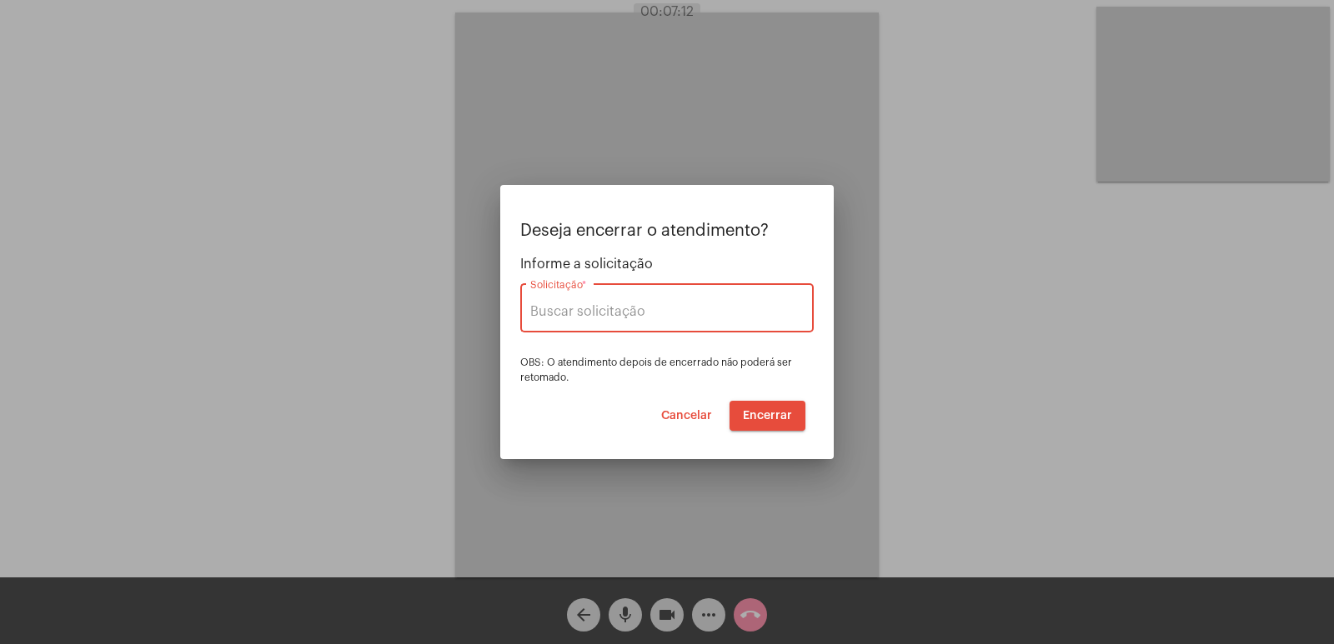
type input "BENEVIX"
click at [767, 420] on span "Encerrar" at bounding box center [767, 416] width 49 height 12
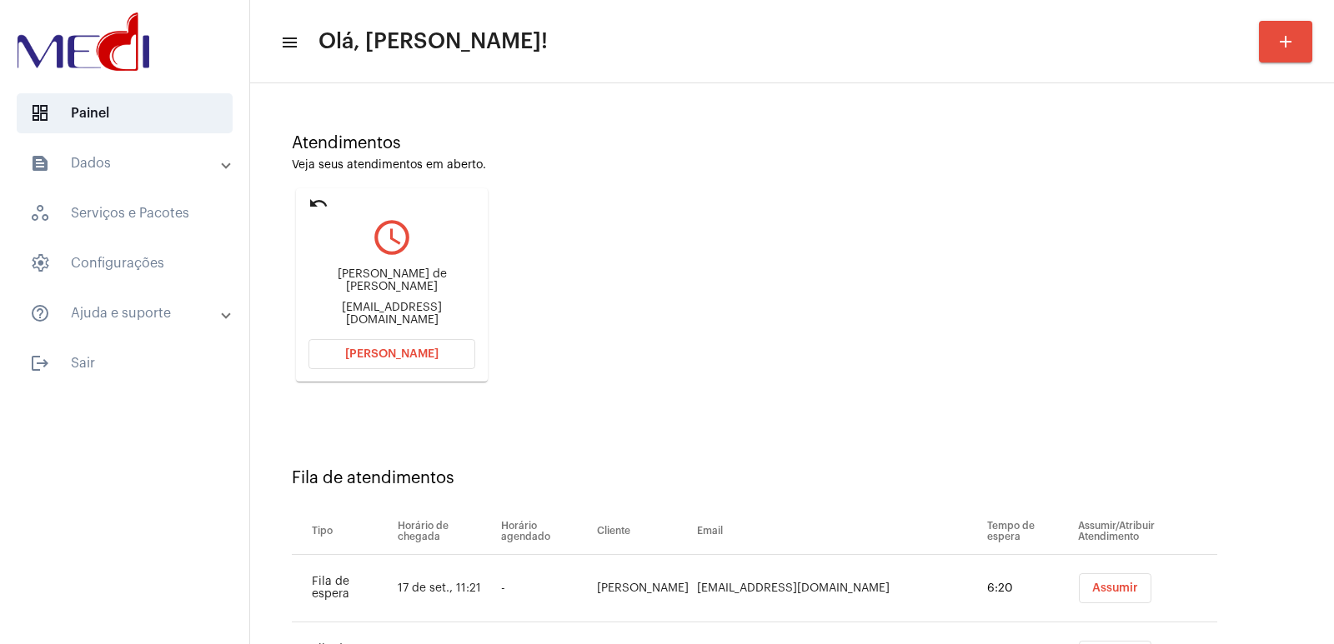
scroll to position [262, 0]
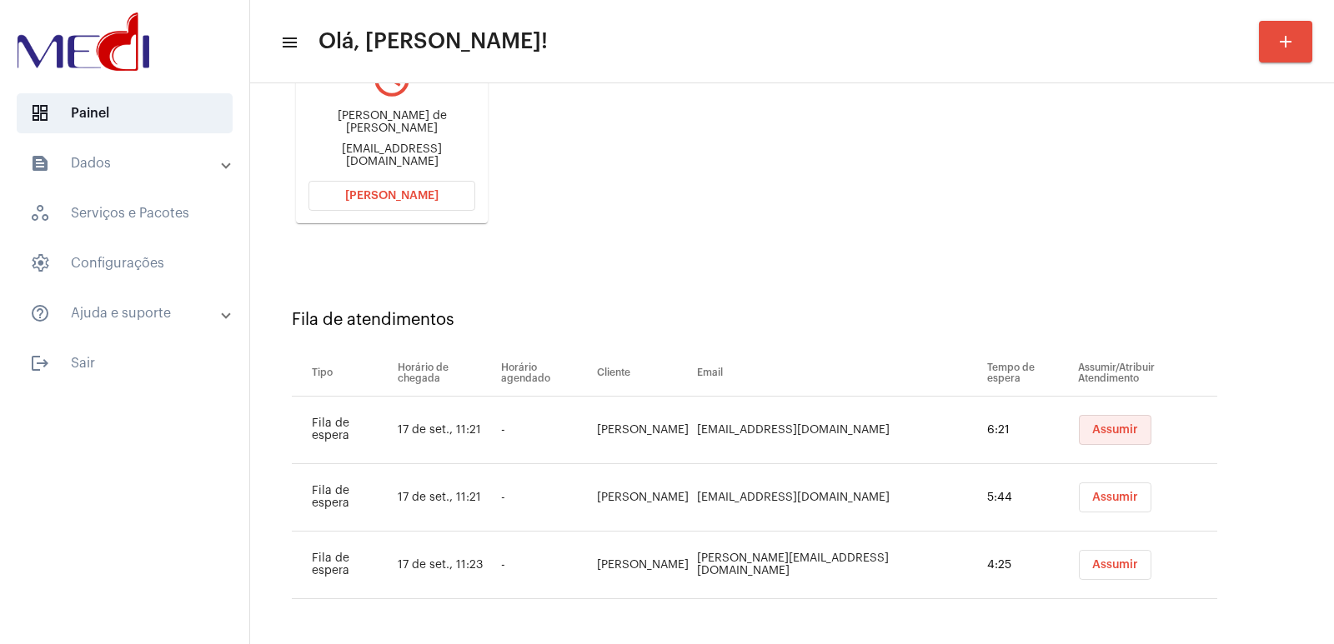
click at [1092, 419] on button "Assumir" at bounding box center [1115, 430] width 73 height 30
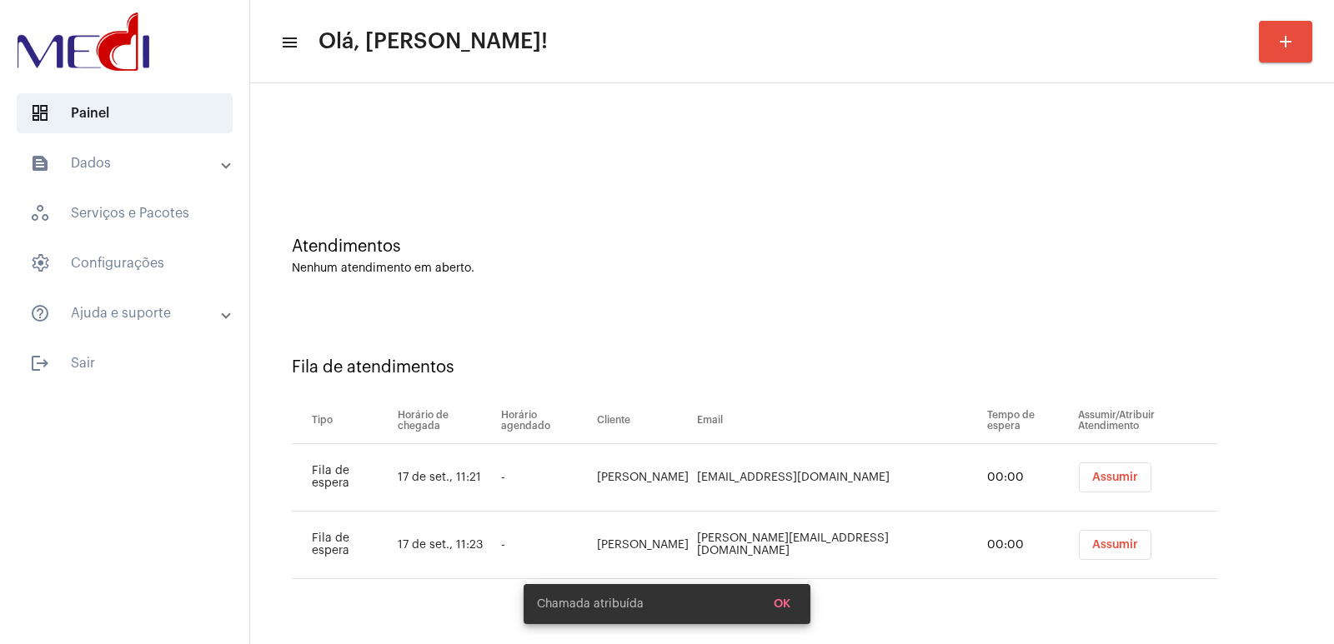
scroll to position [0, 0]
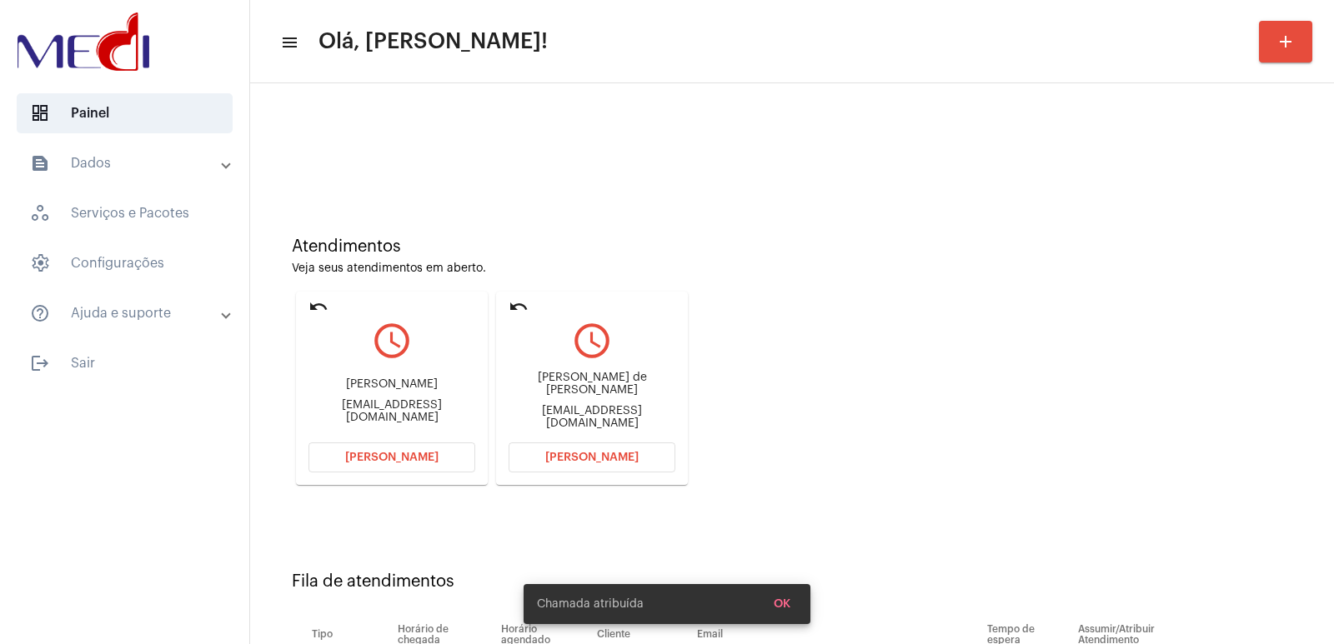
click at [582, 439] on mat-card "undo query_builder César Augusto de Mattos Gaia cesargaia62@gmail.com Abrir Cha…" at bounding box center [592, 388] width 192 height 193
click at [608, 457] on span "Abrir Chamada" at bounding box center [591, 458] width 93 height 12
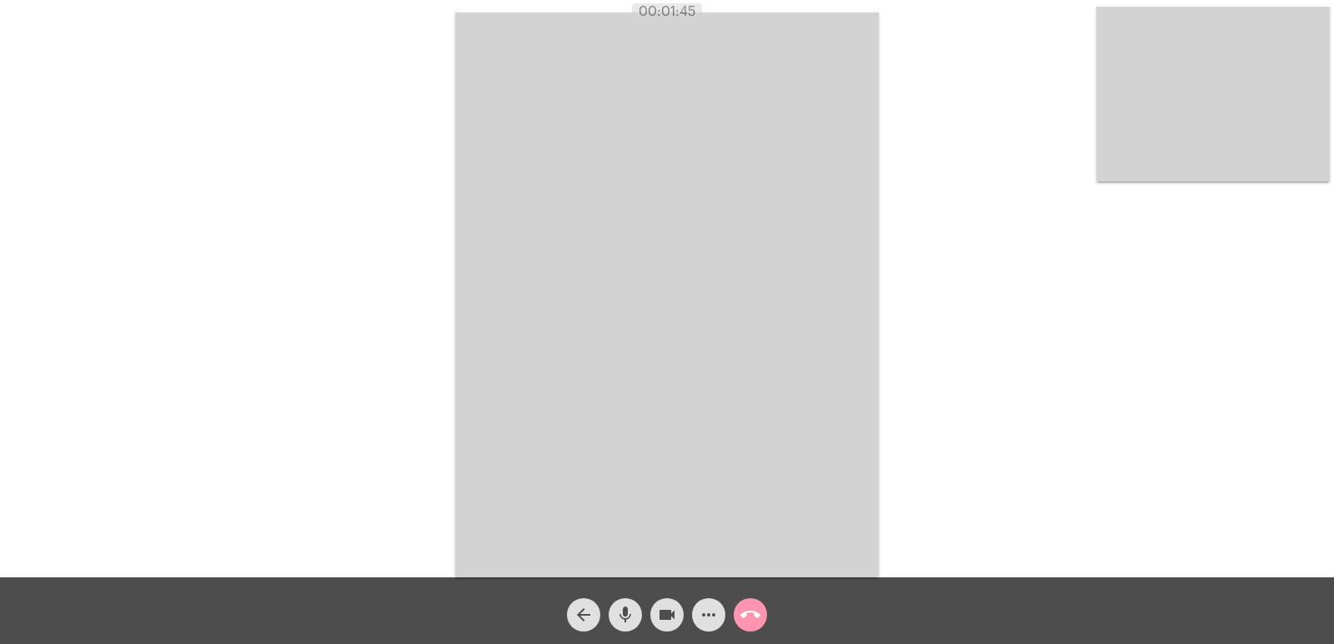
click at [617, 603] on span "mic" at bounding box center [625, 615] width 20 height 33
drag, startPoint x: 665, startPoint y: 620, endPoint x: 647, endPoint y: 623, distance: 18.5
click at [664, 620] on mat-icon "videocam" at bounding box center [667, 615] width 20 height 20
drag, startPoint x: 628, startPoint y: 605, endPoint x: 658, endPoint y: 614, distance: 31.2
click at [629, 607] on mat-icon "mic_off" at bounding box center [625, 615] width 20 height 20
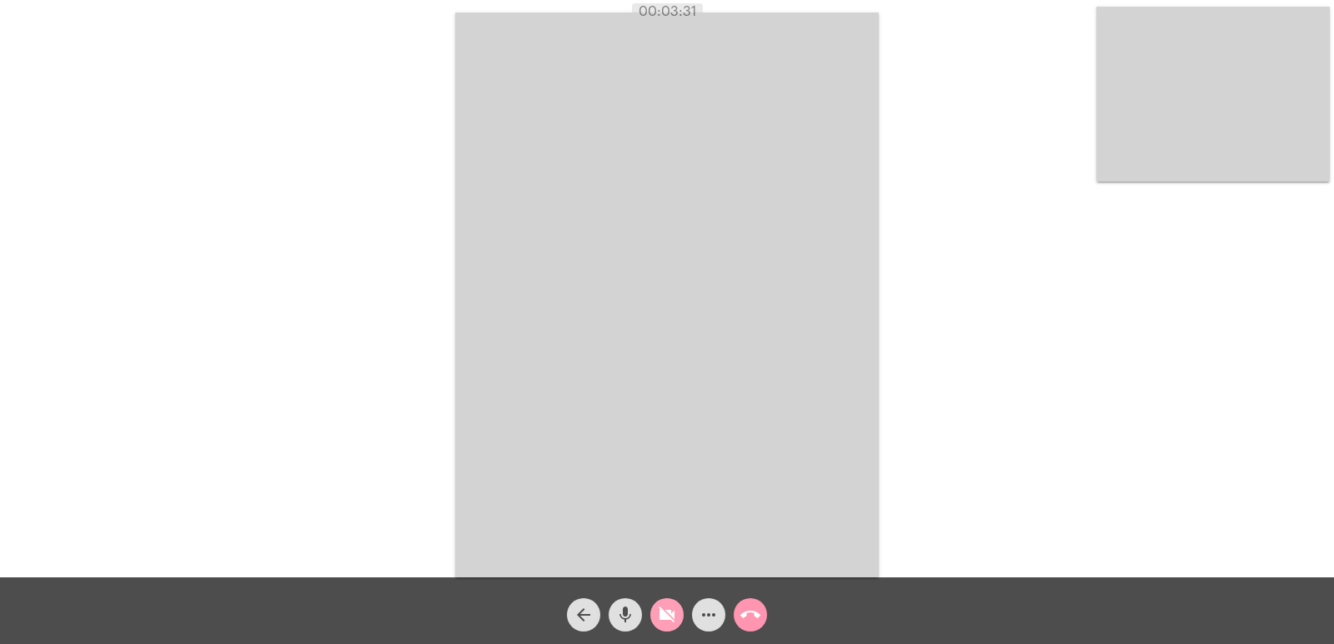
click at [658, 614] on mat-icon "videocam_off" at bounding box center [667, 615] width 20 height 20
click at [634, 621] on mat-icon "mic" at bounding box center [625, 615] width 20 height 20
click at [671, 607] on mat-icon "videocam" at bounding box center [667, 615] width 20 height 20
drag, startPoint x: 791, startPoint y: 394, endPoint x: 441, endPoint y: 20, distance: 512.0
click at [791, 394] on video at bounding box center [667, 295] width 424 height 565
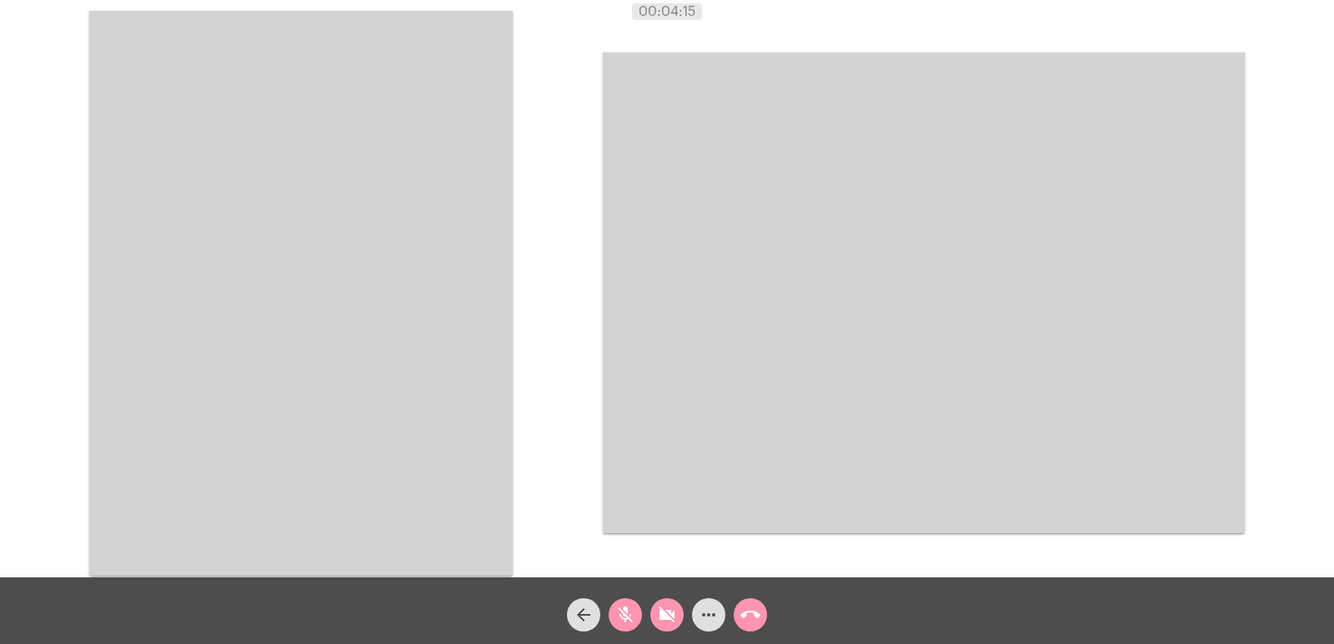
click at [883, 421] on video at bounding box center [924, 293] width 642 height 481
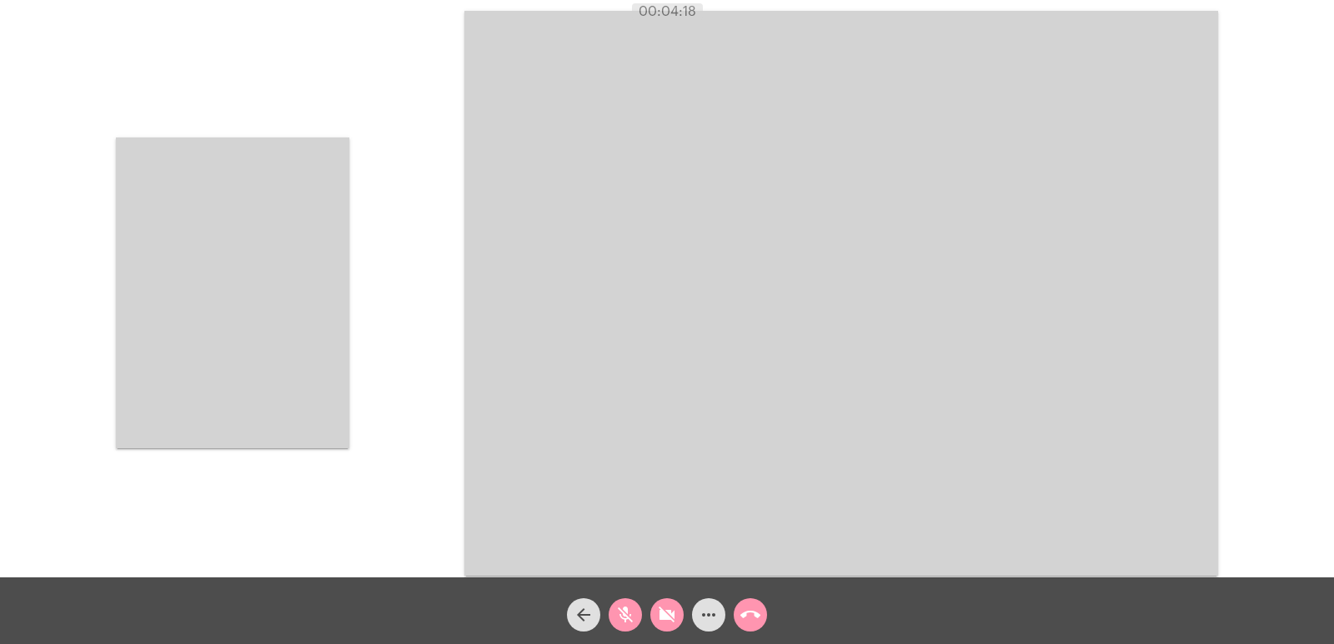
drag, startPoint x: 447, startPoint y: 352, endPoint x: 350, endPoint y: 338, distance: 97.6
click at [444, 352] on div "Acessando Câmera e Microfone..." at bounding box center [667, 292] width 1331 height 578
click at [350, 338] on div "Acessando Câmera e Microfone..." at bounding box center [667, 292] width 1331 height 578
click at [378, 258] on div "Acessando Câmera e Microfone..." at bounding box center [667, 292] width 1331 height 578
click at [333, 261] on video at bounding box center [232, 293] width 233 height 311
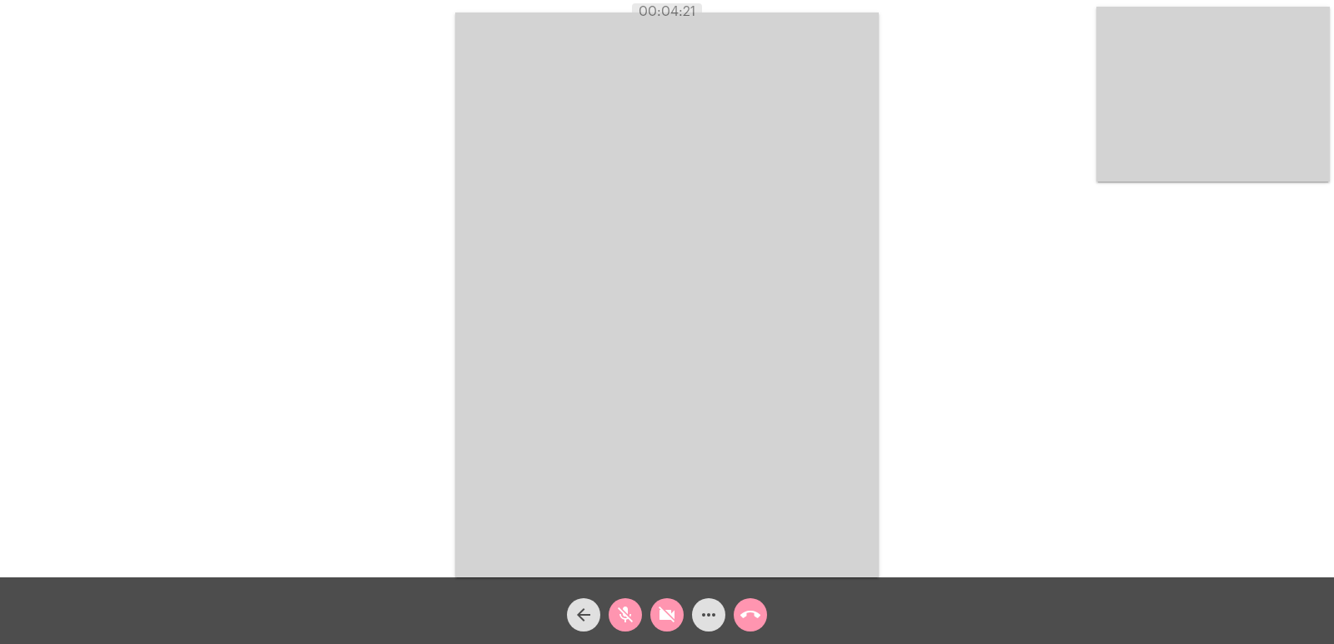
click at [628, 603] on span "mic_off" at bounding box center [625, 615] width 20 height 33
click at [628, 608] on mat-icon "mic" at bounding box center [625, 615] width 20 height 20
click at [630, 608] on mat-icon "mic_off" at bounding box center [625, 615] width 20 height 20
click at [661, 609] on mat-icon "videocam_off" at bounding box center [667, 615] width 20 height 20
click at [758, 609] on mat-icon "call_end" at bounding box center [750, 615] width 20 height 20
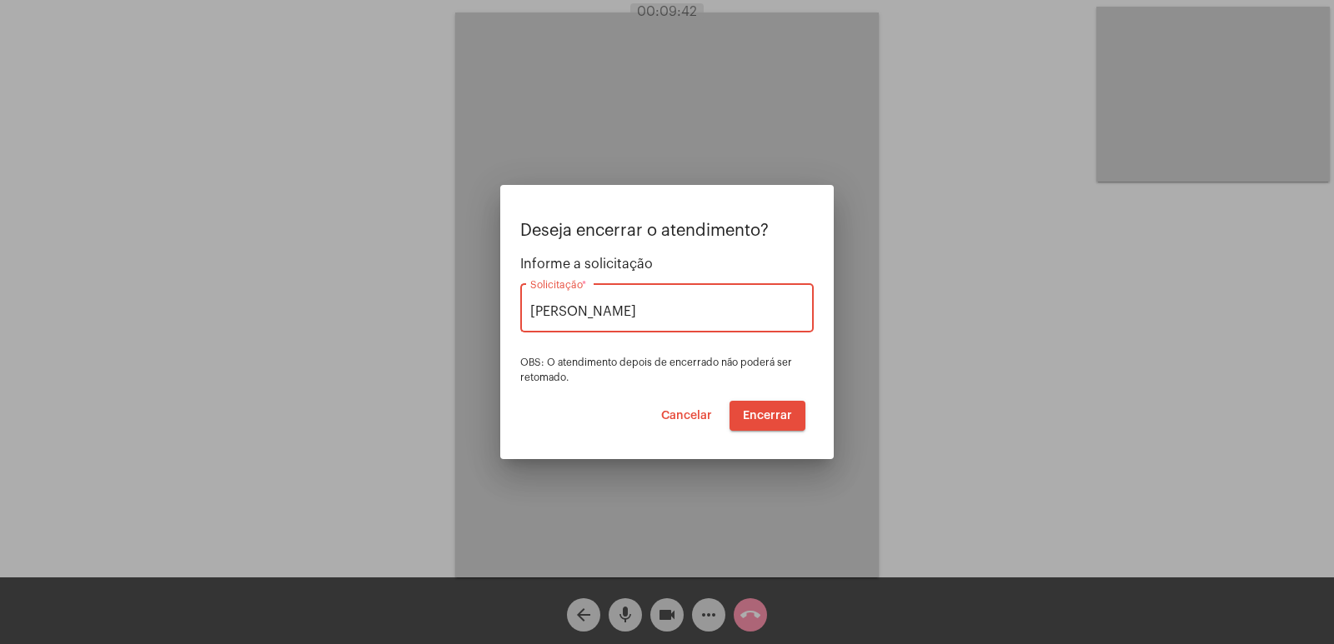
type input "VERA CRUZ"
click at [769, 417] on span "Encerrar" at bounding box center [767, 416] width 49 height 12
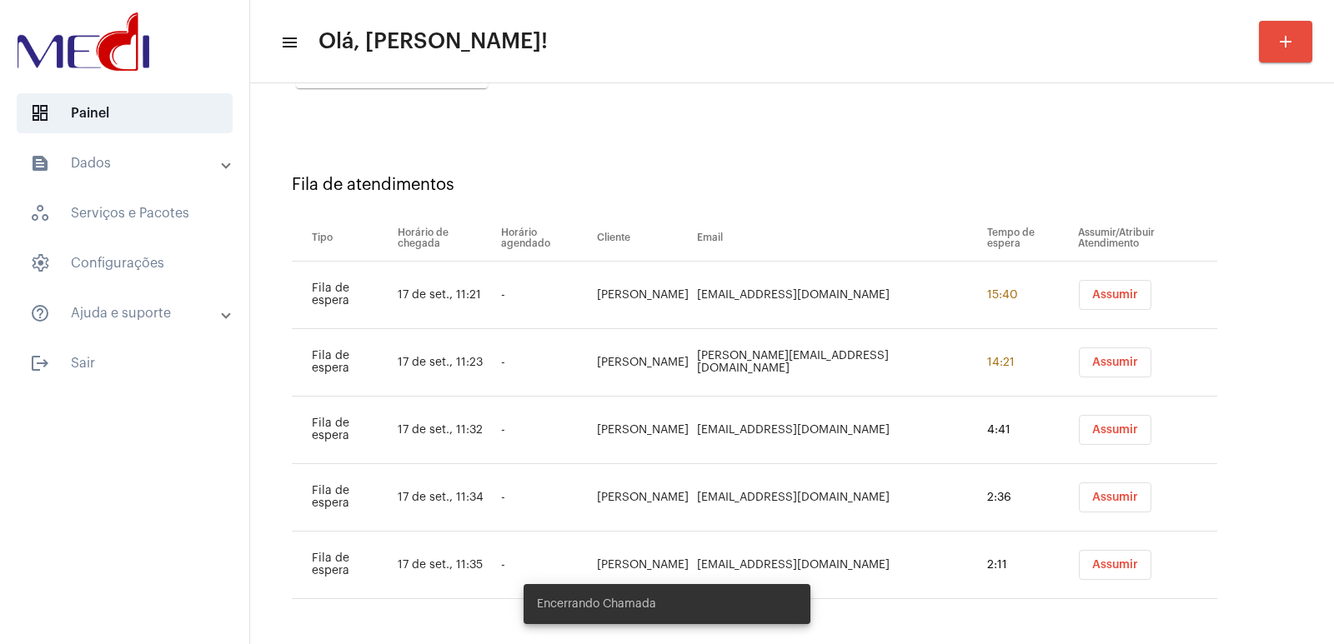
scroll to position [397, 0]
click at [1092, 290] on span "Assumir" at bounding box center [1115, 295] width 46 height 12
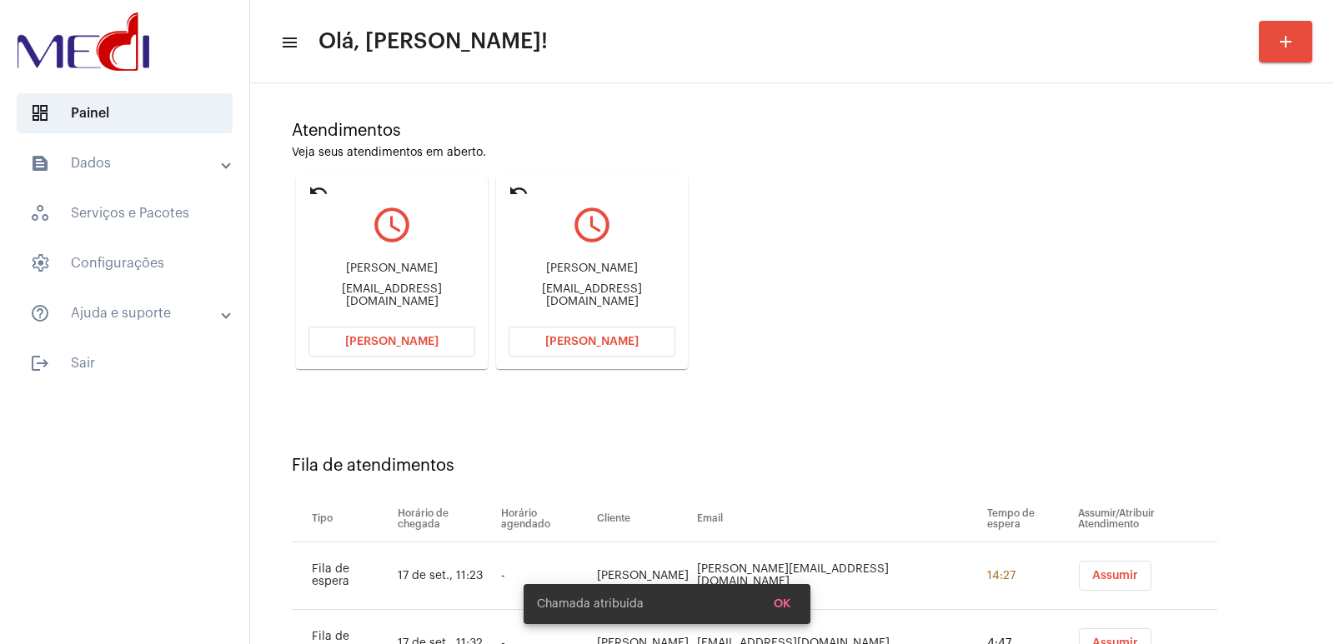
scroll to position [0, 0]
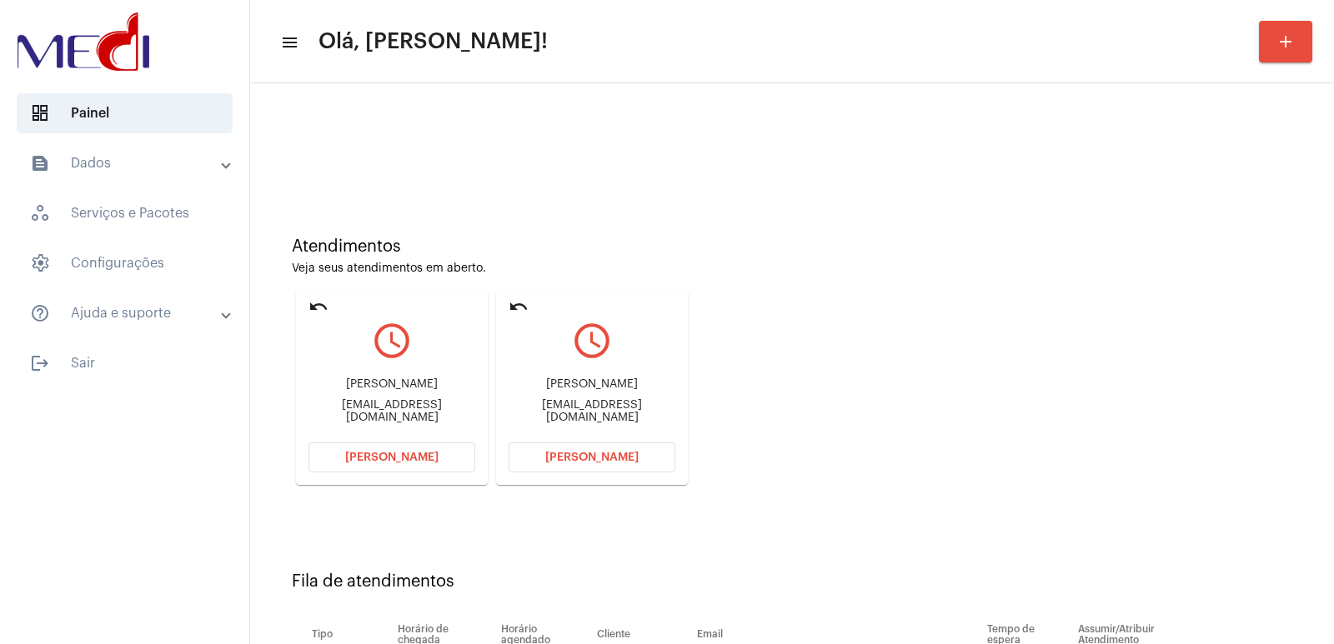
click at [595, 391] on div "Astrid Thaler Omizzolo" at bounding box center [592, 385] width 167 height 13
click at [598, 391] on div "Astrid Thaler Omizzolo" at bounding box center [592, 385] width 167 height 13
drag, startPoint x: 598, startPoint y: 392, endPoint x: 606, endPoint y: 389, distance: 9.0
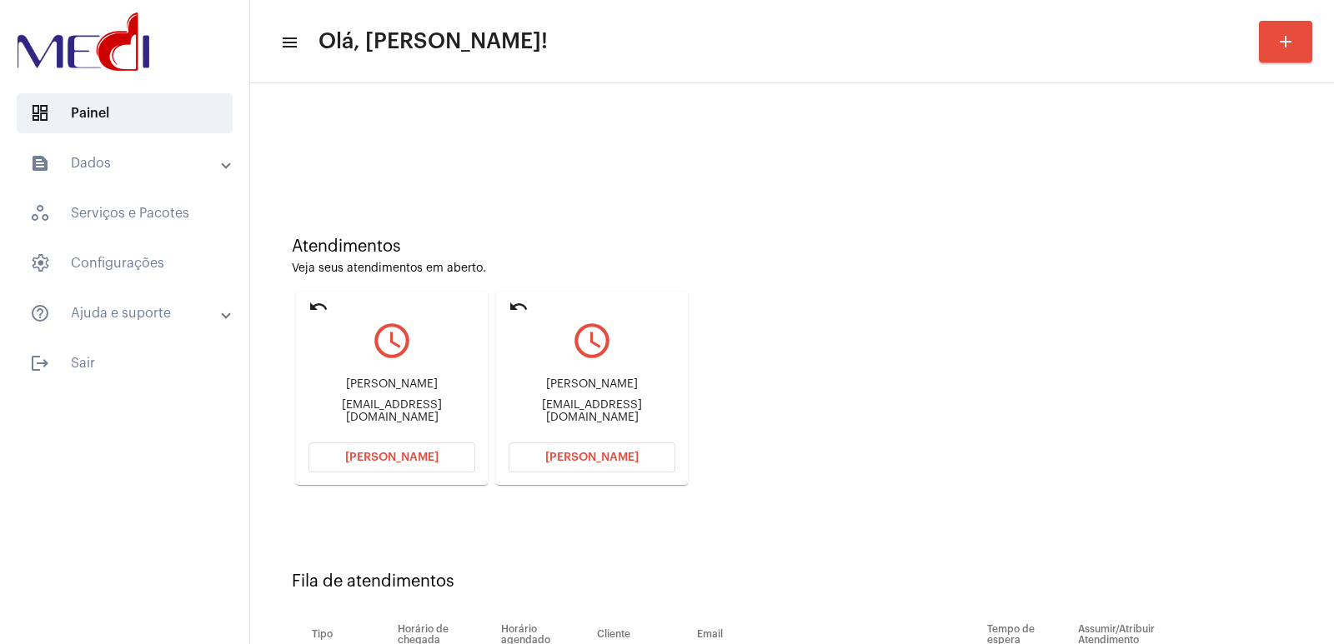
click at [600, 391] on div "Astrid Thaler Omizzolo" at bounding box center [592, 385] width 167 height 13
copy div "Astrid Thaler Omizzolo"
click at [591, 453] on span "Abrir Chamada" at bounding box center [591, 458] width 93 height 12
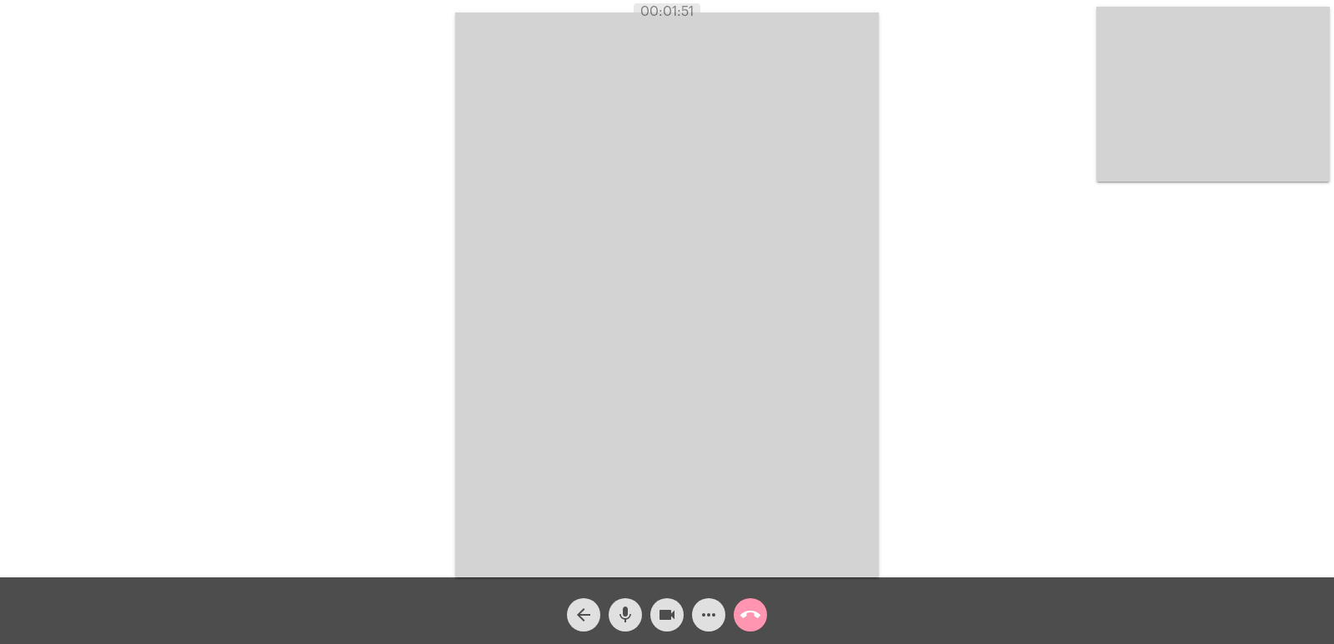
click at [756, 621] on mat-icon "call_end" at bounding box center [750, 615] width 20 height 20
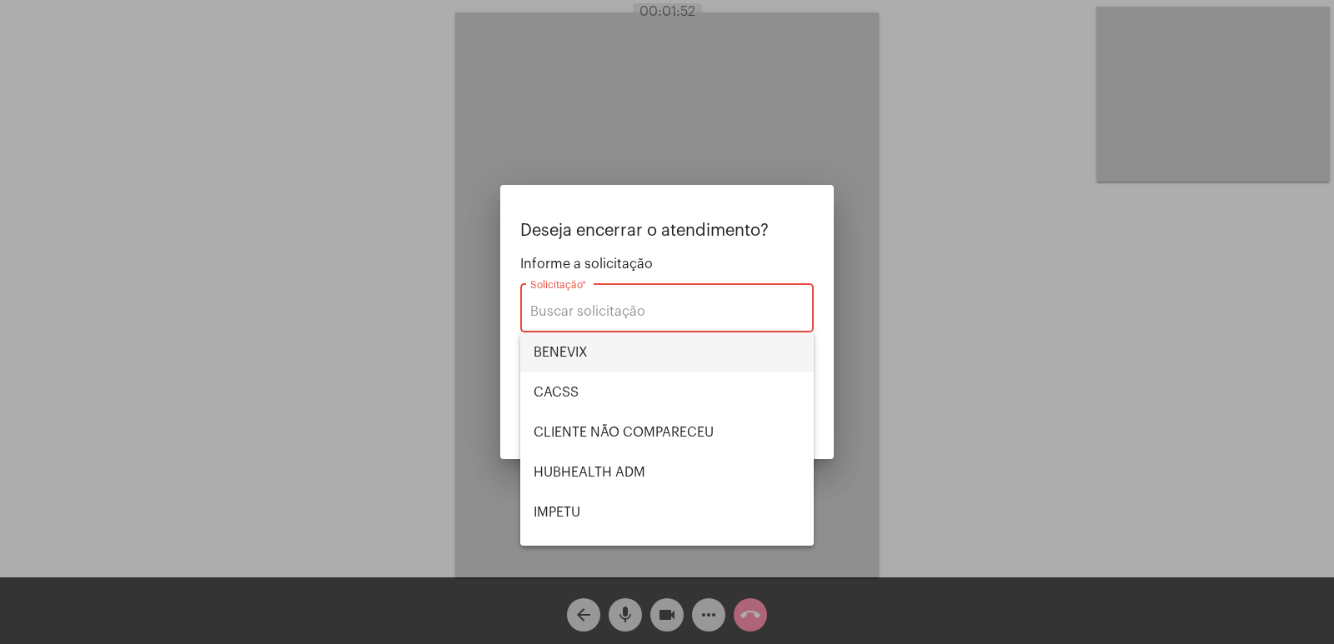
click at [542, 338] on span "BENEVIX" at bounding box center [667, 353] width 267 height 40
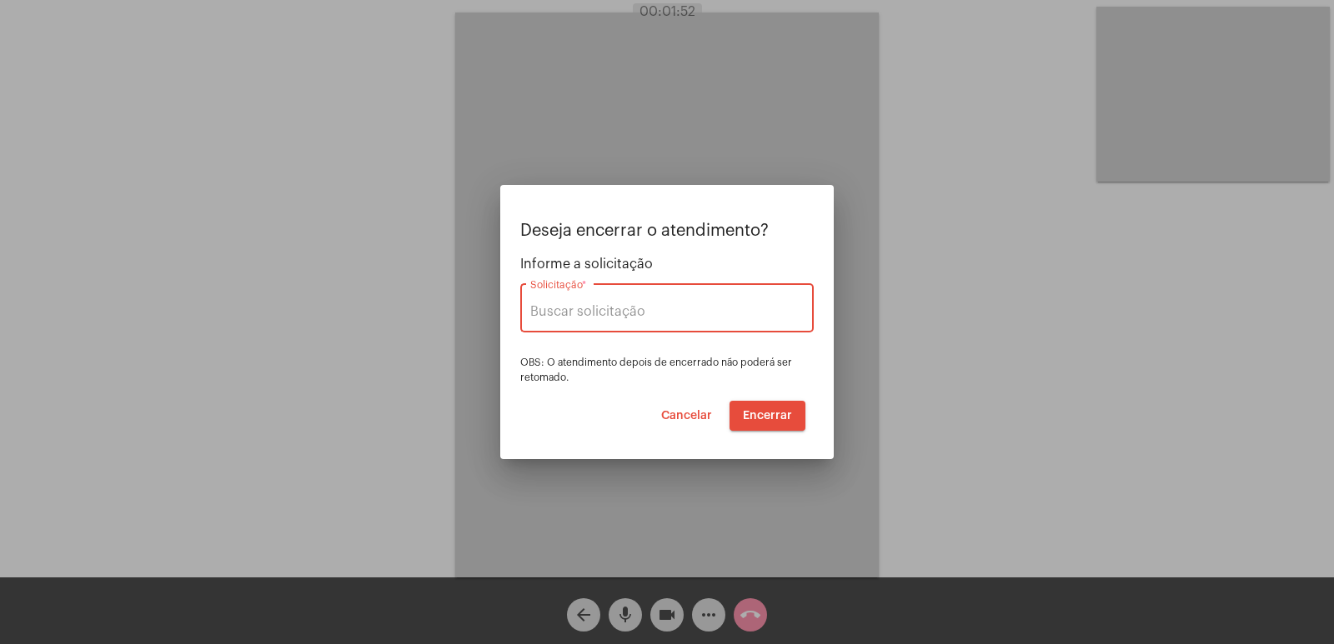
type input "BENEVIX"
click at [756, 405] on button "Encerrar" at bounding box center [768, 416] width 76 height 30
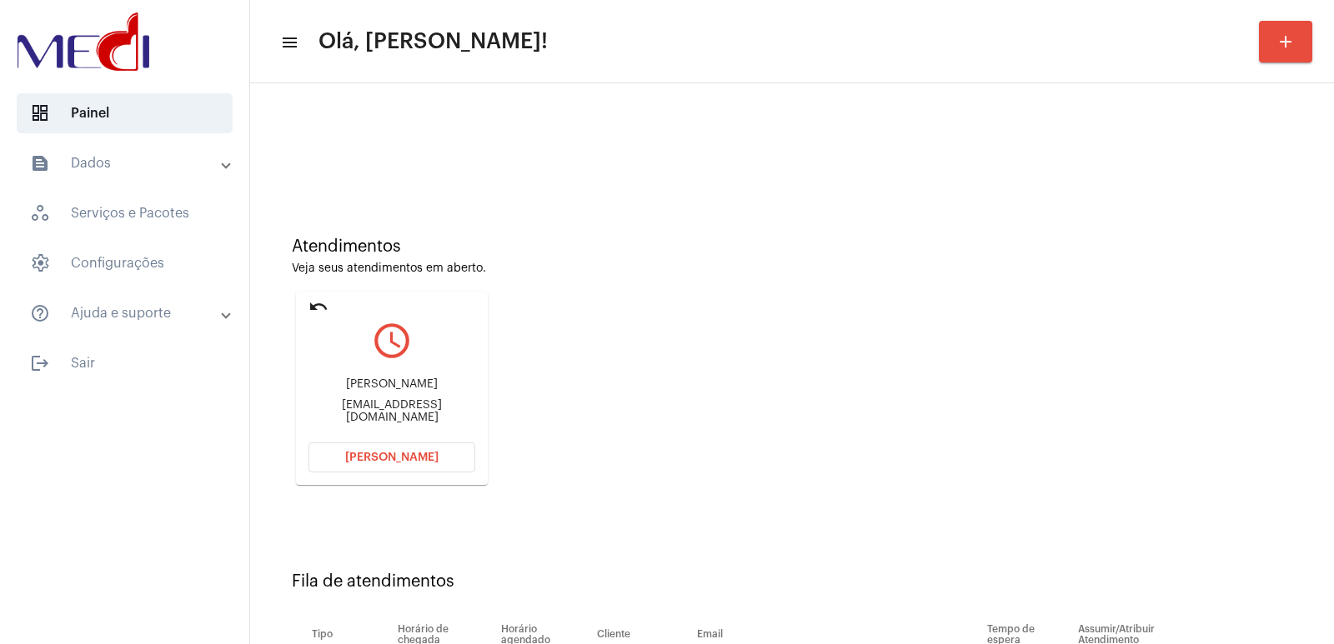
click at [404, 378] on div "Fabiola Floriani de Lima fabiola.floriani@gmail.com" at bounding box center [391, 401] width 167 height 75
copy div "Fabiola Floriani de Lima"
click at [416, 454] on span "Abrir Chamada" at bounding box center [391, 458] width 93 height 12
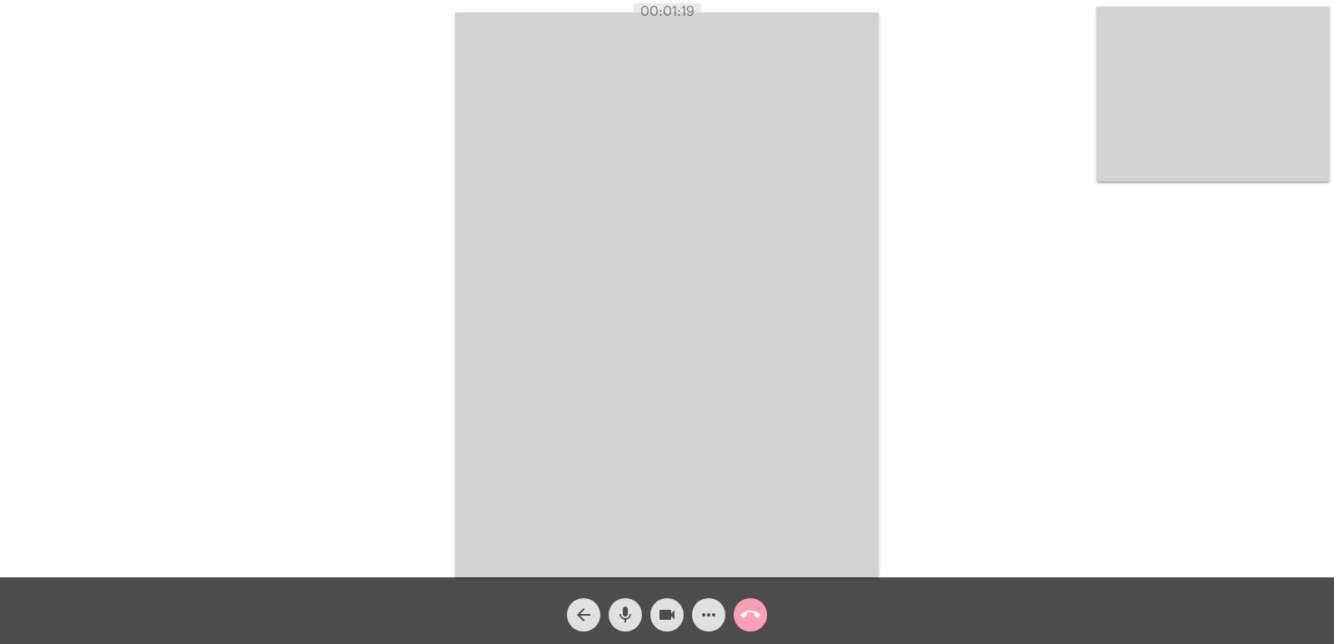
click at [757, 614] on mat-icon "call_end" at bounding box center [750, 615] width 20 height 20
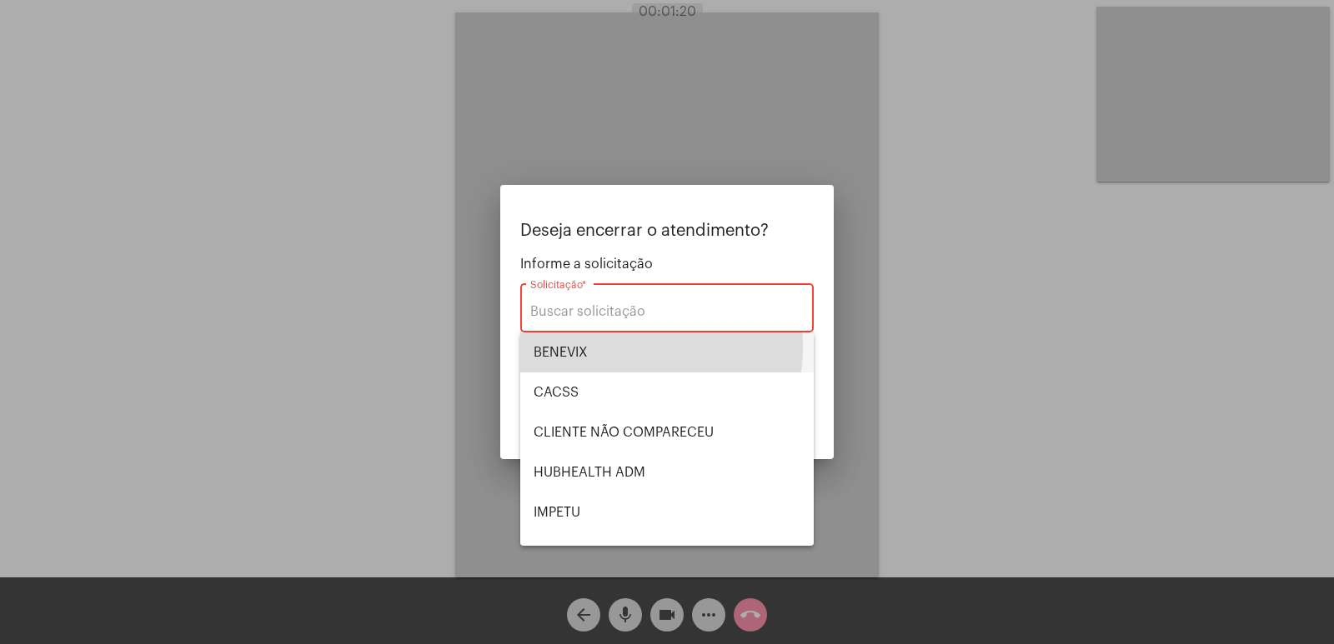
click at [627, 348] on span "BENEVIX" at bounding box center [667, 353] width 267 height 40
type input "BENEVIX"
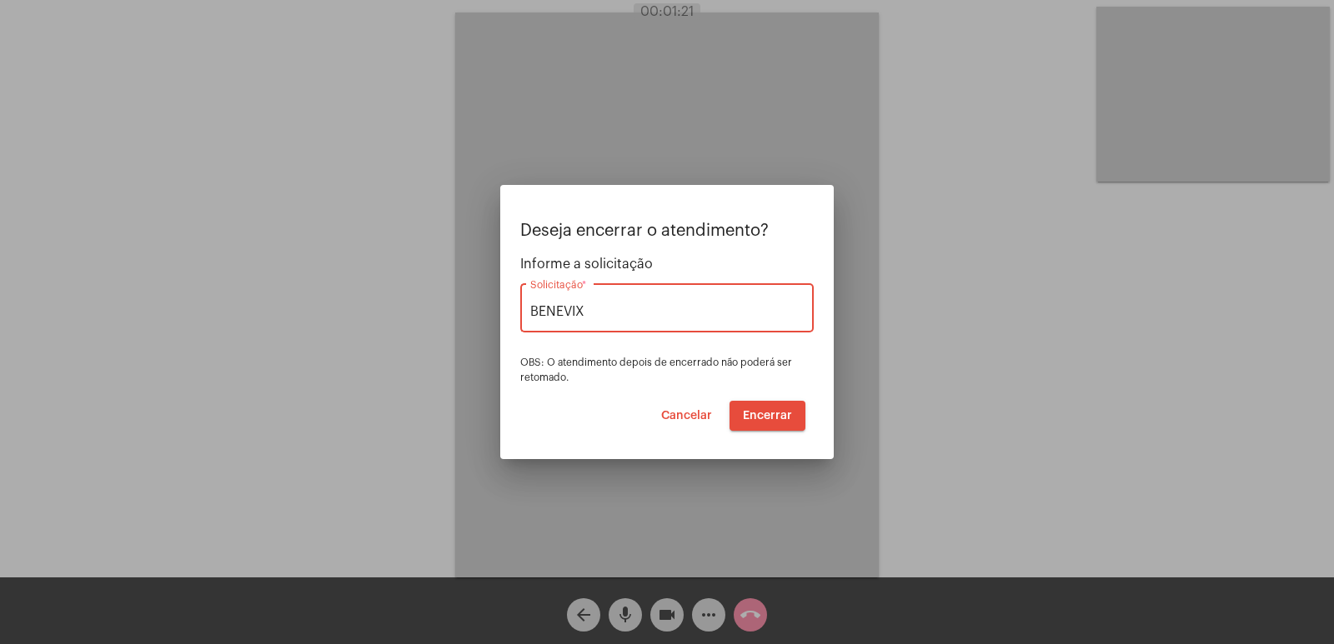
click at [787, 413] on span "Encerrar" at bounding box center [767, 416] width 49 height 12
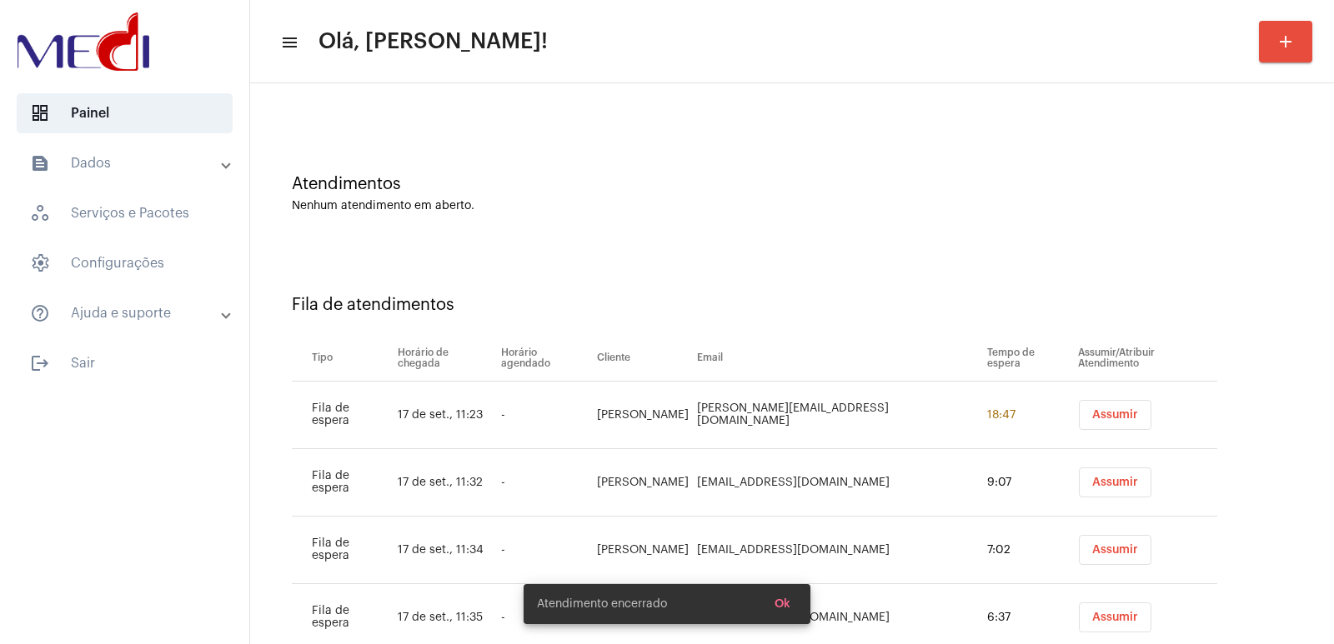
scroll to position [115, 0]
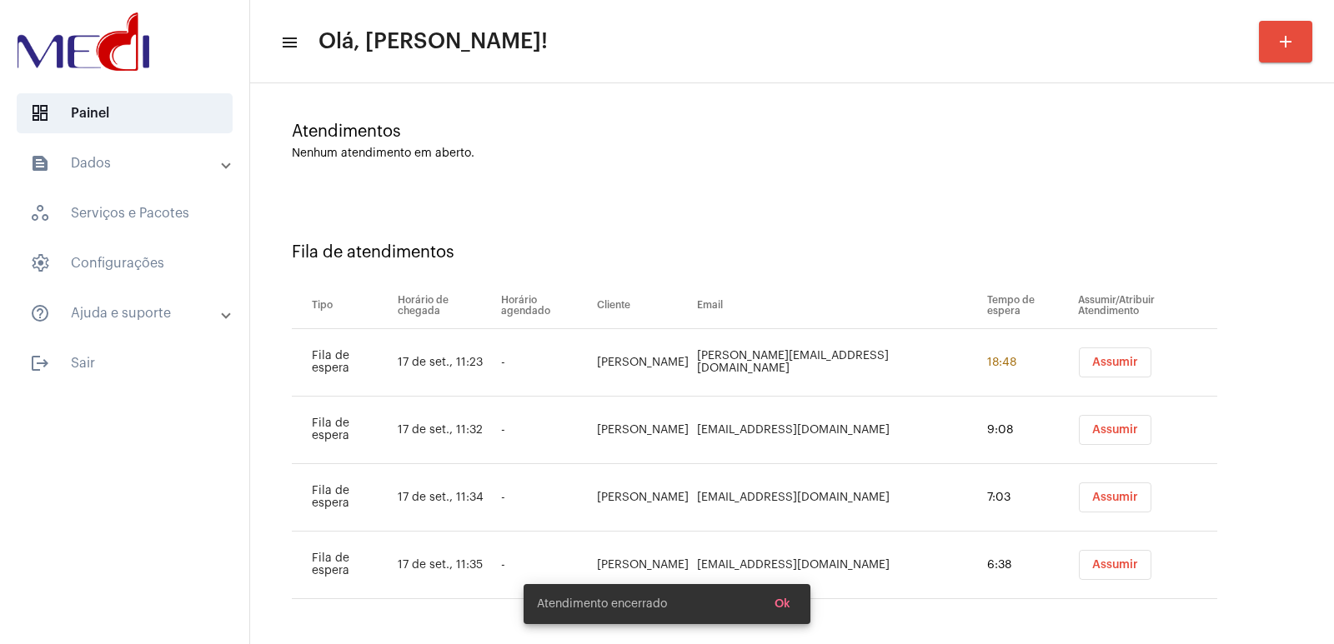
click at [1104, 359] on span "Assumir" at bounding box center [1115, 363] width 46 height 12
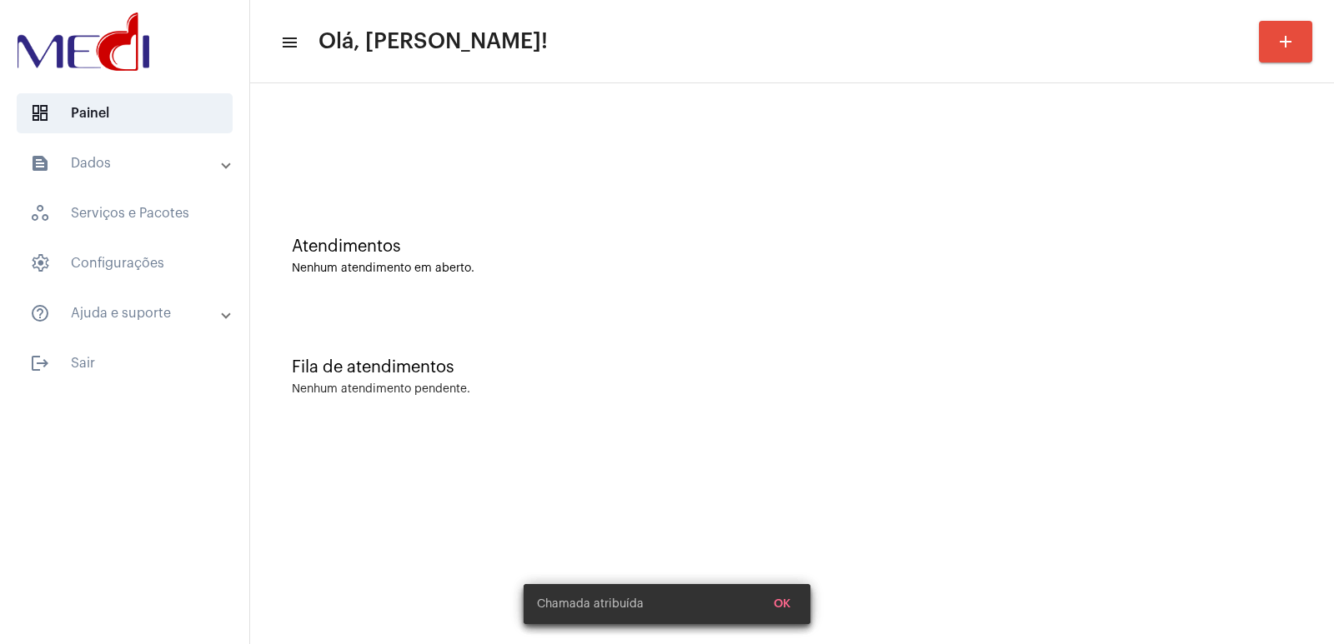
scroll to position [0, 0]
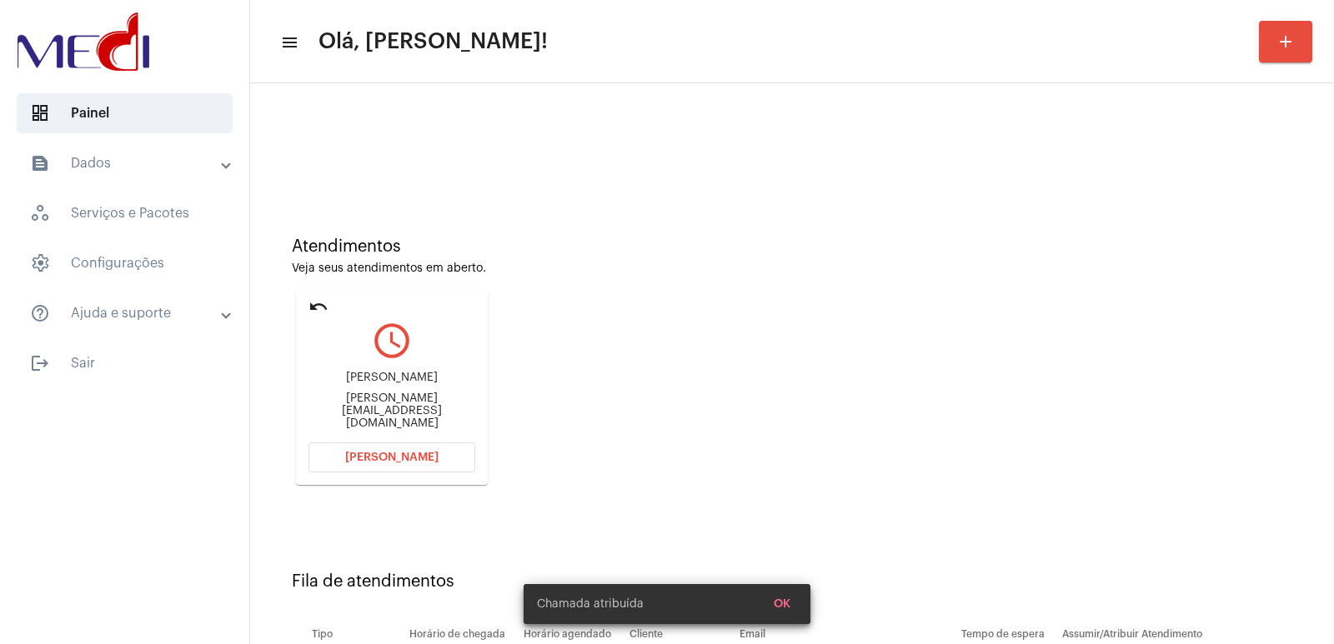
click at [397, 384] on div "Walter Cruz" at bounding box center [391, 378] width 167 height 13
click at [399, 384] on div "Walter Cruz" at bounding box center [391, 378] width 167 height 13
drag, startPoint x: 400, startPoint y: 392, endPoint x: 371, endPoint y: 374, distance: 34.5
click at [400, 384] on div "Walter Cruz" at bounding box center [391, 378] width 167 height 13
click at [387, 384] on div "Walter Cruz" at bounding box center [391, 378] width 167 height 13
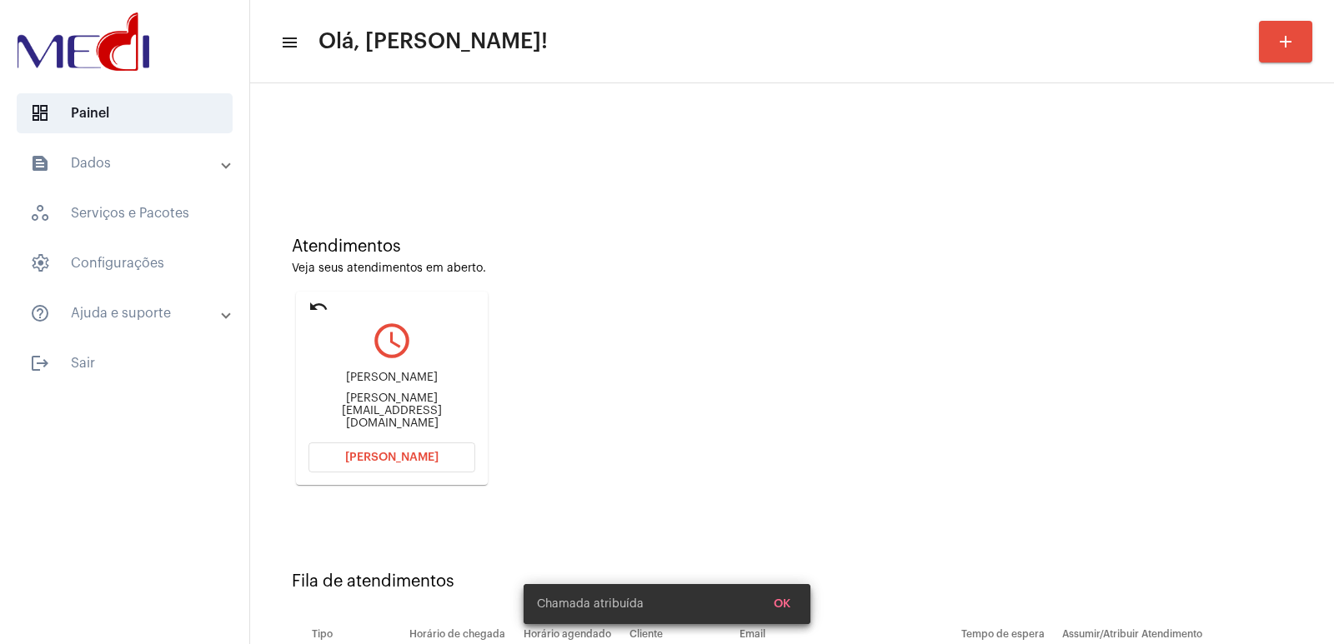
click at [387, 384] on div "Walter Cruz" at bounding box center [391, 378] width 167 height 13
copy div "Walter Cruz"
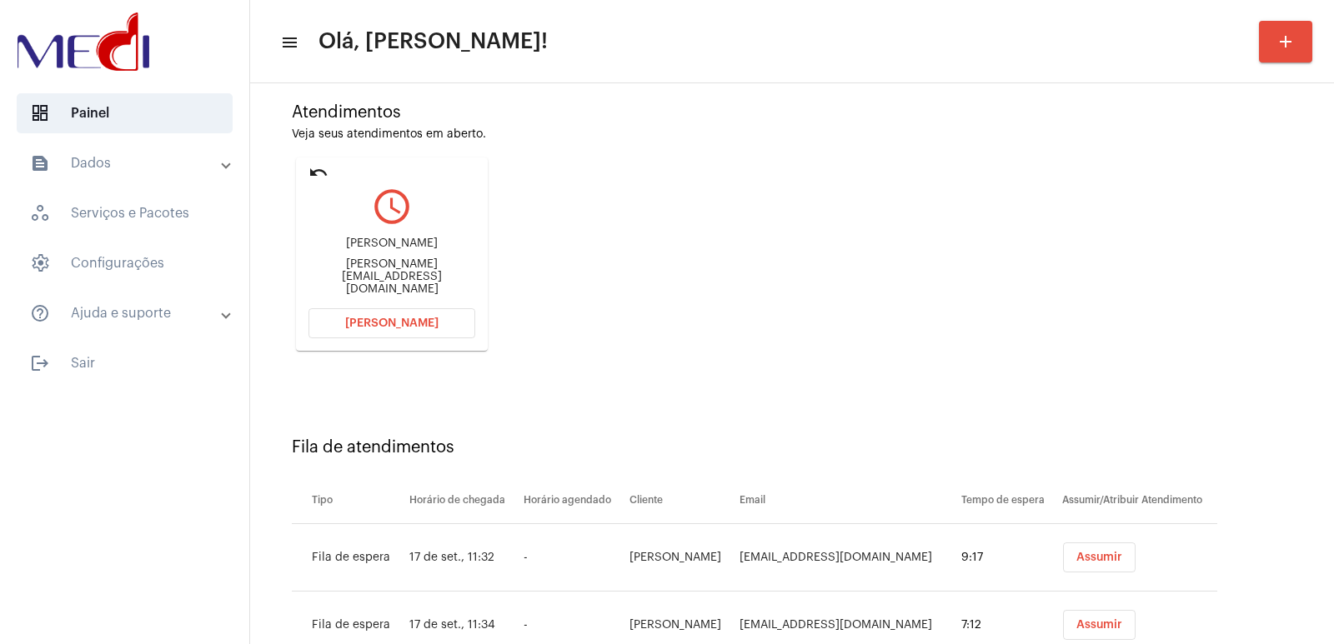
scroll to position [262, 0]
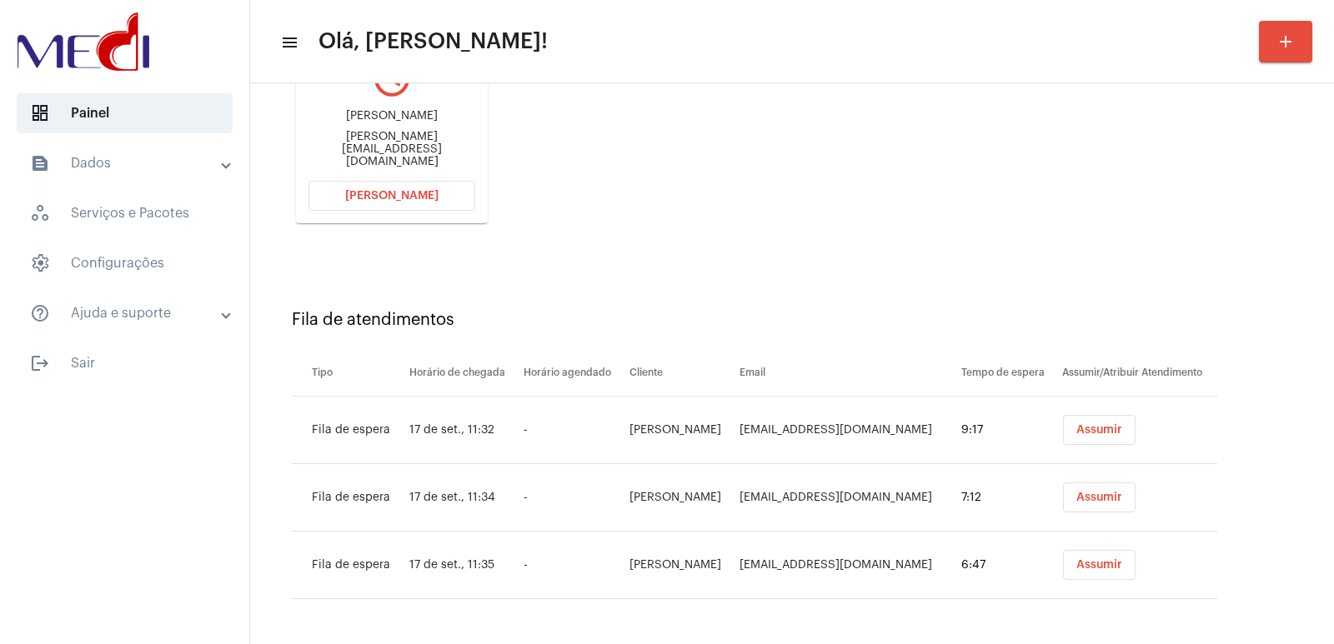
click at [1107, 440] on button "Assumir" at bounding box center [1099, 430] width 73 height 30
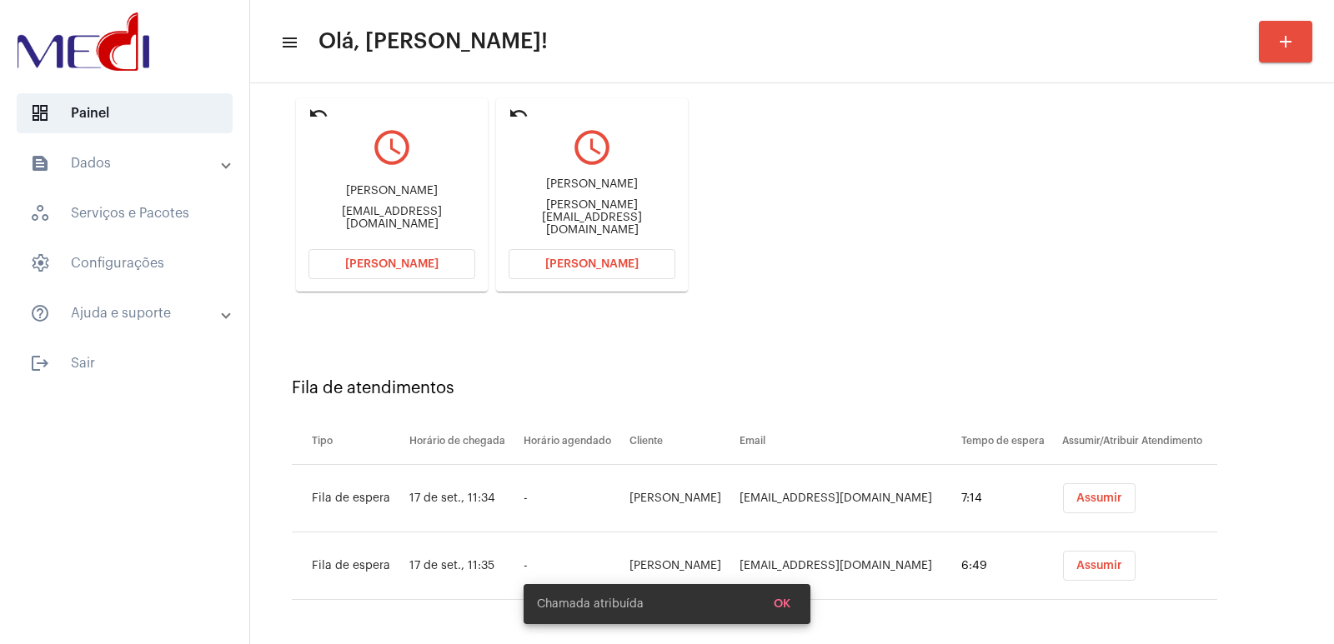
scroll to position [194, 0]
click at [1106, 504] on button "Assumir" at bounding box center [1099, 498] width 73 height 30
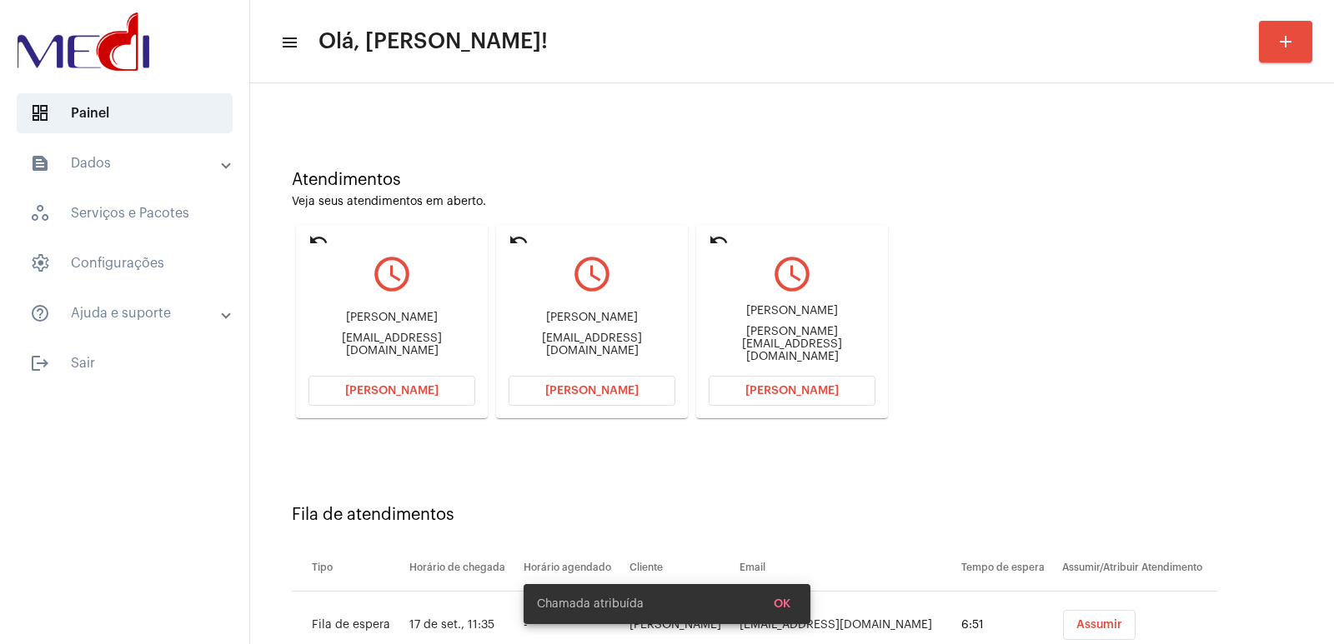
scroll to position [127, 0]
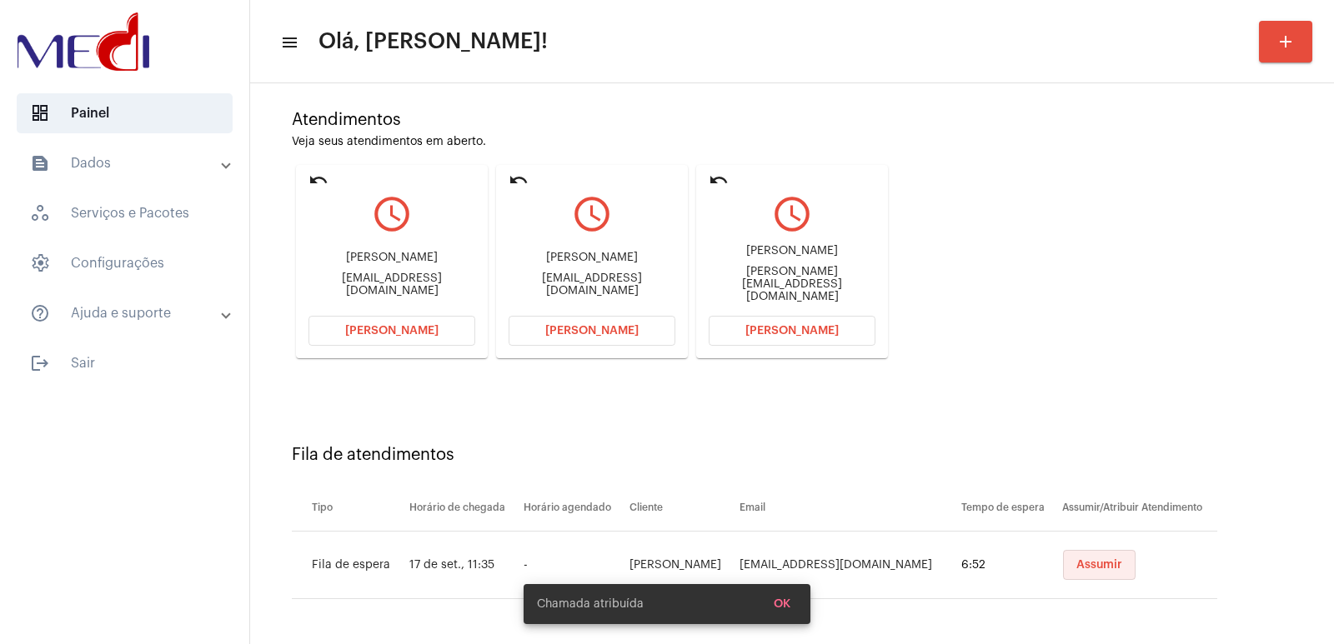
click at [1086, 562] on span "Assumir" at bounding box center [1099, 565] width 46 height 12
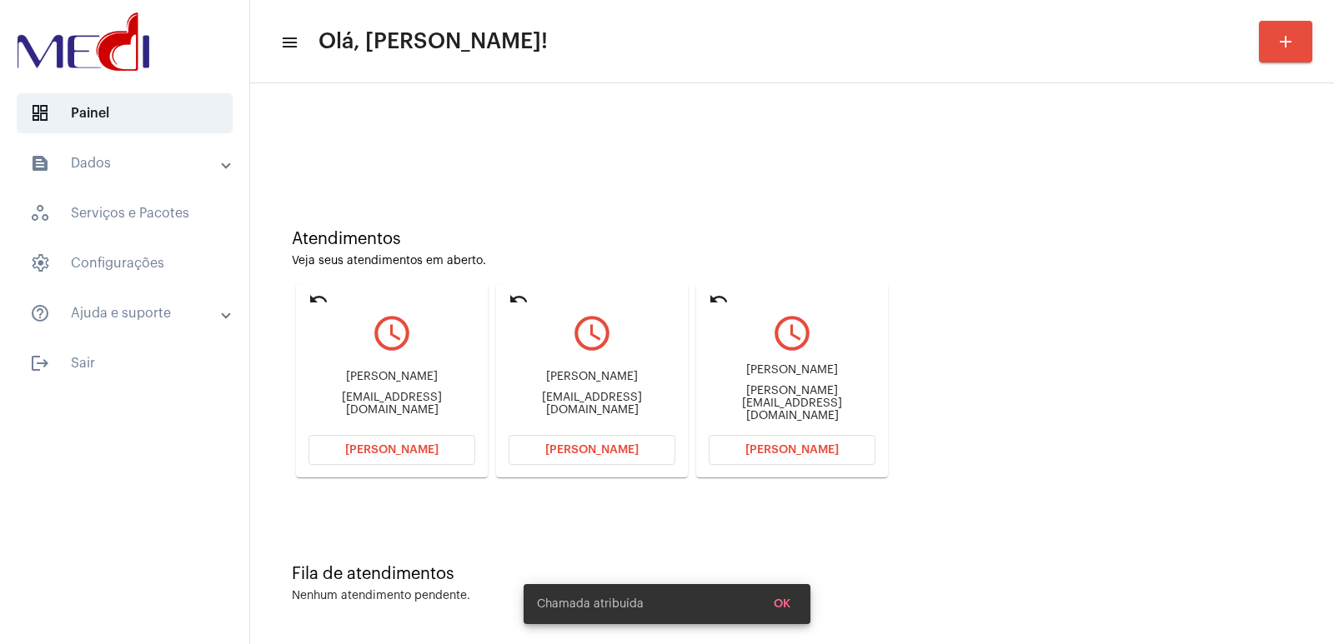
scroll to position [0, 0]
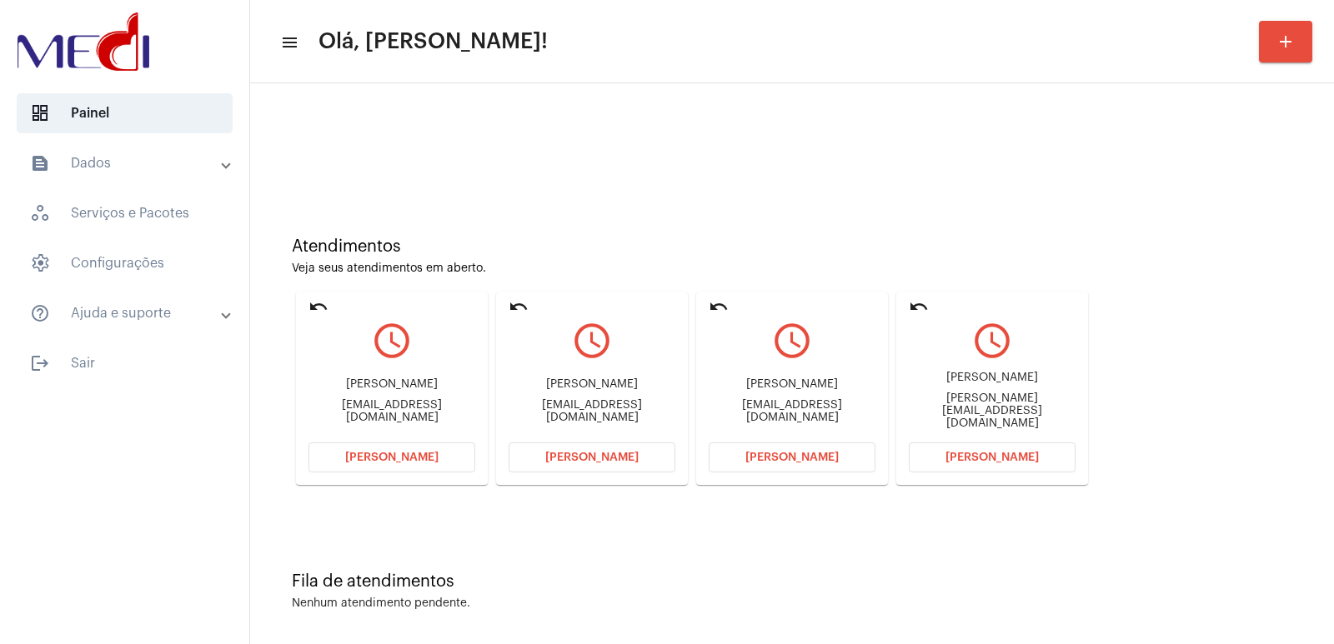
click at [925, 399] on div "Walter Cruz walter@deduz.com.br" at bounding box center [992, 401] width 167 height 75
click at [940, 414] on div "walter@deduz.com.br" at bounding box center [992, 412] width 167 height 38
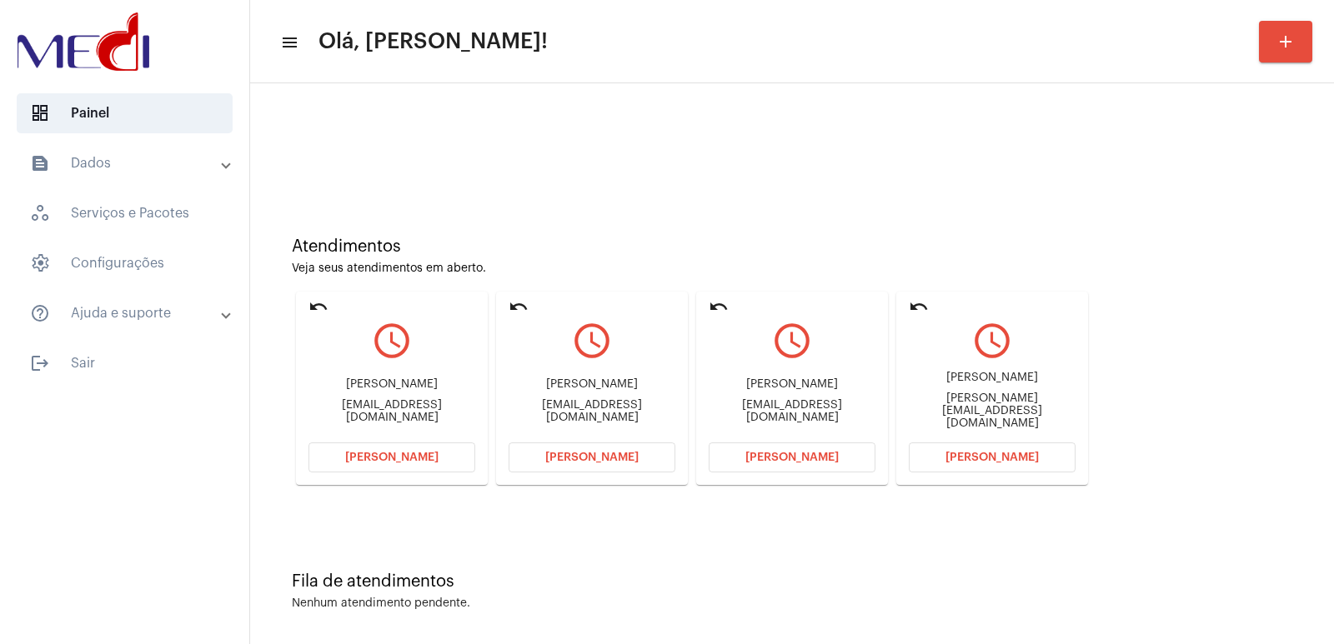
click at [940, 414] on div "walter@deduz.com.br" at bounding box center [992, 412] width 167 height 38
copy mat-card-content "walter@deduz.com.br Abrir Chamada"
click at [979, 455] on span "Abrir Chamada" at bounding box center [991, 458] width 93 height 12
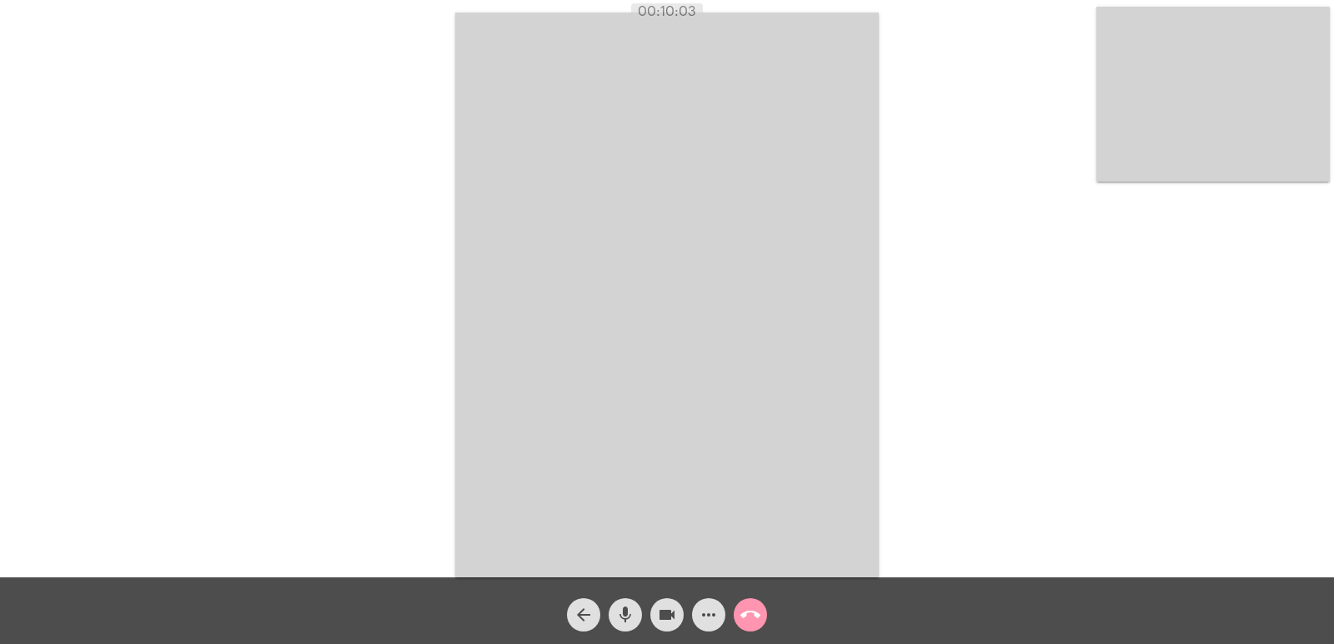
drag, startPoint x: 636, startPoint y: 10, endPoint x: 845, endPoint y: 63, distance: 214.9
click at [787, 13] on div "00:10:03" at bounding box center [667, 11] width 1334 height 15
click at [988, 306] on div "Acessando Câmera e Microfone..." at bounding box center [667, 293] width 1331 height 578
click at [748, 611] on mat-icon "call_end" at bounding box center [750, 615] width 20 height 20
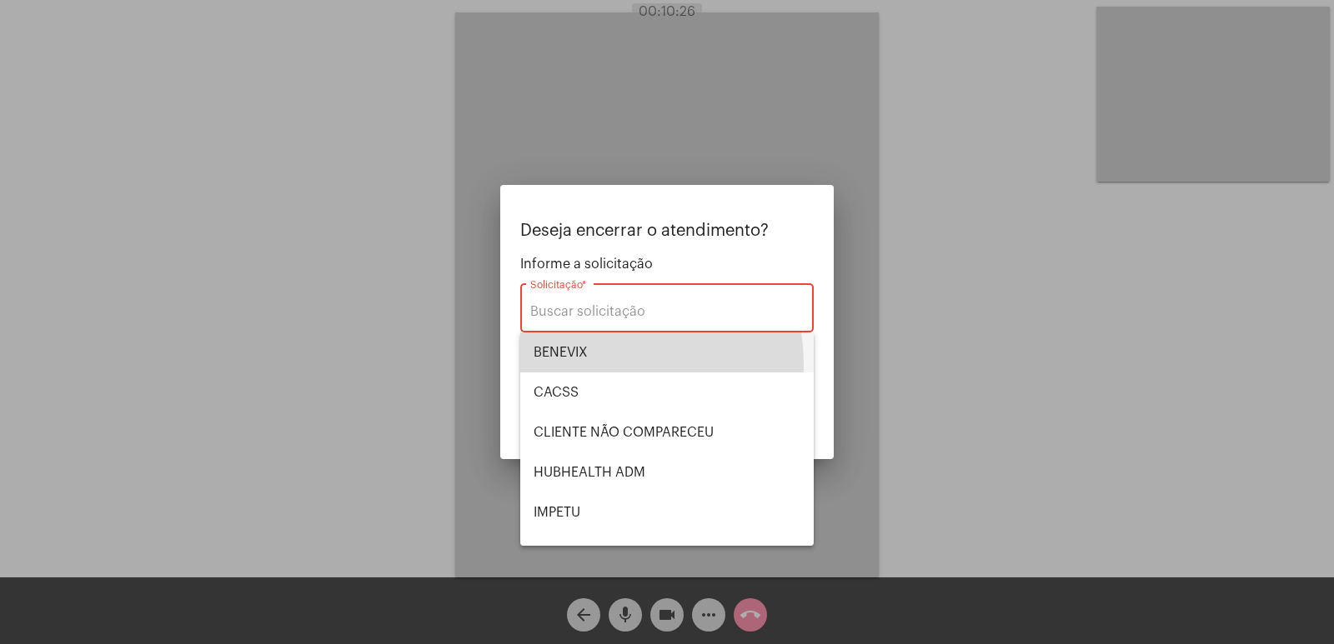
click at [604, 364] on span "BENEVIX" at bounding box center [667, 353] width 267 height 40
type input "BENEVIX"
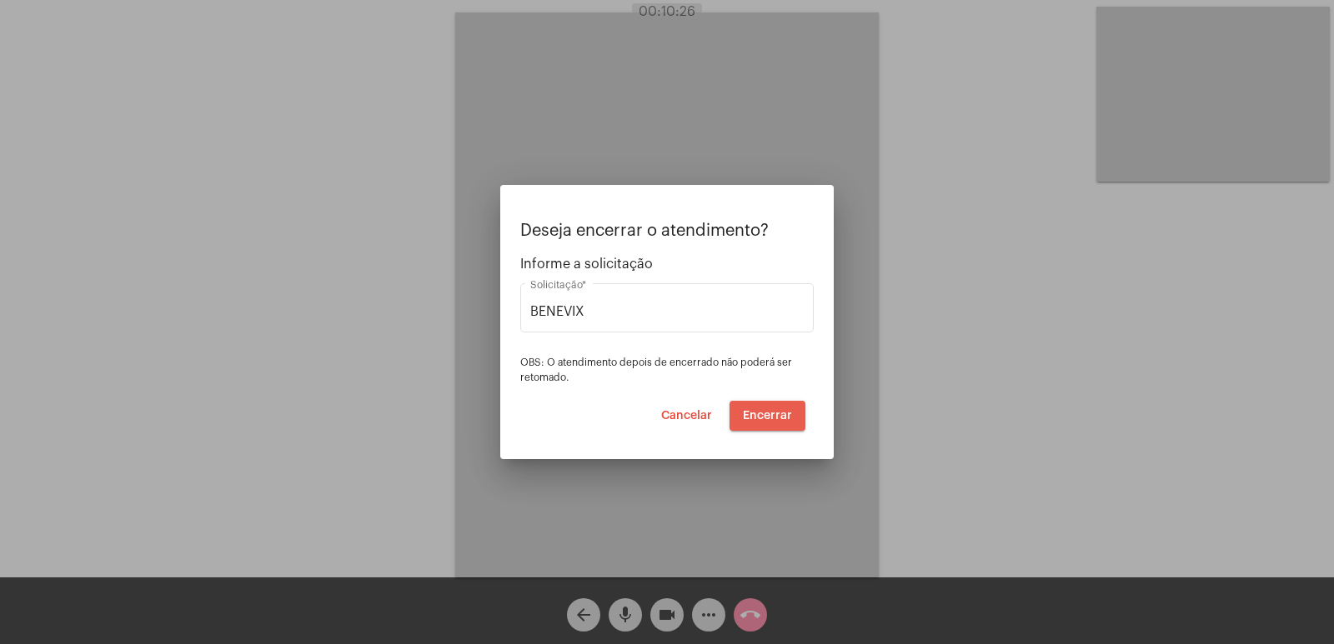
click at [769, 411] on span "Encerrar" at bounding box center [767, 416] width 49 height 12
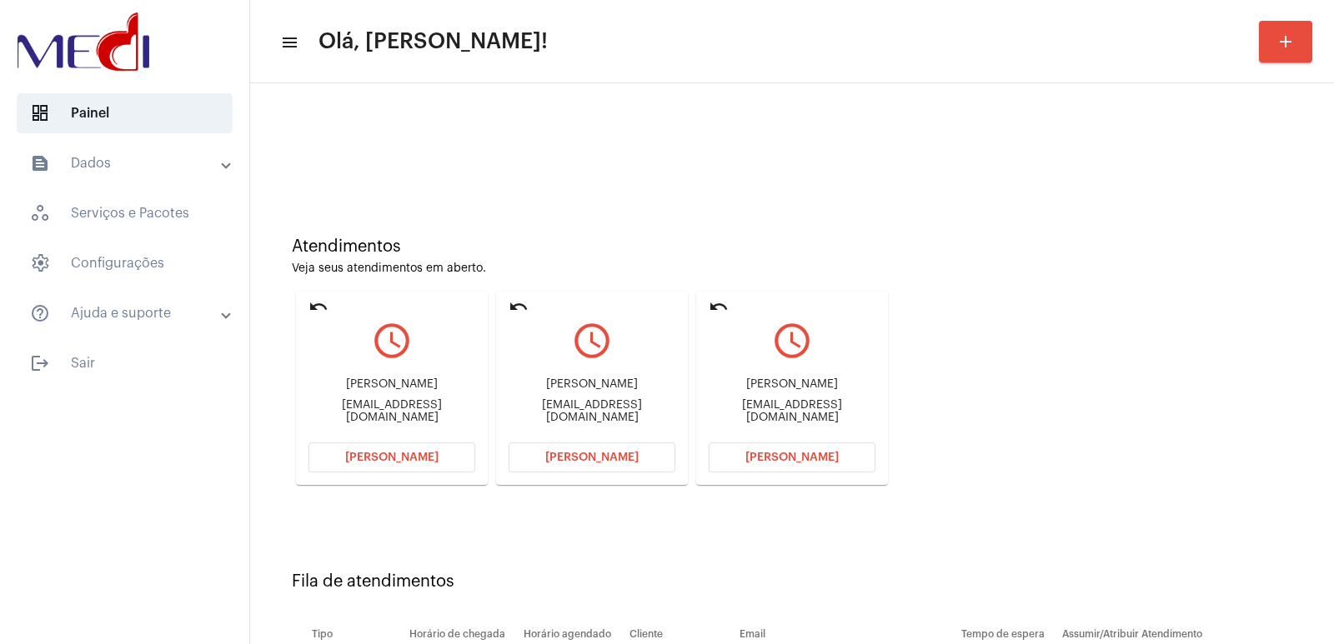
click at [783, 391] on div "Braz alexandrino ferreira junior" at bounding box center [792, 385] width 167 height 13
copy div "Braz alexandrino ferreira junior"
click at [822, 461] on span "Abrir Chamada" at bounding box center [791, 458] width 93 height 12
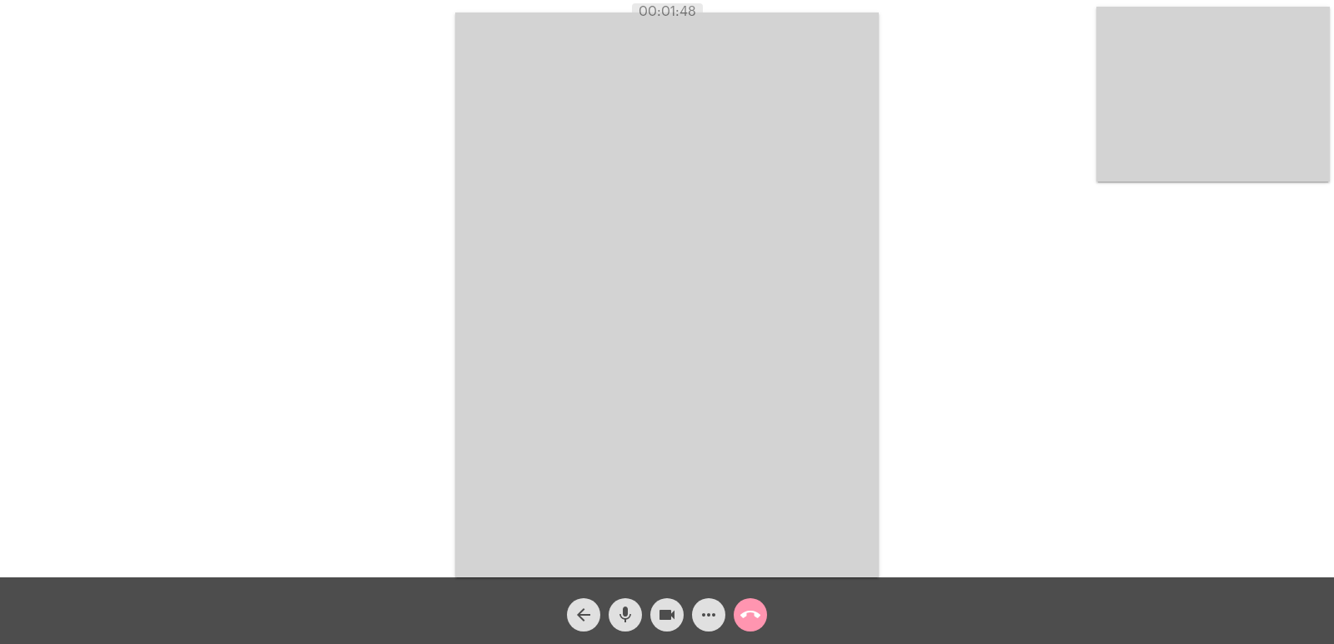
click at [754, 609] on mat-icon "call_end" at bounding box center [750, 615] width 20 height 20
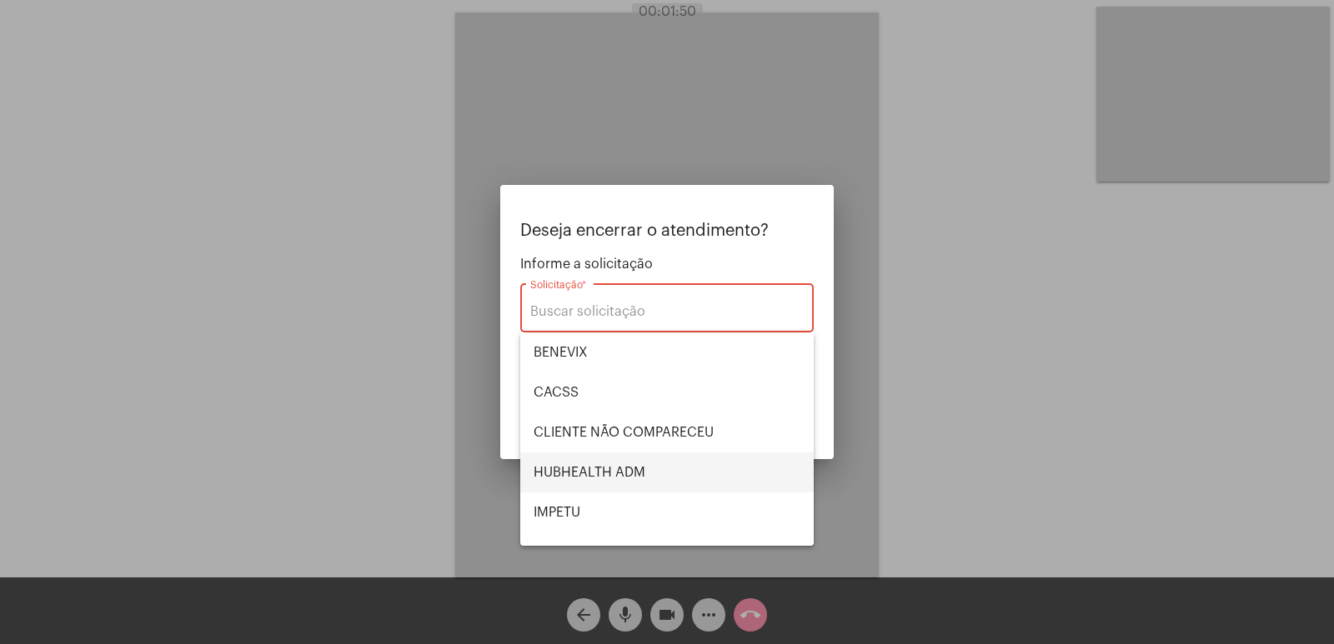
click at [612, 465] on span "HUBHEALTH ADM" at bounding box center [667, 473] width 267 height 40
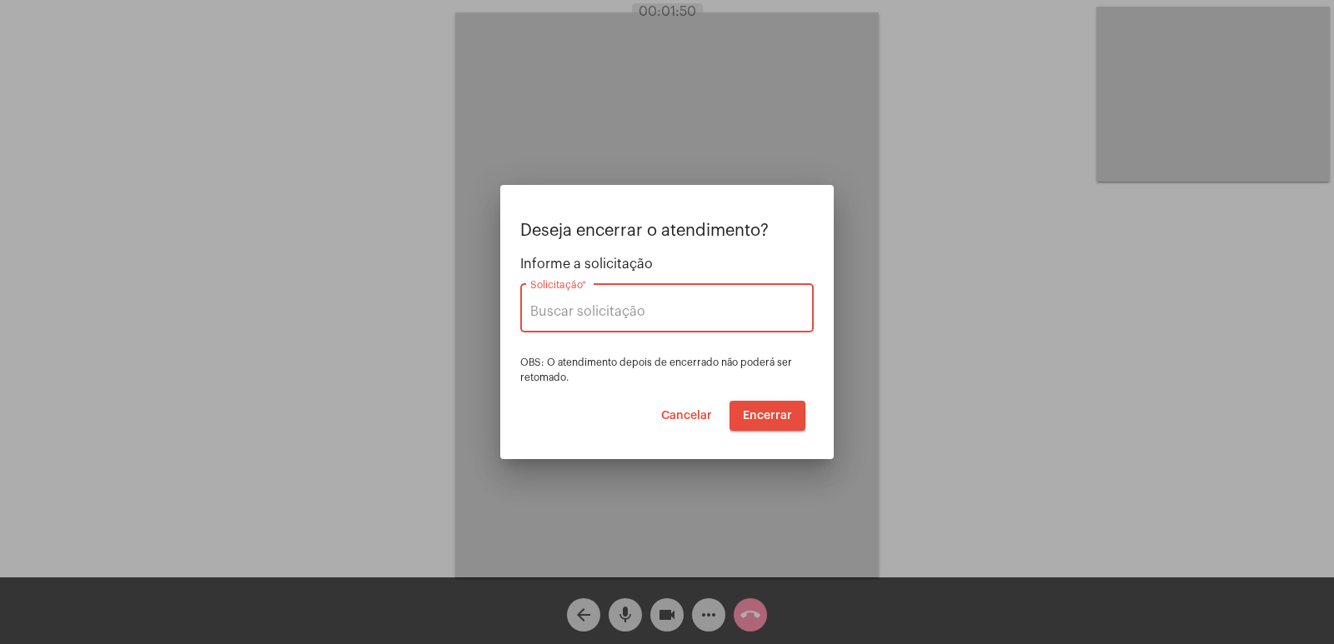
type input "HUBHEALTH ADM"
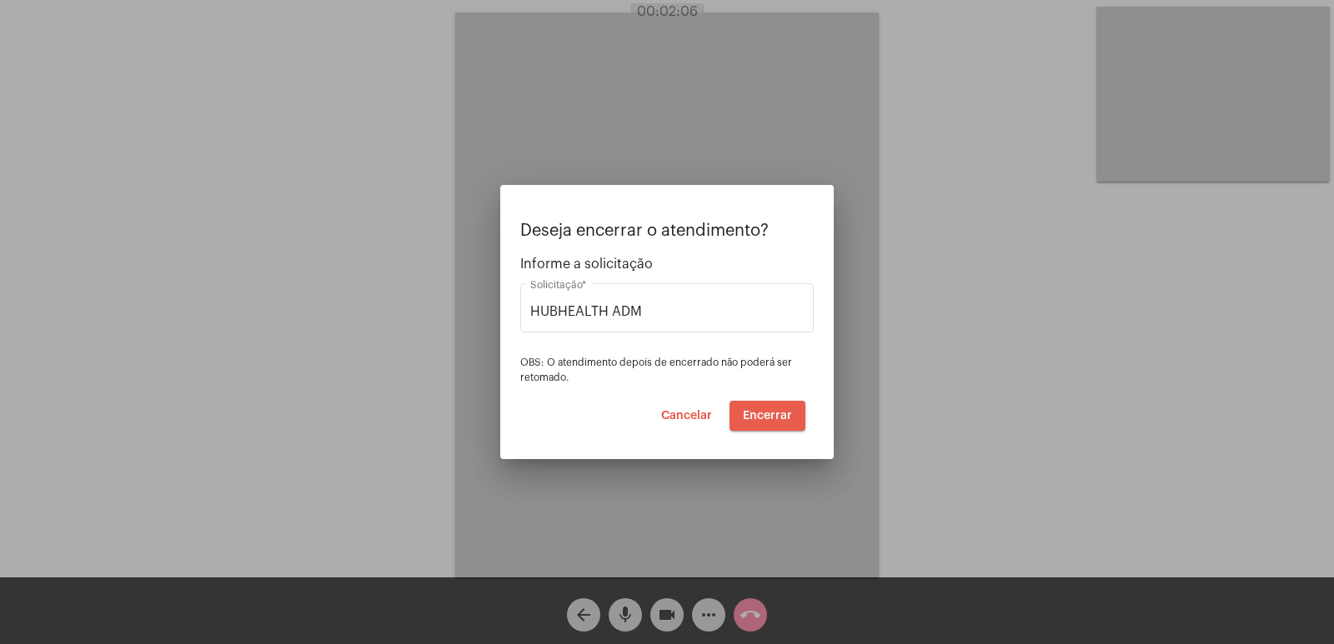
click at [769, 409] on button "Encerrar" at bounding box center [768, 416] width 76 height 30
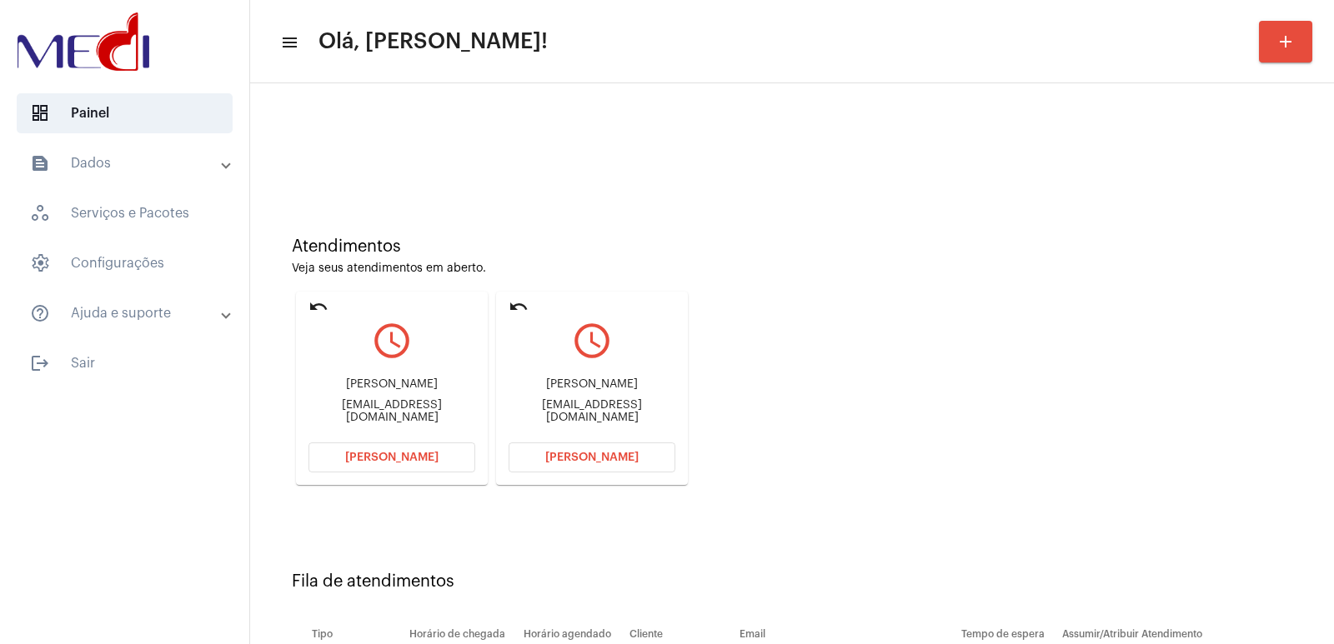
click at [619, 385] on div "Daniele Hilsdorf da Silva" at bounding box center [592, 385] width 167 height 13
copy div "Daniele Hilsdorf da Silva"
click at [595, 455] on span "Abrir Chamada" at bounding box center [591, 458] width 93 height 12
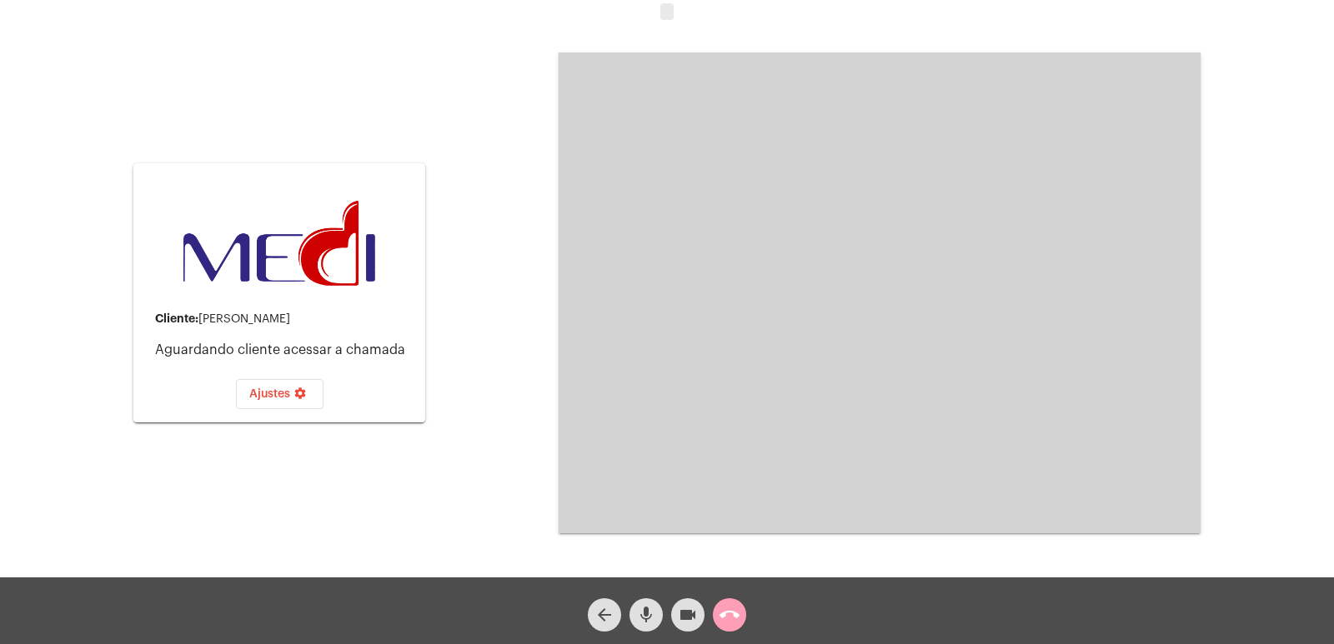
click at [719, 614] on button "call_end" at bounding box center [729, 615] width 33 height 33
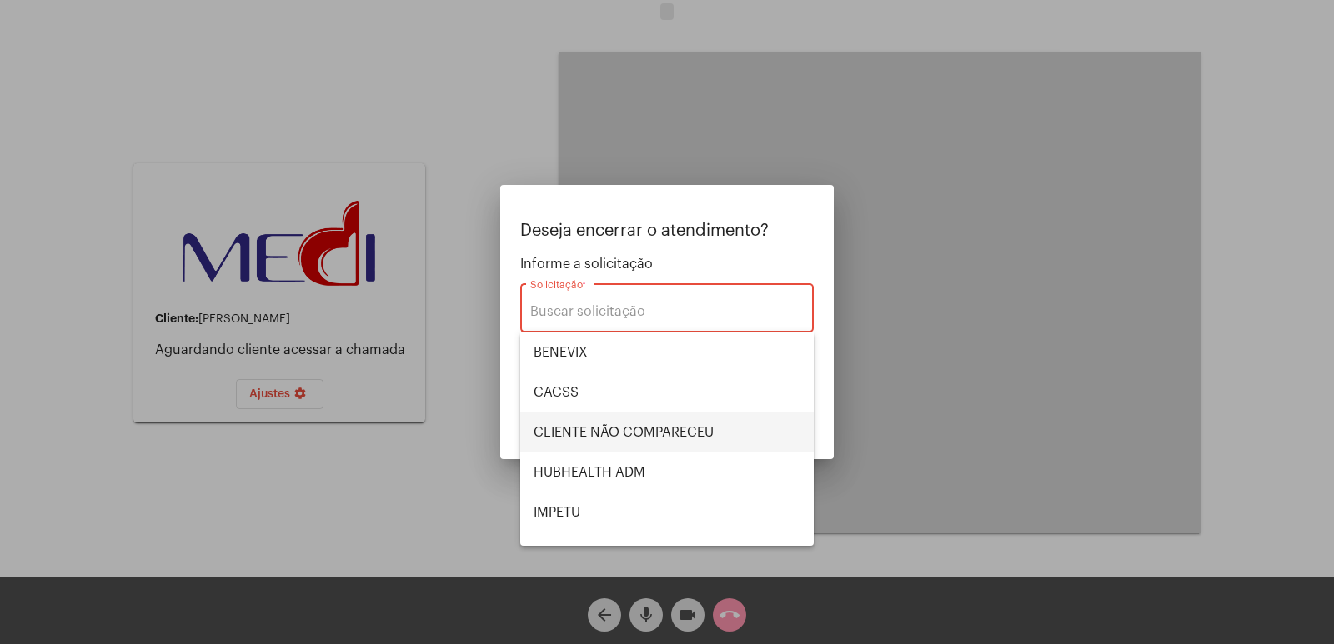
click at [584, 433] on span "CLIENTE NÃO COMPARECEU" at bounding box center [667, 433] width 267 height 40
type input "CLIENTE NÃO COMPARECEU"
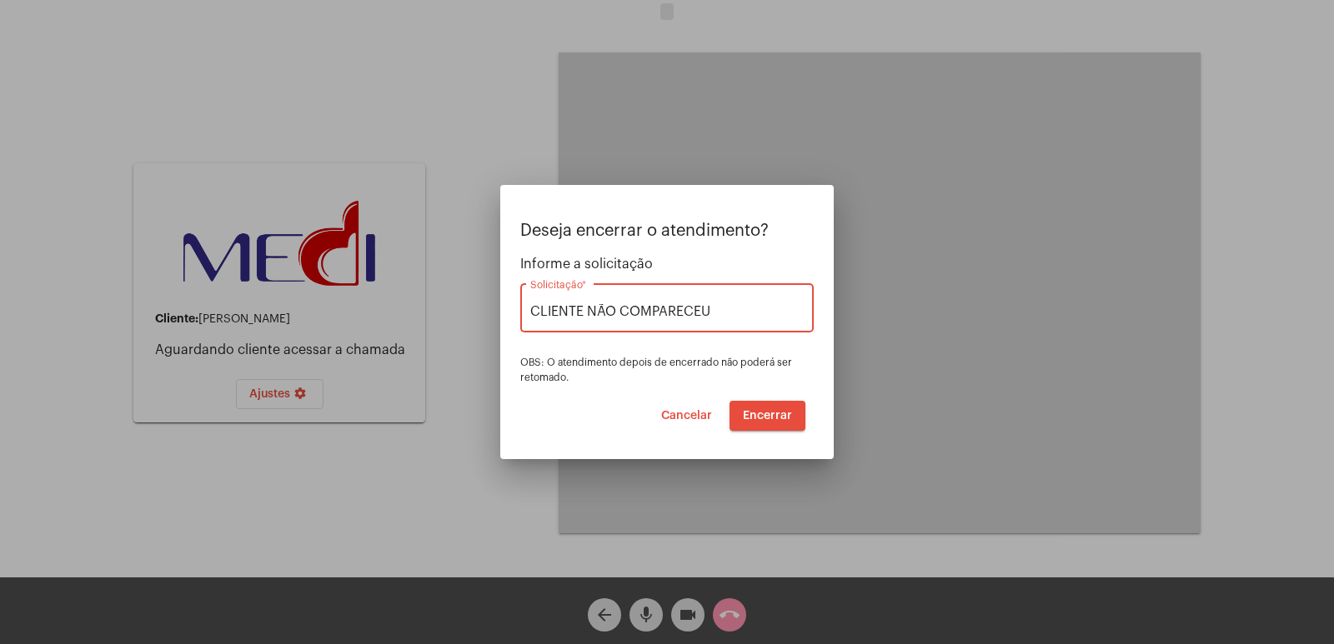
click at [785, 409] on button "Encerrar" at bounding box center [768, 416] width 76 height 30
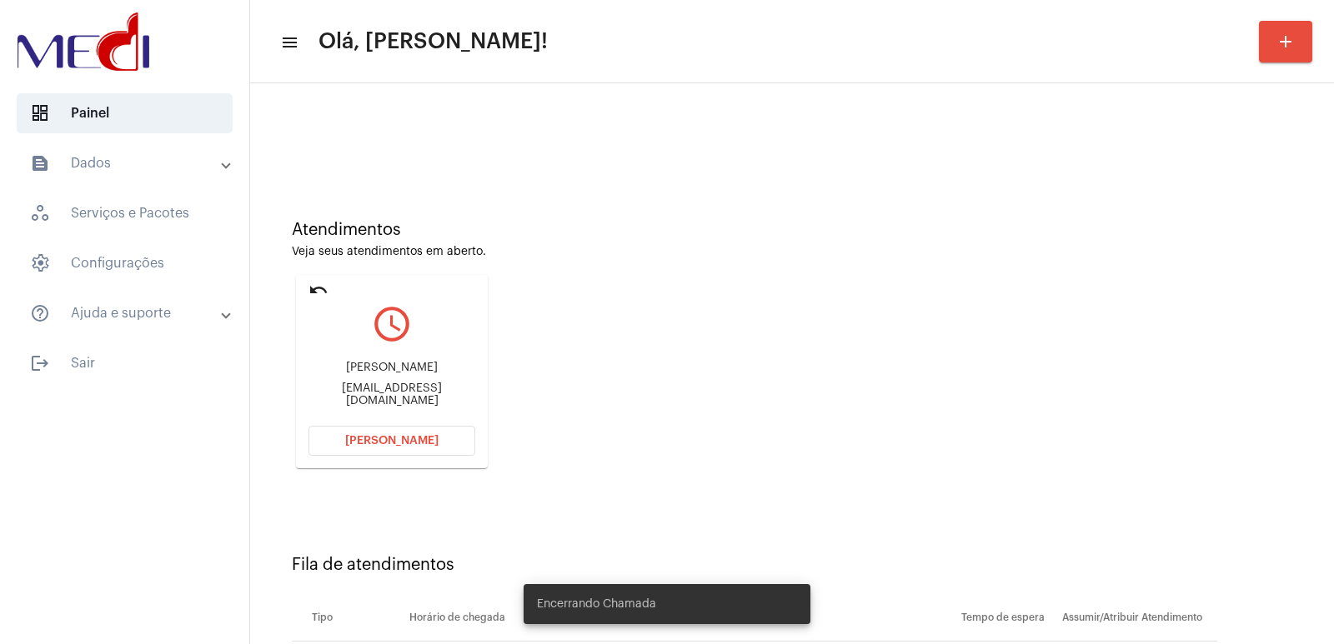
click at [359, 362] on div "Natane de Souza Diniz Lacerda" at bounding box center [391, 368] width 167 height 13
click at [359, 361] on mat-card-content "query_builder Natane de Souza Diniz Lacerda natanediniz@icloud.com Abrir Chamada" at bounding box center [391, 359] width 167 height 125
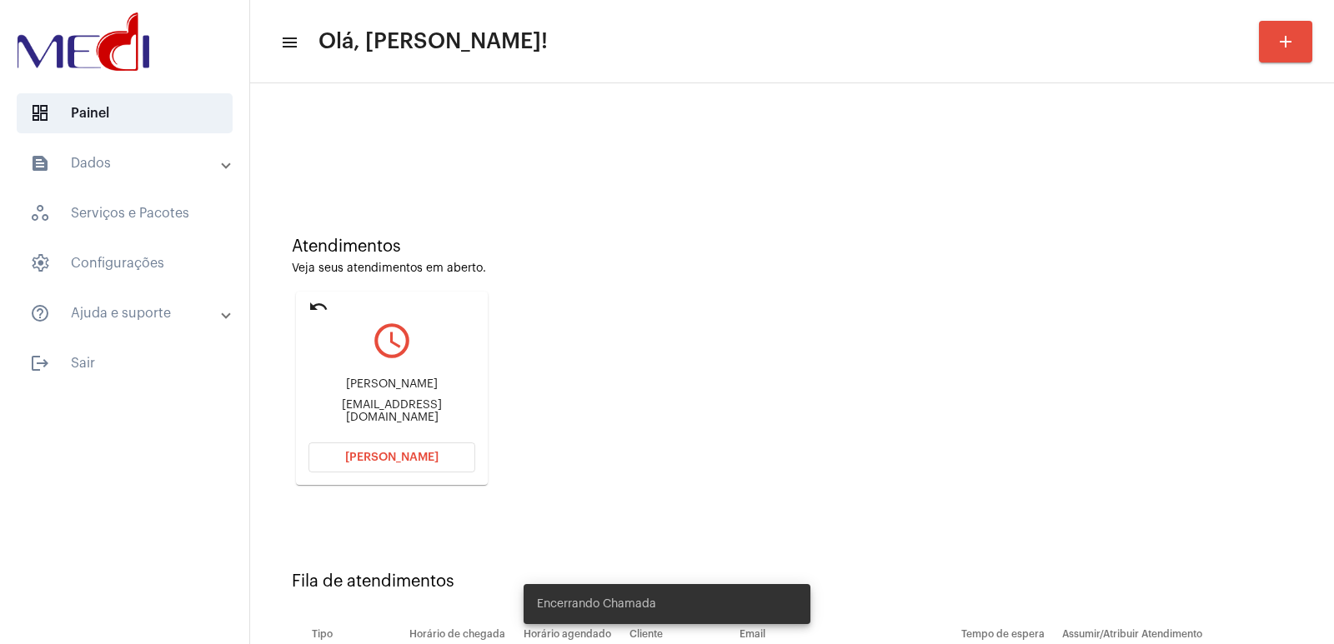
click at [359, 361] on mat-icon "query_builder" at bounding box center [391, 341] width 167 height 42
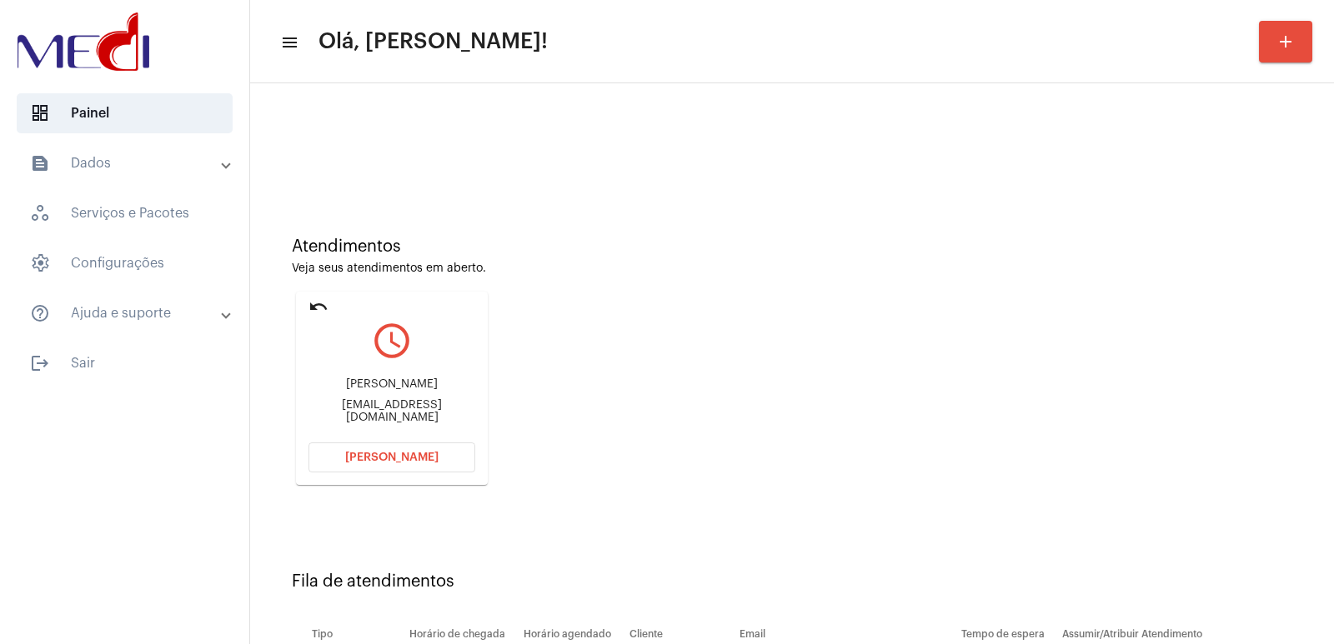
click at [387, 377] on div "Natane de Souza Diniz Lacerda natanediniz@icloud.com" at bounding box center [391, 401] width 167 height 75
copy div "Natane de Souza Diniz Lacerda"
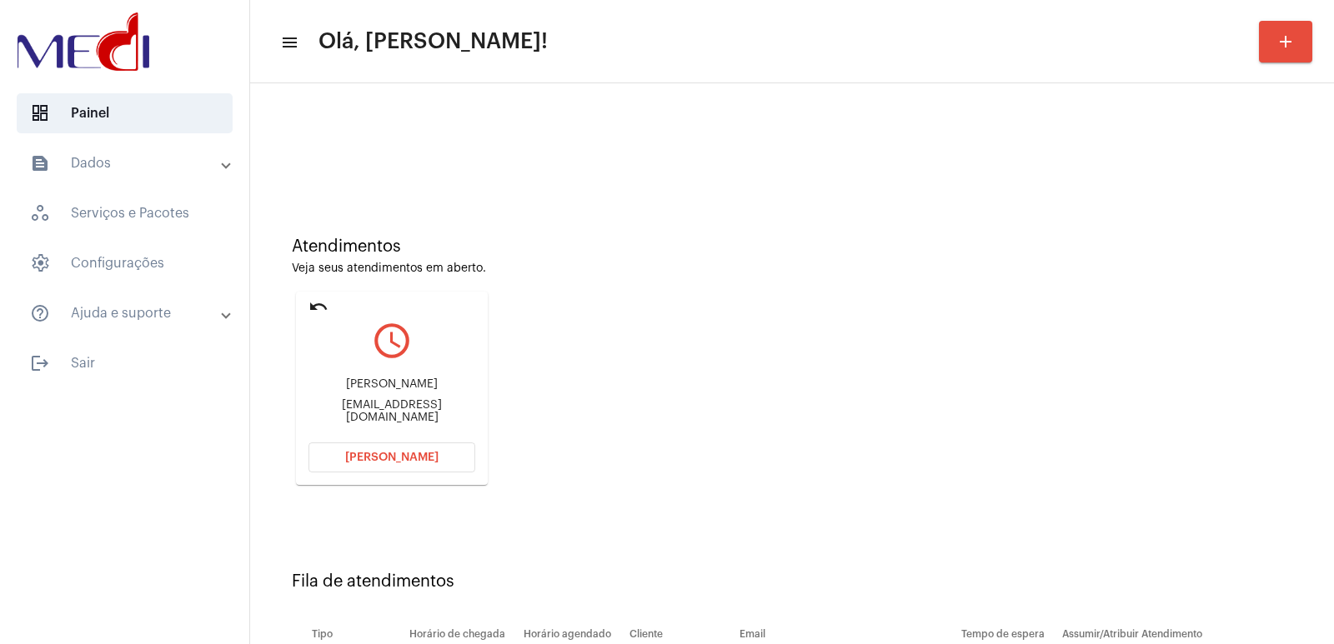
scroll to position [127, 0]
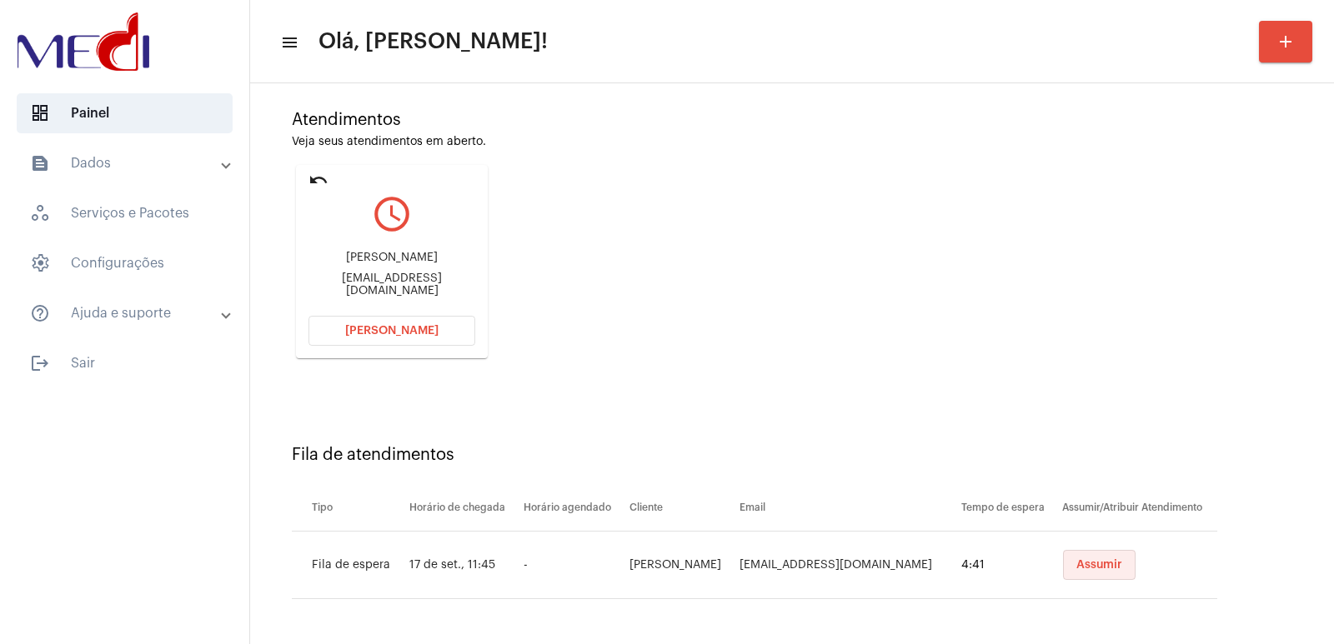
click at [1067, 577] on button "Assumir" at bounding box center [1099, 565] width 73 height 30
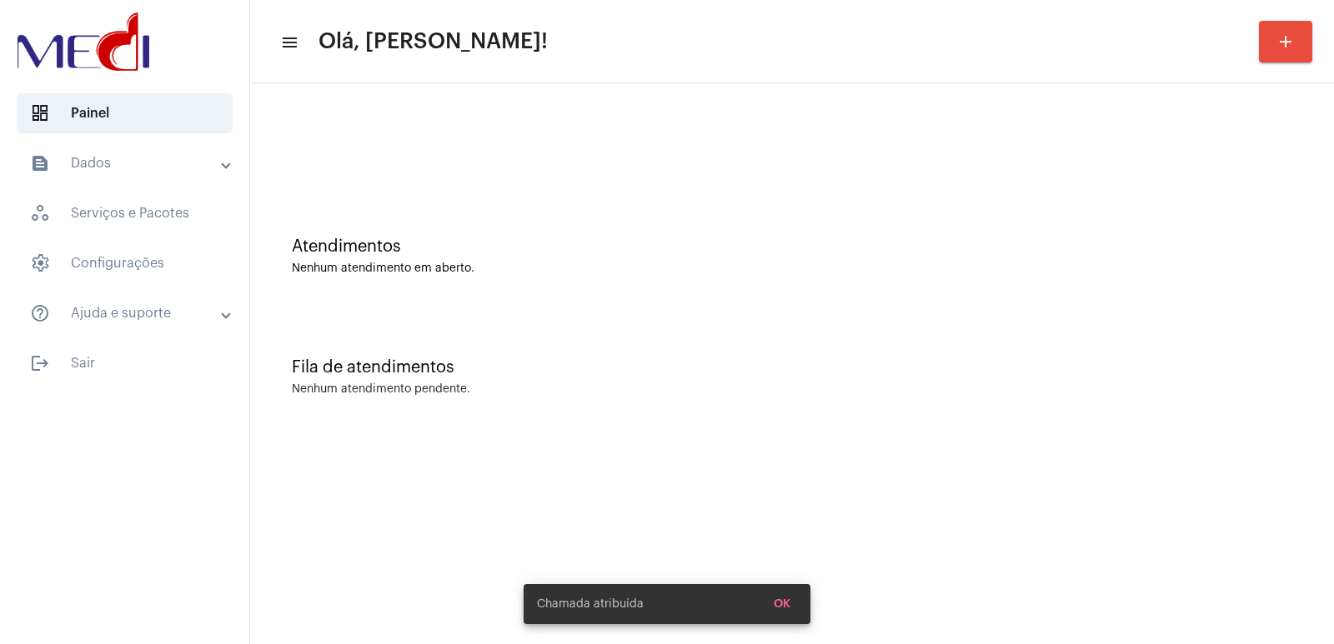
scroll to position [0, 0]
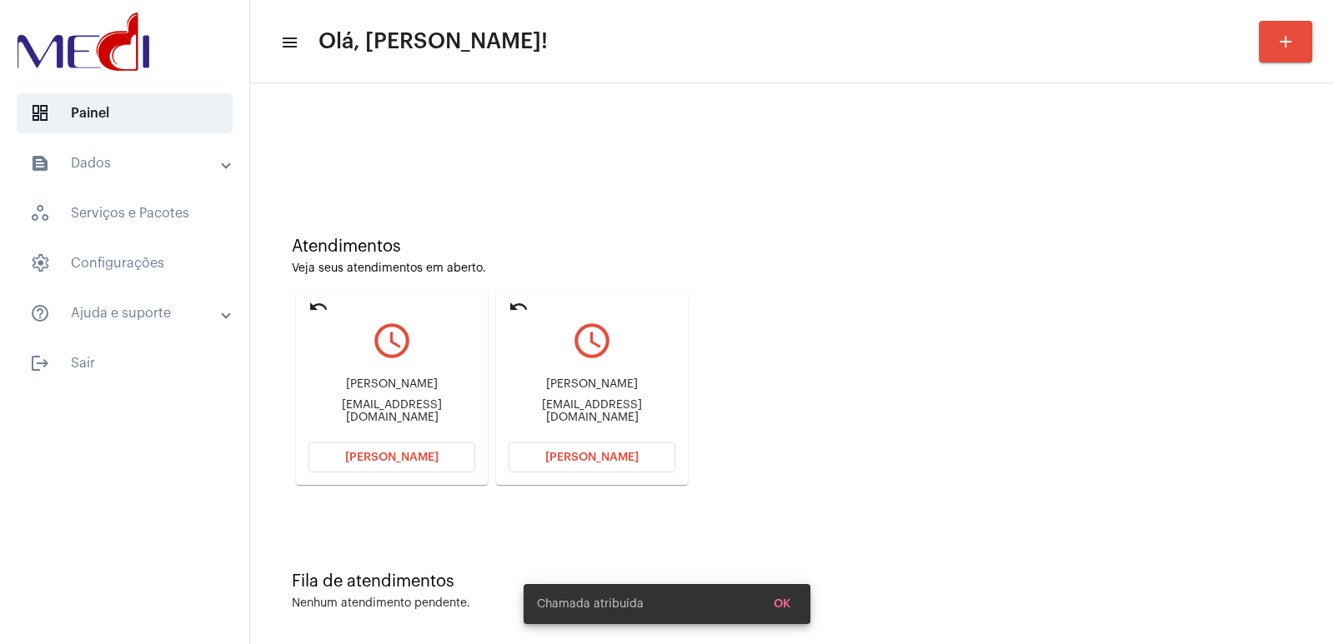
click at [594, 416] on div "natanediniz@icloud.com" at bounding box center [592, 411] width 167 height 25
copy mat-card-content "natanediniz@icloud.com Abrir Chamada"
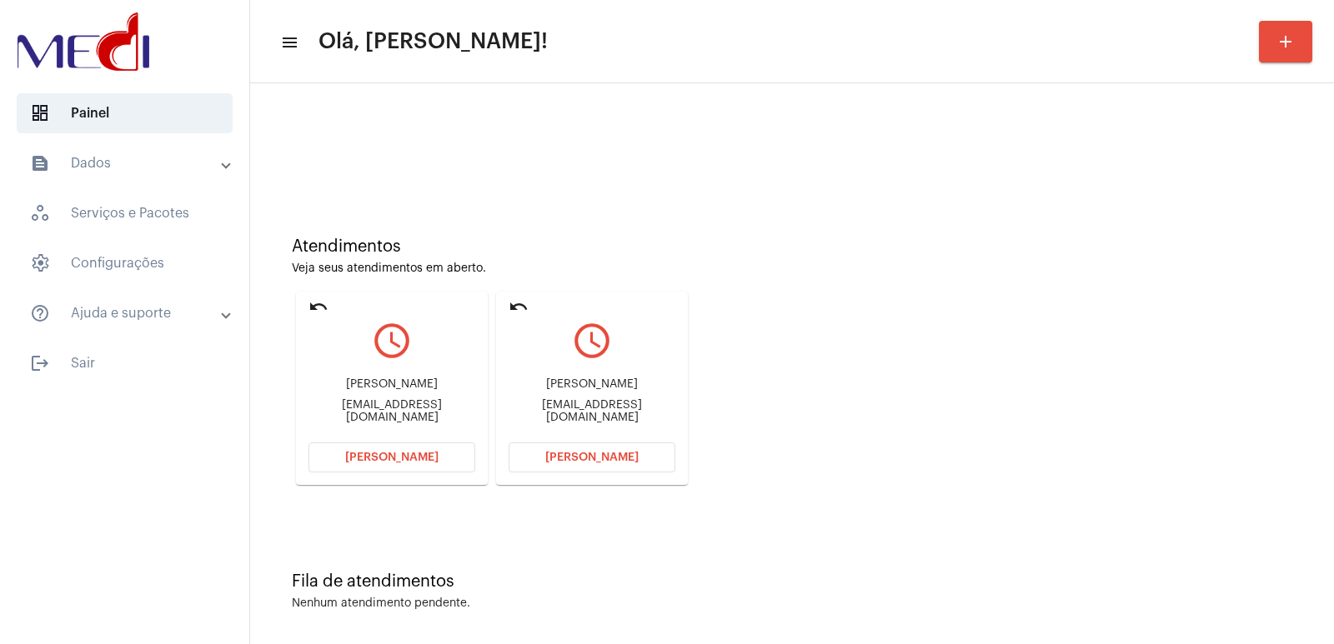
click at [606, 385] on div "Natane de Souza Diniz Lacerda" at bounding box center [592, 385] width 167 height 13
drag, startPoint x: 1229, startPoint y: 392, endPoint x: 1201, endPoint y: 389, distance: 27.6
click at [1202, 389] on div "Atendimentos Veja seus atendimentos em aberto. undo query_builder Ingrid ingrid…" at bounding box center [791, 355] width 1067 height 335
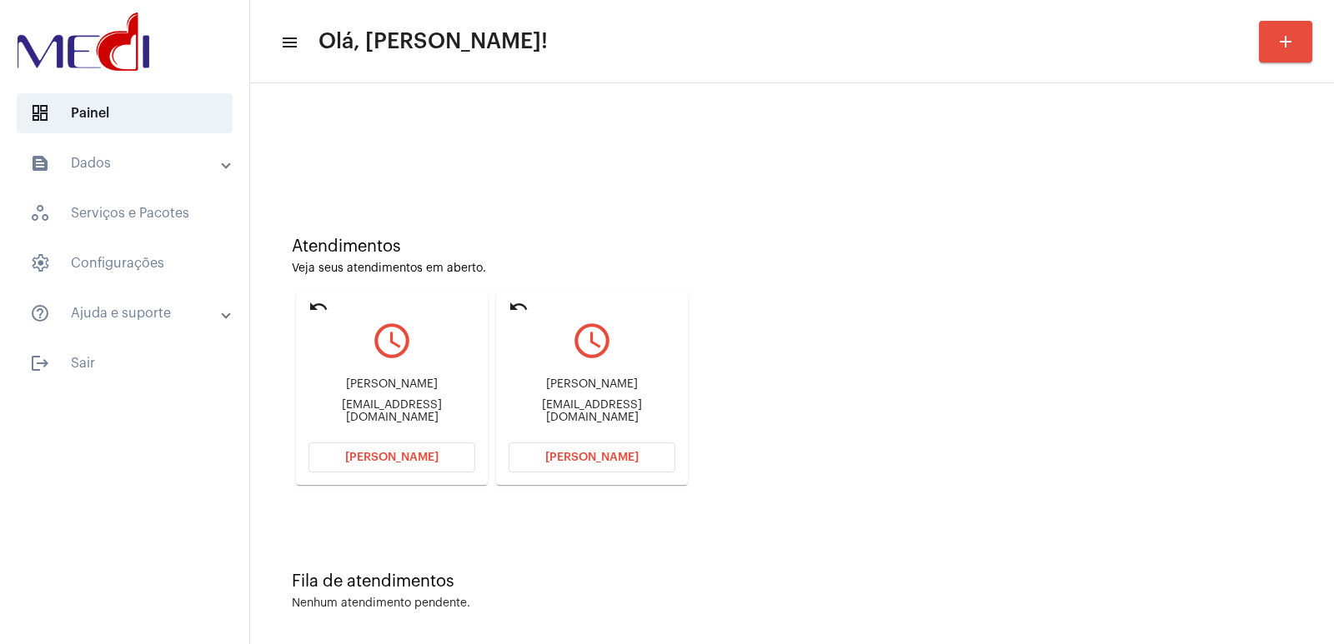
click at [607, 473] on mat-card "undo query_builder Natane de Souza Diniz Lacerda natanediniz@icloud.com Abrir C…" at bounding box center [592, 388] width 192 height 193
click at [608, 464] on button "Abrir Chamada" at bounding box center [592, 458] width 167 height 30
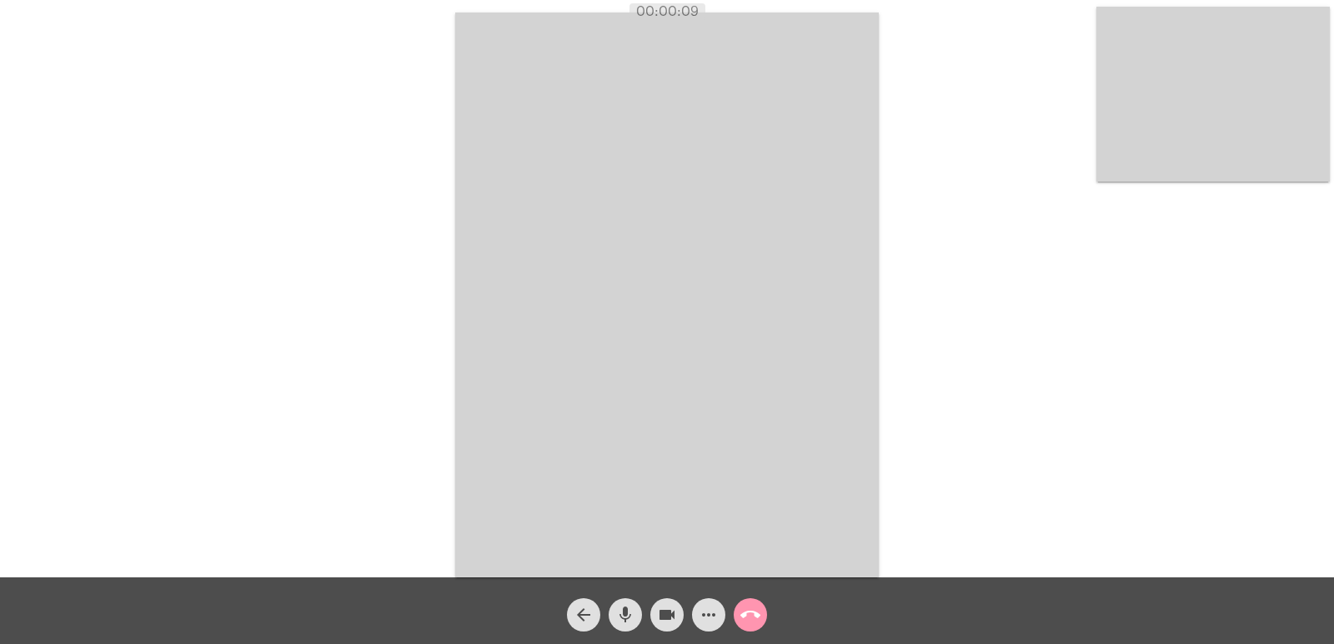
click at [833, 402] on video at bounding box center [667, 295] width 424 height 565
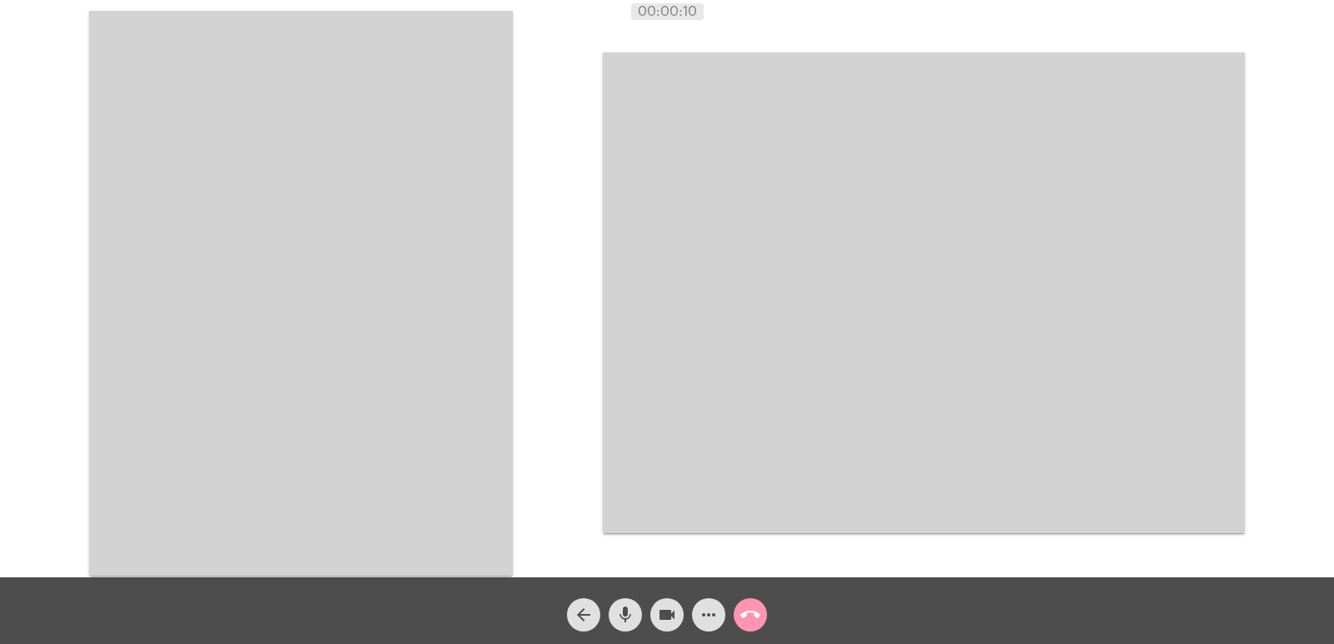
click at [358, 395] on video at bounding box center [301, 293] width 424 height 565
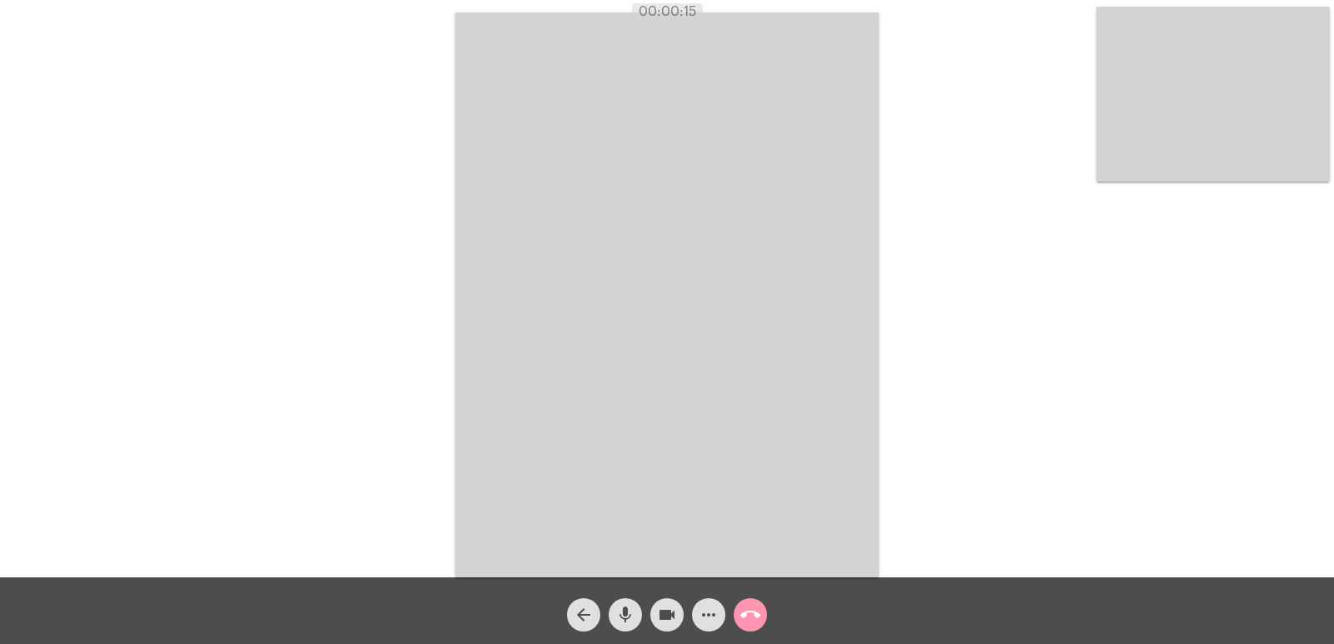
drag, startPoint x: 788, startPoint y: 403, endPoint x: 770, endPoint y: 412, distance: 19.8
click at [788, 403] on video at bounding box center [667, 295] width 424 height 565
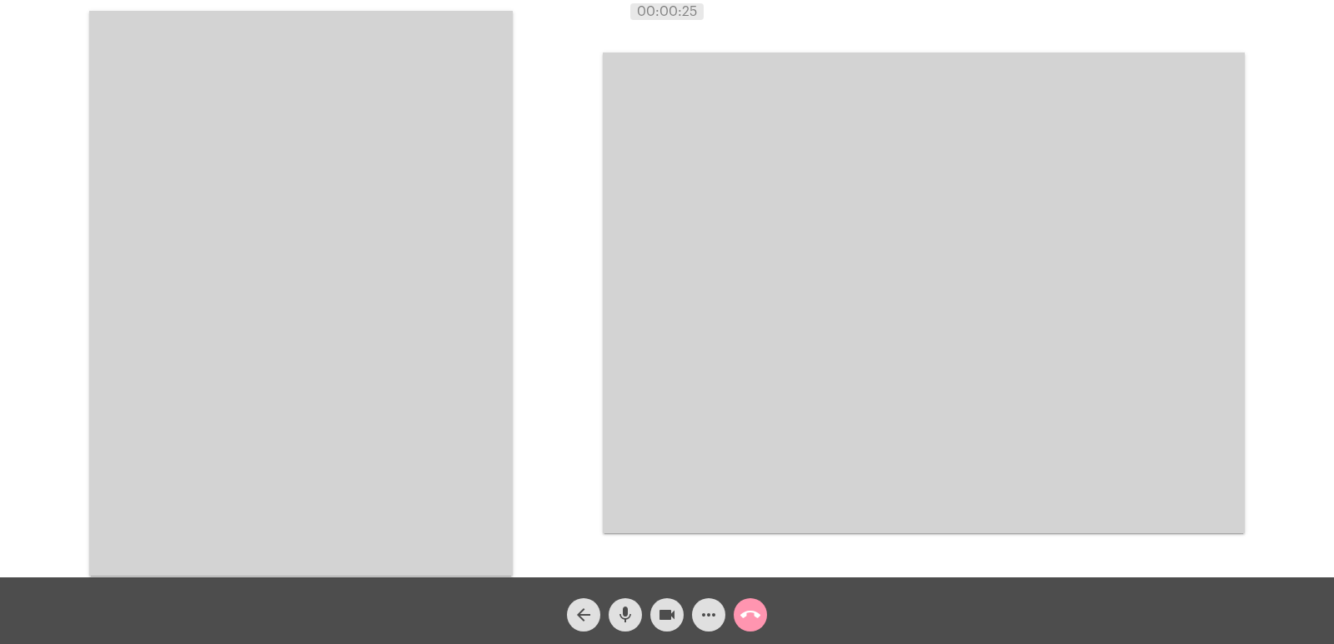
click at [842, 206] on video at bounding box center [924, 293] width 642 height 481
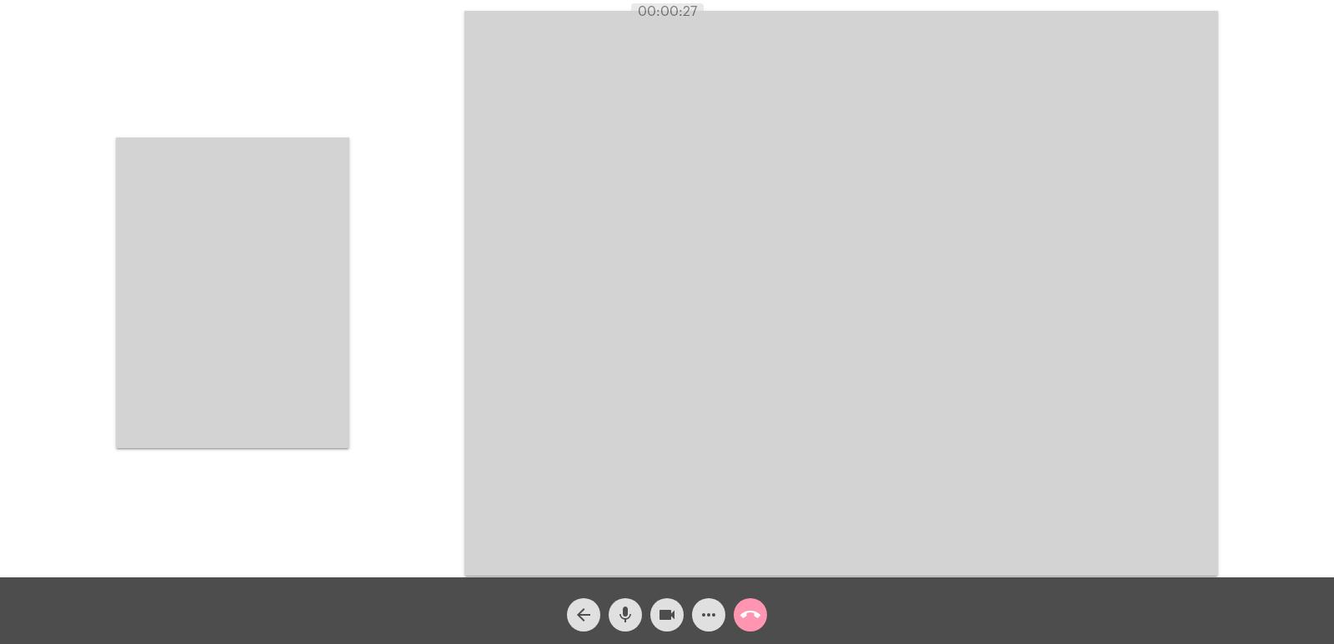
click at [300, 279] on video at bounding box center [232, 293] width 233 height 311
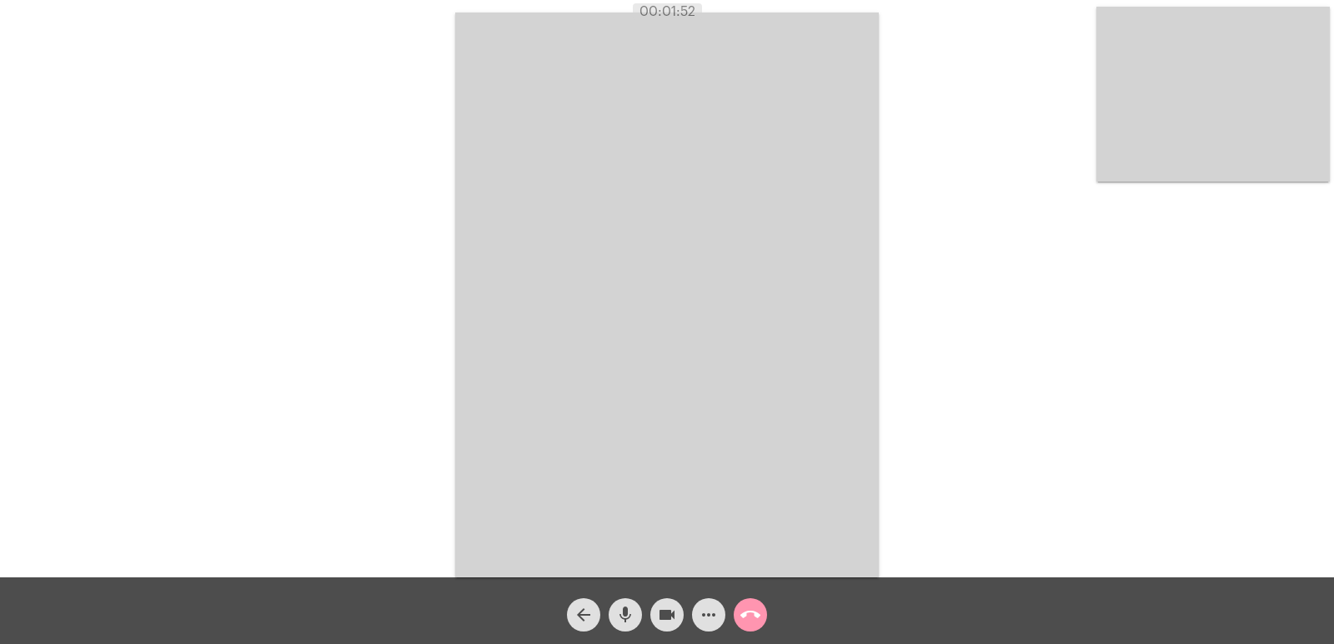
click at [785, 428] on video at bounding box center [667, 295] width 424 height 565
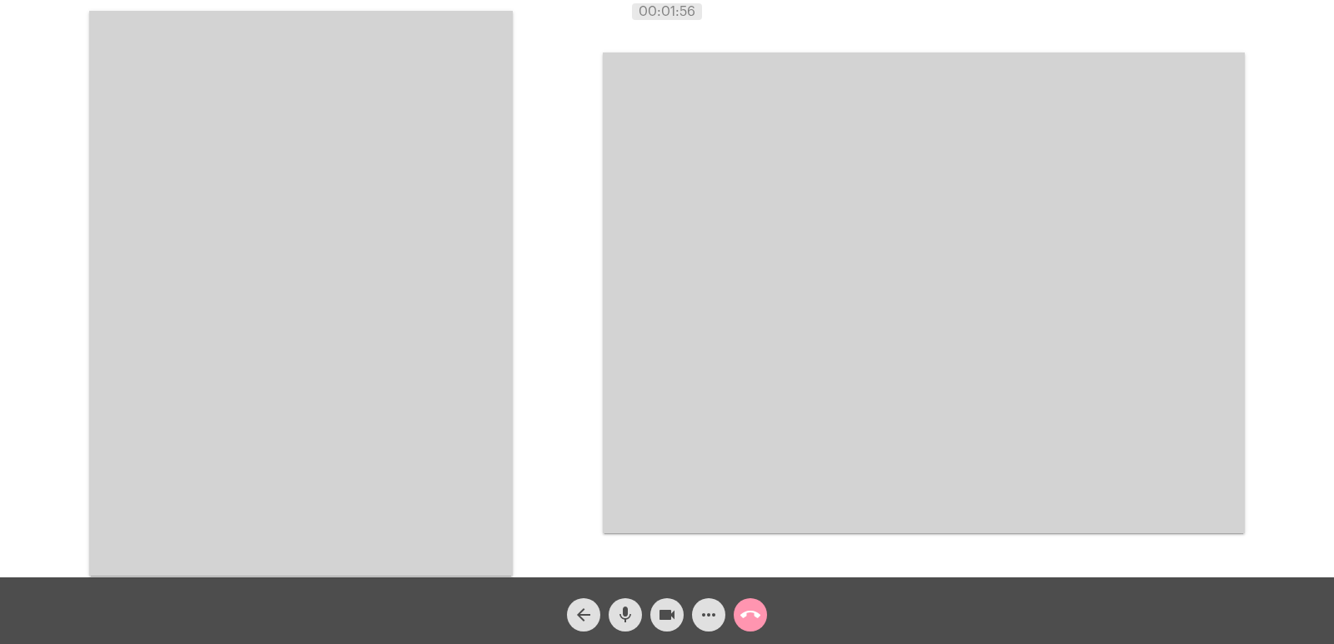
click at [507, 407] on video at bounding box center [301, 293] width 424 height 565
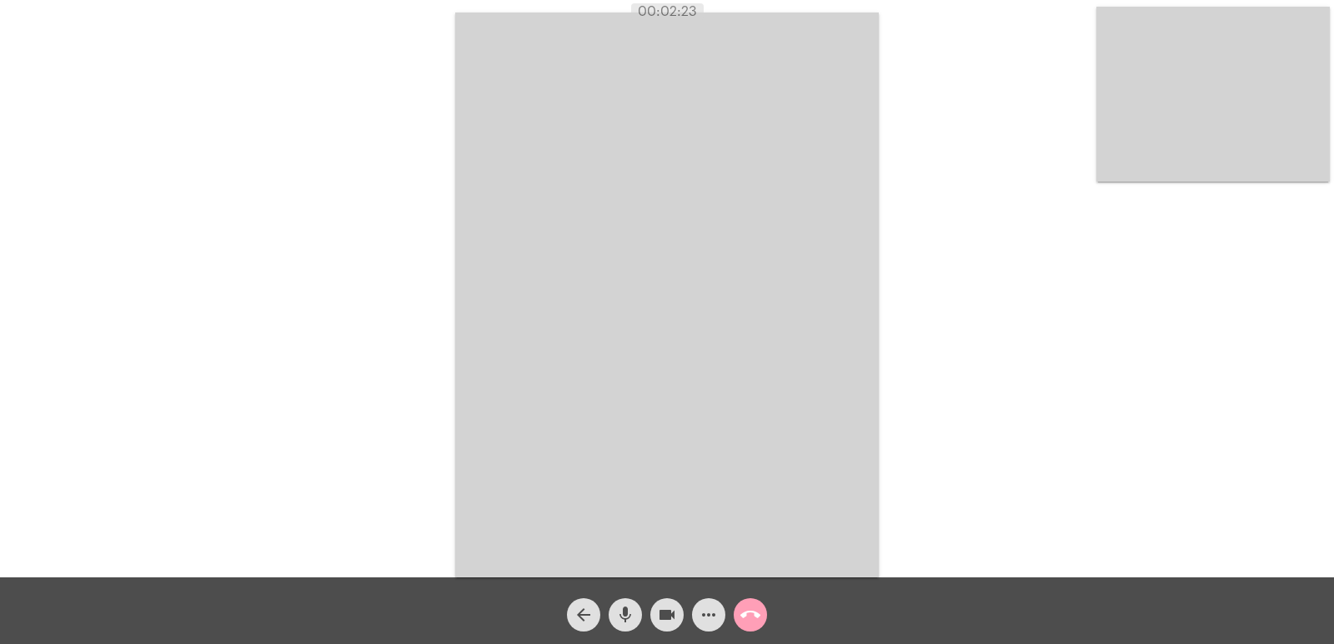
click at [758, 616] on mat-icon "call_end" at bounding box center [750, 615] width 20 height 20
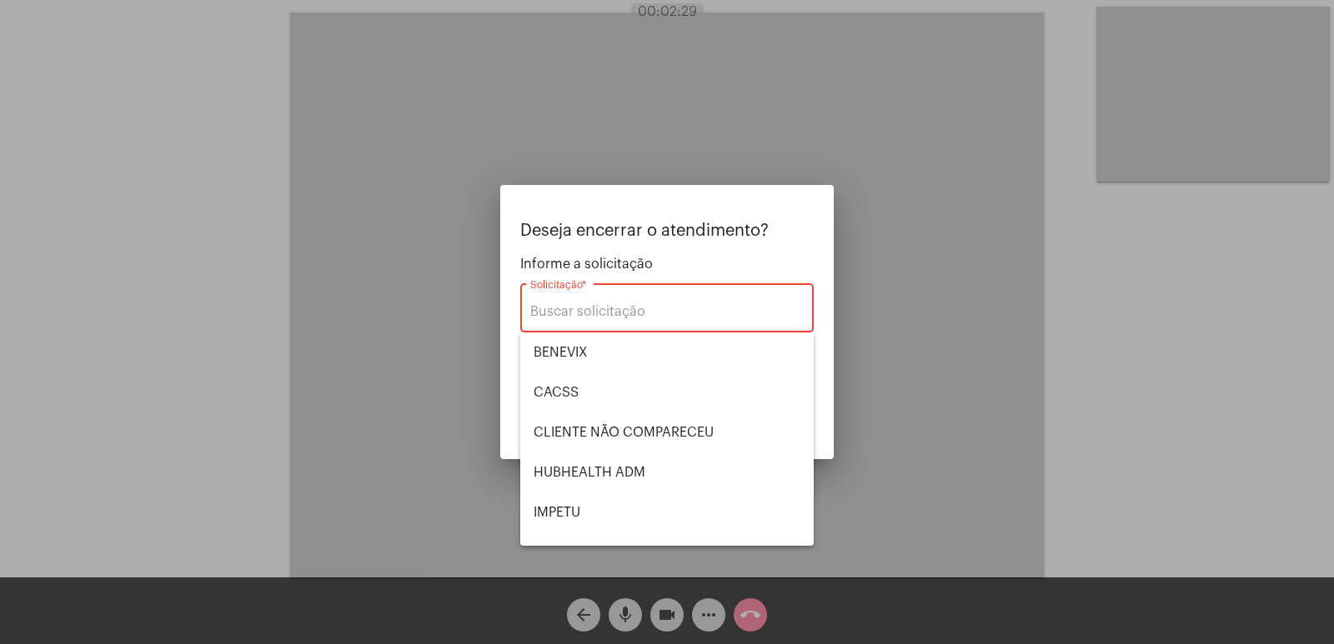
scroll to position [347, 0]
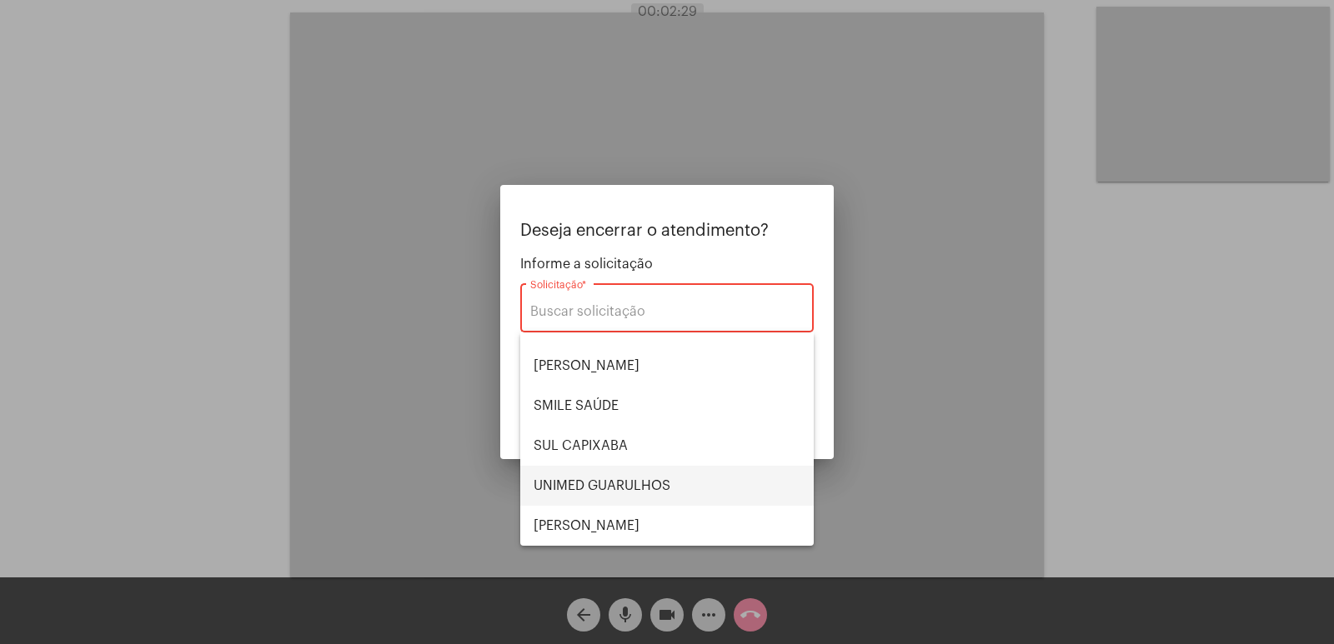
click at [607, 484] on span "UNIMED GUARULHOS" at bounding box center [667, 486] width 267 height 40
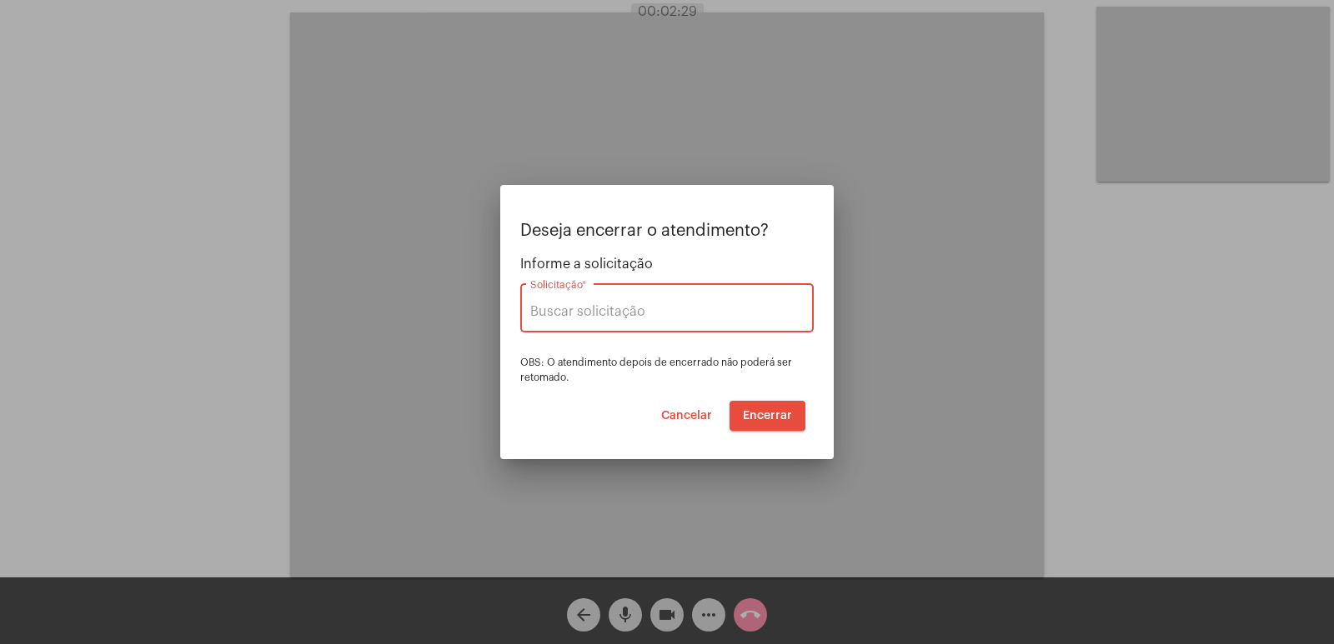
type input "UNIMED GUARULHOS"
click at [778, 421] on span "Encerrar" at bounding box center [767, 416] width 49 height 12
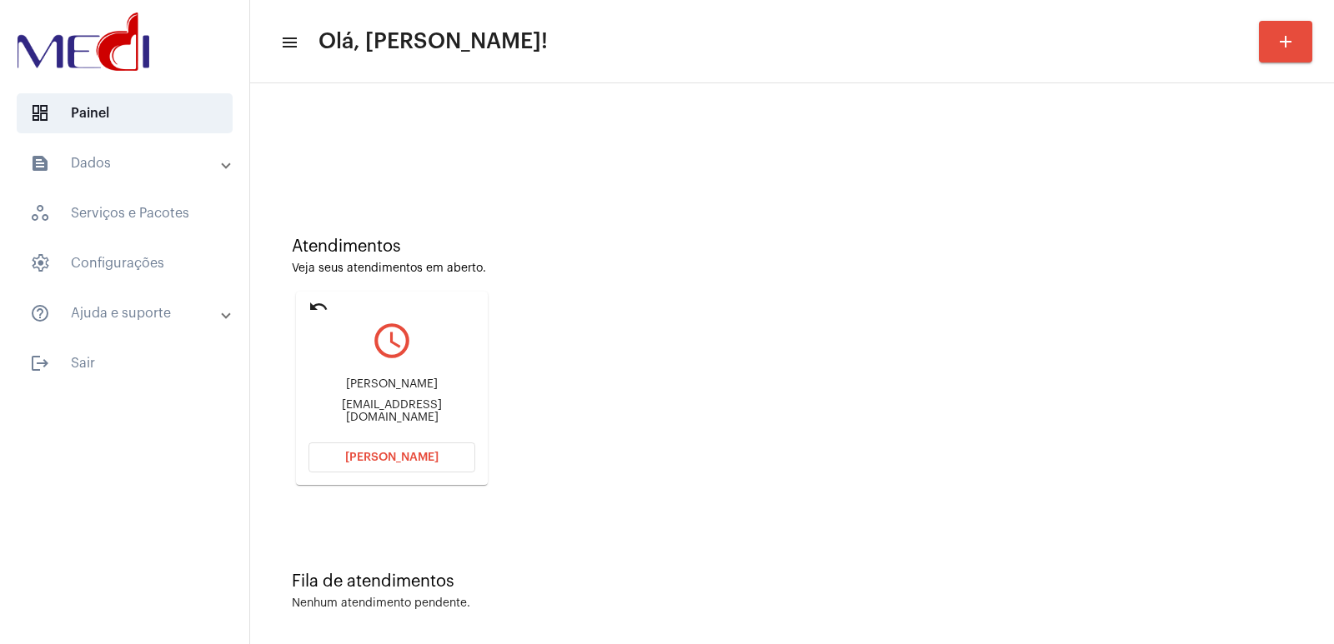
click at [420, 419] on div "Ingrid ingridjsm@hotmail.com" at bounding box center [391, 401] width 167 height 75
click at [420, 418] on div "Ingrid ingridjsm@hotmail.com" at bounding box center [391, 401] width 167 height 75
click at [405, 452] on span "Abrir Chamada" at bounding box center [391, 458] width 93 height 12
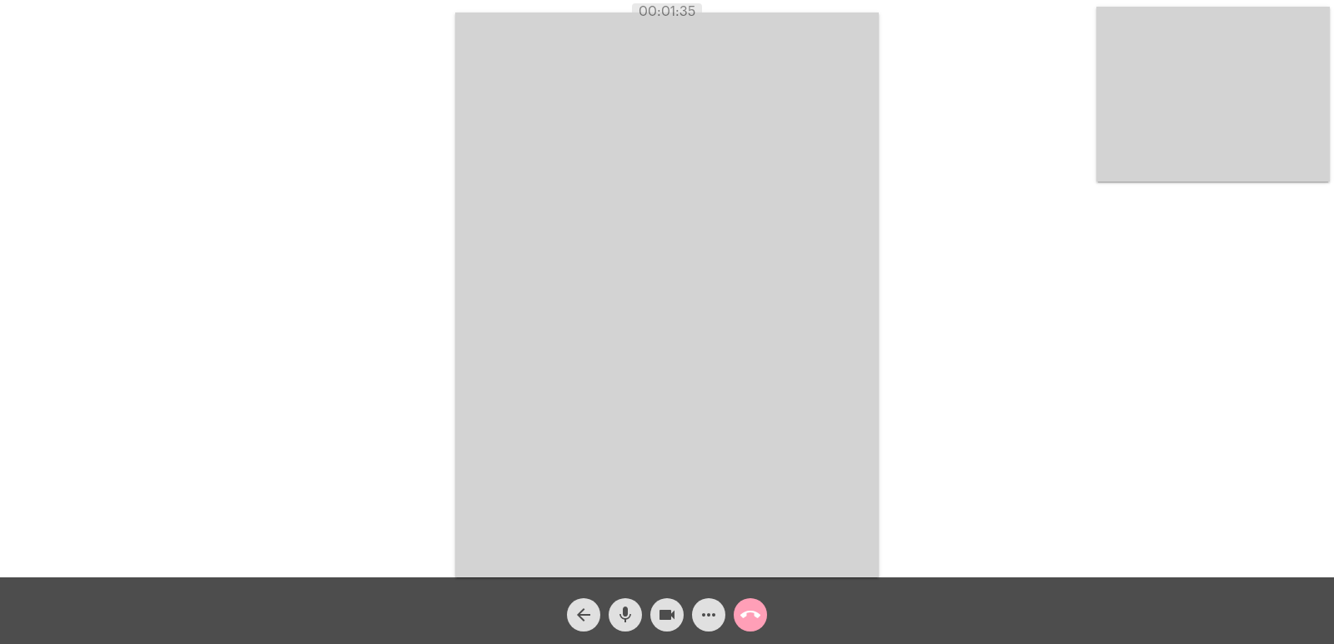
click at [752, 614] on mat-icon "call_end" at bounding box center [750, 615] width 20 height 20
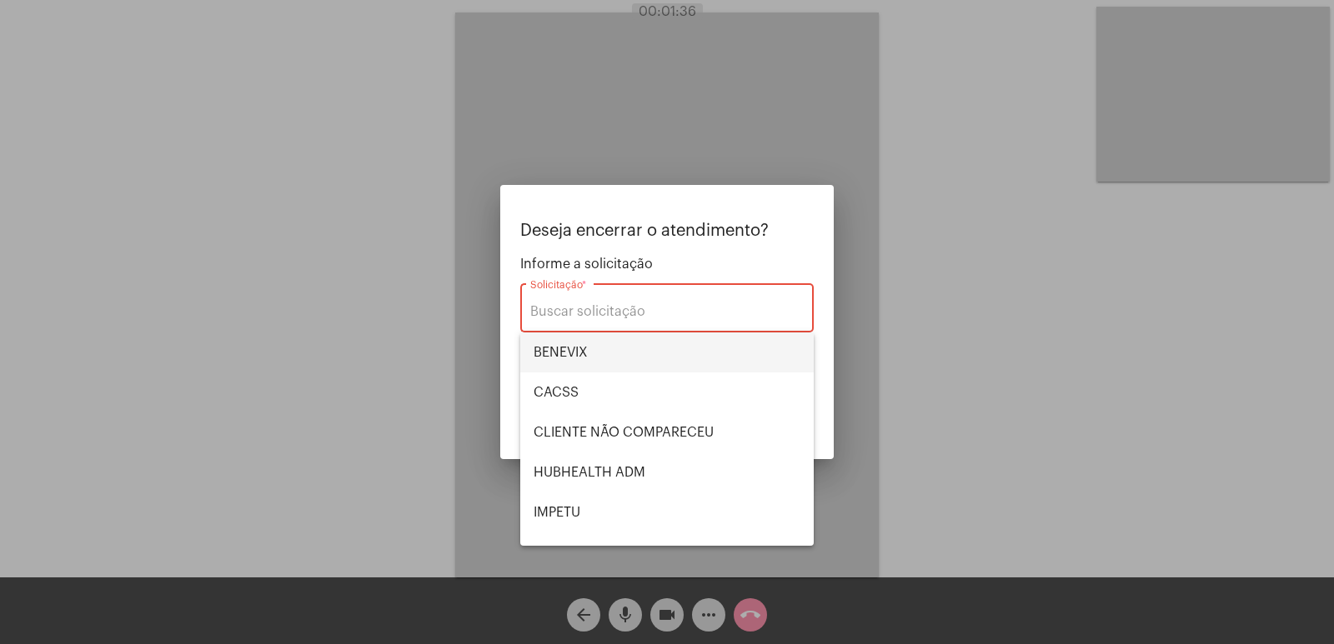
click at [591, 354] on span "BENEVIX" at bounding box center [667, 353] width 267 height 40
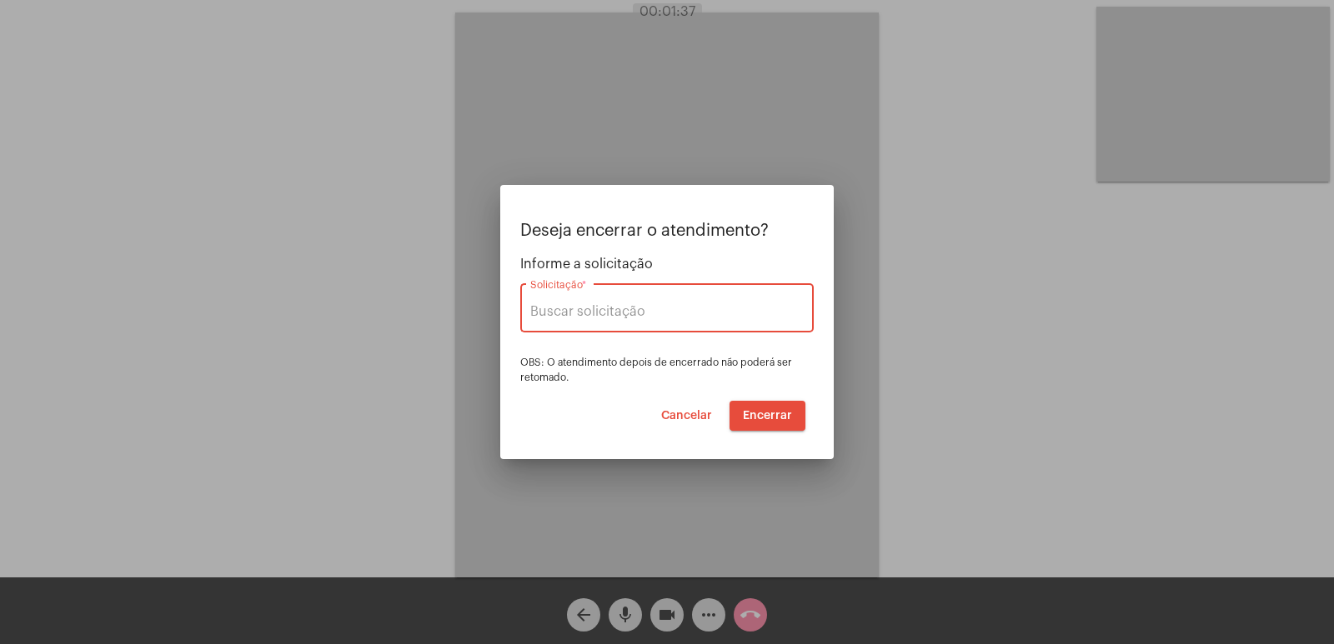
type input "BENEVIX"
click at [790, 410] on button "Encerrar" at bounding box center [768, 416] width 76 height 30
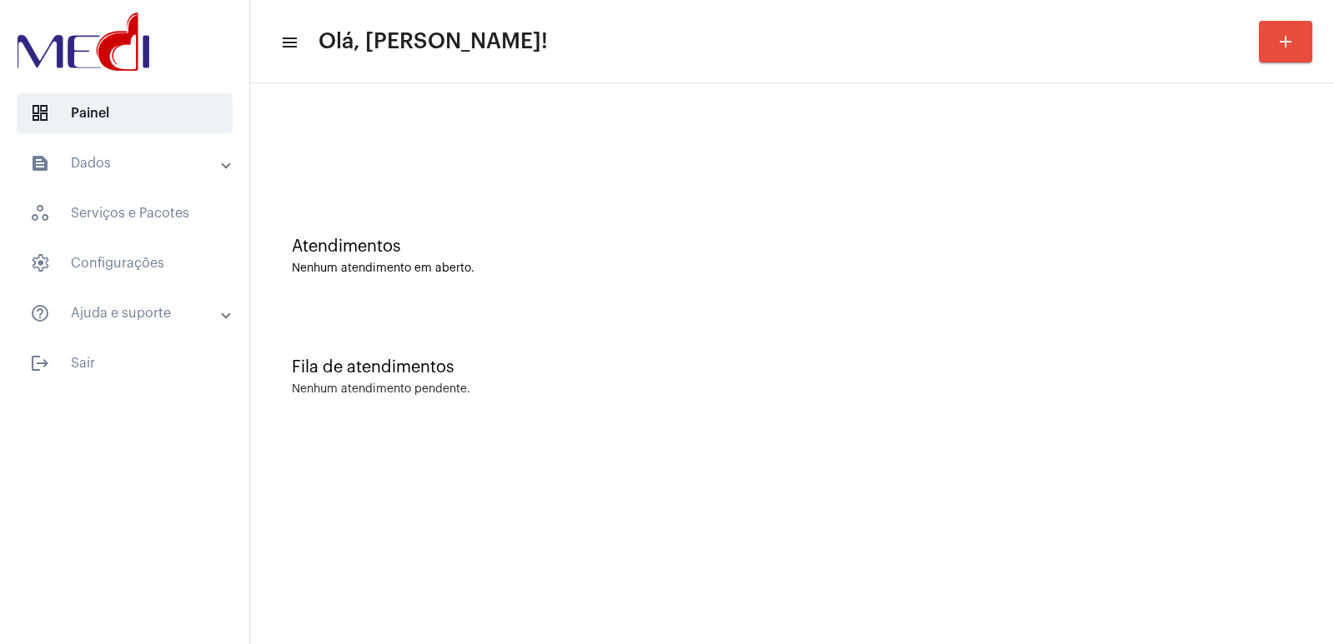
drag, startPoint x: 578, startPoint y: 677, endPoint x: 589, endPoint y: 677, distance: 10.8
click at [589, 644] on html "dashboard Painel text_snippet_outlined Dados history_outlined Histórico schedul…" at bounding box center [667, 322] width 1334 height 644
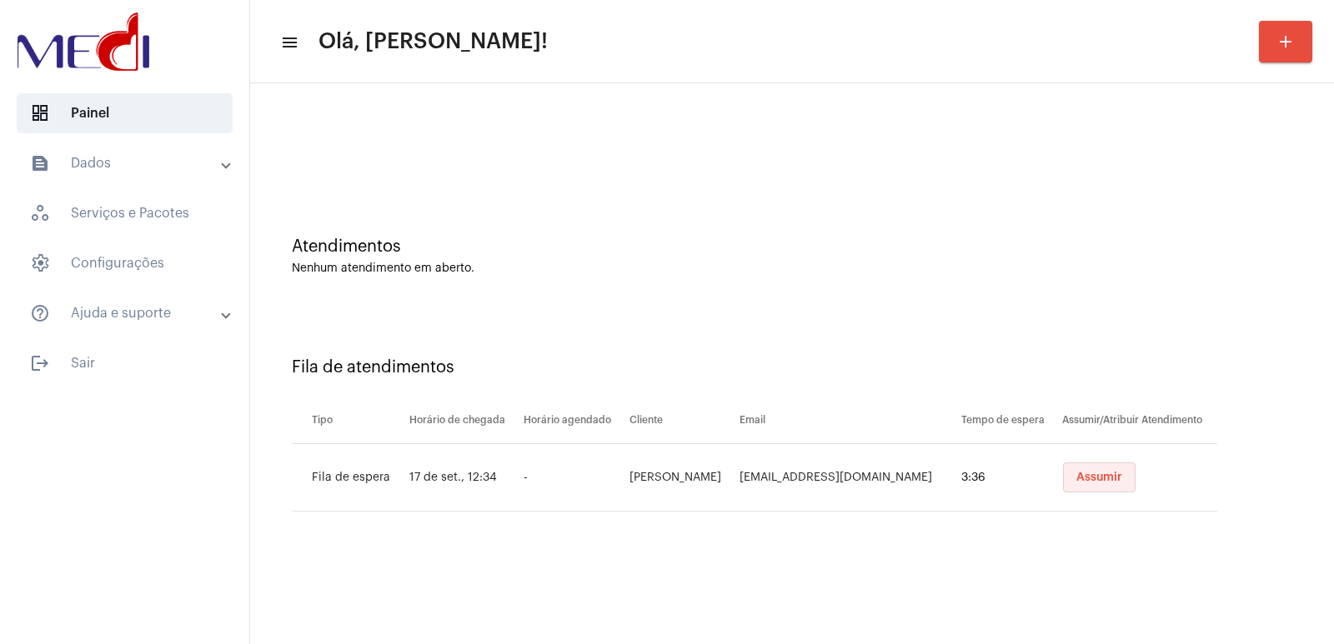
click at [1126, 487] on button "Assumir" at bounding box center [1099, 478] width 73 height 30
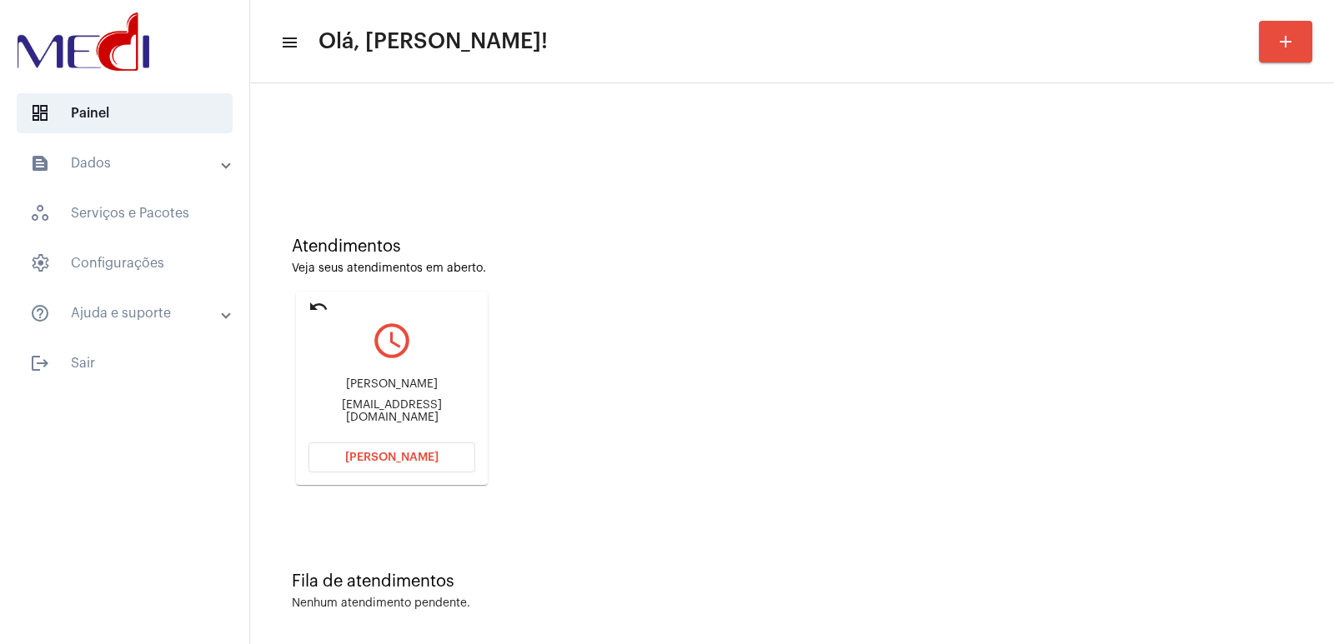
click at [378, 388] on div "[PERSON_NAME]" at bounding box center [391, 385] width 167 height 13
copy div "[PERSON_NAME]"
click at [419, 451] on button "[PERSON_NAME]" at bounding box center [391, 458] width 167 height 30
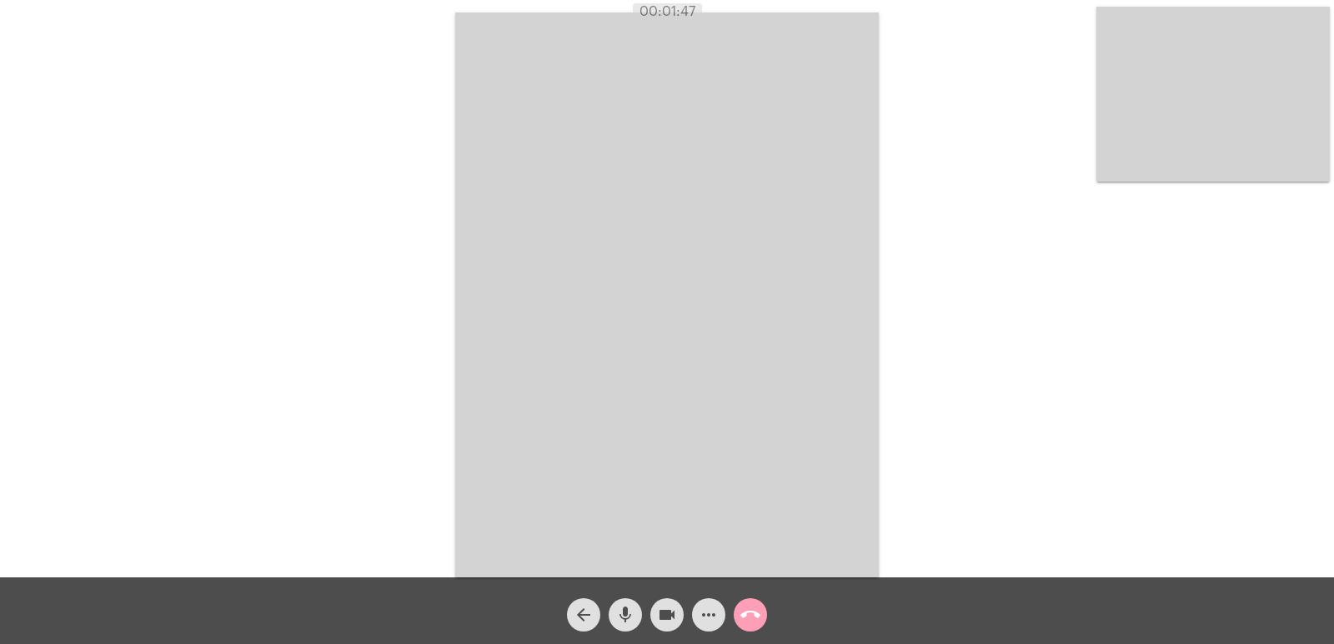
click at [743, 611] on mat-icon "call_end" at bounding box center [750, 615] width 20 height 20
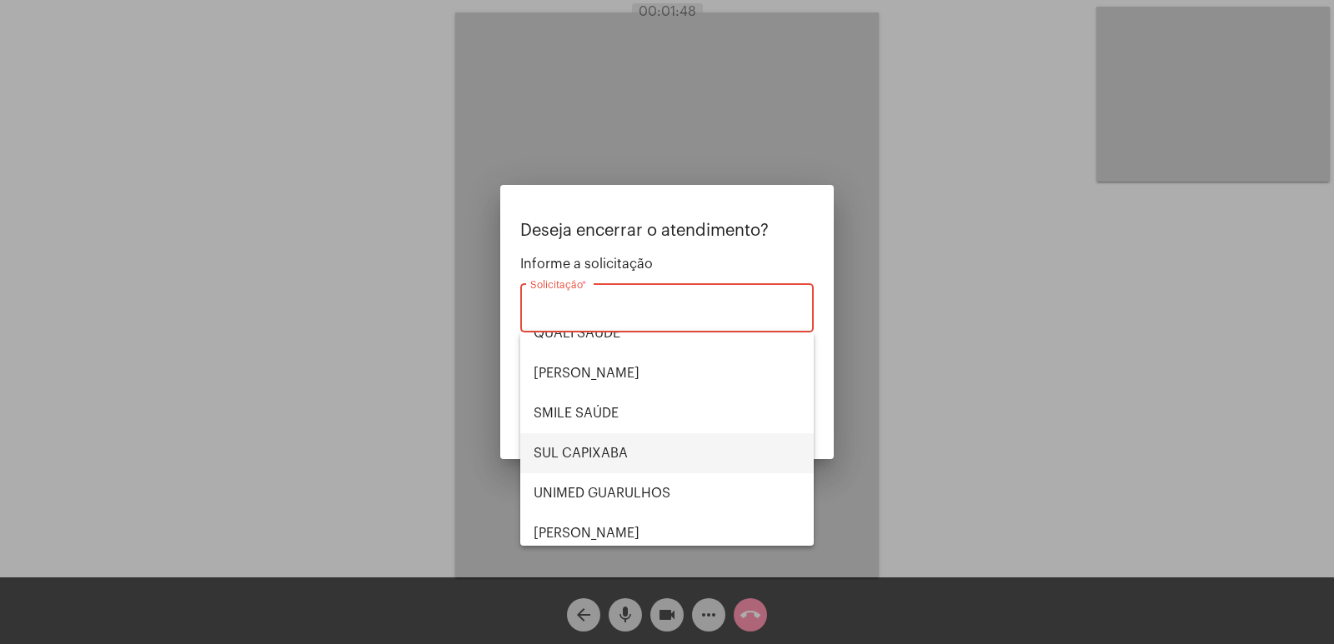
scroll to position [347, 0]
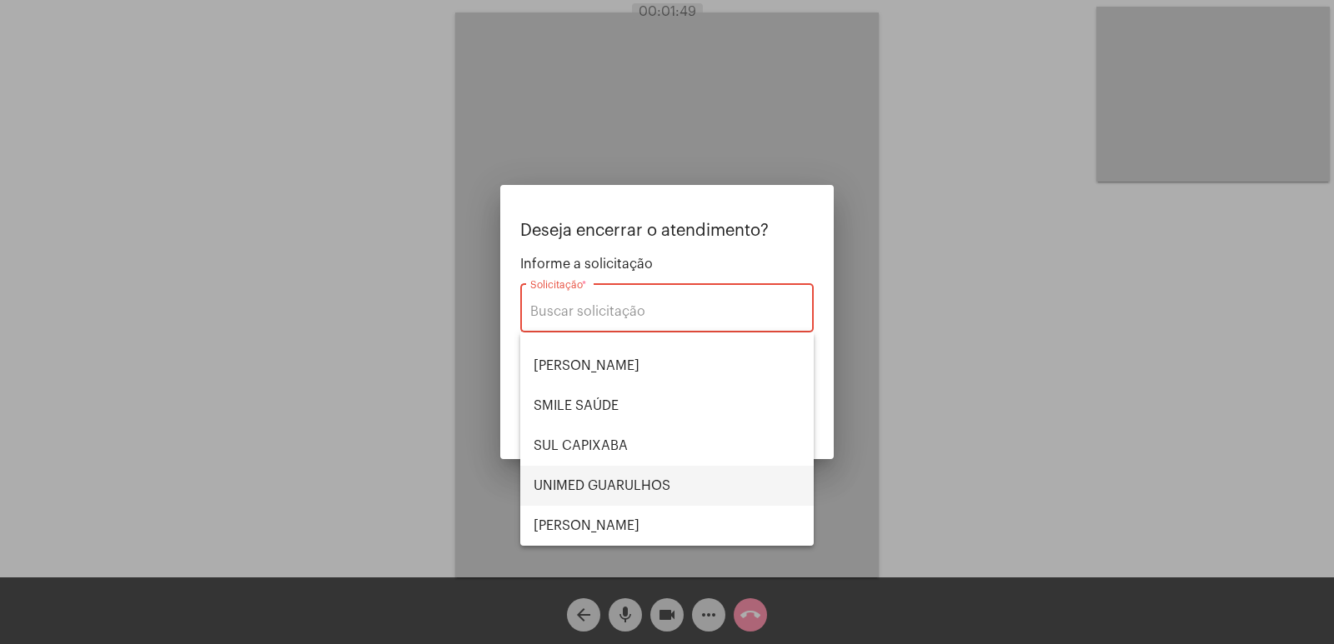
click at [604, 474] on span "UNIMED GUARULHOS" at bounding box center [667, 486] width 267 height 40
type input "UNIMED GUARULHOS"
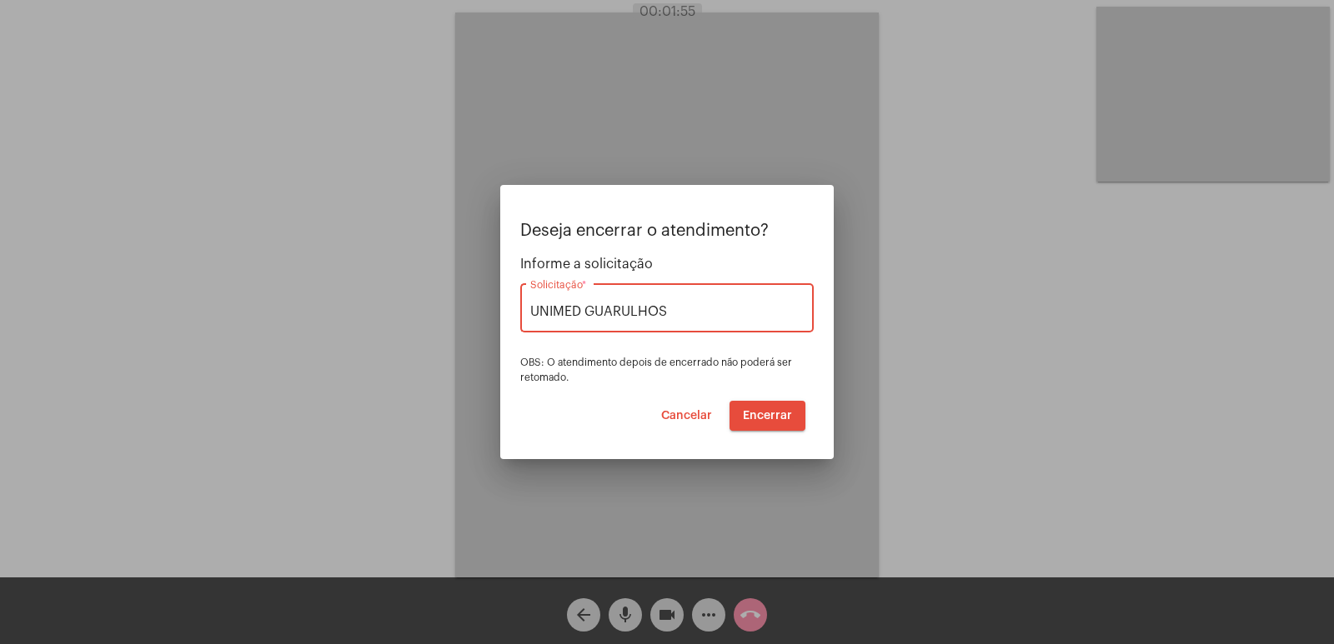
click at [674, 414] on span "Cancelar" at bounding box center [686, 416] width 51 height 12
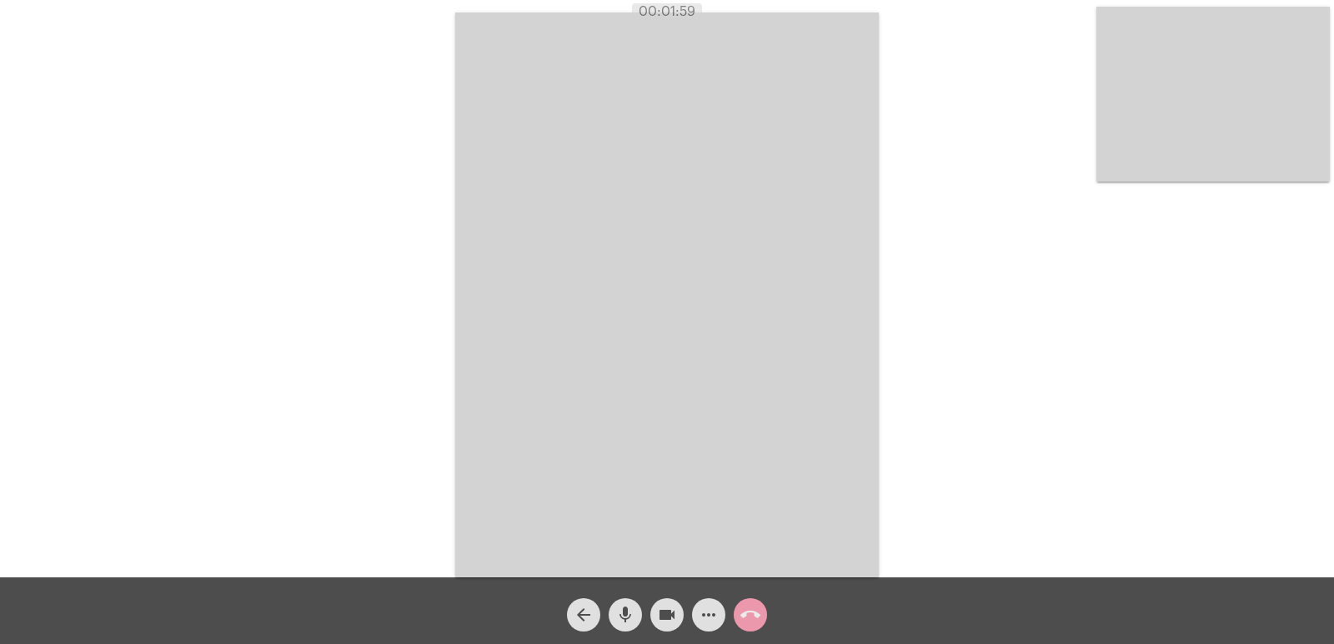
click at [756, 623] on mat-icon "call_end" at bounding box center [750, 615] width 20 height 20
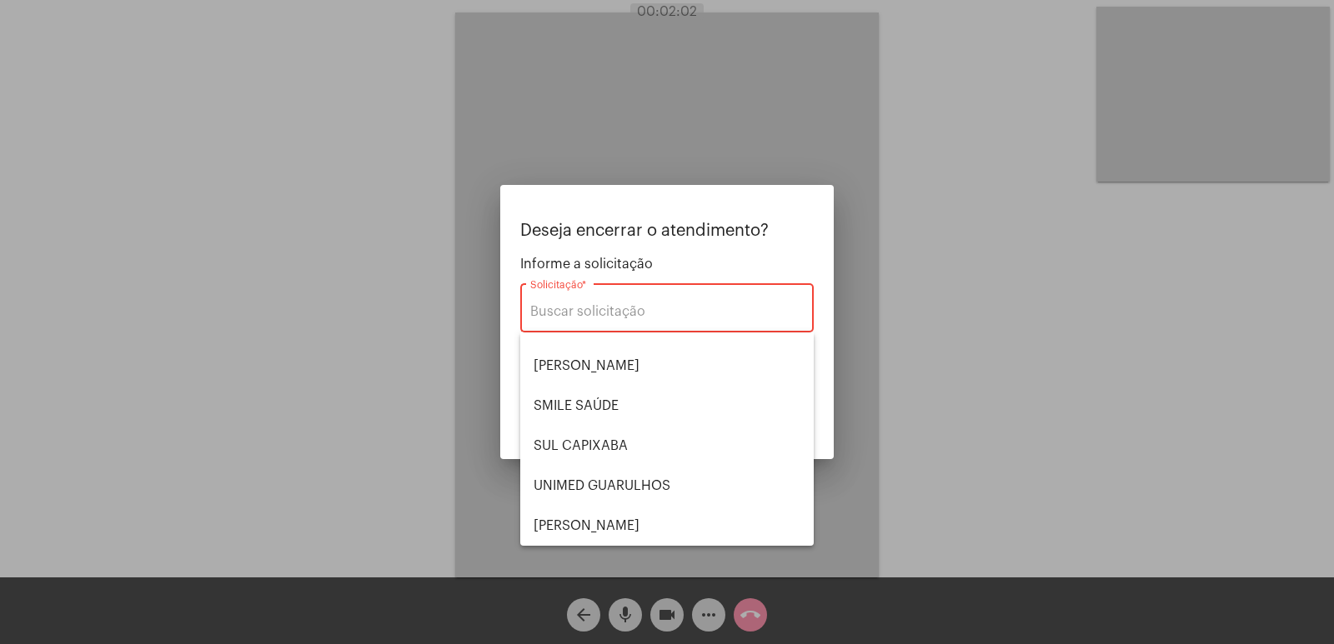
drag, startPoint x: 354, startPoint y: 327, endPoint x: 208, endPoint y: 63, distance: 301.9
click at [338, 303] on div at bounding box center [667, 322] width 1334 height 644
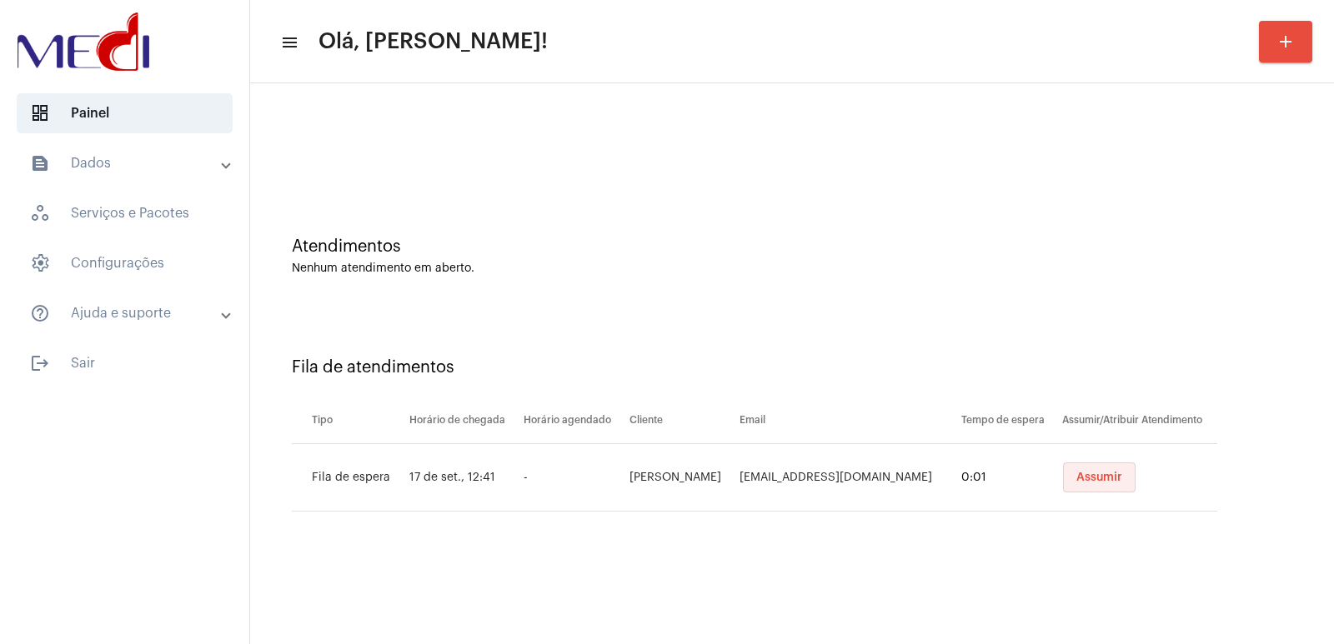
drag, startPoint x: 1072, startPoint y: 478, endPoint x: 1054, endPoint y: 484, distance: 19.5
click at [1072, 478] on button "Assumir" at bounding box center [1099, 478] width 73 height 30
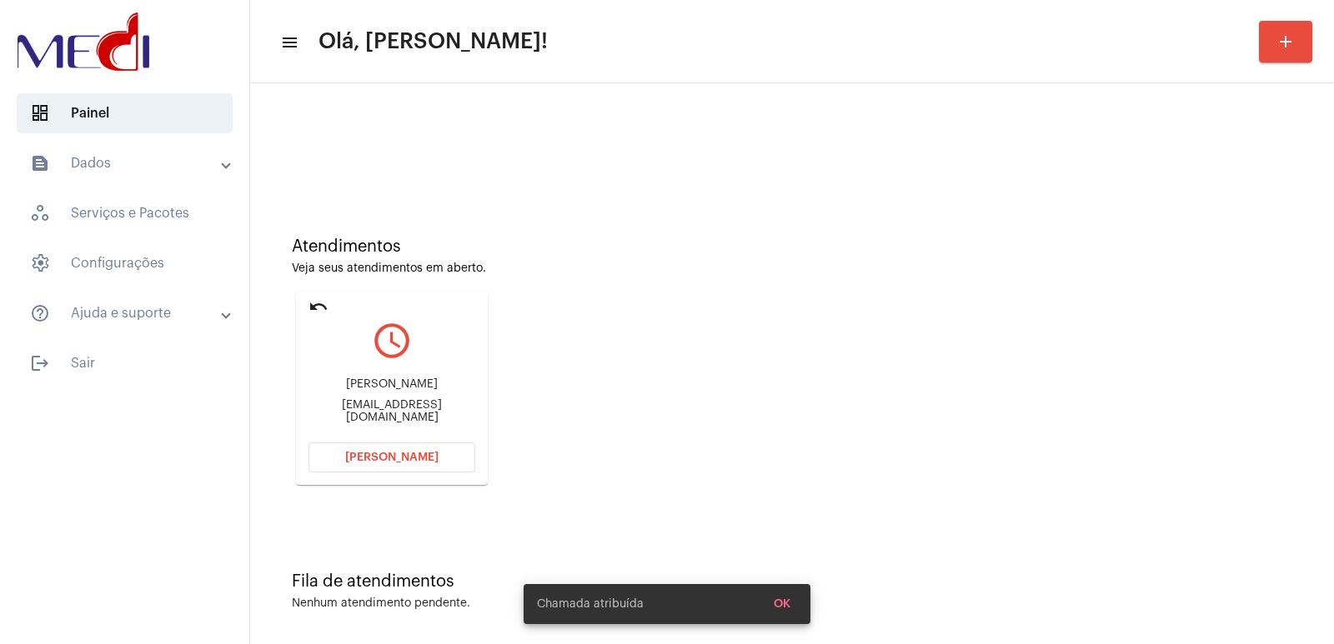
click at [358, 383] on div "paola fedel scarabucci delbellarevestimentos@gmail.com" at bounding box center [391, 401] width 167 height 75
click at [357, 384] on div "paola fedel scarabucci delbellarevestimentos@gmail.com" at bounding box center [391, 401] width 167 height 75
copy div "[PERSON_NAME]"
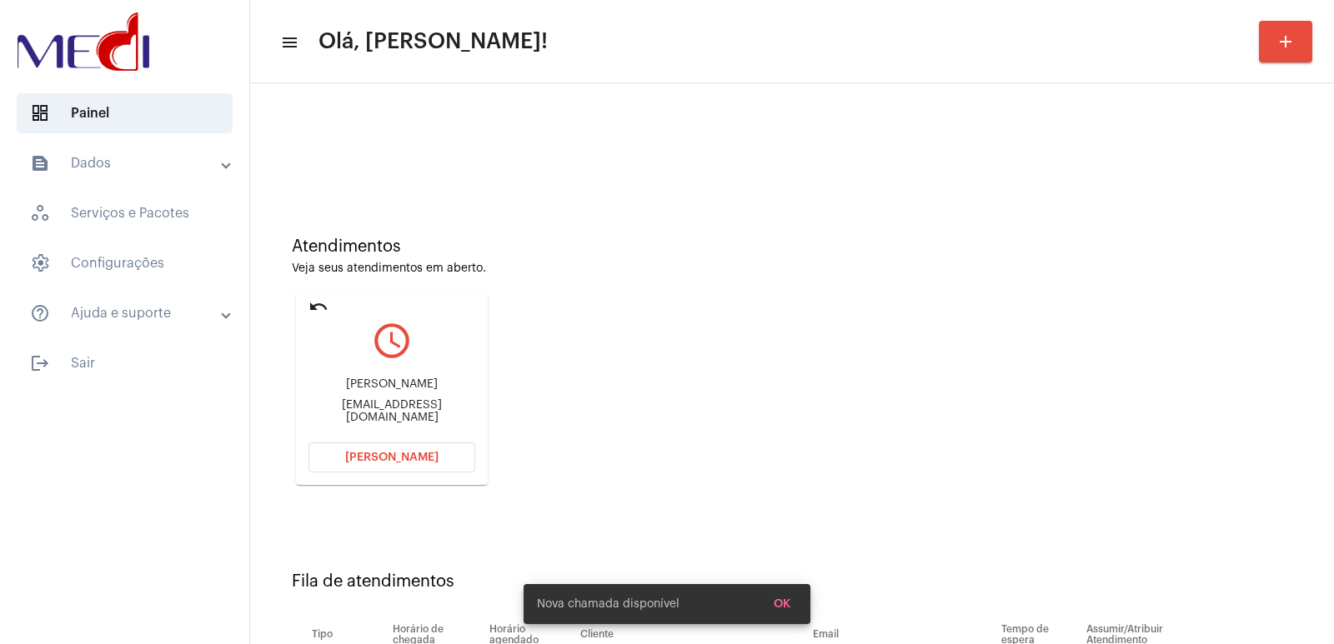
click at [396, 452] on span "Abrir Chamada" at bounding box center [391, 458] width 93 height 12
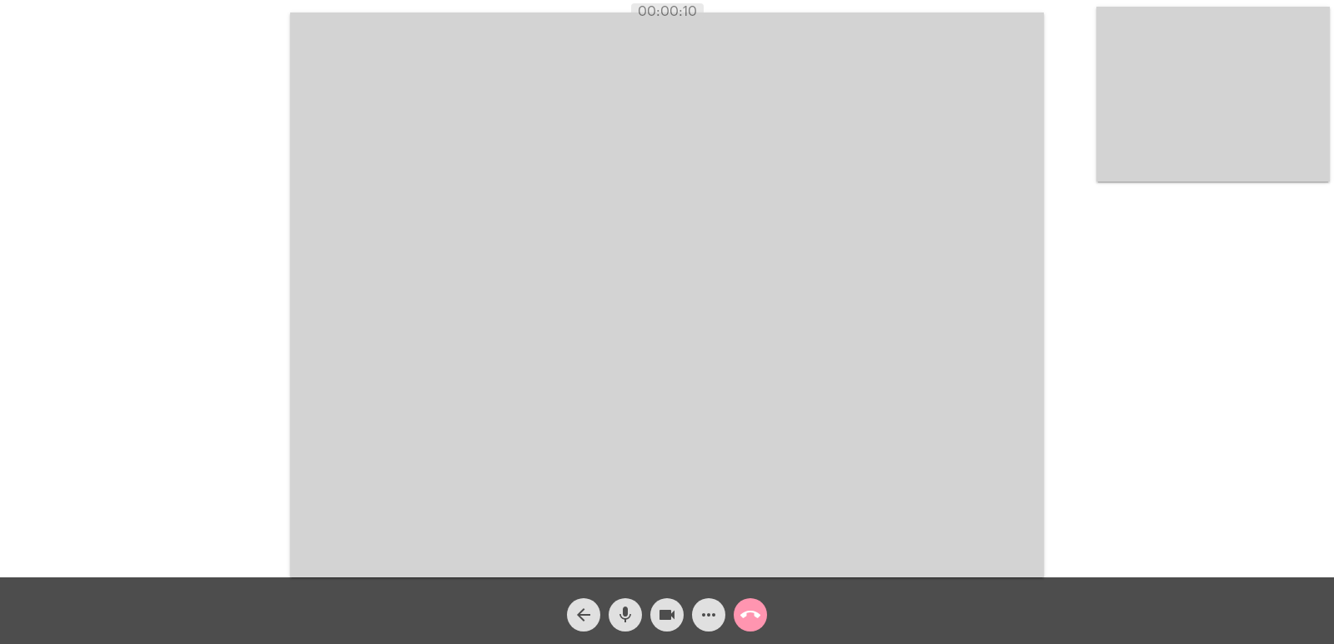
click at [500, 309] on video at bounding box center [667, 295] width 754 height 565
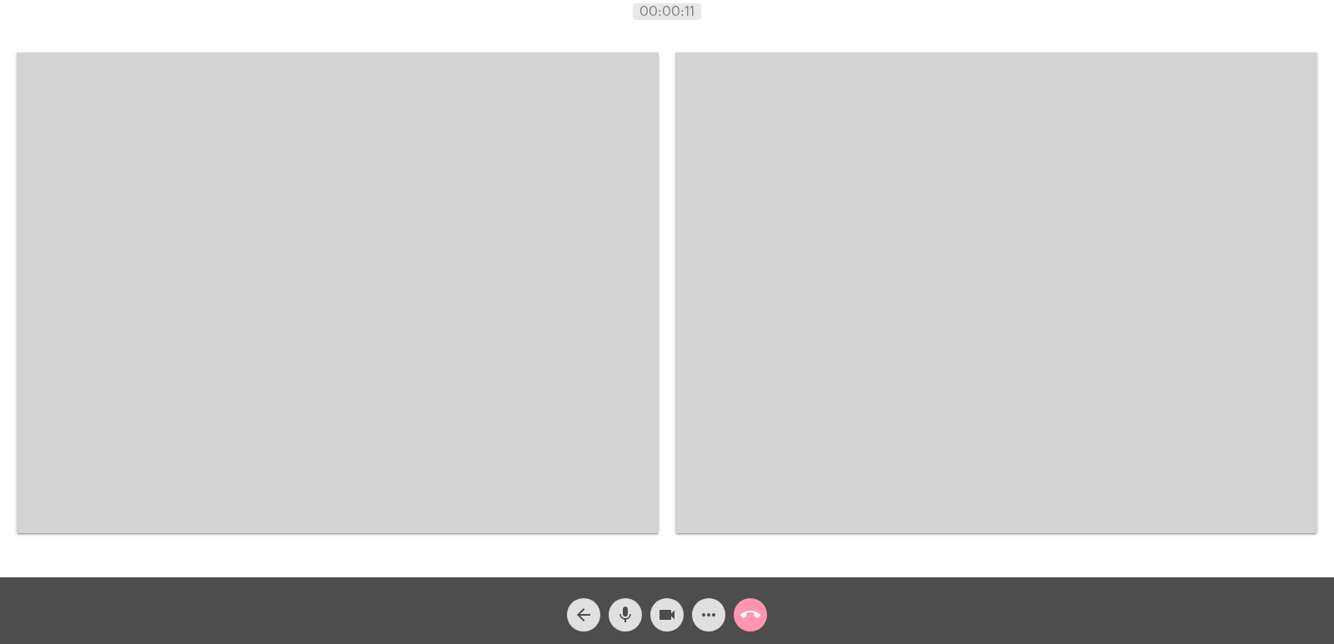
click at [483, 189] on video at bounding box center [338, 293] width 642 height 481
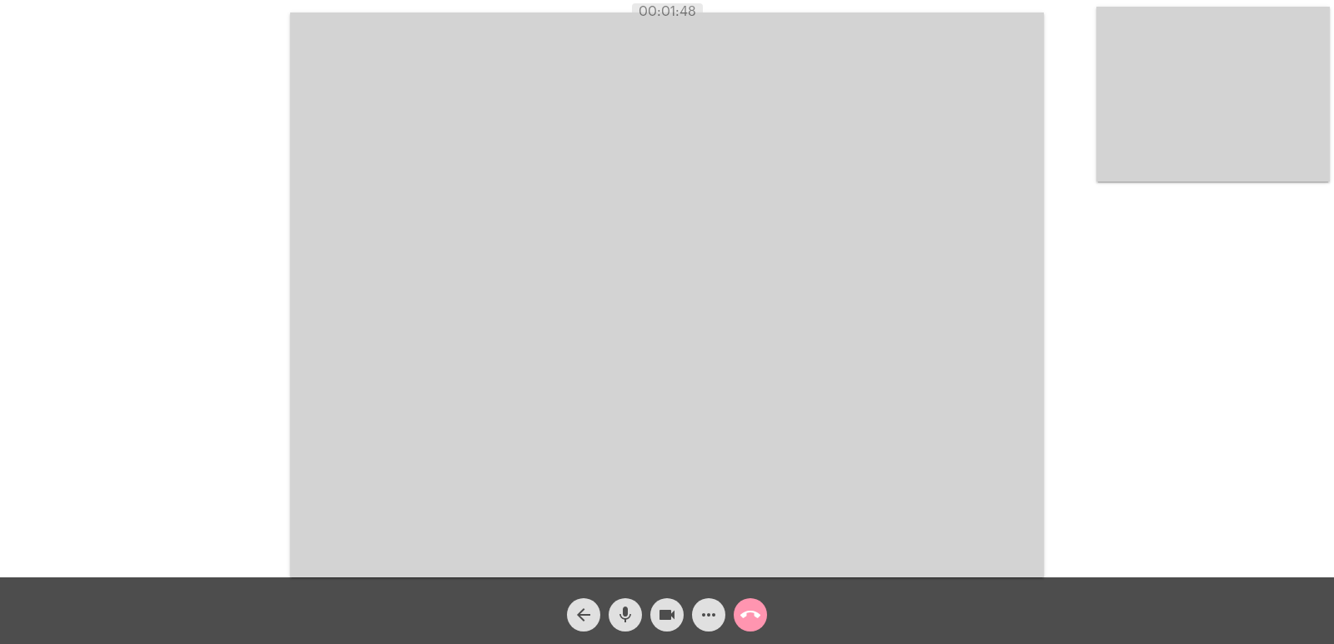
click at [754, 625] on mat-icon "call_end" at bounding box center [750, 615] width 20 height 20
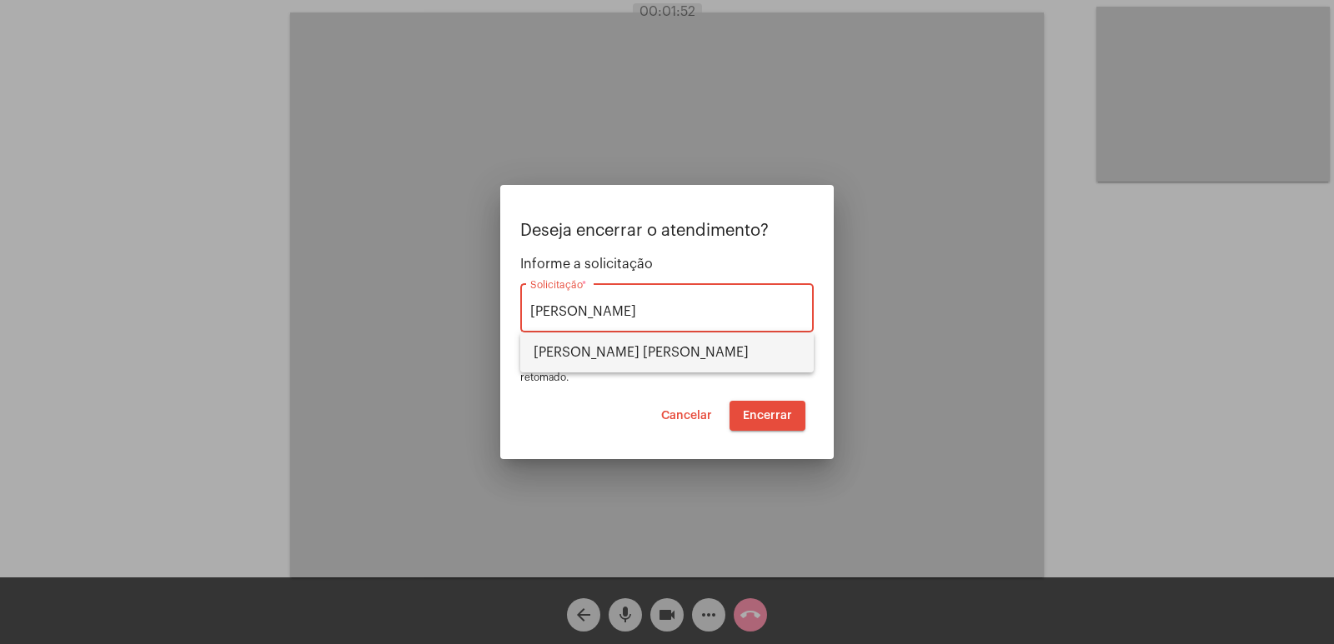
click at [571, 351] on span "VERA CRUZ" at bounding box center [667, 353] width 267 height 40
type input "VERA CRUZ"
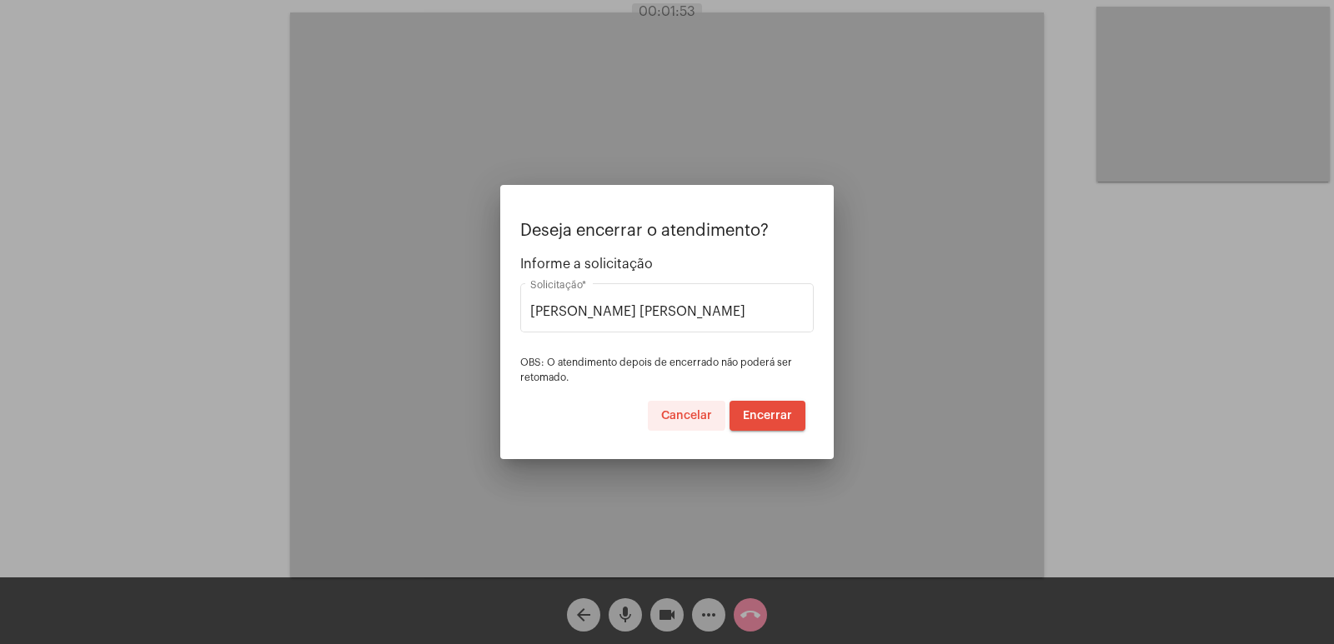
click at [688, 414] on span "Cancelar" at bounding box center [686, 416] width 51 height 12
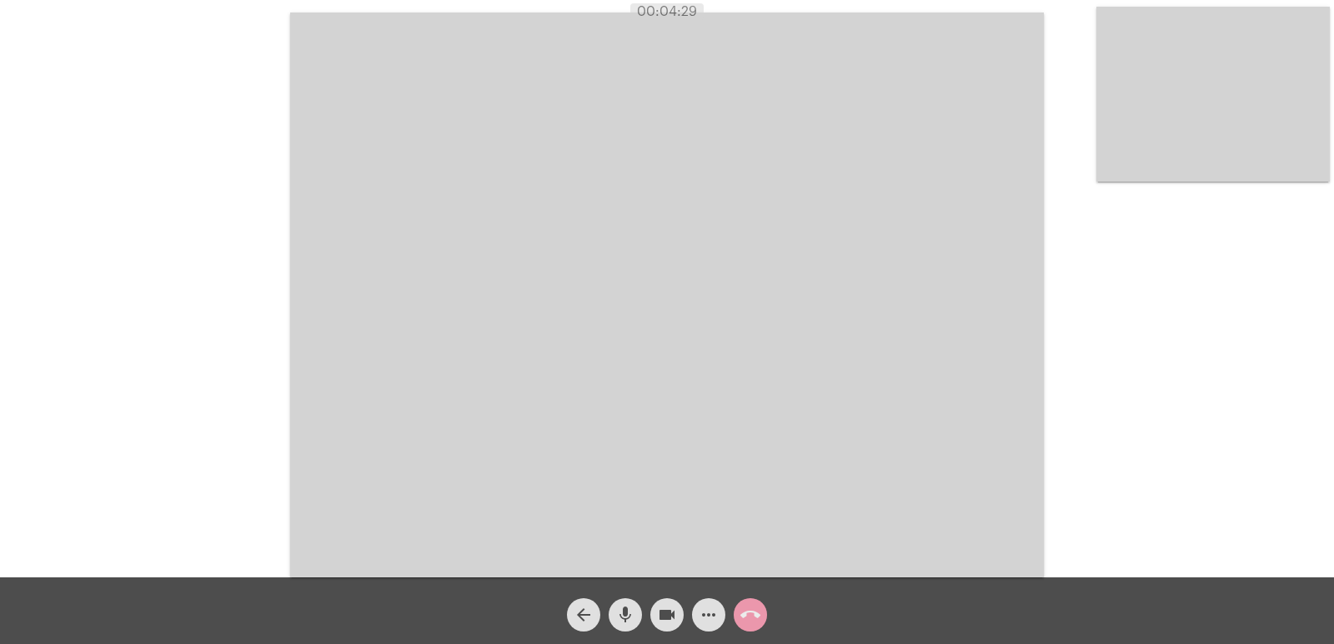
click at [759, 609] on mat-icon "call_end" at bounding box center [750, 615] width 20 height 20
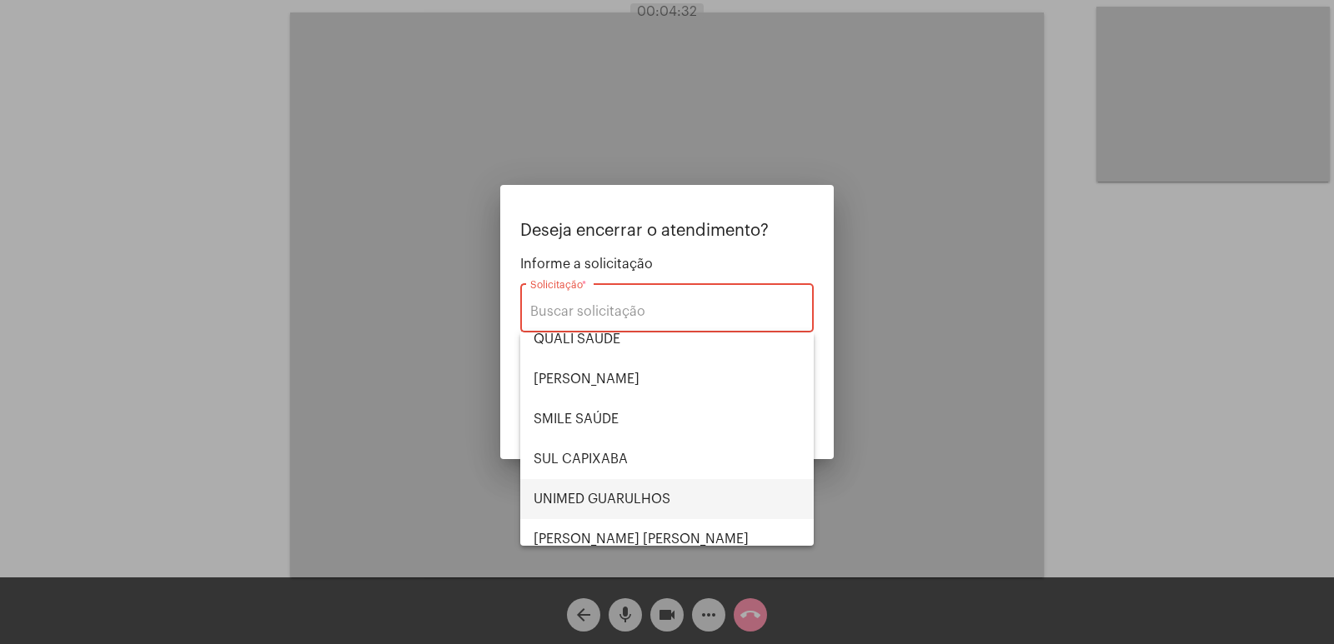
scroll to position [347, 0]
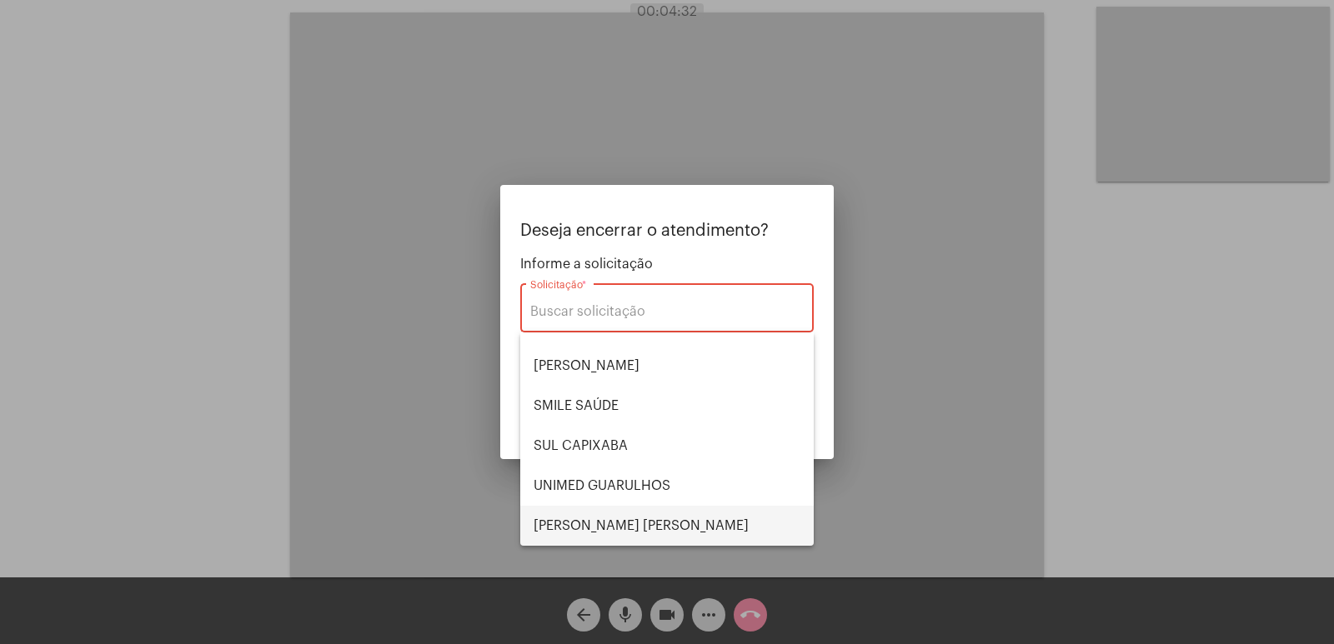
click at [619, 514] on span "VERA CRUZ" at bounding box center [667, 526] width 267 height 40
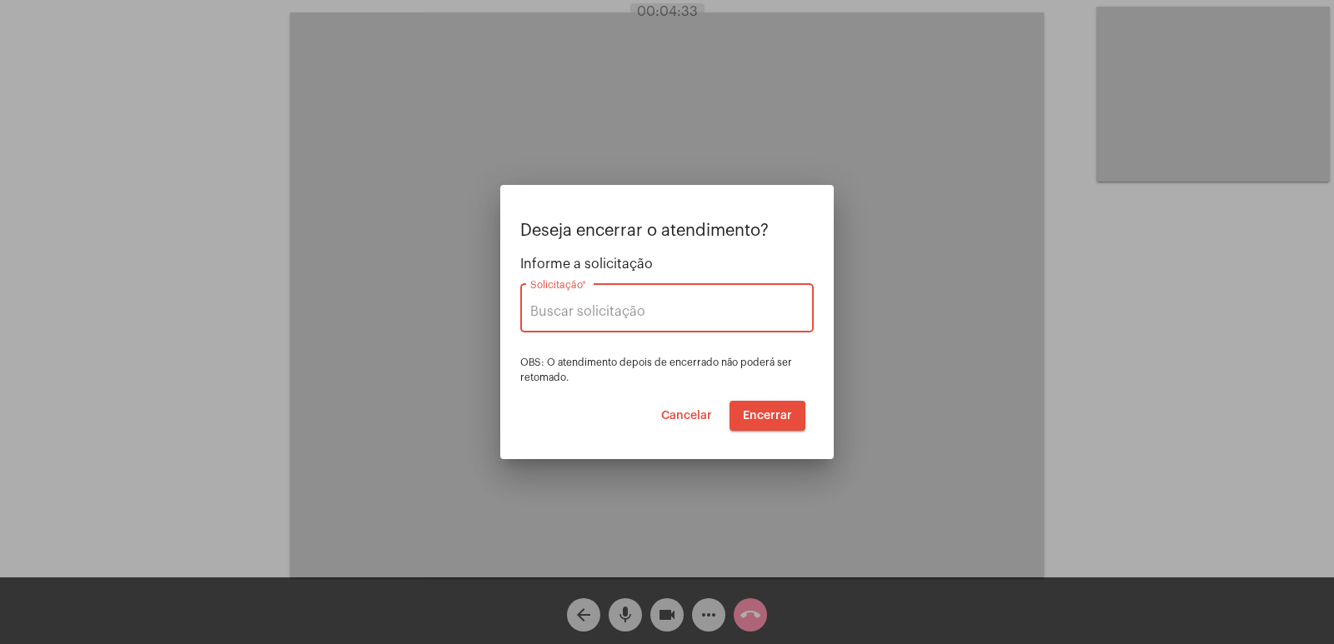
type input "VERA CRUZ"
click at [764, 421] on span "Encerrar" at bounding box center [767, 416] width 49 height 12
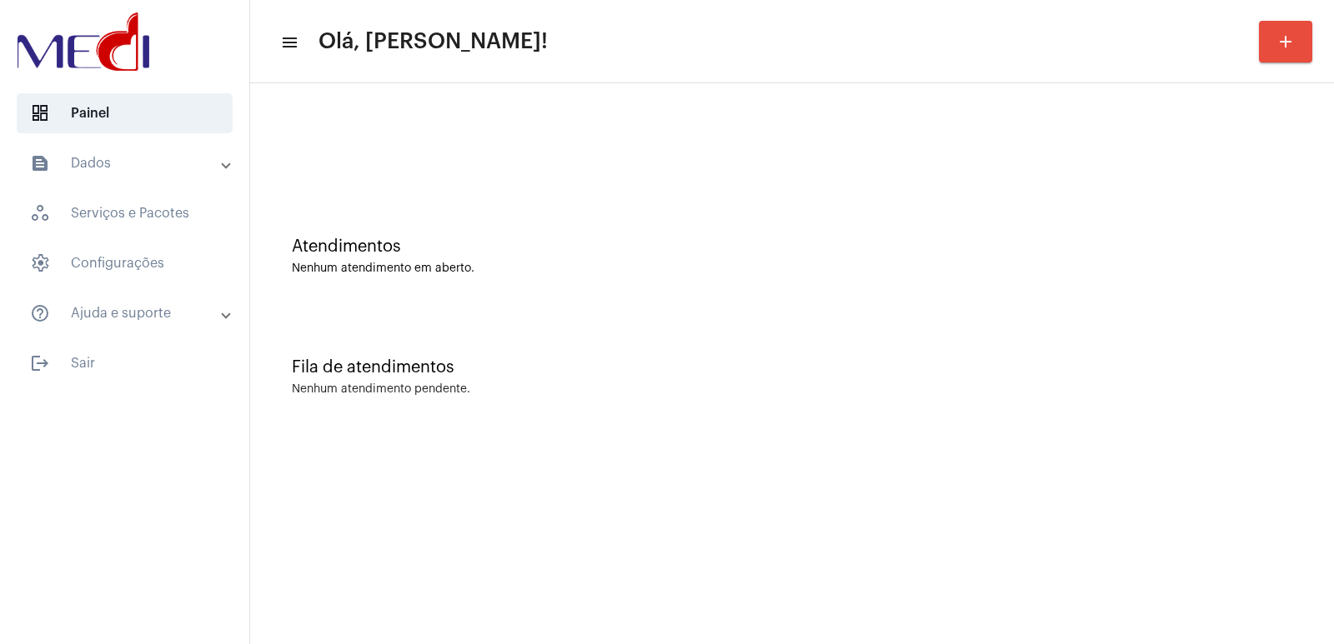
click at [167, 147] on mat-expansion-panel-header "text_snippet_outlined Dados" at bounding box center [129, 163] width 239 height 40
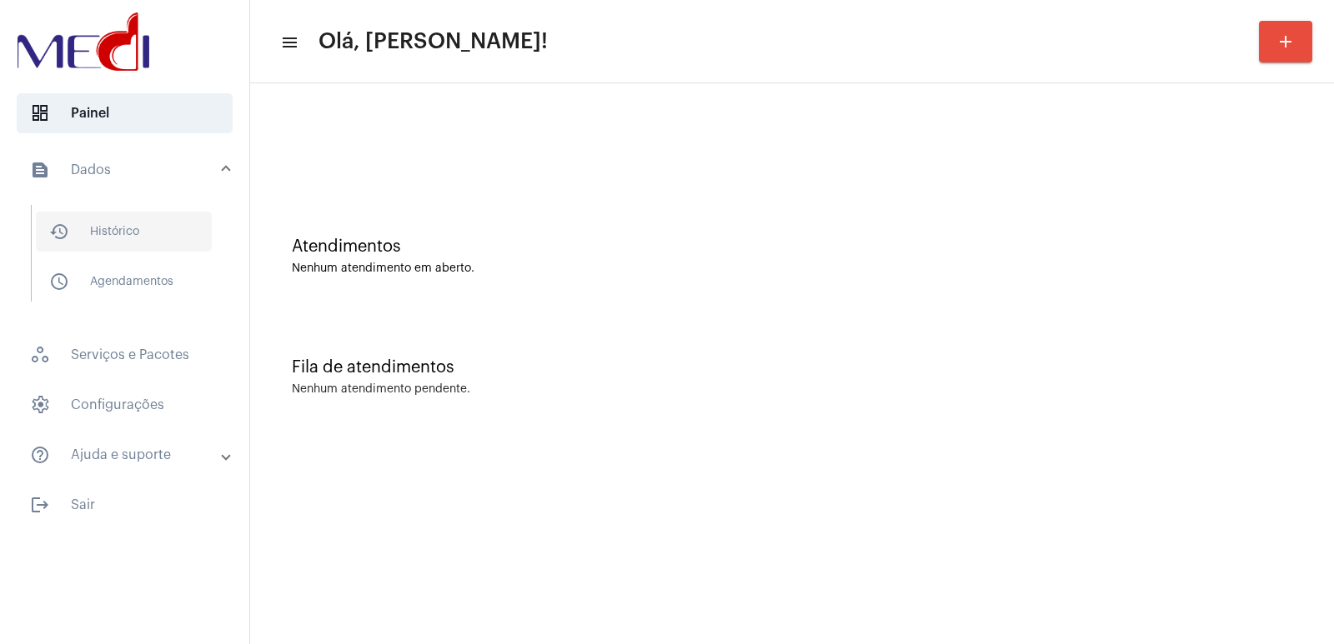
click at [145, 238] on span "history_outlined Histórico" at bounding box center [124, 232] width 176 height 40
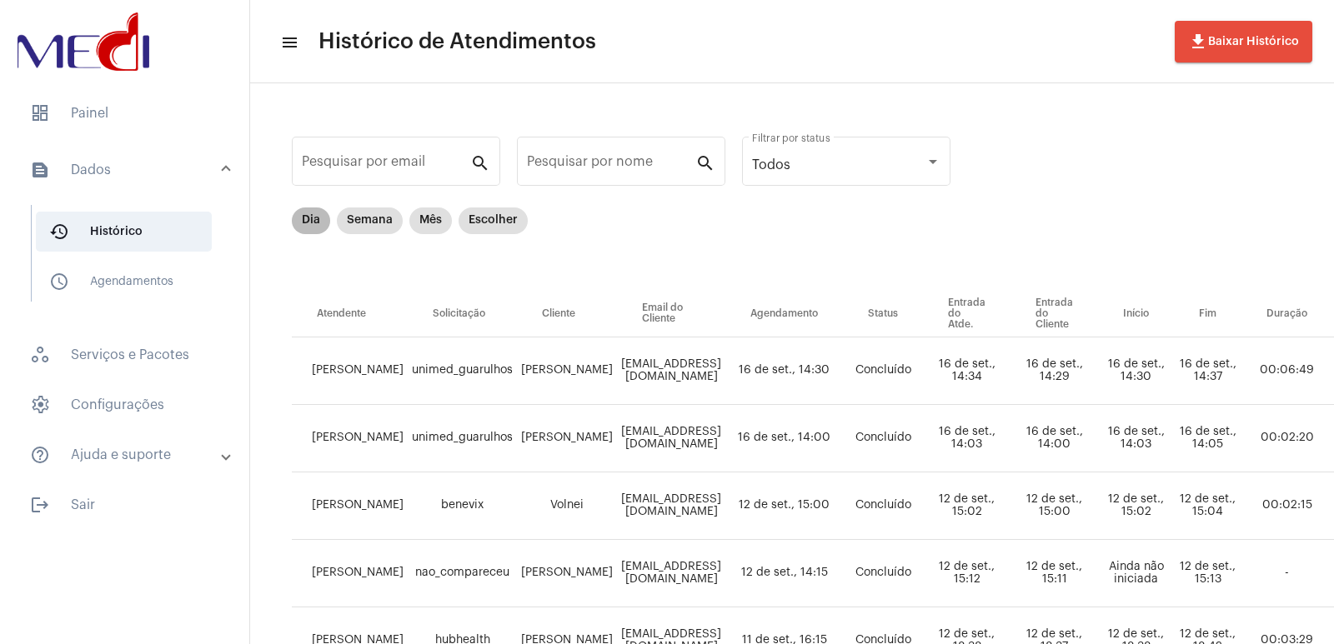
click at [303, 215] on mat-chip "Dia" at bounding box center [311, 221] width 38 height 27
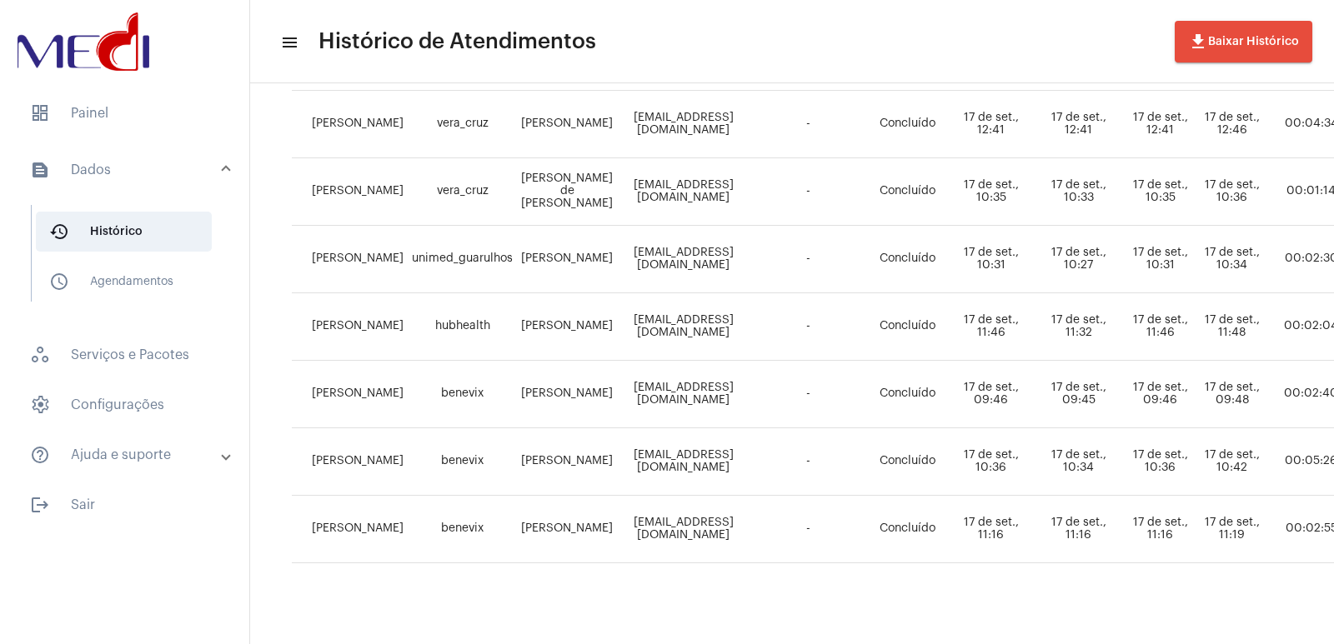
scroll to position [1145, 0]
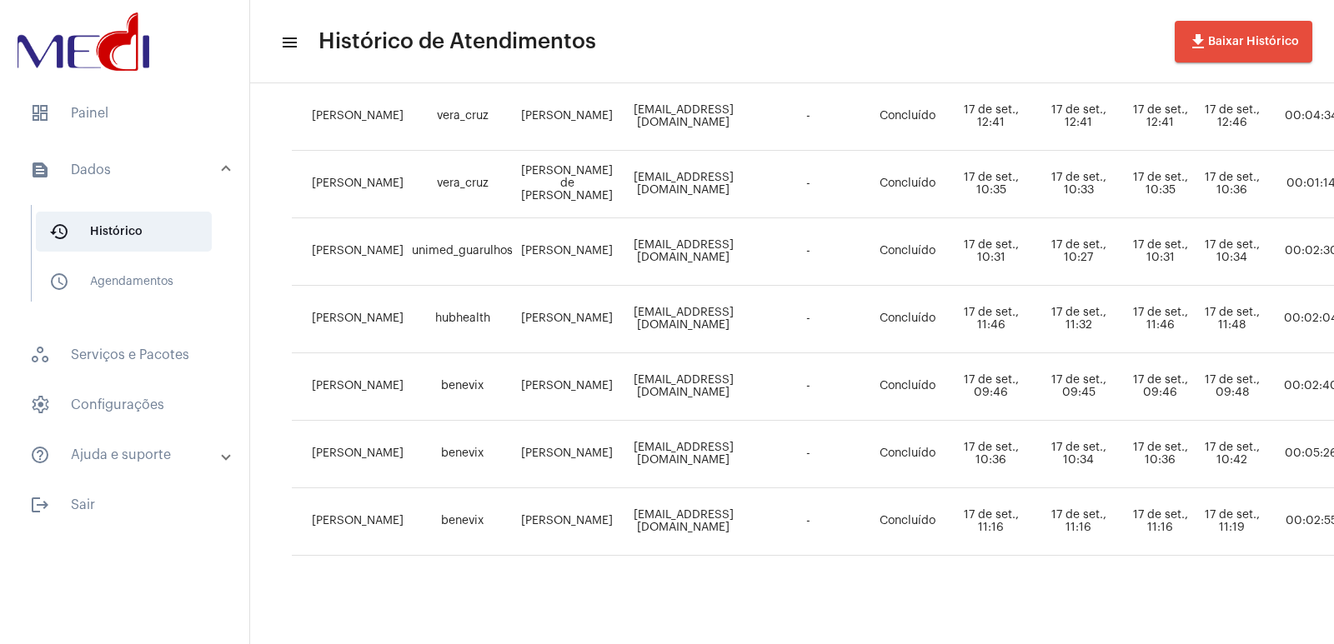
drag, startPoint x: 621, startPoint y: 631, endPoint x: 675, endPoint y: 639, distance: 54.7
click at [675, 639] on mat-sidenav-content "menu Histórico de Atendimentos file_download Baixar Histórico Pesquisar por ema…" at bounding box center [792, 322] width 1084 height 644
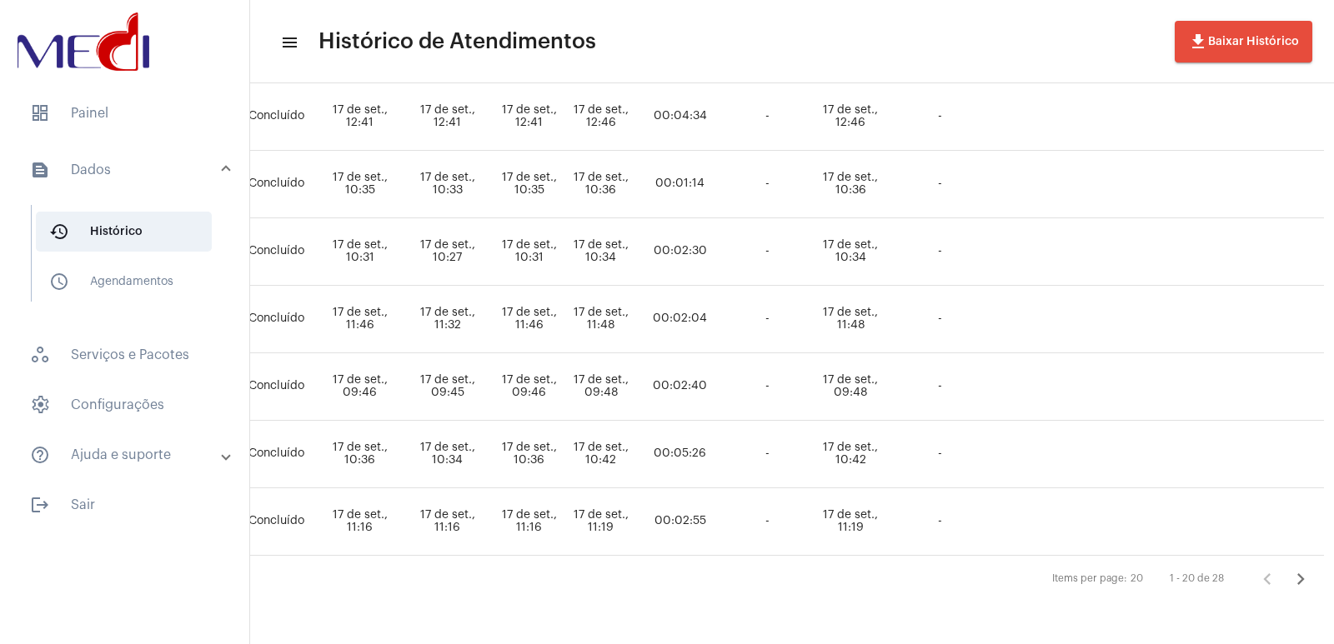
scroll to position [1145, 691]
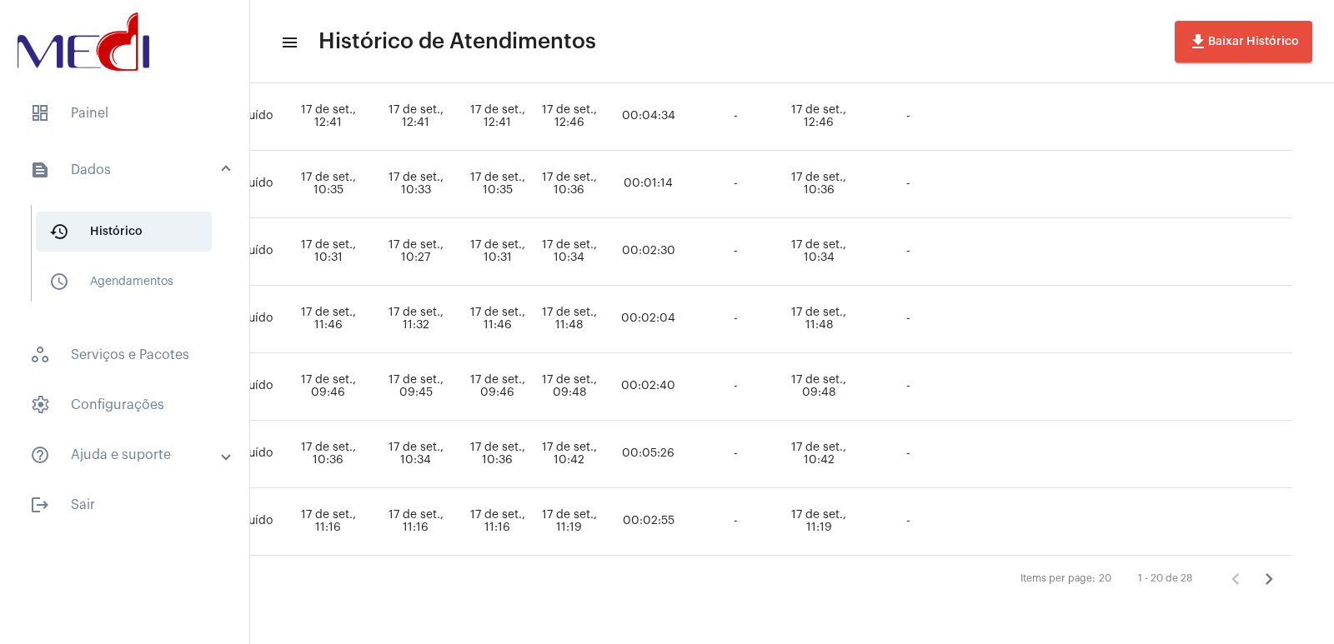
click at [1276, 568] on icon "Próxima página" at bounding box center [1268, 579] width 23 height 23
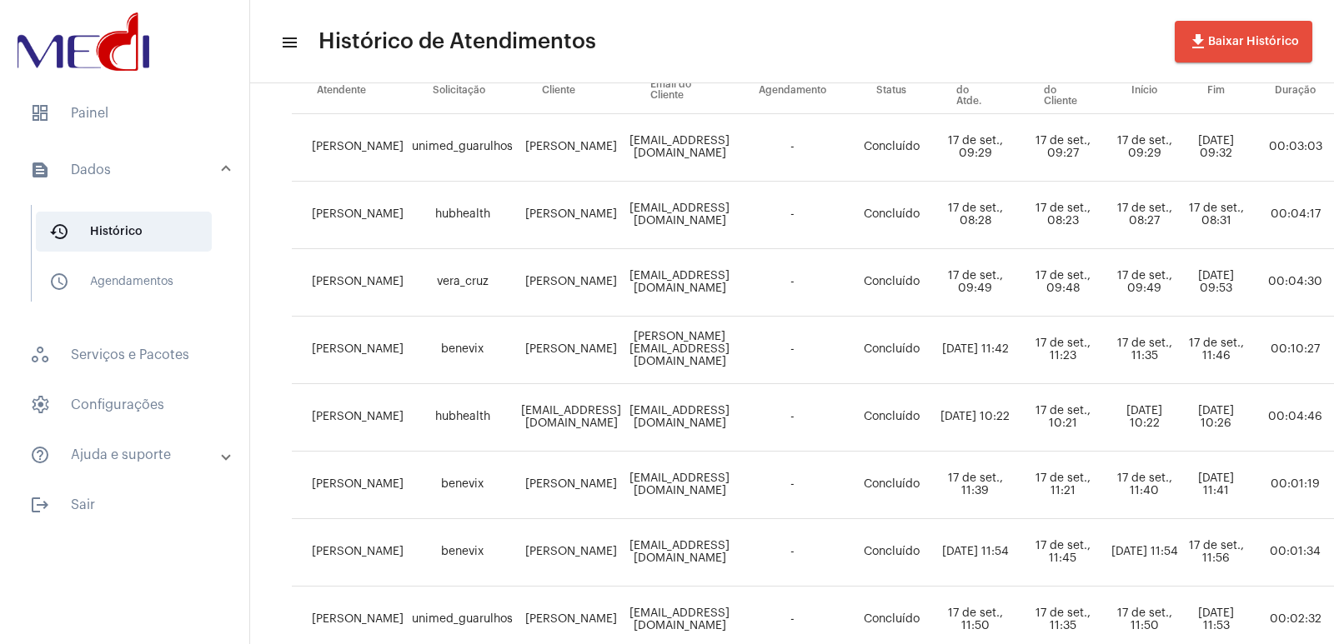
scroll to position [333, 0]
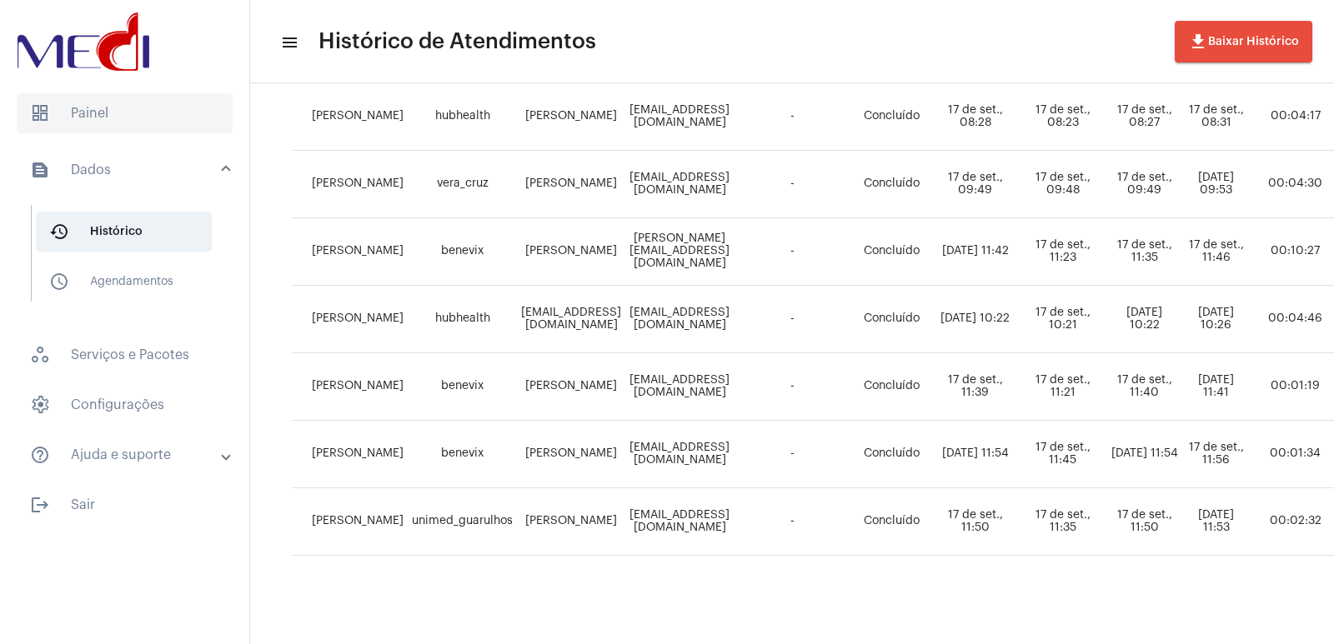
click at [108, 119] on span "dashboard Painel" at bounding box center [125, 113] width 216 height 40
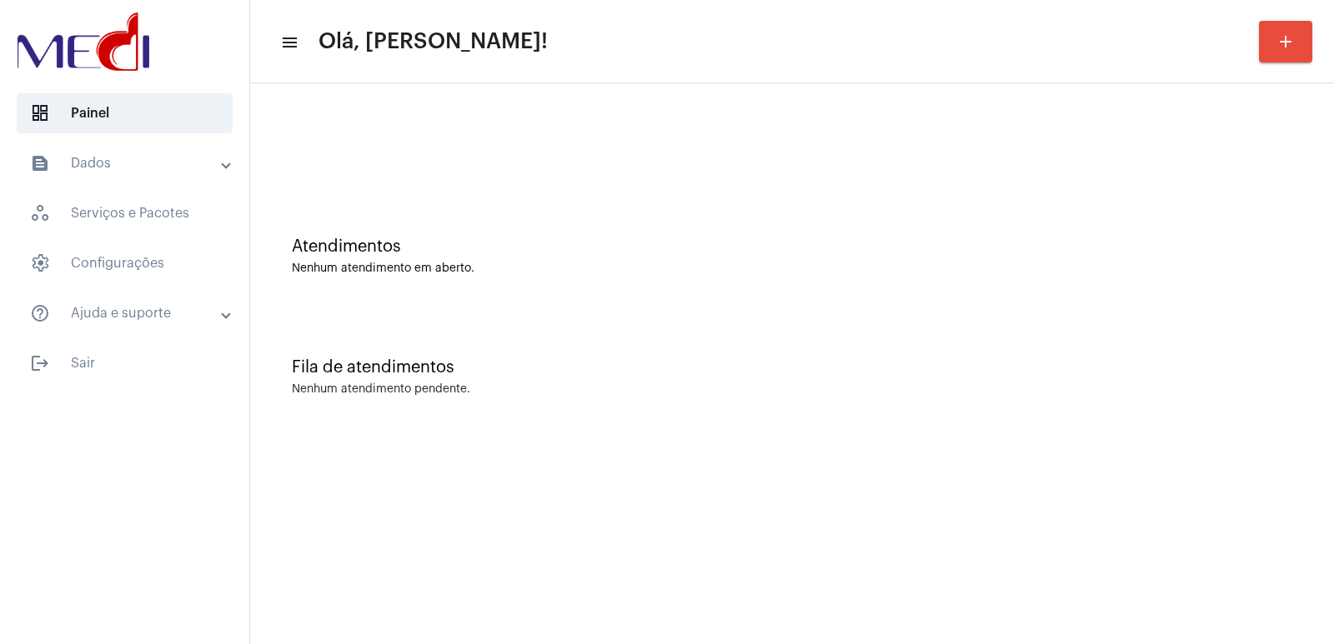
click at [120, 133] on mat-list "dashboard Painel text_snippet_outlined Dados history_outlined Histórico schedul…" at bounding box center [124, 235] width 249 height 297
drag, startPoint x: 131, startPoint y: 158, endPoint x: 138, endPoint y: 177, distance: 19.5
click at [133, 158] on mat-panel-title "text_snippet_outlined Dados" at bounding box center [126, 163] width 193 height 20
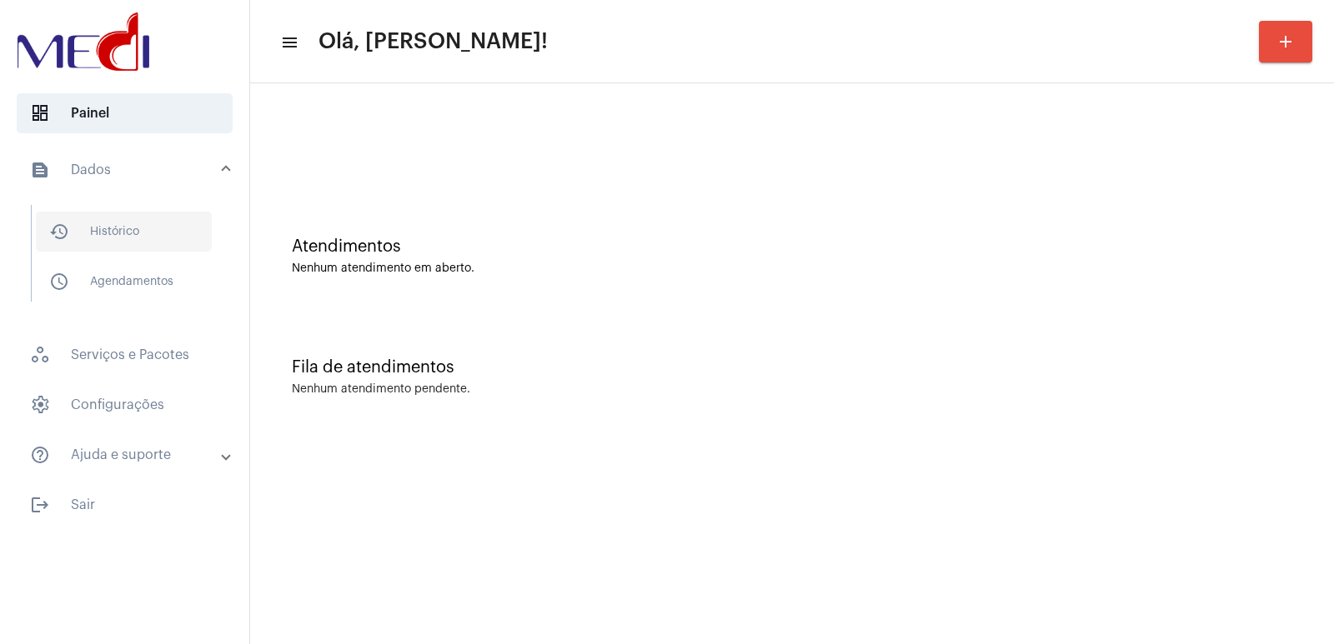
drag, startPoint x: 150, startPoint y: 217, endPoint x: 153, endPoint y: 226, distance: 9.5
click at [150, 222] on span "history_outlined Histórico" at bounding box center [124, 232] width 176 height 40
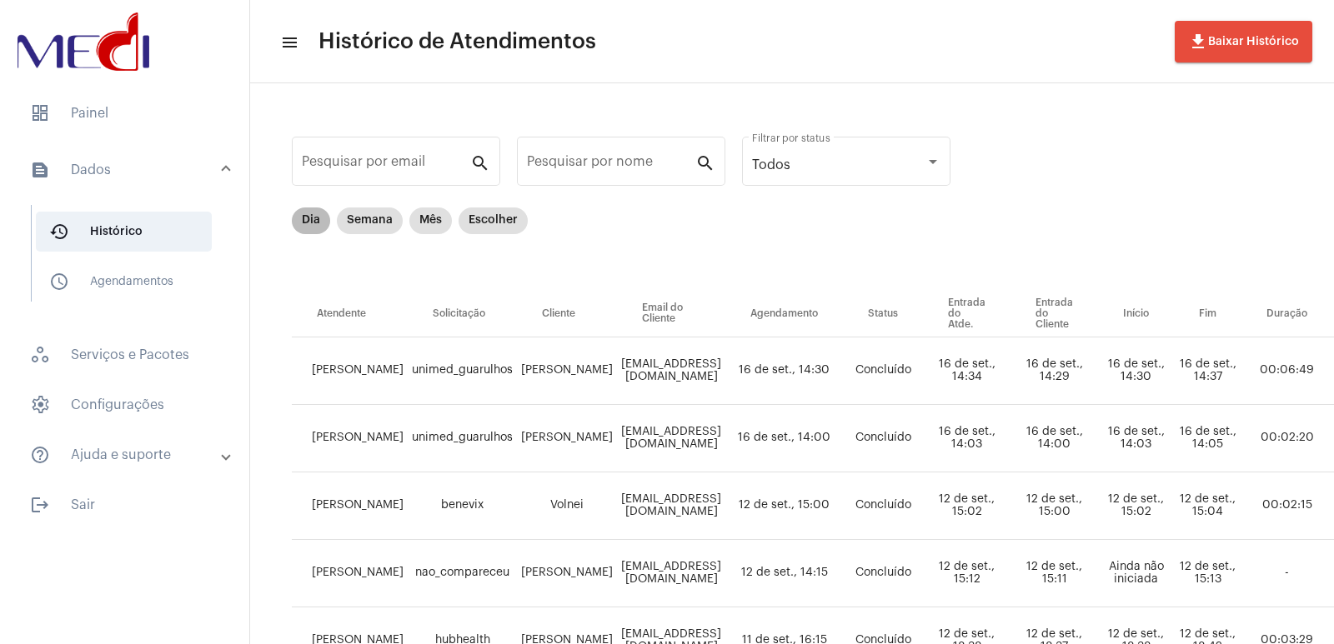
drag, startPoint x: 303, startPoint y: 219, endPoint x: 315, endPoint y: 222, distance: 11.9
click at [304, 219] on mat-chip "Dia" at bounding box center [311, 221] width 38 height 27
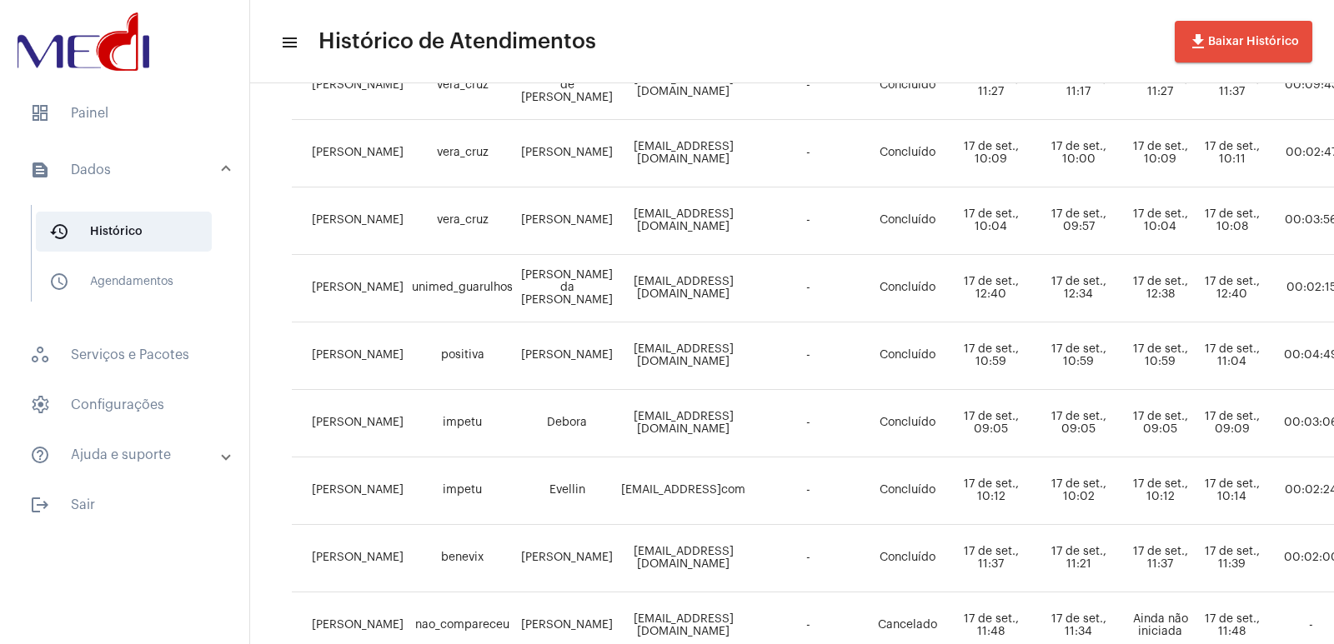
scroll to position [333, 0]
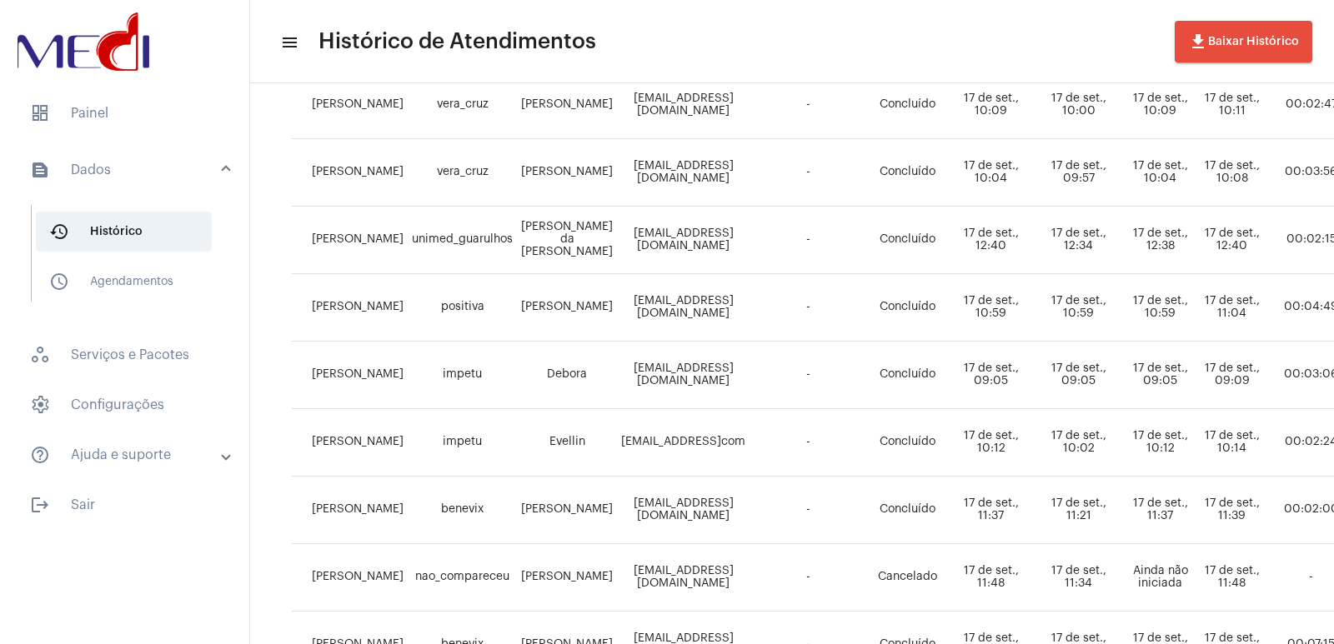
click at [487, 249] on td "unimed_guarulhos" at bounding box center [462, 241] width 109 height 68
drag, startPoint x: 507, startPoint y: 223, endPoint x: 615, endPoint y: 240, distance: 109.7
click at [615, 240] on tr "[PERSON_NAME] unimed_guarulhos [PERSON_NAME] da [PERSON_NAME] [EMAIL_ADDRESS][D…" at bounding box center [1123, 241] width 1663 height 68
copy td "[PERSON_NAME] da [PERSON_NAME]"
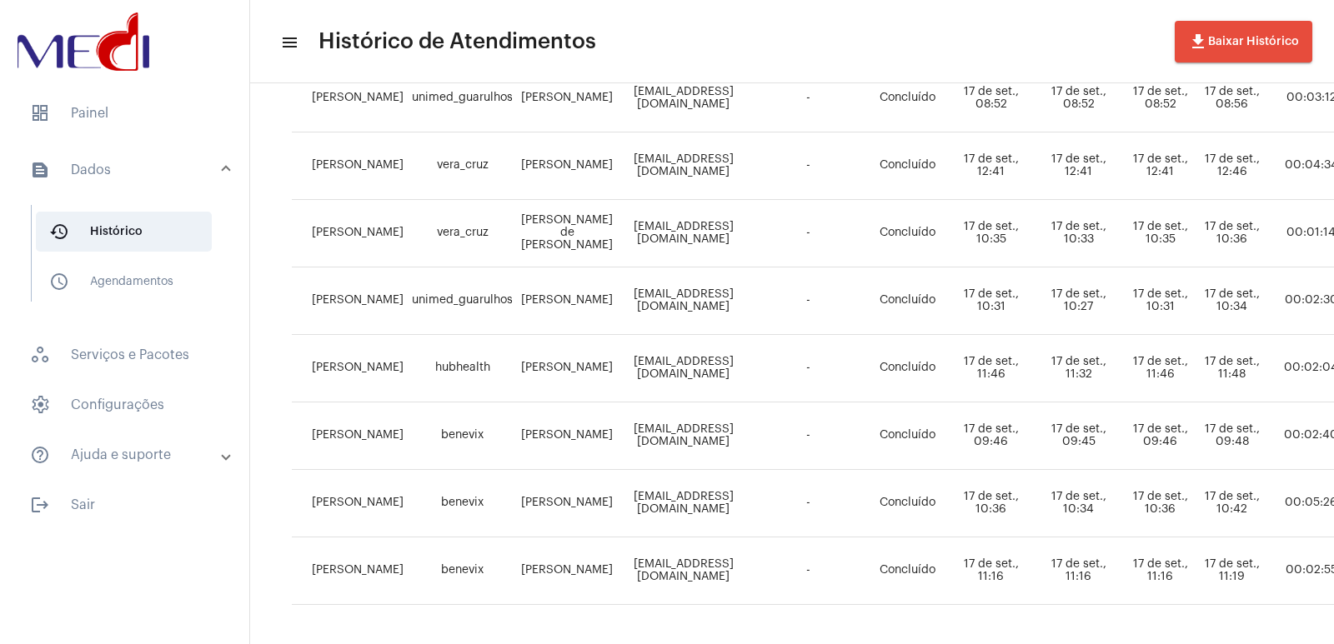
scroll to position [1084, 0]
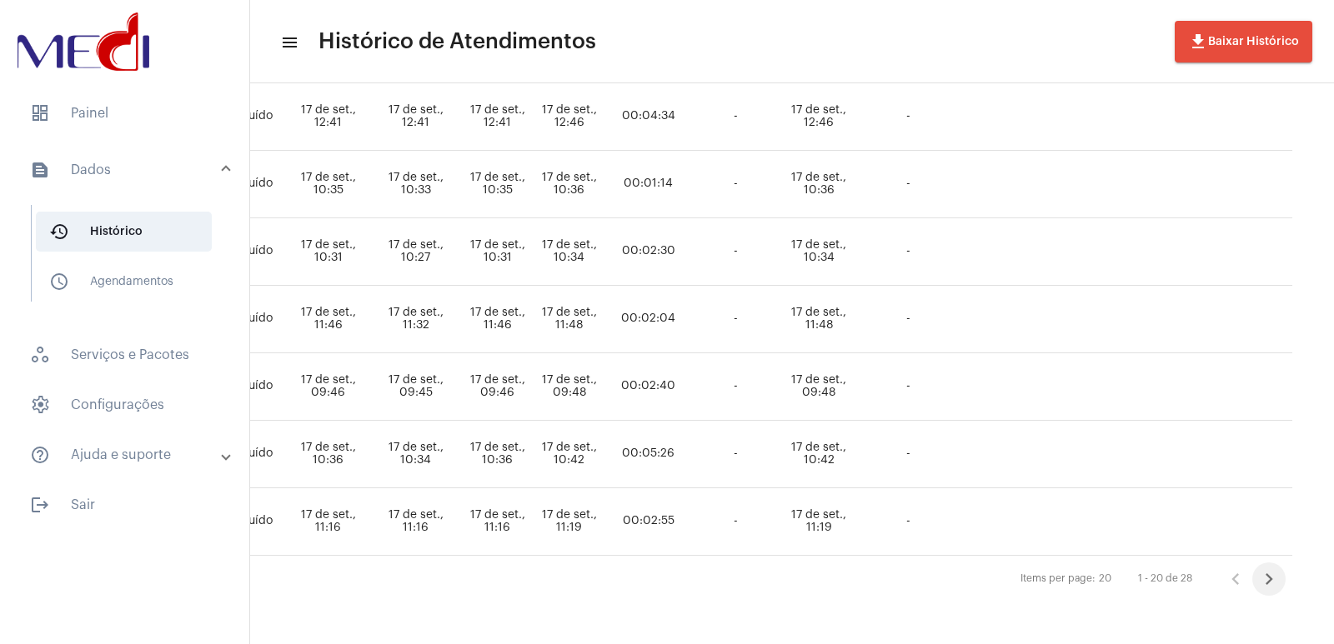
click at [1281, 568] on icon "Próxima página" at bounding box center [1268, 579] width 23 height 23
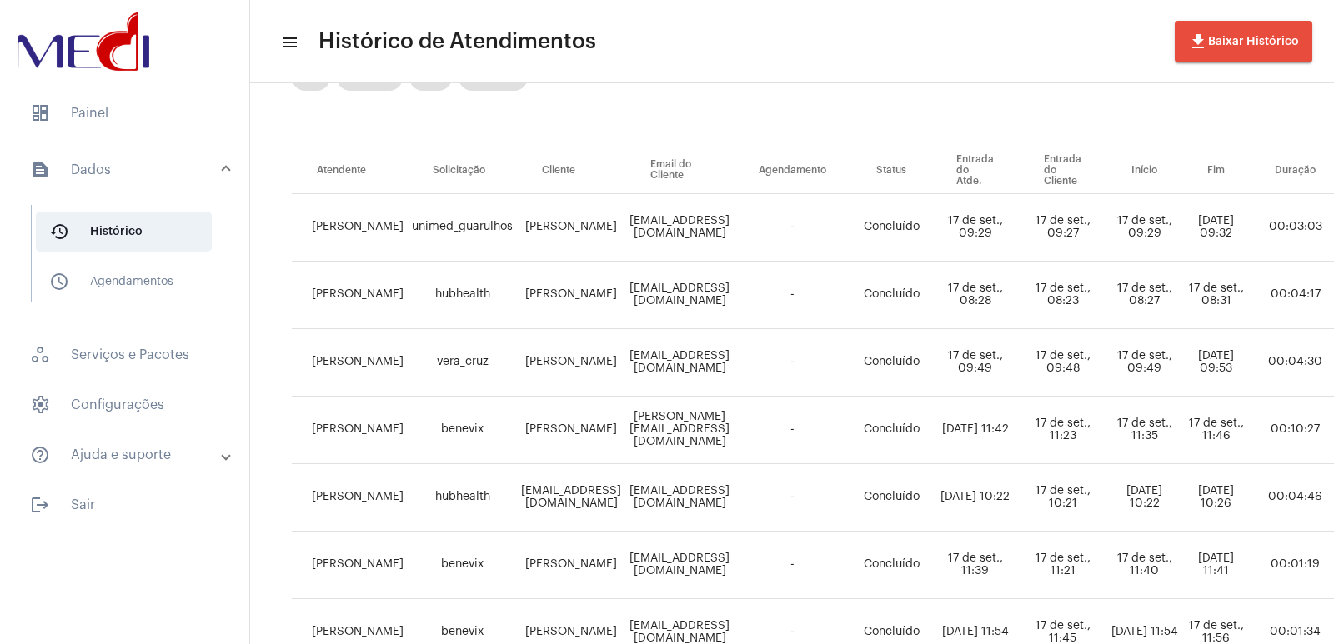
scroll to position [168, 0]
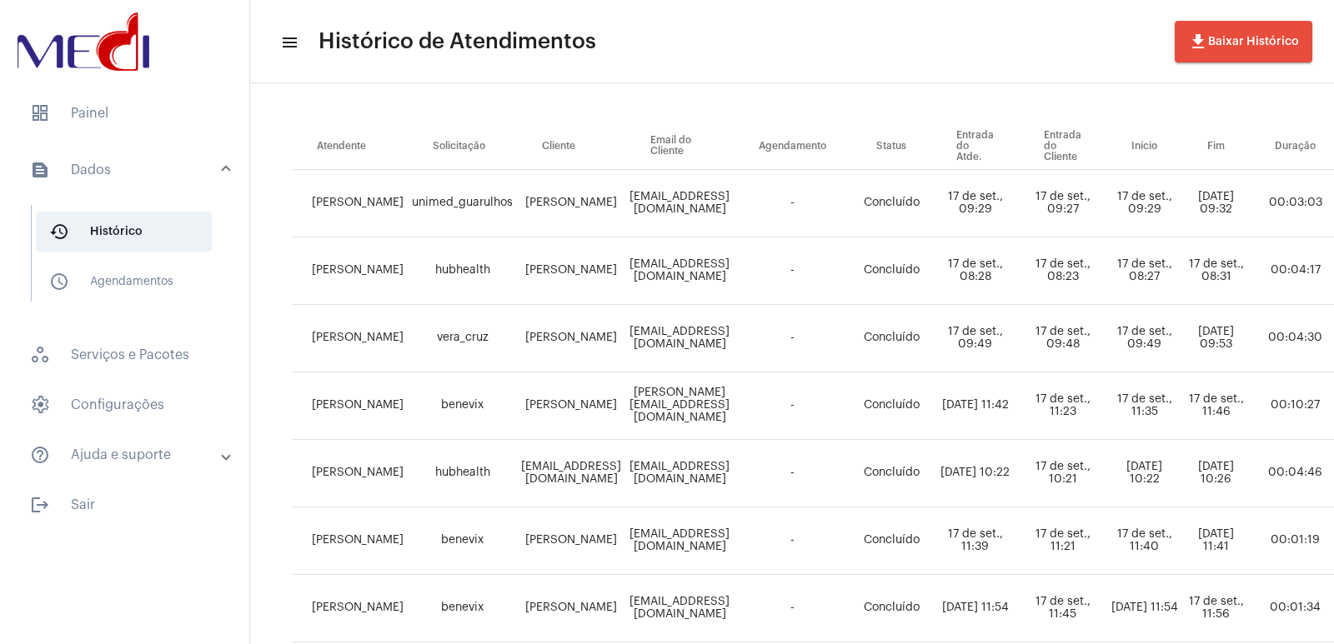
click at [734, 599] on td "[EMAIL_ADDRESS][DOMAIN_NAME]" at bounding box center [679, 609] width 108 height 68
click at [734, 605] on td "[EMAIL_ADDRESS][DOMAIN_NAME]" at bounding box center [679, 609] width 108 height 68
click at [734, 605] on td "ingridjsm@hotmail.com" at bounding box center [679, 609] width 108 height 68
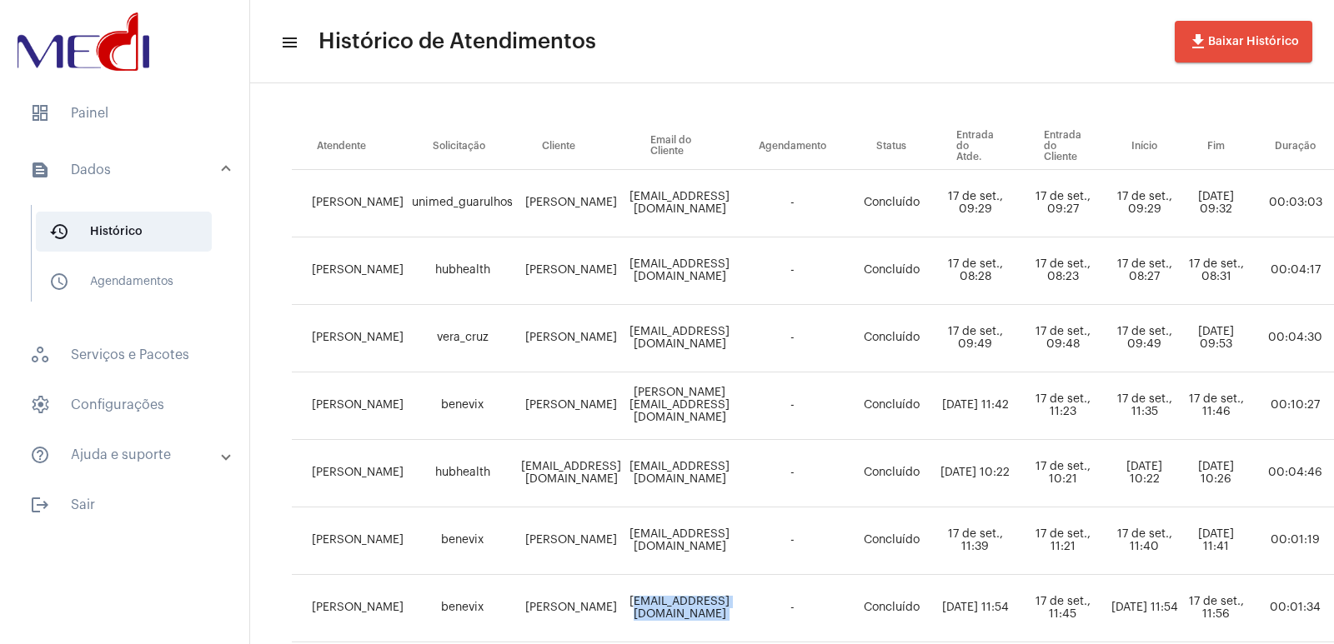
click at [734, 605] on td "ingridjsm@hotmail.com" at bounding box center [679, 609] width 108 height 68
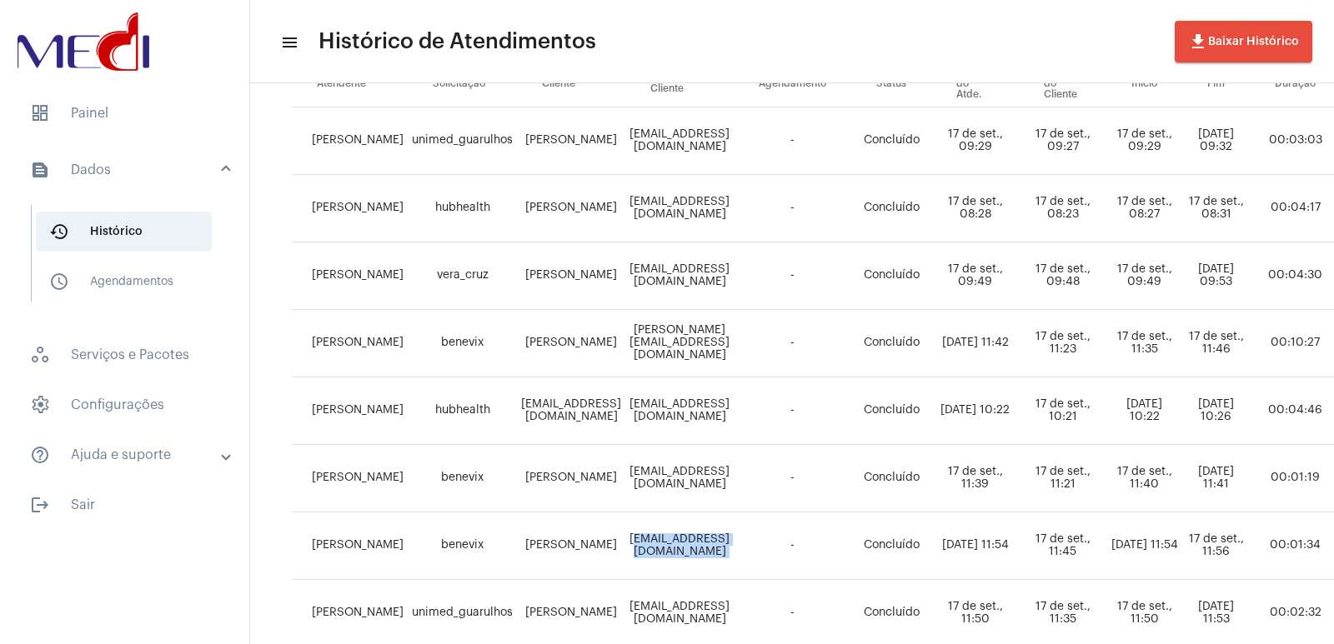
scroll to position [334, 0]
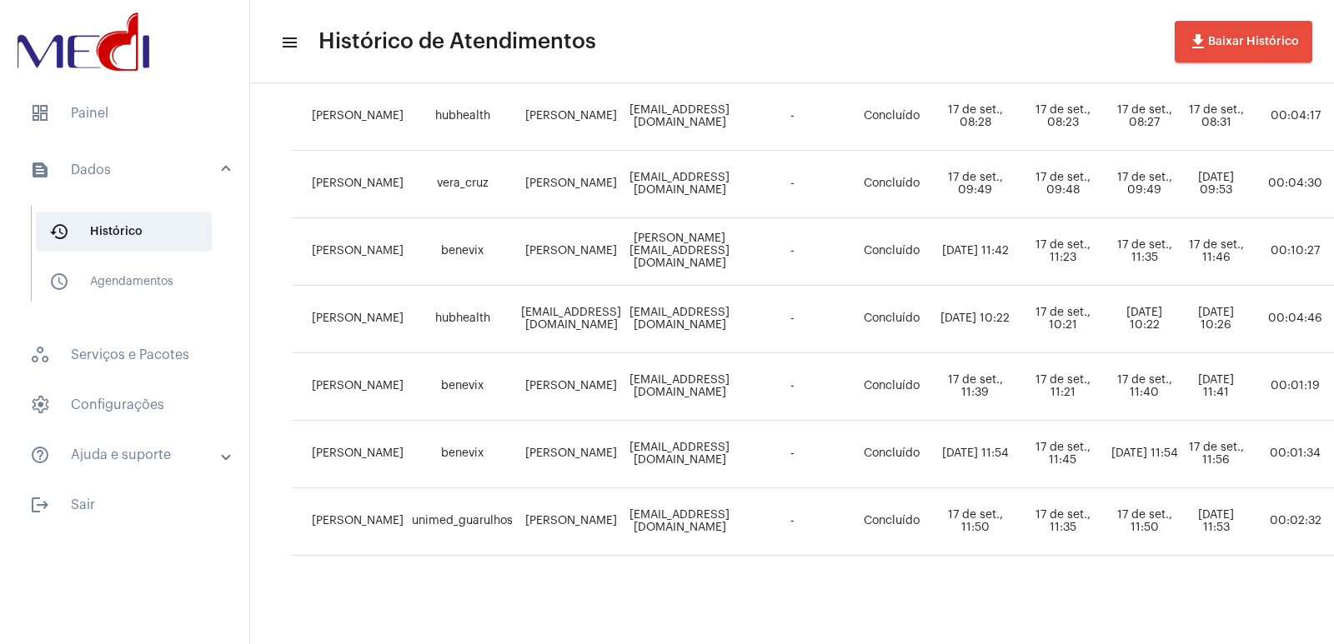
click at [561, 509] on td "Natane de Souza Diniz Lacerda" at bounding box center [571, 523] width 108 height 68
copy td "Natane de Souza Diniz Lacerda"
click at [96, 104] on span "dashboard Painel" at bounding box center [125, 113] width 216 height 40
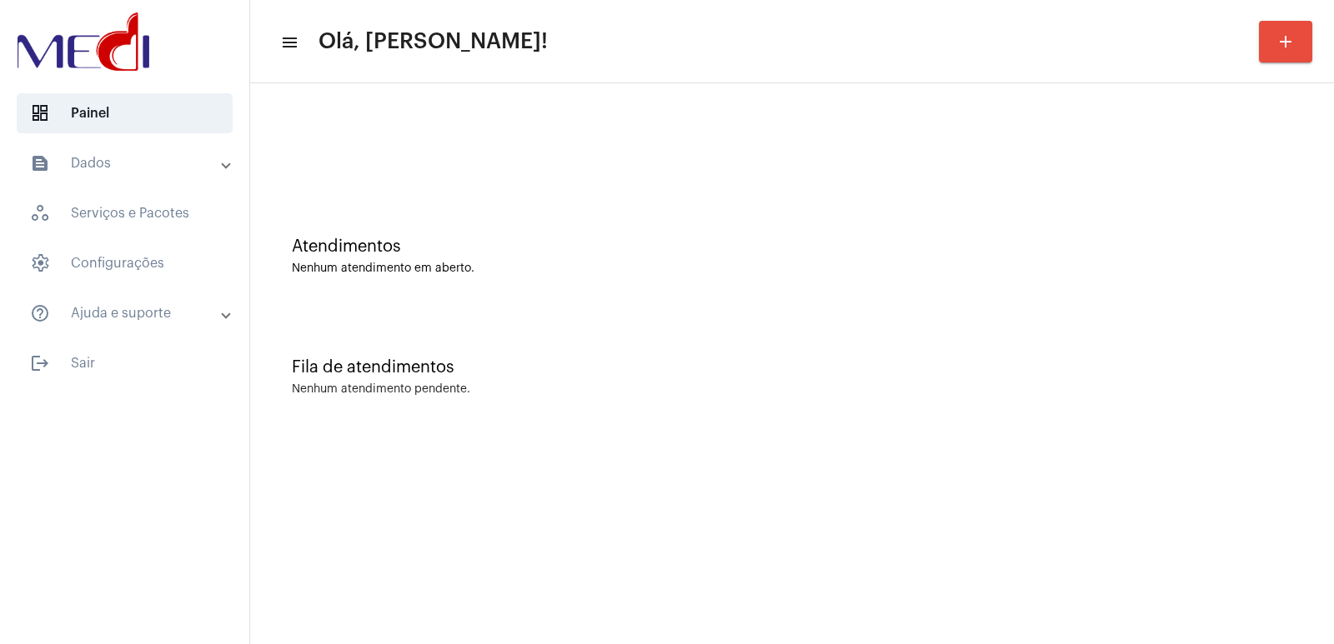
drag, startPoint x: 533, startPoint y: 590, endPoint x: 259, endPoint y: 204, distance: 473.1
click at [533, 589] on mat-sidenav-content "menu Olá, [PERSON_NAME]! add Atendimentos Nenhum atendimento em aberto. Fila de…" at bounding box center [792, 322] width 1084 height 644
click at [1054, 402] on div "Fila de atendimentos Nenhum atendimento pendente." at bounding box center [791, 368] width 1067 height 121
click at [337, 644] on html "dashboard Painel text_snippet_outlined Dados history_outlined Histórico schedul…" at bounding box center [667, 322] width 1334 height 644
click at [1014, 438] on mat-sidenav-content "menu Olá, Vivian! add Atendimentos Nenhum atendimento em aberto. Fila de atendi…" at bounding box center [792, 322] width 1084 height 644
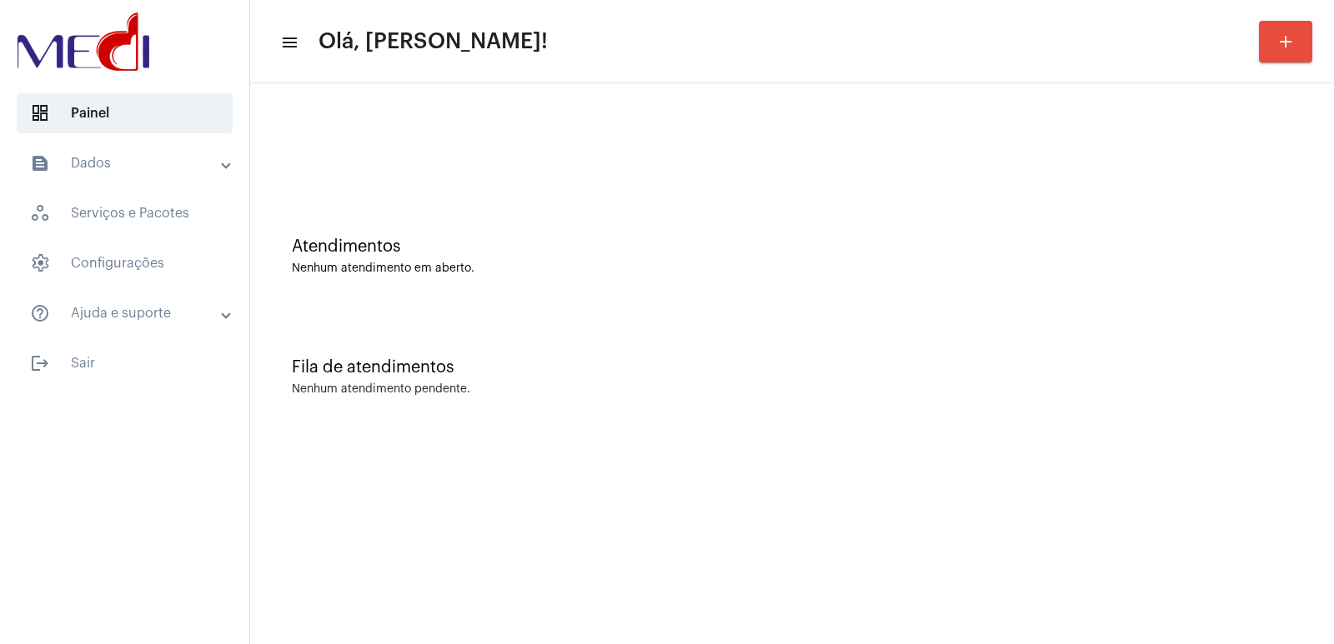
click at [785, 365] on div "Fila de atendimentos" at bounding box center [792, 368] width 1000 height 18
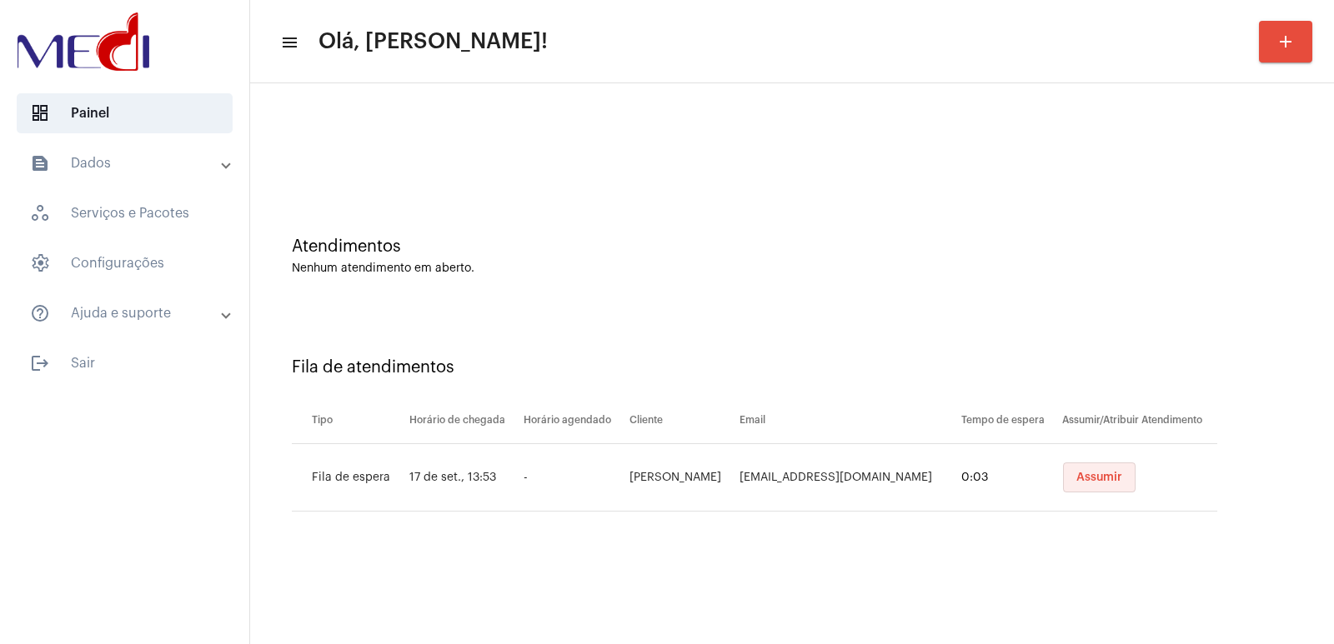
click at [1081, 478] on span "Assumir" at bounding box center [1099, 478] width 46 height 12
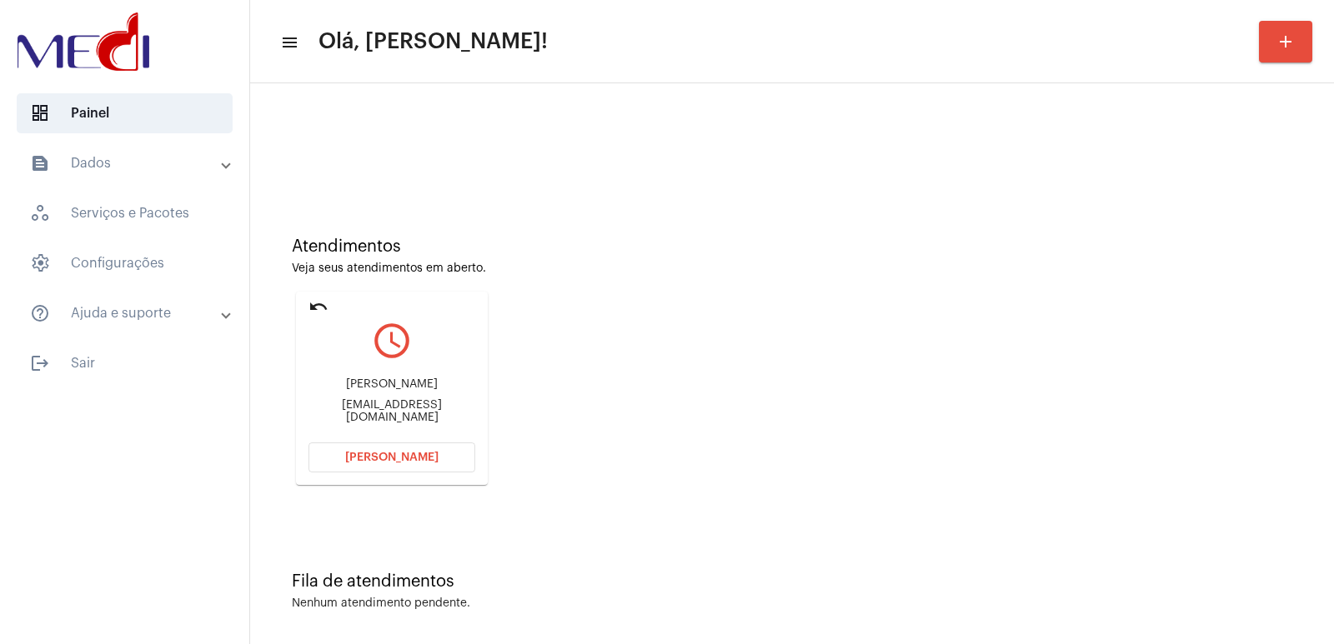
drag, startPoint x: 887, startPoint y: 288, endPoint x: 492, endPoint y: 338, distance: 398.3
click at [858, 288] on div "Atendimentos Veja seus atendimentos em aberto. undo query_builder [PERSON_NAME]…" at bounding box center [791, 355] width 1067 height 335
click at [384, 384] on div "[PERSON_NAME] [PERSON_NAME][EMAIL_ADDRESS][DOMAIN_NAME]" at bounding box center [391, 401] width 167 height 75
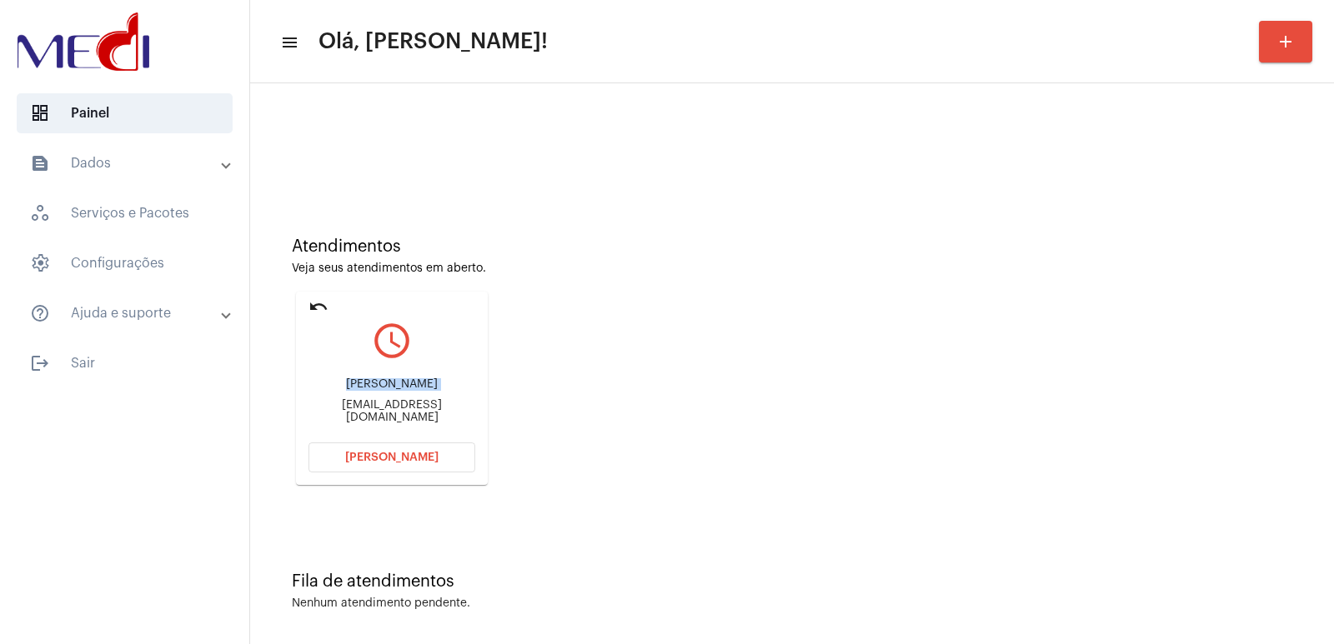
click at [384, 384] on div "[PERSON_NAME] [PERSON_NAME][EMAIL_ADDRESS][DOMAIN_NAME]" at bounding box center [391, 401] width 167 height 75
copy div "[PERSON_NAME]"
click at [424, 473] on mat-card "undo query_builder Patricia Callegari Callegari.patricia@gmail.com Abrir Chamada" at bounding box center [392, 388] width 192 height 193
click at [425, 455] on span "[PERSON_NAME]" at bounding box center [391, 458] width 93 height 12
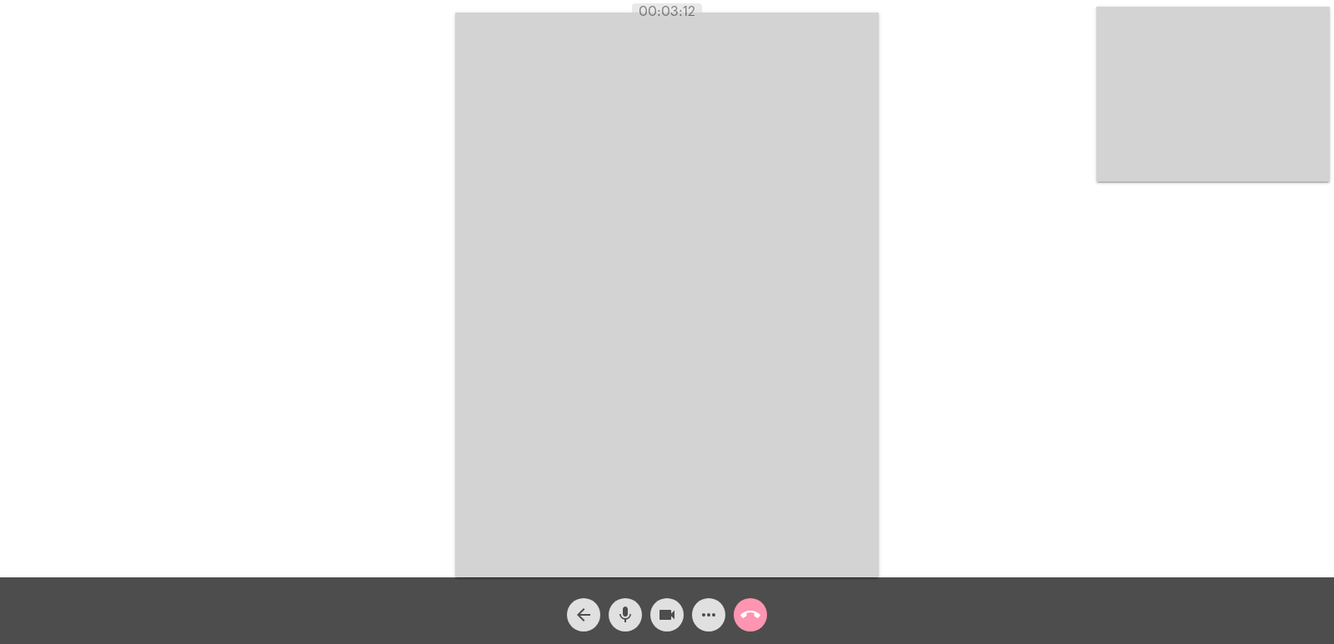
click at [758, 610] on mat-icon "call_end" at bounding box center [750, 615] width 20 height 20
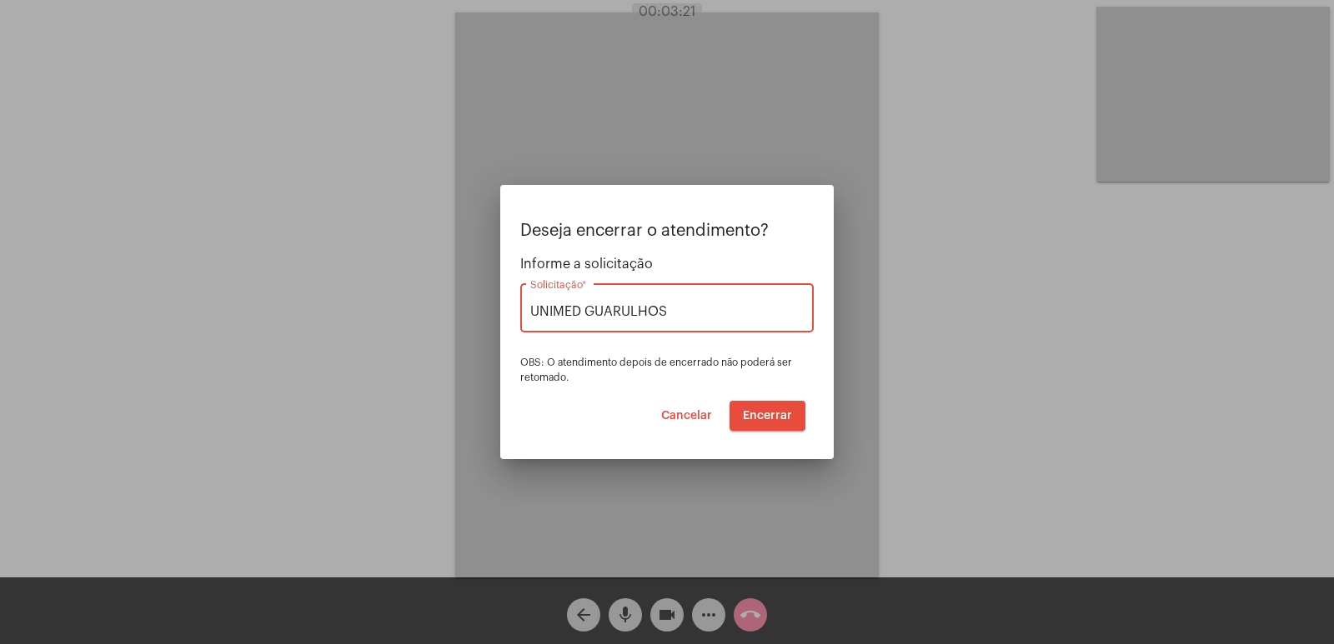
type input "UNIMED GUARULHOS"
click at [695, 424] on button "Cancelar" at bounding box center [687, 416] width 78 height 30
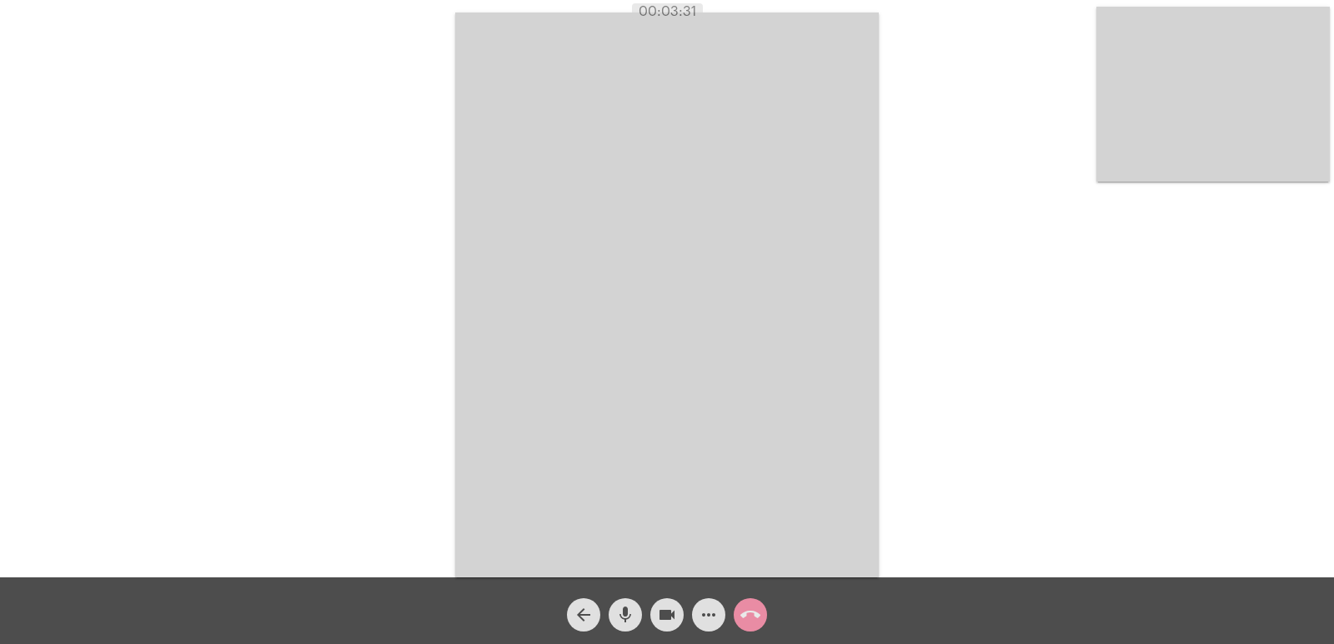
click at [751, 614] on mat-icon "call_end" at bounding box center [750, 615] width 20 height 20
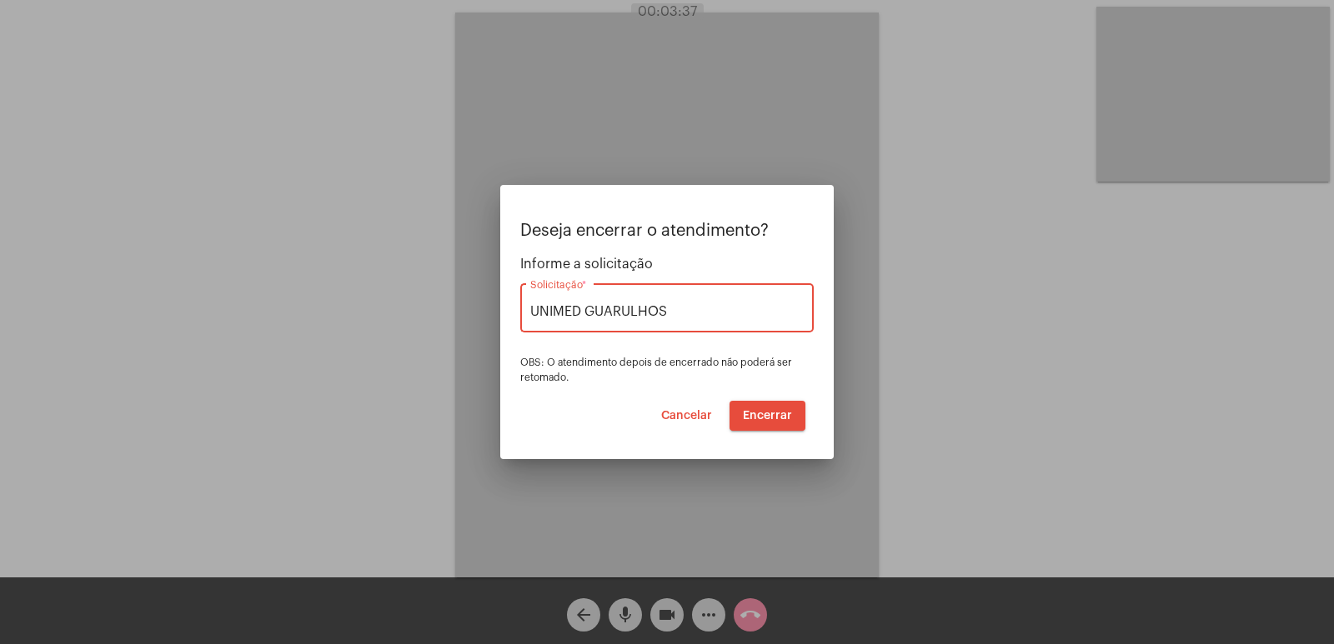
type input "UNIMED GUARULHOS"
click at [774, 414] on span "Encerrar" at bounding box center [767, 416] width 49 height 12
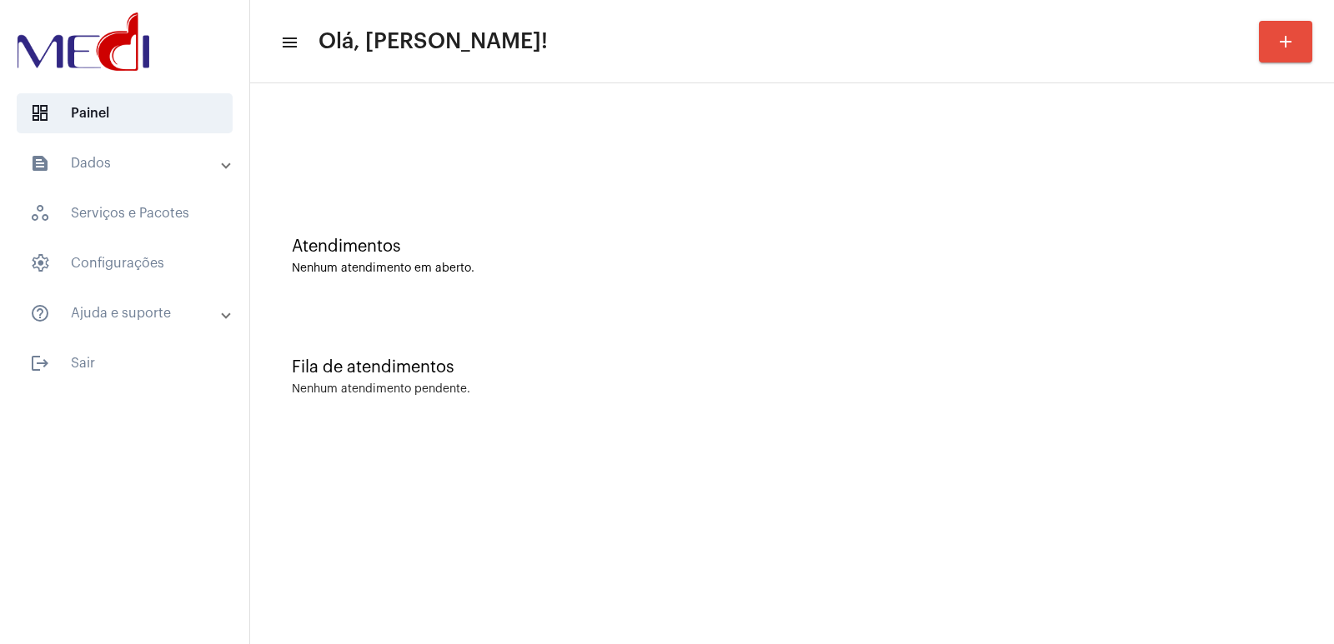
drag, startPoint x: 1002, startPoint y: 286, endPoint x: 577, endPoint y: 109, distance: 460.5
click at [947, 277] on div "Atendimentos Nenhum atendimento em aberto." at bounding box center [791, 248] width 1067 height 121
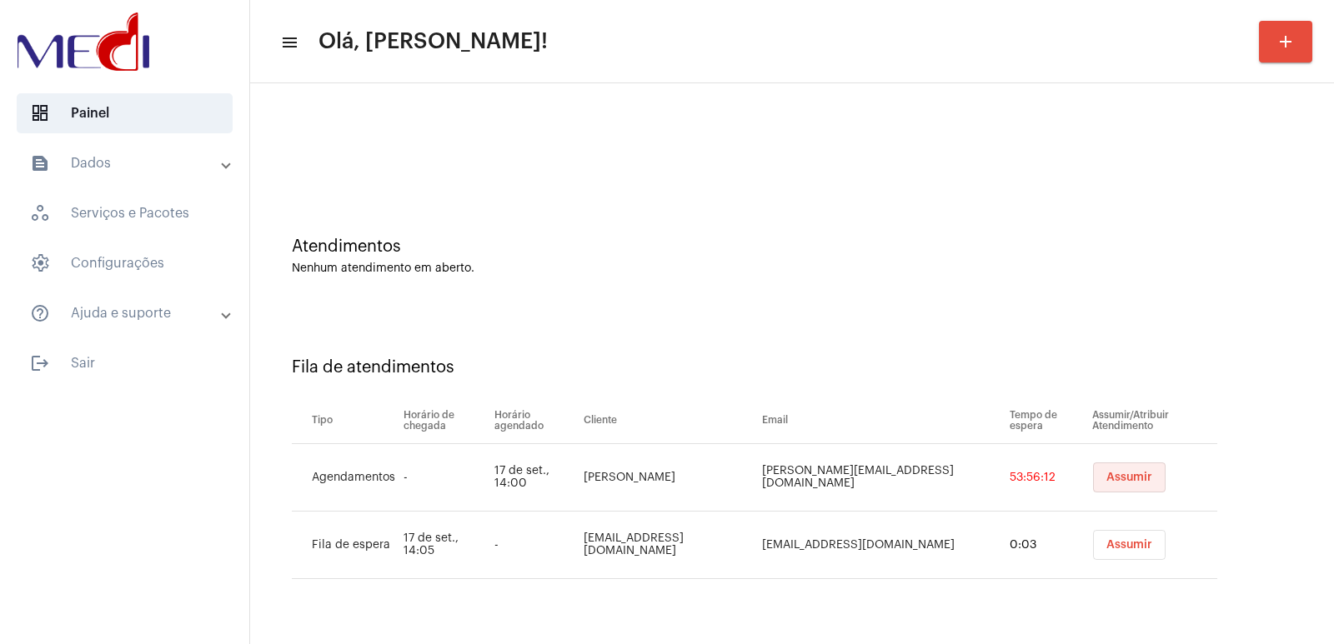
click at [1107, 477] on span "Assumir" at bounding box center [1129, 478] width 46 height 12
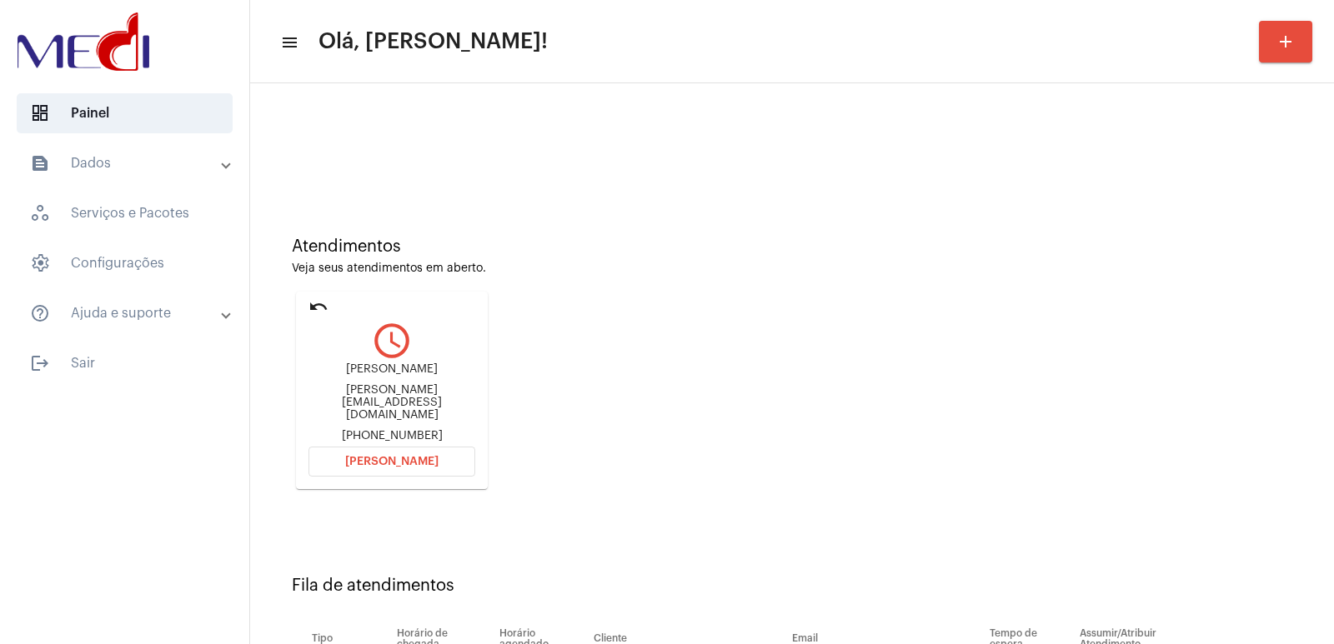
drag, startPoint x: 973, startPoint y: 339, endPoint x: 935, endPoint y: 339, distance: 37.5
click at [973, 339] on div "Atendimentos Veja seus atendimentos em aberto. undo query_builder Leonardo [EMA…" at bounding box center [791, 357] width 1067 height 339
click at [395, 376] on div "[PERSON_NAME]" at bounding box center [391, 370] width 167 height 13
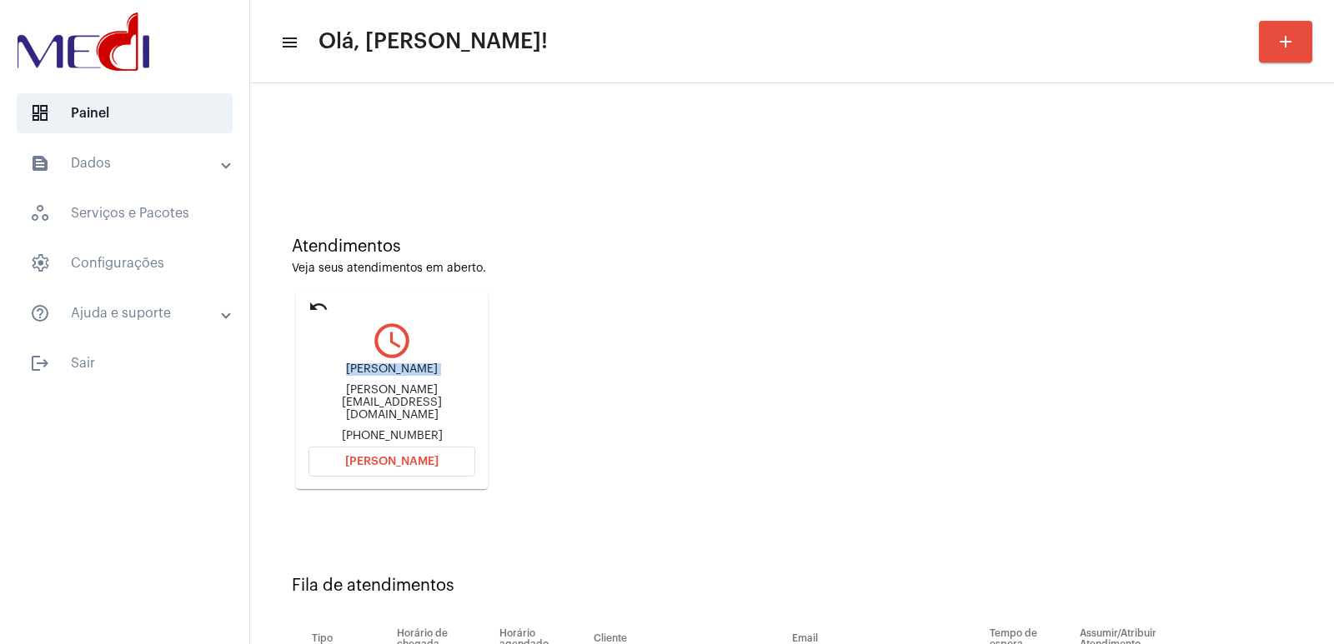
copy div "[PERSON_NAME]"
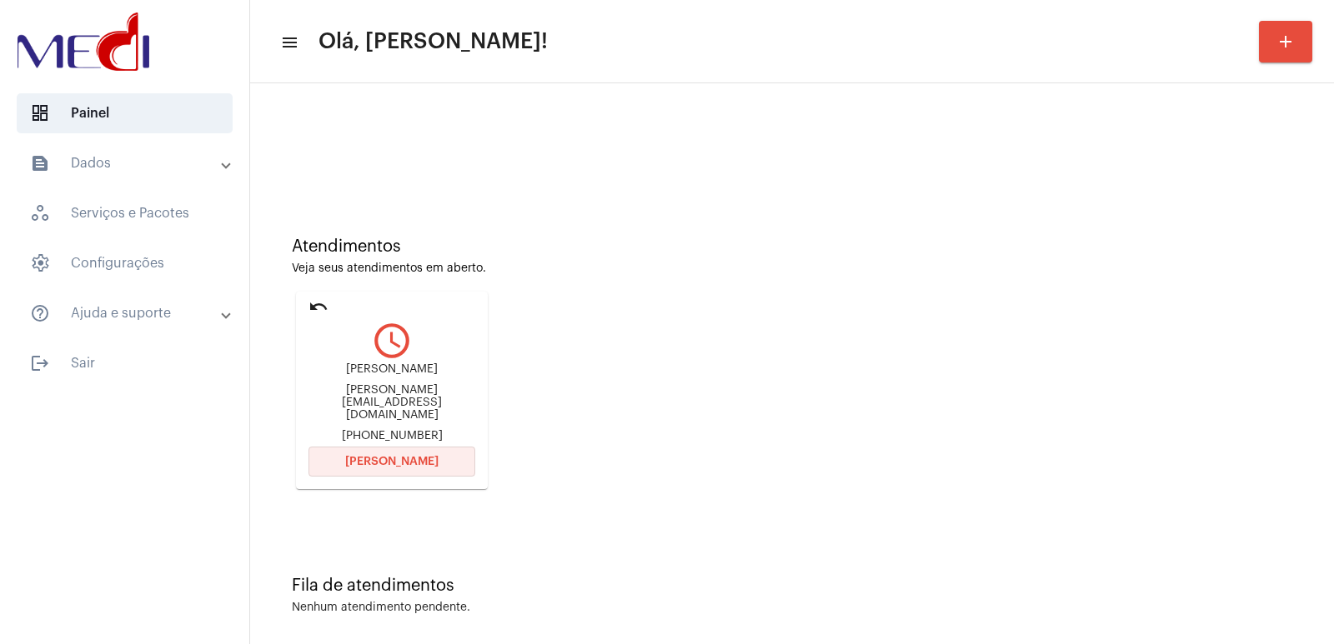
drag, startPoint x: 393, startPoint y: 455, endPoint x: 385, endPoint y: 446, distance: 11.8
click at [392, 456] on span "[PERSON_NAME]" at bounding box center [391, 462] width 93 height 12
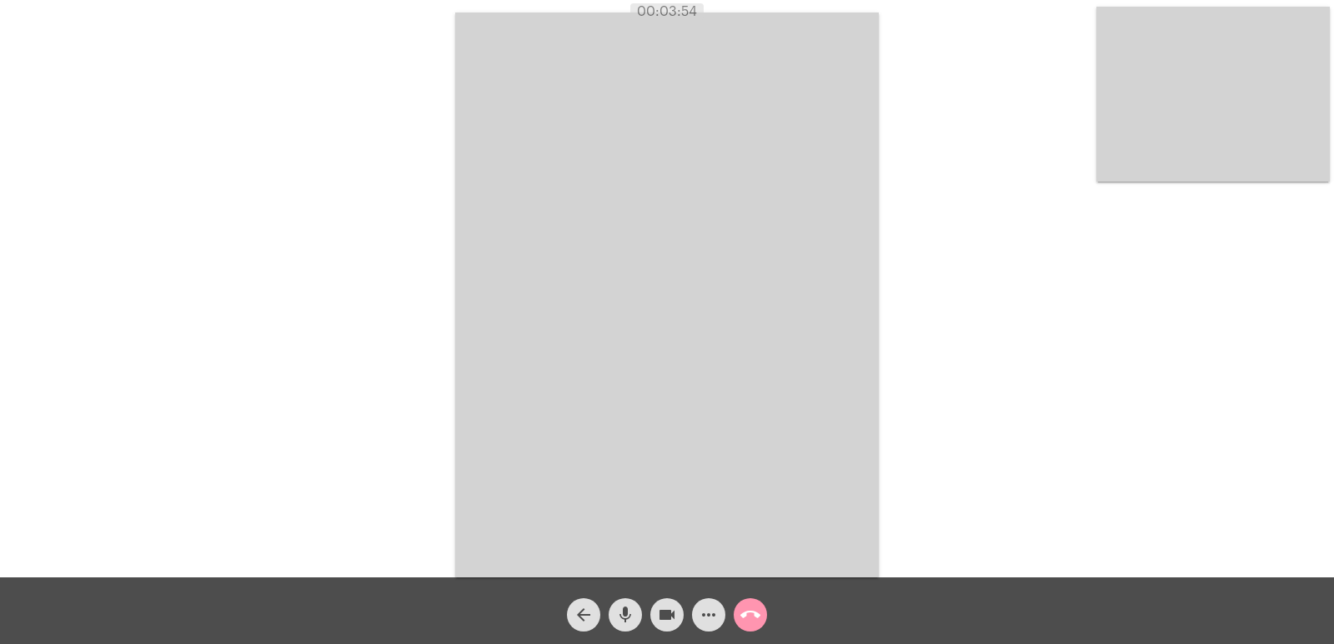
click at [603, 379] on video at bounding box center [667, 295] width 424 height 565
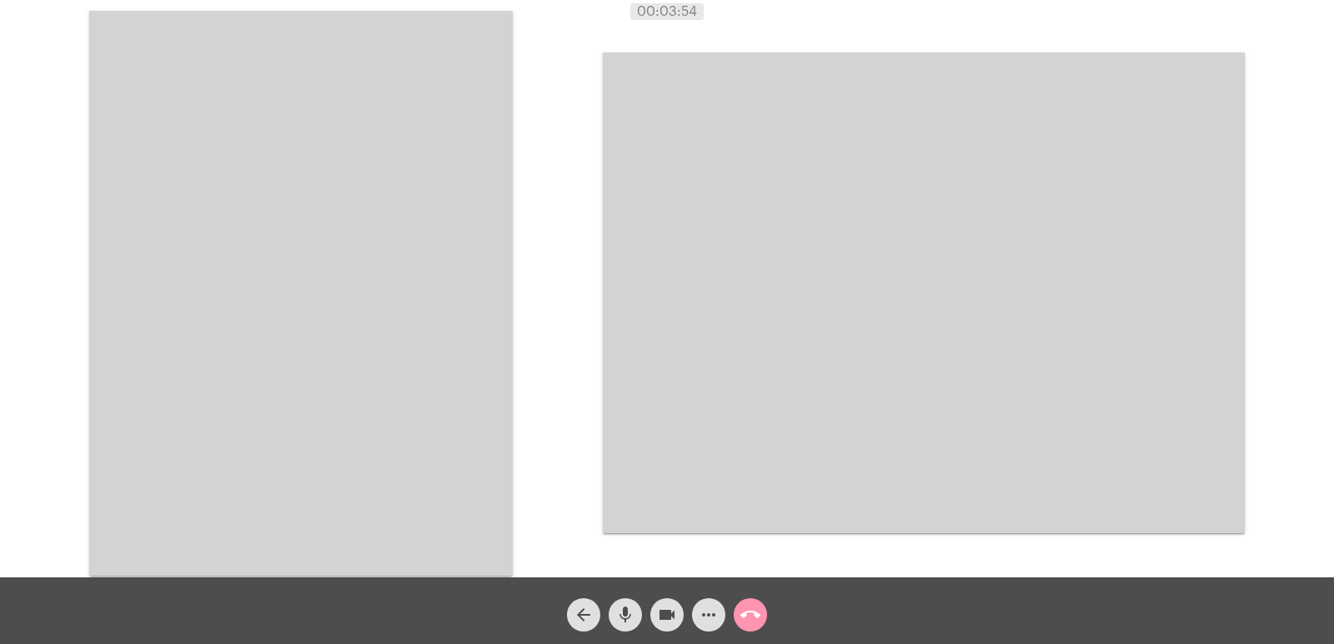
drag, startPoint x: 384, startPoint y: 389, endPoint x: 491, endPoint y: 429, distance: 114.0
click at [387, 386] on video at bounding box center [301, 293] width 424 height 565
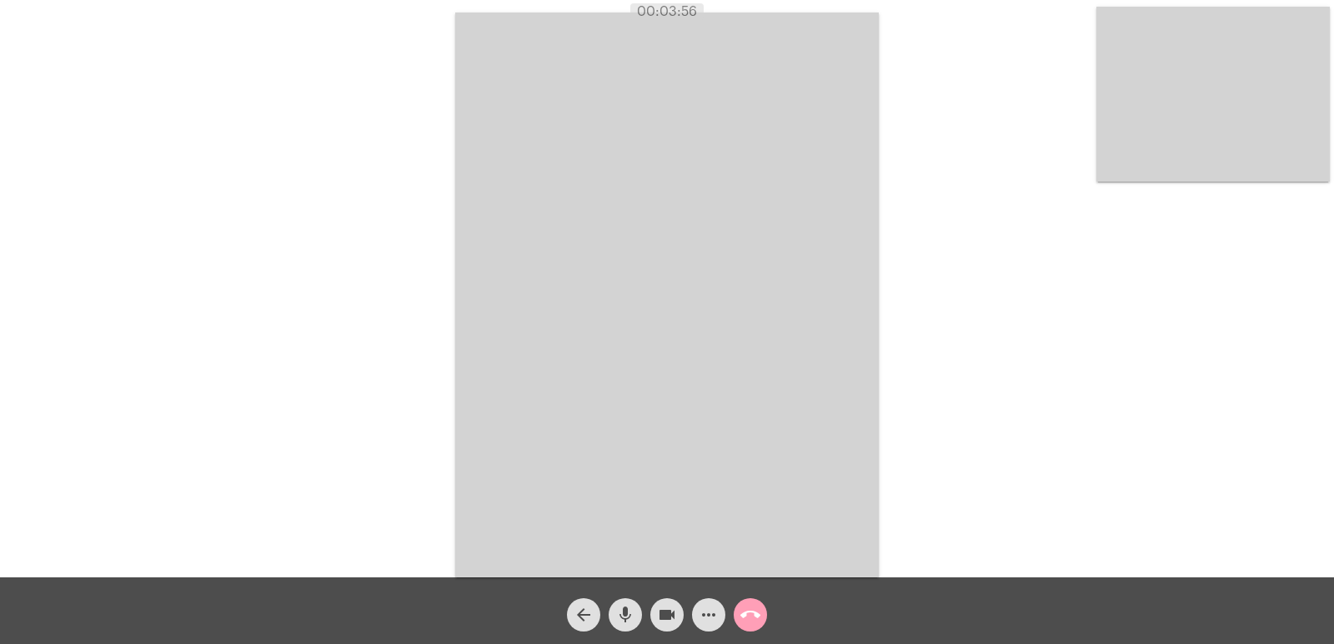
click at [760, 614] on mat-icon "call_end" at bounding box center [750, 615] width 20 height 20
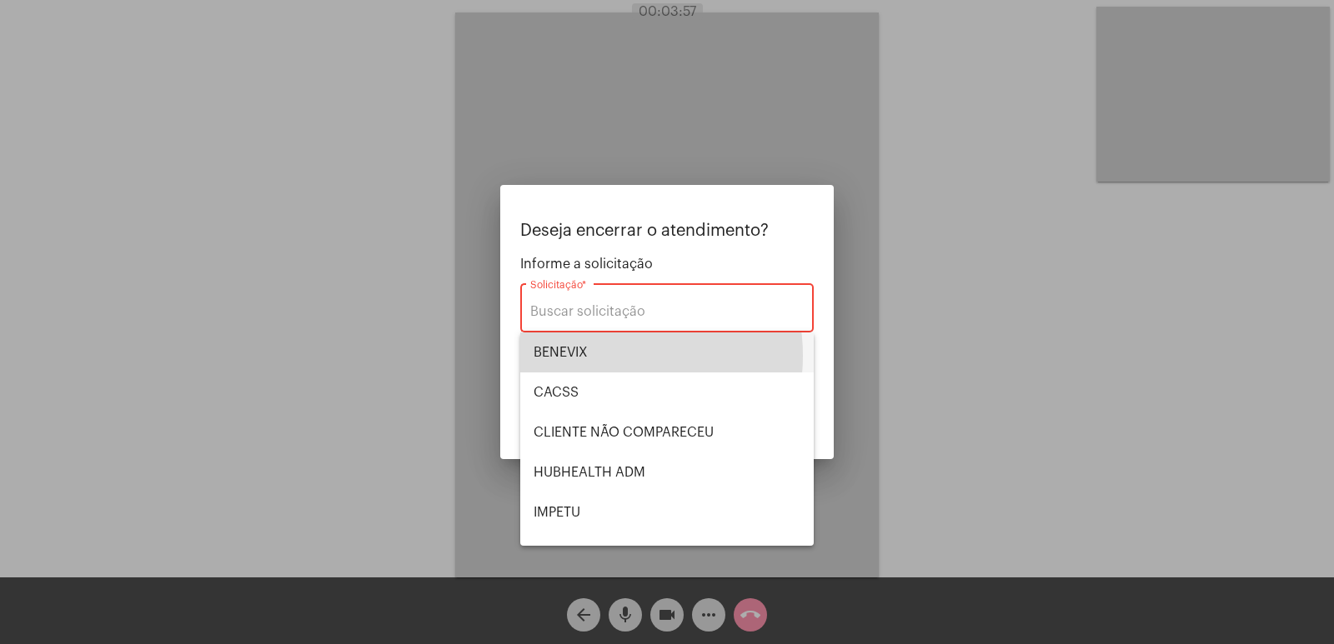
click at [602, 356] on span "BENEVIX" at bounding box center [667, 353] width 267 height 40
type input "BENEVIX"
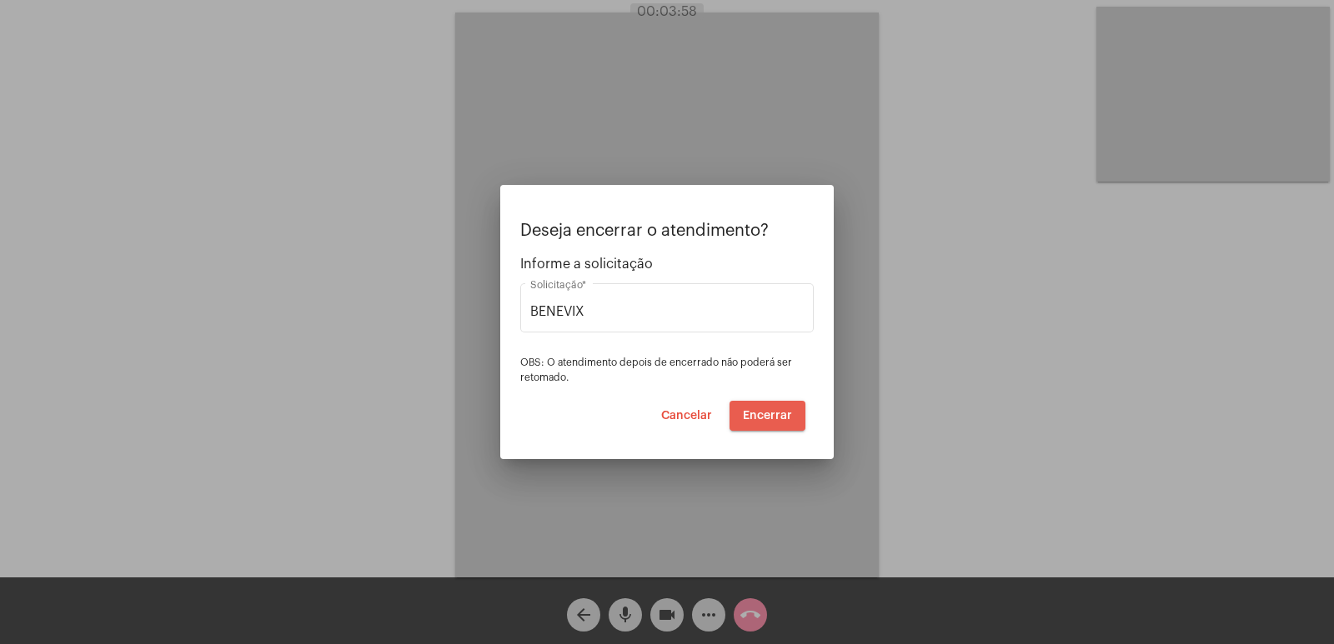
click at [776, 417] on span "Encerrar" at bounding box center [767, 416] width 49 height 12
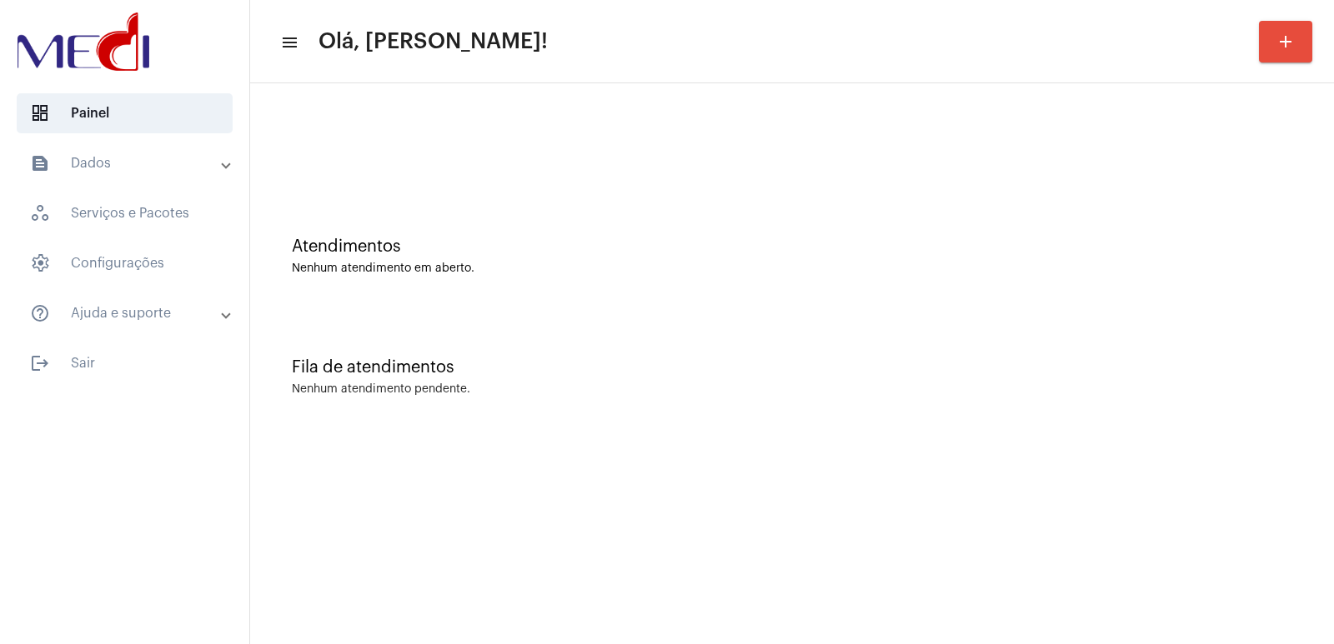
click at [1286, 393] on div "Nenhum atendimento pendente." at bounding box center [792, 390] width 1000 height 13
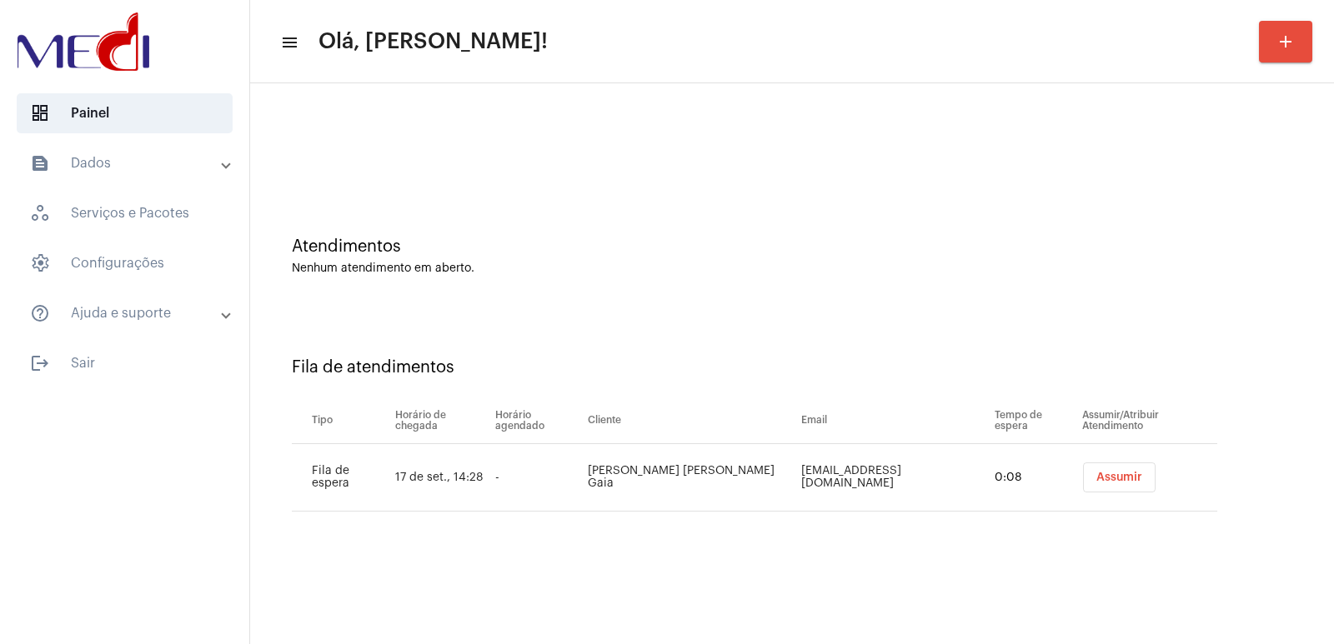
click at [1114, 470] on button "Assumir" at bounding box center [1119, 478] width 73 height 30
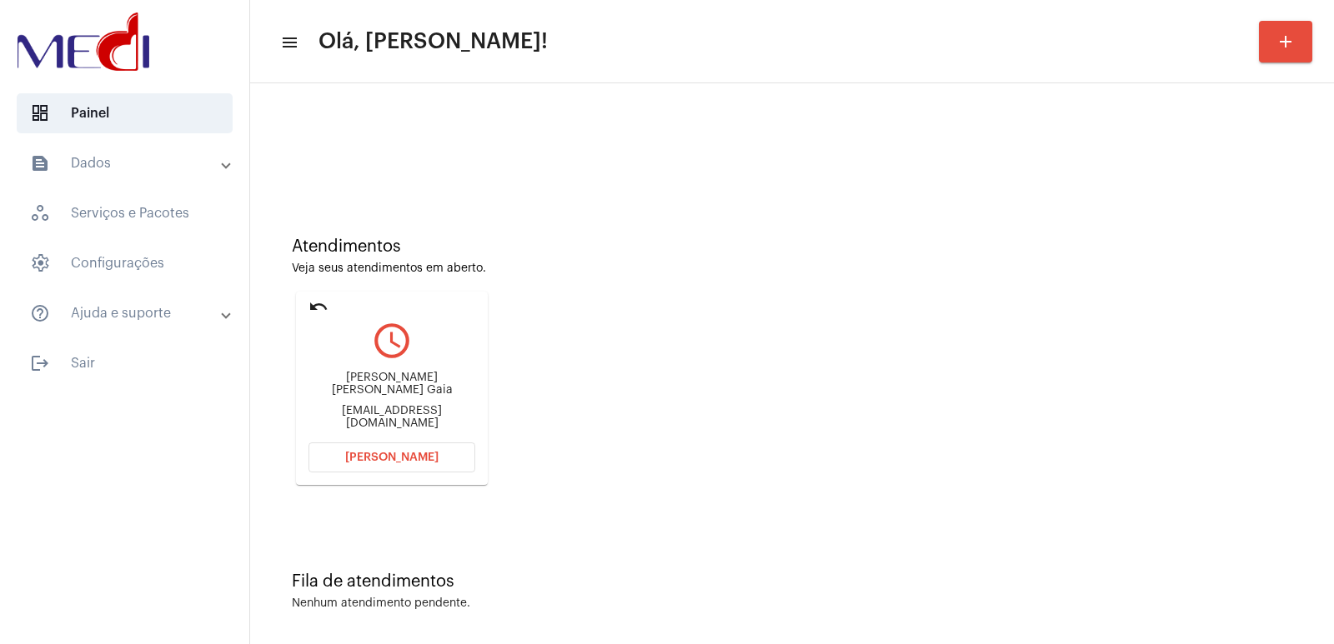
click at [411, 392] on div "Glaucia Marafon de mattos Gaia" at bounding box center [391, 384] width 167 height 25
click at [410, 392] on div "Glaucia Marafon de mattos Gaia" at bounding box center [391, 384] width 167 height 25
copy div "Glaucia Marafon de mattos Gaia"
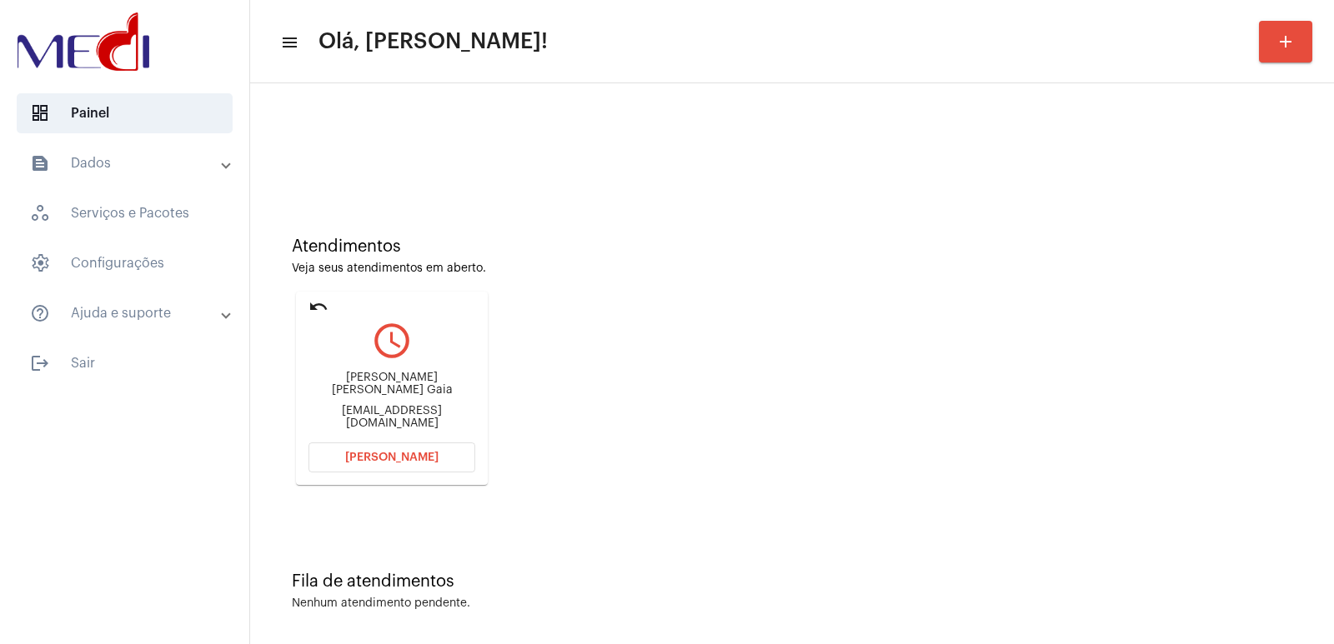
drag, startPoint x: 475, startPoint y: 464, endPoint x: 459, endPoint y: 464, distance: 16.7
click at [466, 464] on mat-card "undo query_builder Glaucia Marafon de mattos Gaia glauciamarafon00@gmail.com Ab…" at bounding box center [392, 388] width 192 height 193
click at [449, 466] on button "Abrir Chamada" at bounding box center [391, 458] width 167 height 30
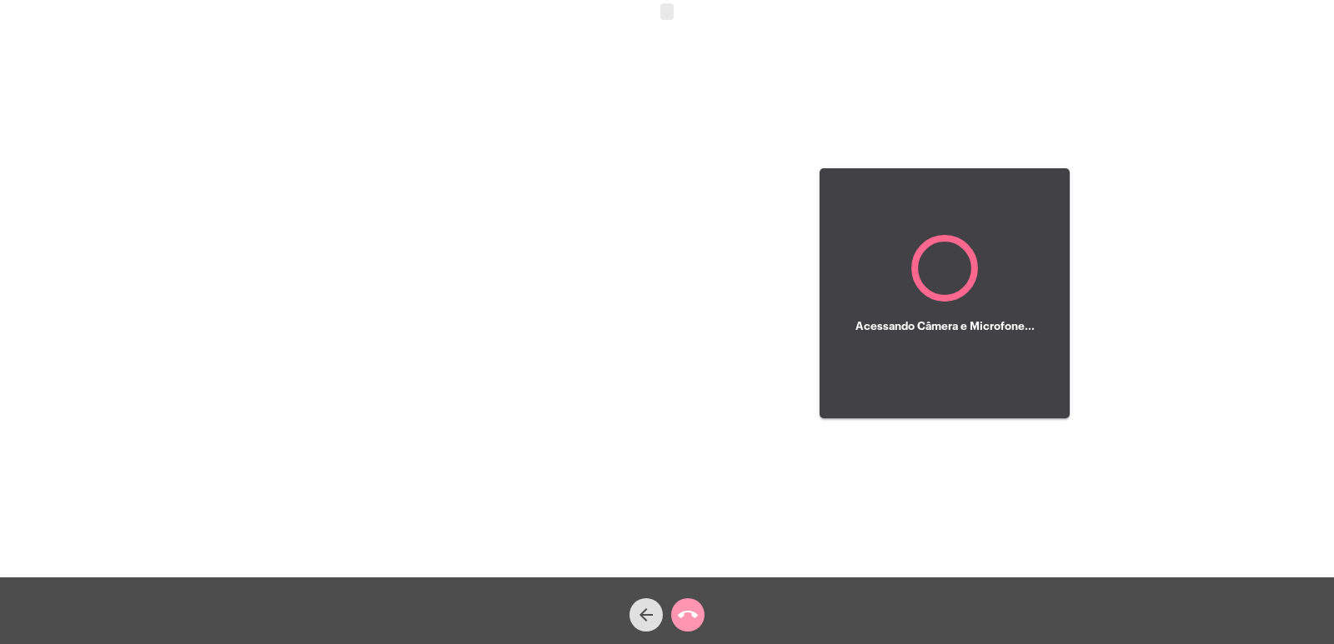
click at [440, 450] on div at bounding box center [410, 294] width 292 height 574
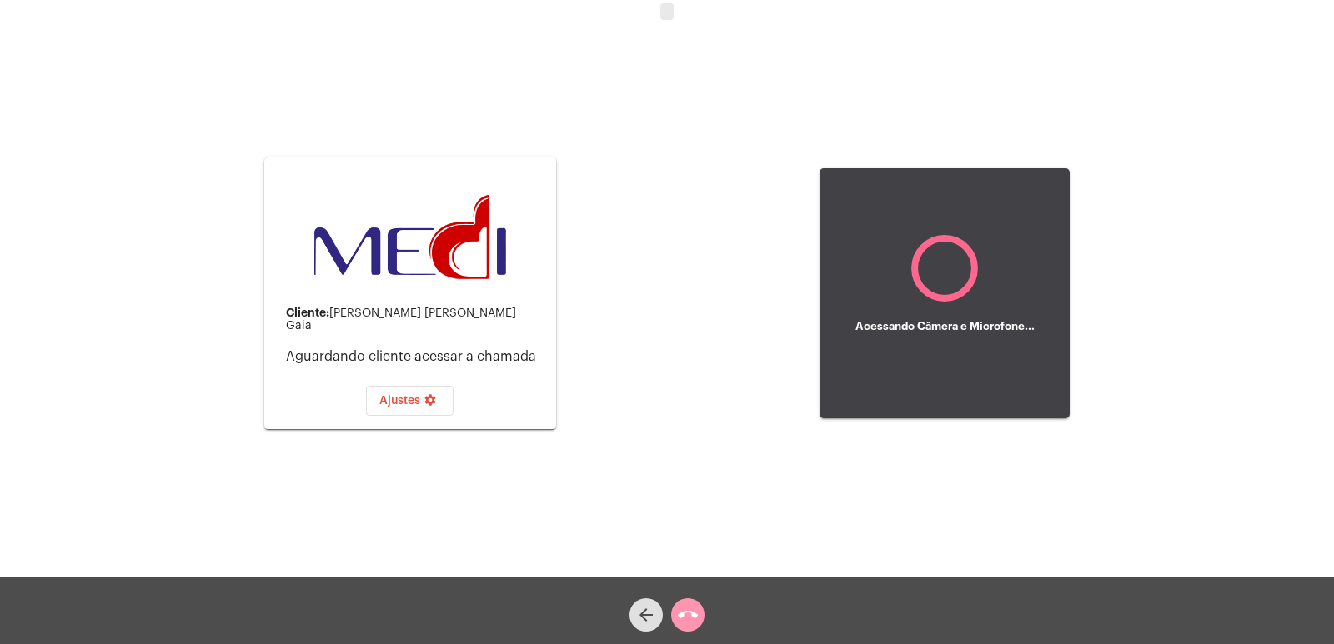
click at [846, 455] on div "Acessando Câmera e Microfone..." at bounding box center [945, 294] width 250 height 574
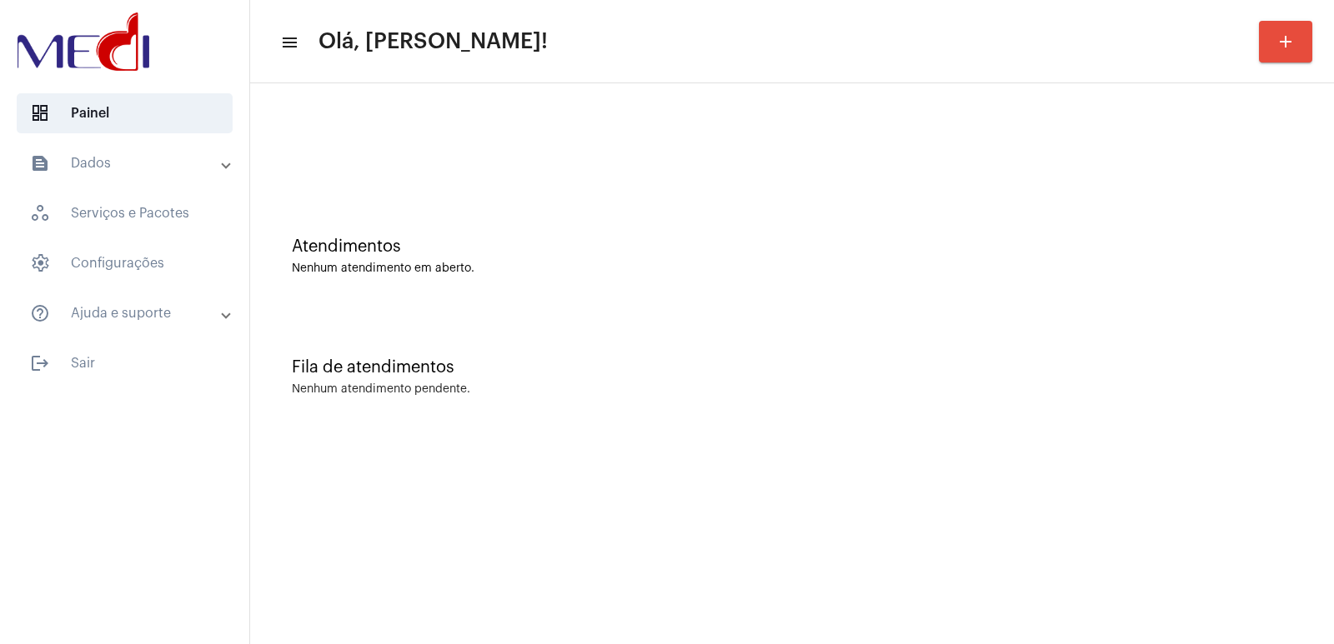
drag, startPoint x: 0, startPoint y: 0, endPoint x: 763, endPoint y: 423, distance: 872.1
drag, startPoint x: 763, startPoint y: 423, endPoint x: 760, endPoint y: 431, distance: 8.7
click at [760, 431] on div "Atendimentos Nenhum atendimento em aberto. Fila de atendimentos Nenhum atendime…" at bounding box center [792, 260] width 1084 height 354
